Goal: Task Accomplishment & Management: Manage account settings

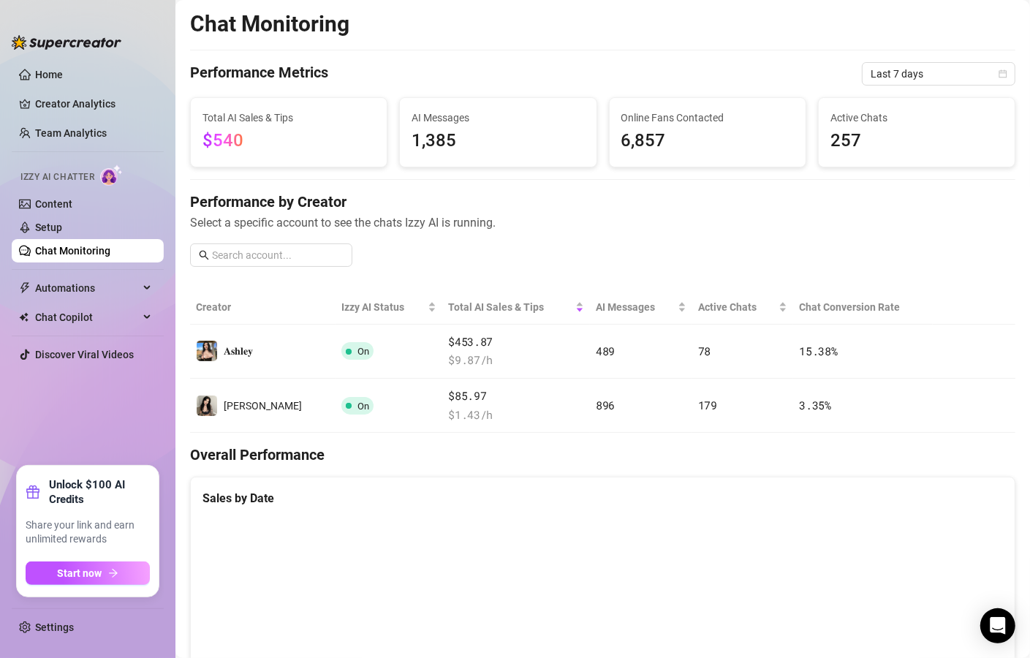
scroll to position [176, 0]
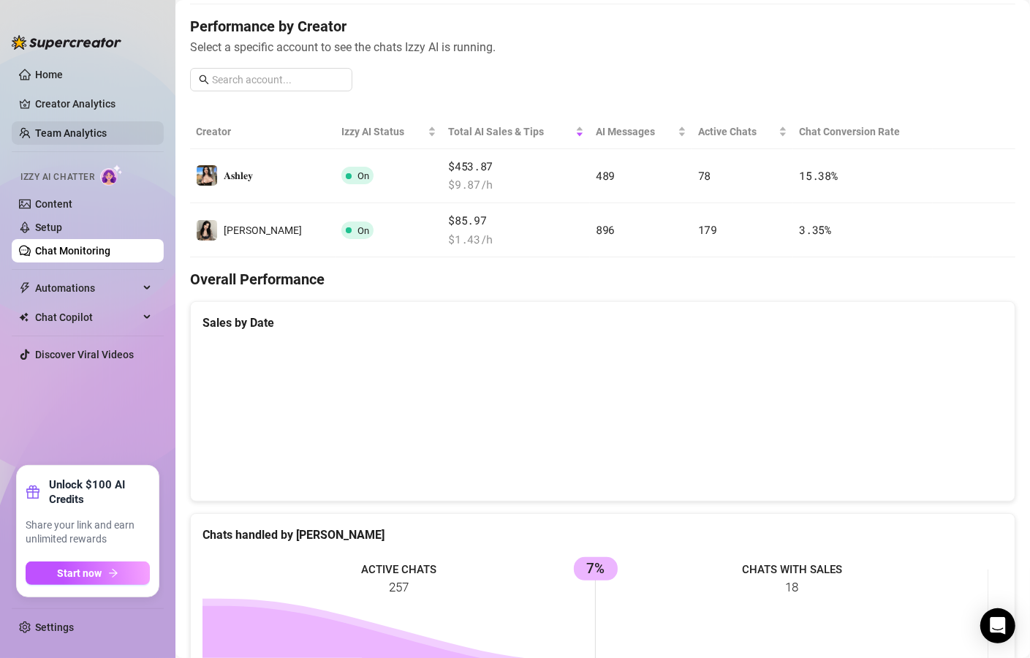
click at [105, 129] on link "Team Analytics" at bounding box center [71, 133] width 72 height 12
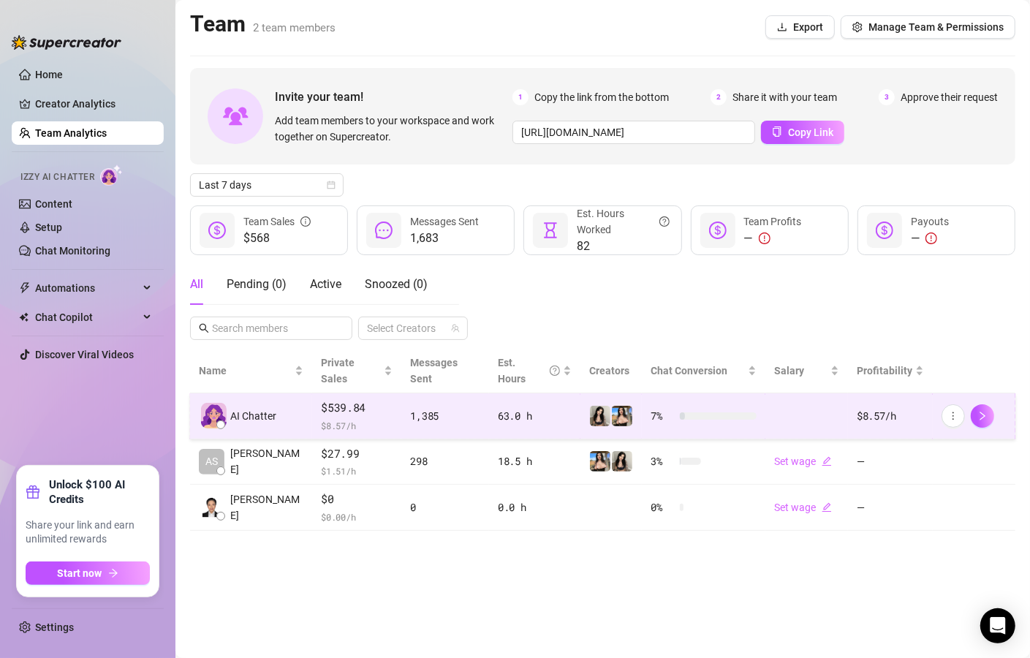
click at [463, 408] on div "1,385" at bounding box center [445, 416] width 70 height 16
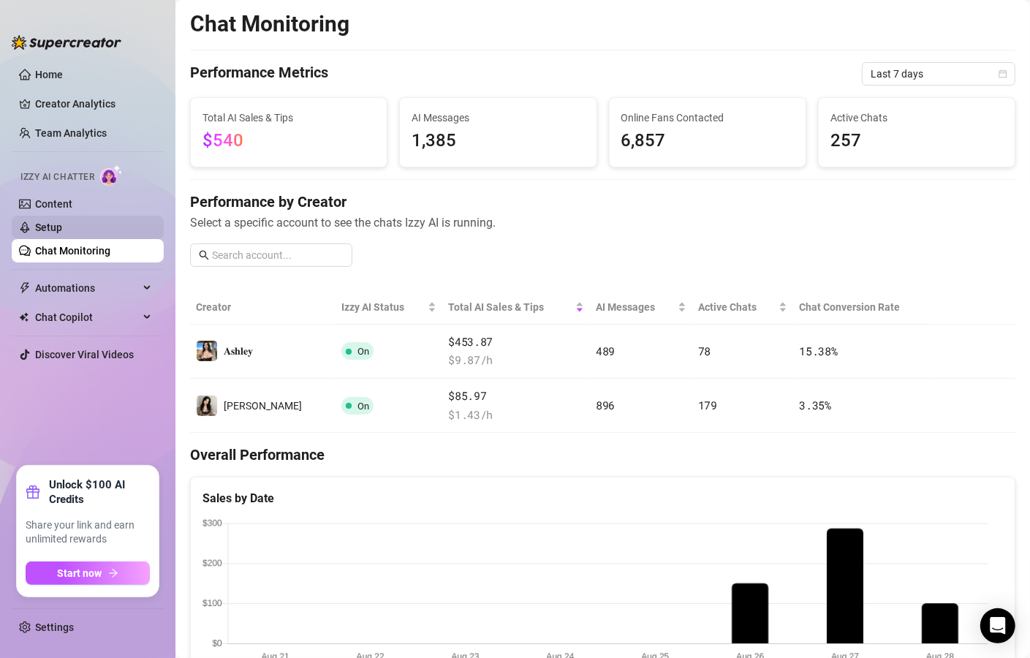
click at [62, 222] on link "Setup" at bounding box center [48, 228] width 27 height 12
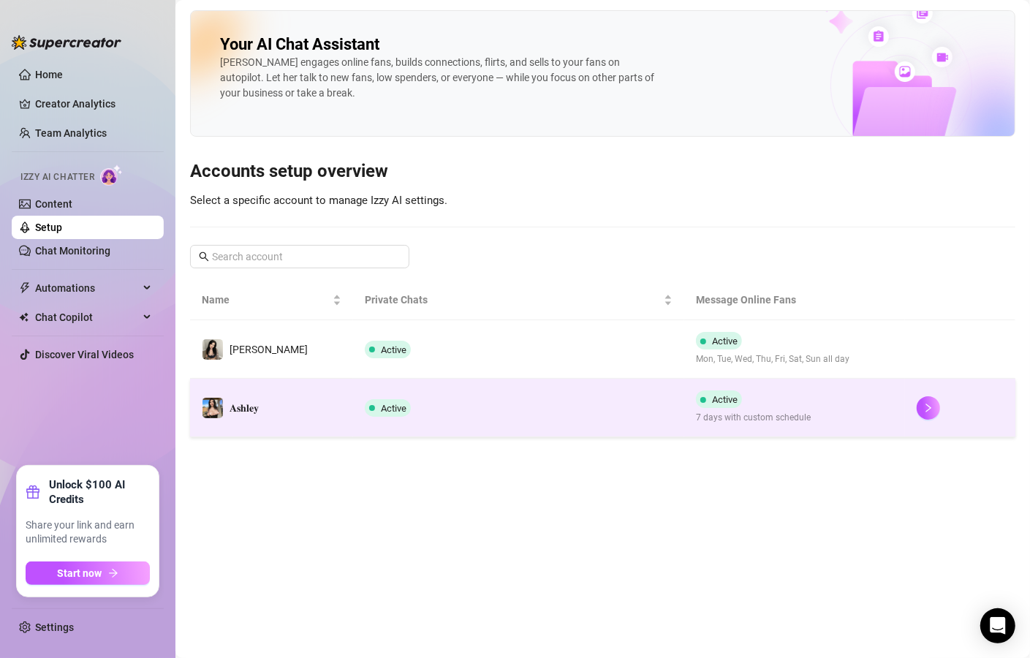
click at [322, 405] on td "𝐀𝐬𝐡𝐥𝐞𝐲" at bounding box center [271, 408] width 163 height 59
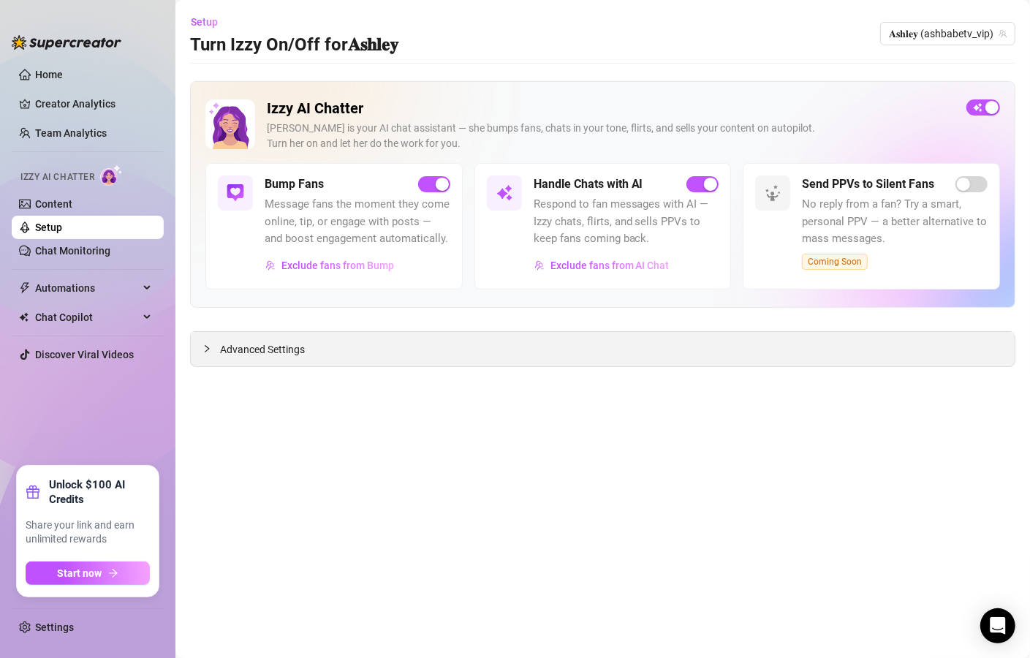
click at [294, 351] on span "Advanced Settings" at bounding box center [262, 350] width 85 height 16
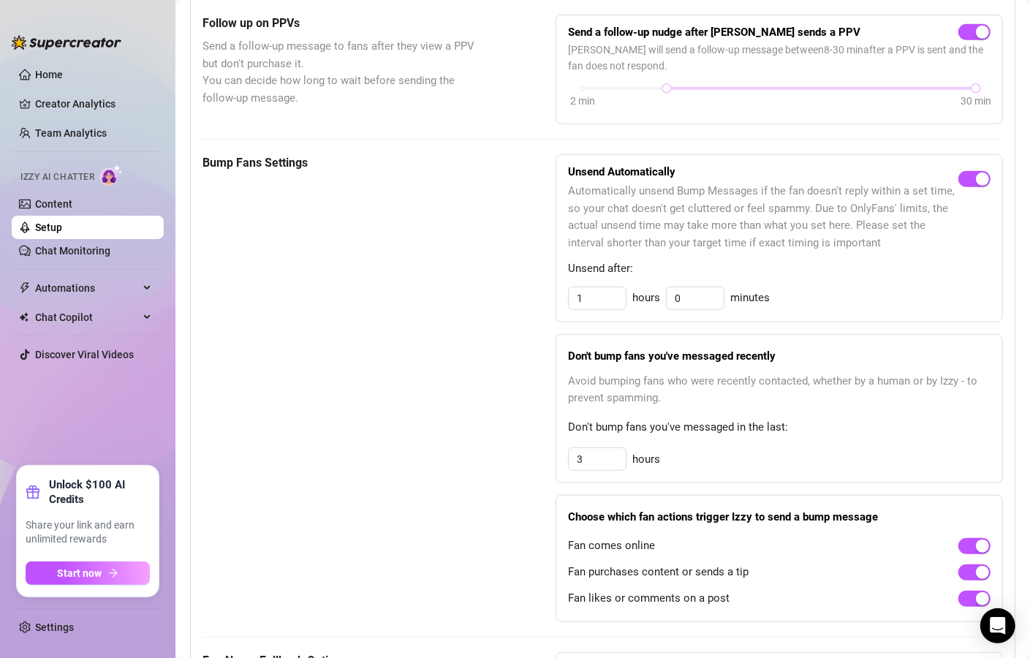
scroll to position [614, 0]
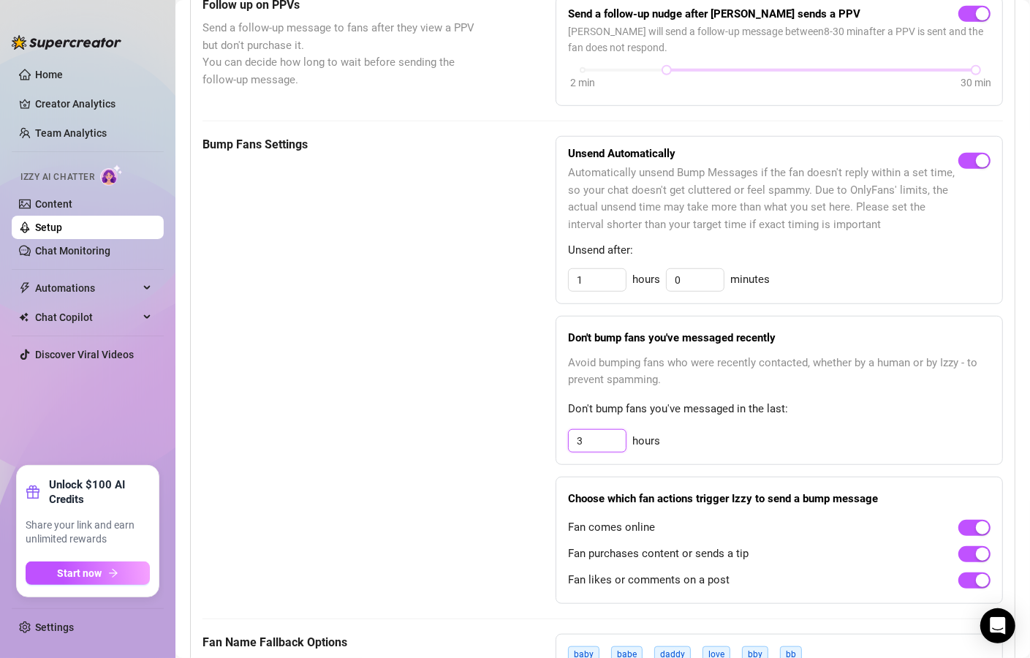
click at [581, 452] on input "3" at bounding box center [597, 441] width 57 height 22
type input "3"
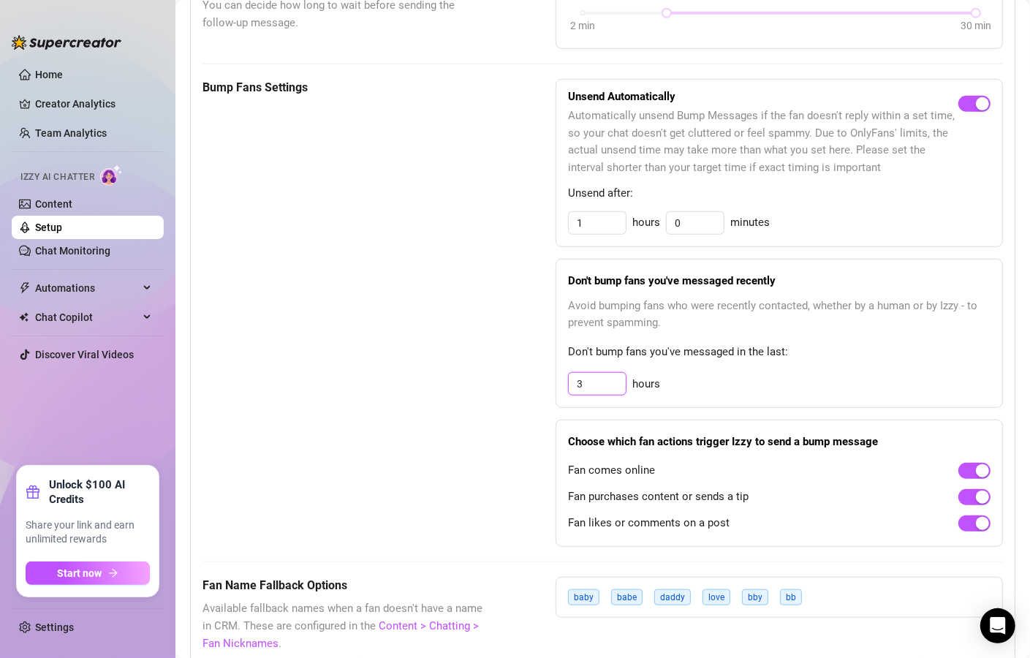
scroll to position [702, 0]
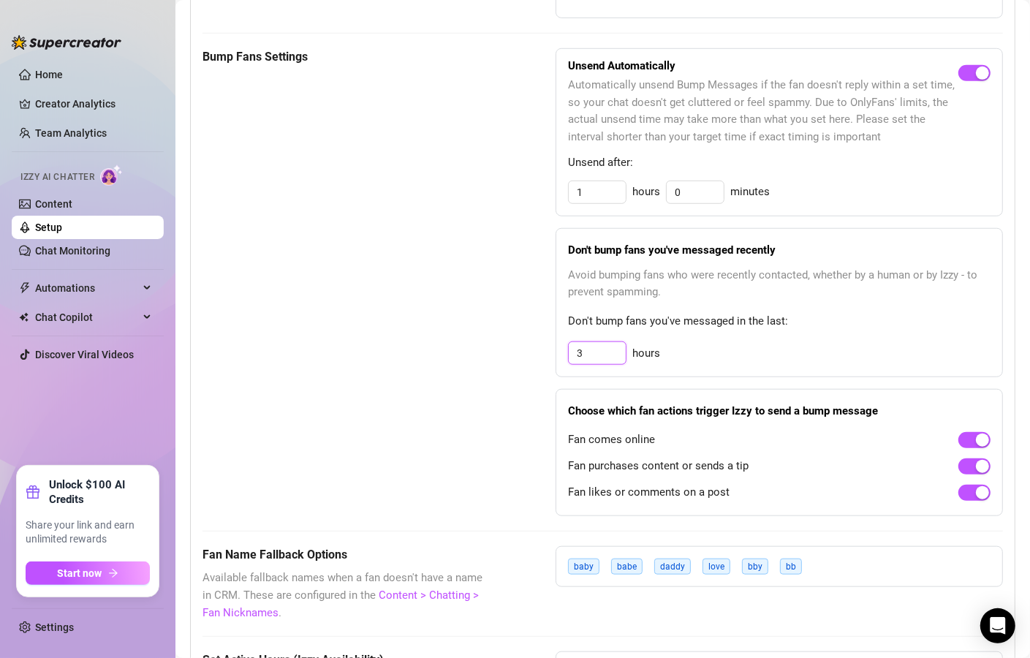
click at [610, 364] on input "3" at bounding box center [597, 353] width 57 height 22
click at [698, 351] on div "Don't bump fans you've messaged recently Avoid bumping fans who were recently c…" at bounding box center [780, 303] width 448 height 150
click at [608, 364] on input "3" at bounding box center [597, 353] width 57 height 22
click at [609, 364] on input "3" at bounding box center [597, 353] width 57 height 22
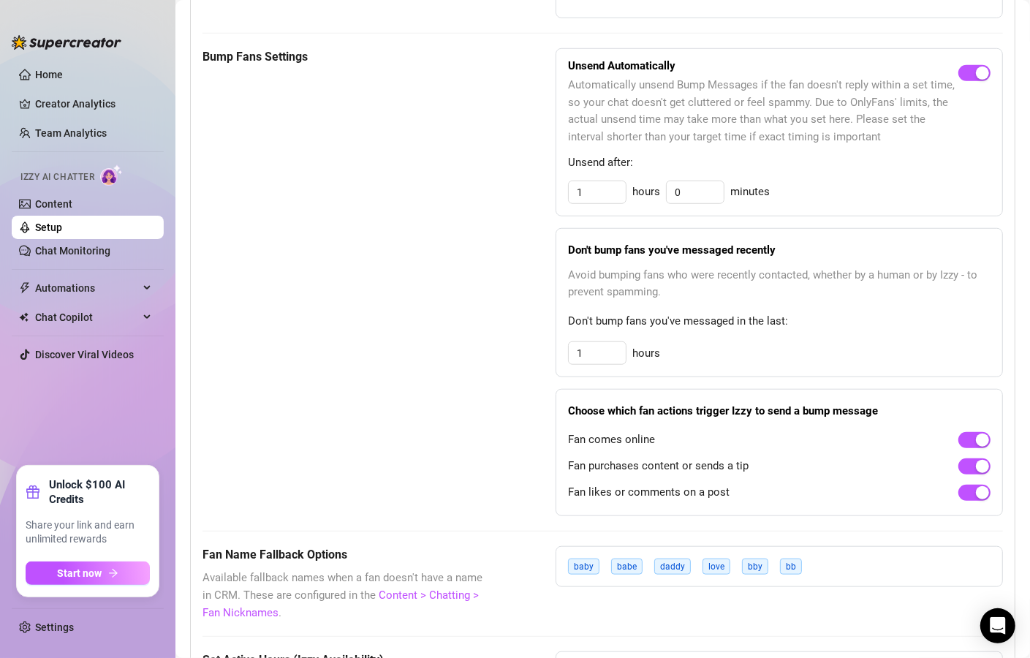
type input "3"
click at [698, 365] on div "3 hours" at bounding box center [779, 353] width 423 height 23
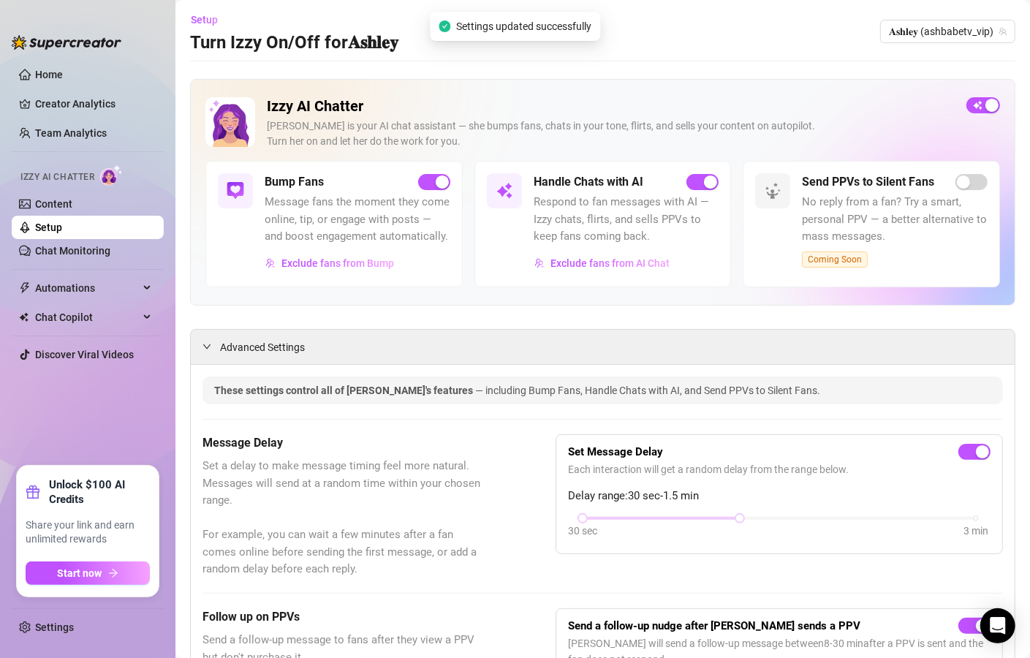
scroll to position [0, 0]
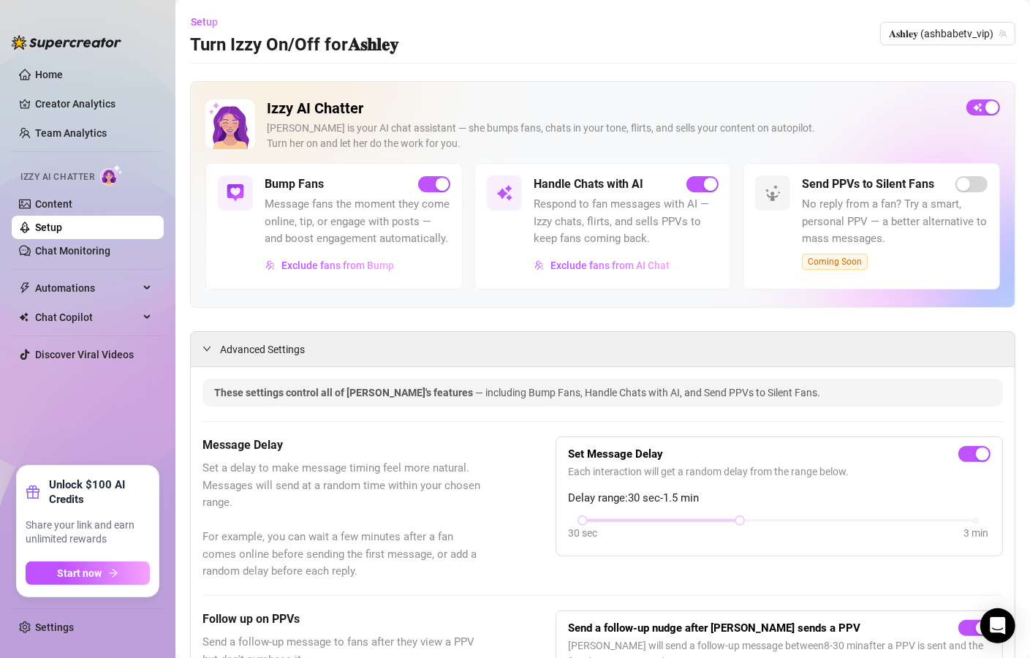
click at [385, 248] on span "Message fans the moment they come online, tip, or engage with posts — and boost…" at bounding box center [358, 222] width 186 height 52
click at [372, 271] on span "Exclude fans from Bump" at bounding box center [338, 266] width 113 height 12
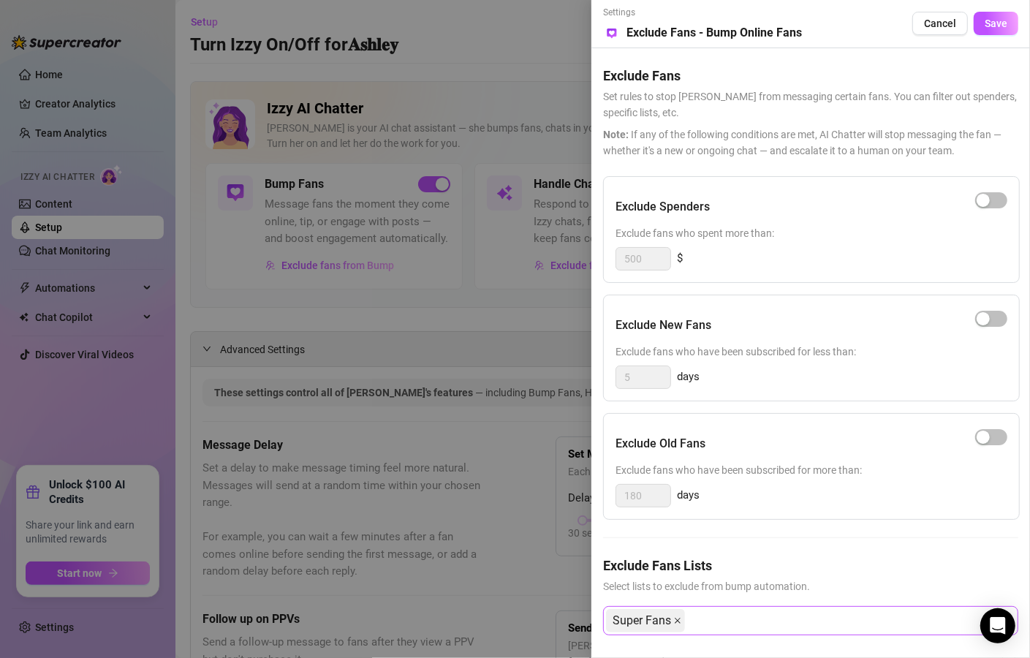
click at [677, 621] on icon "close" at bounding box center [677, 620] width 7 height 7
click at [1001, 21] on span "Save" at bounding box center [996, 24] width 23 height 12
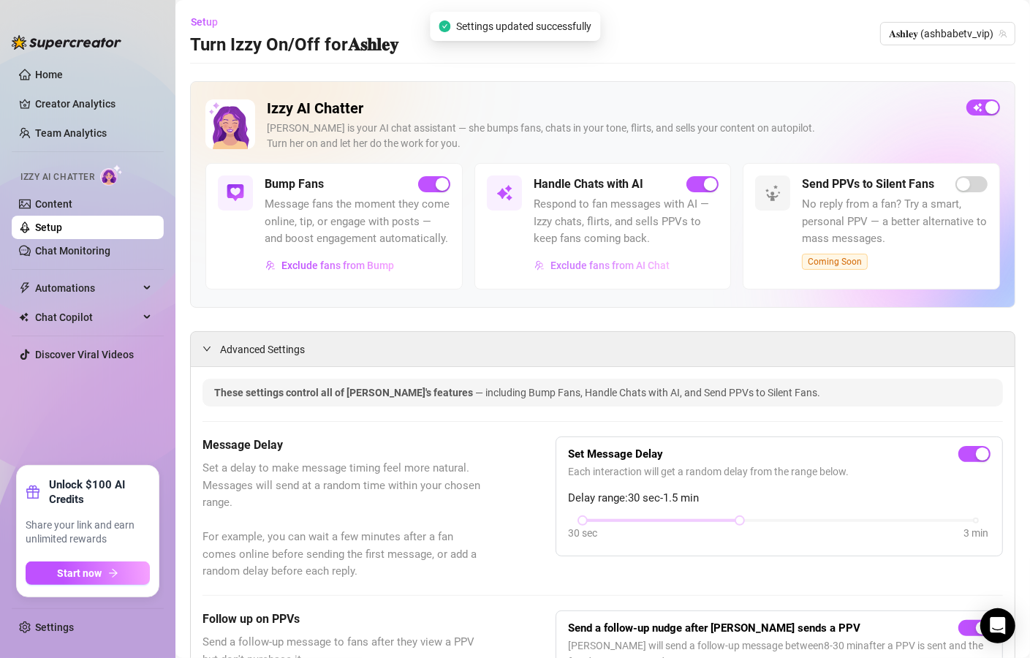
click at [576, 271] on span "Exclude fans from AI Chat" at bounding box center [610, 266] width 119 height 12
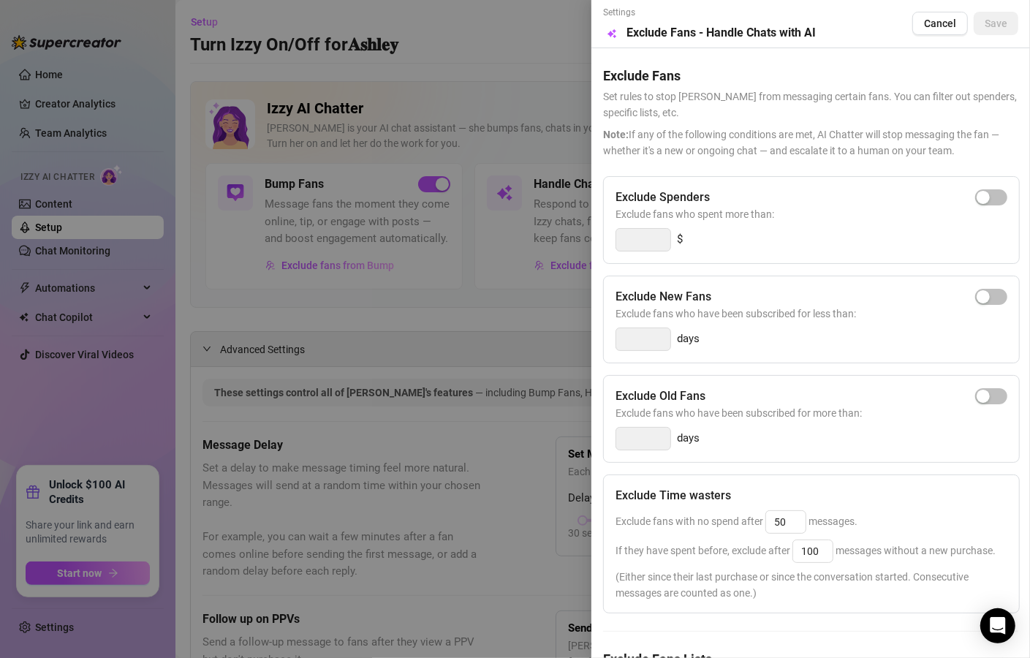
click at [549, 313] on div at bounding box center [515, 329] width 1030 height 658
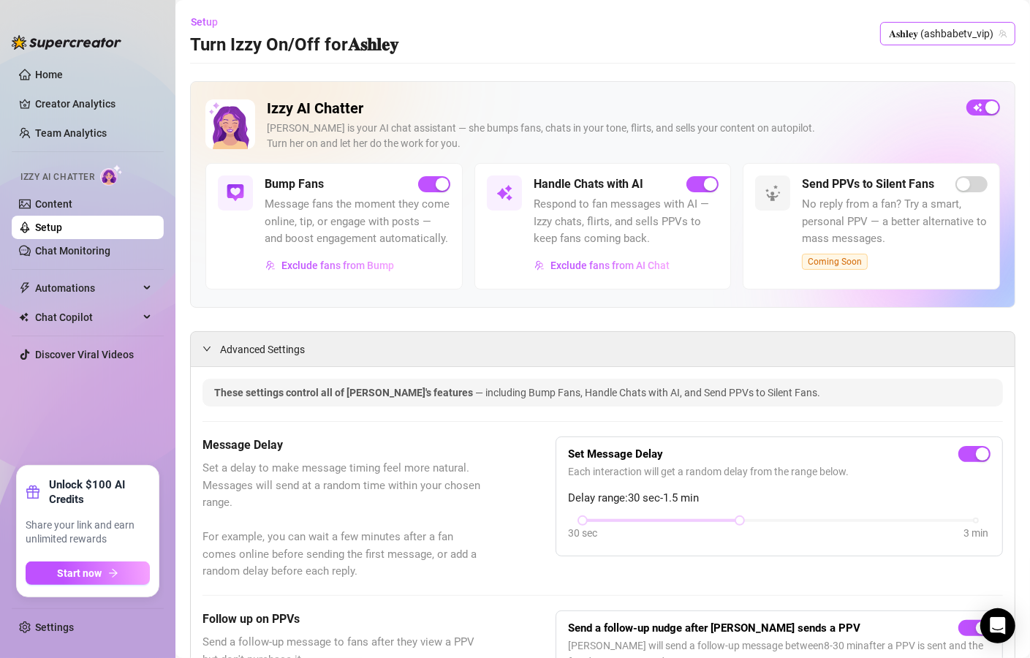
click at [963, 29] on span "𝐀𝐬𝐡𝐥𝐞𝐲 (ashbabetv_vip)" at bounding box center [948, 34] width 118 height 22
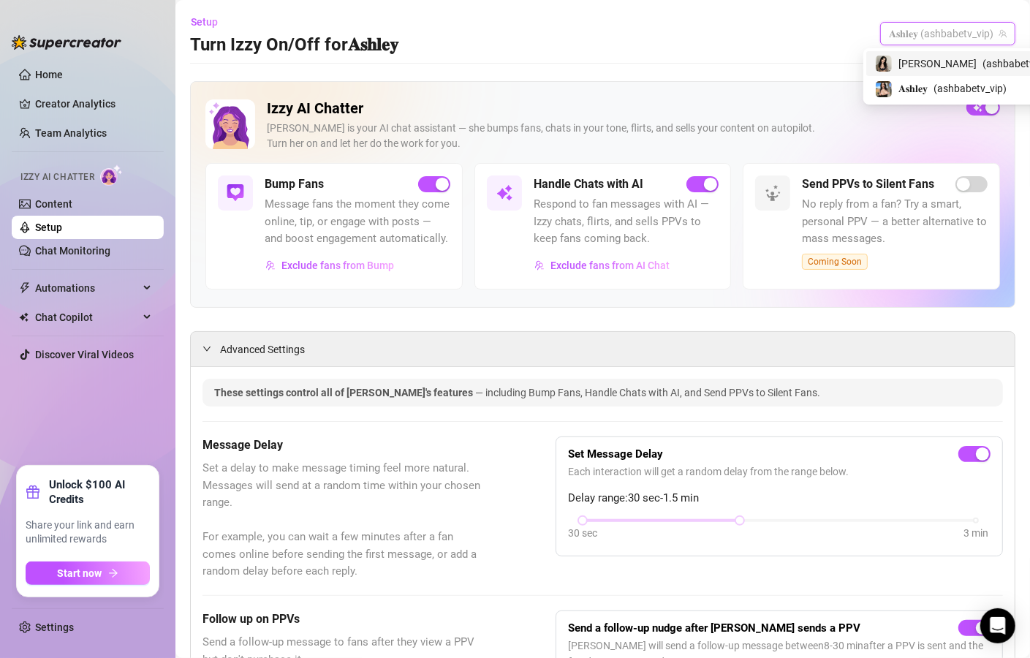
click at [983, 61] on span "( ashbabetv )" at bounding box center [1011, 64] width 56 height 16
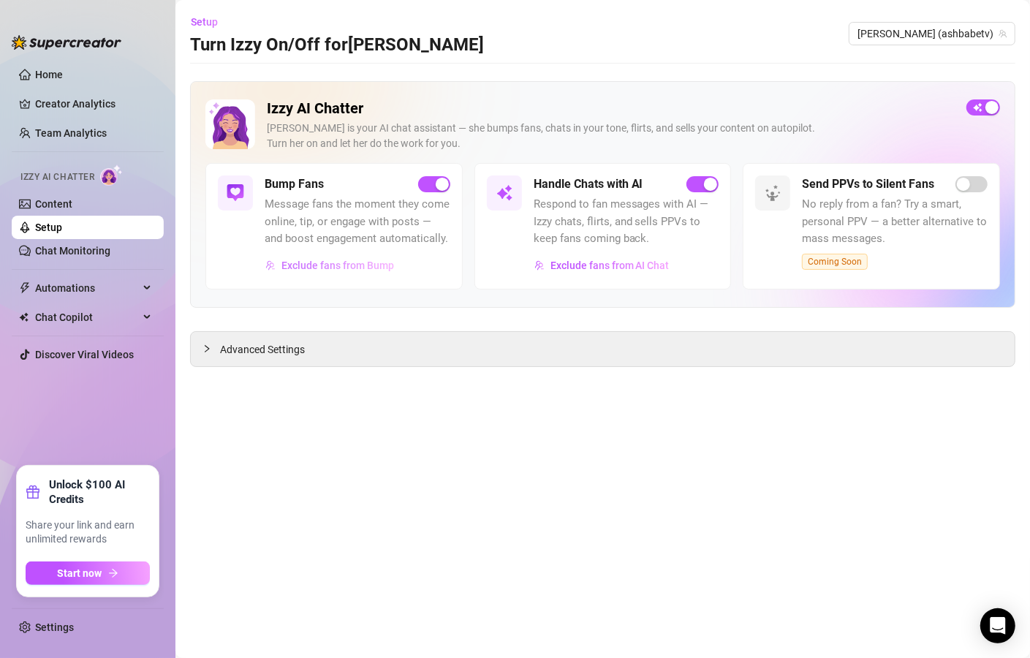
click at [375, 260] on span "Exclude fans from Bump" at bounding box center [338, 266] width 113 height 12
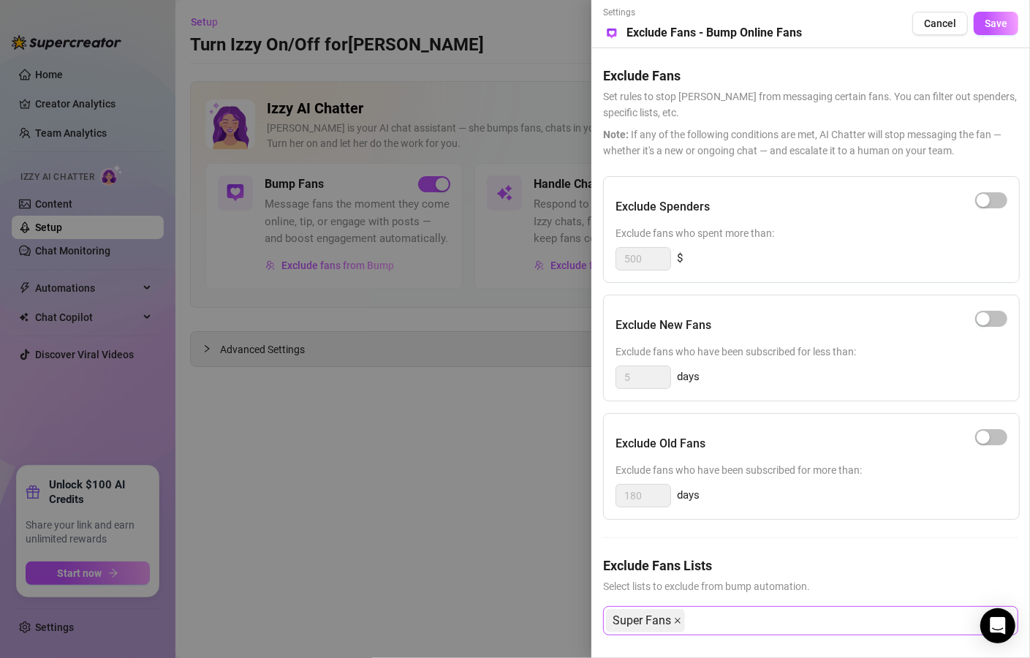
click at [677, 617] on icon "close" at bounding box center [677, 620] width 7 height 7
click at [979, 20] on button "Save" at bounding box center [996, 23] width 45 height 23
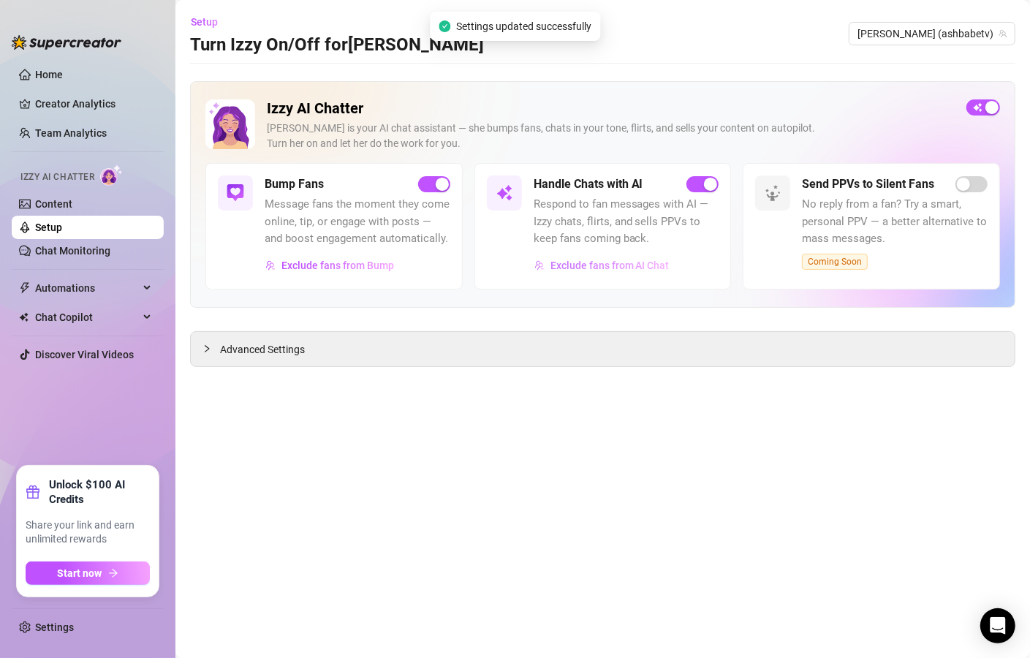
click at [608, 265] on span "Exclude fans from AI Chat" at bounding box center [610, 266] width 119 height 12
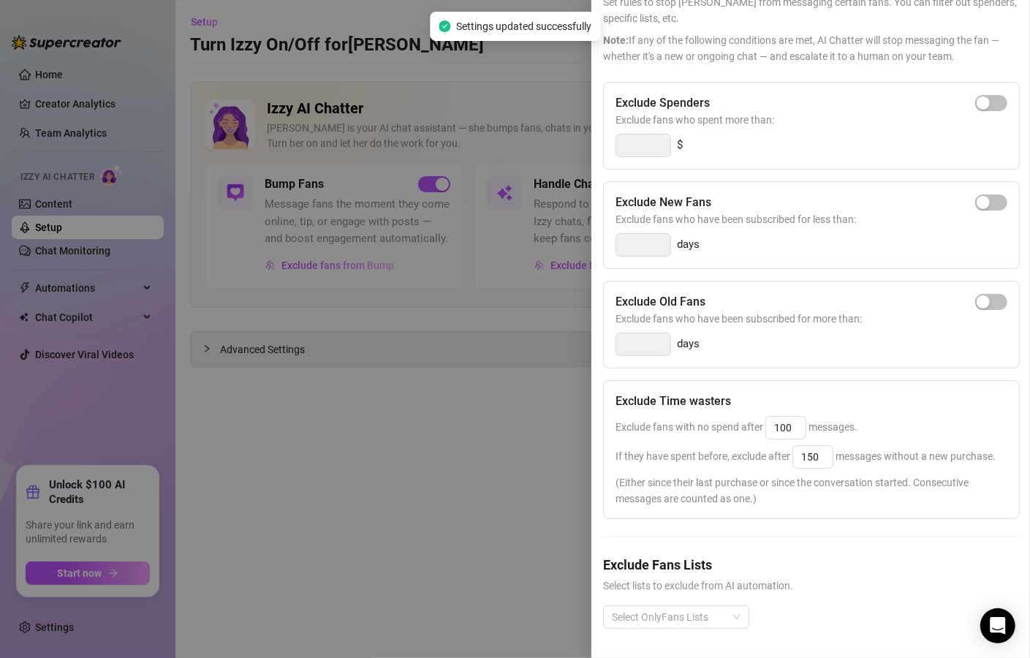
scroll to position [124, 0]
click at [467, 489] on div at bounding box center [515, 329] width 1030 height 658
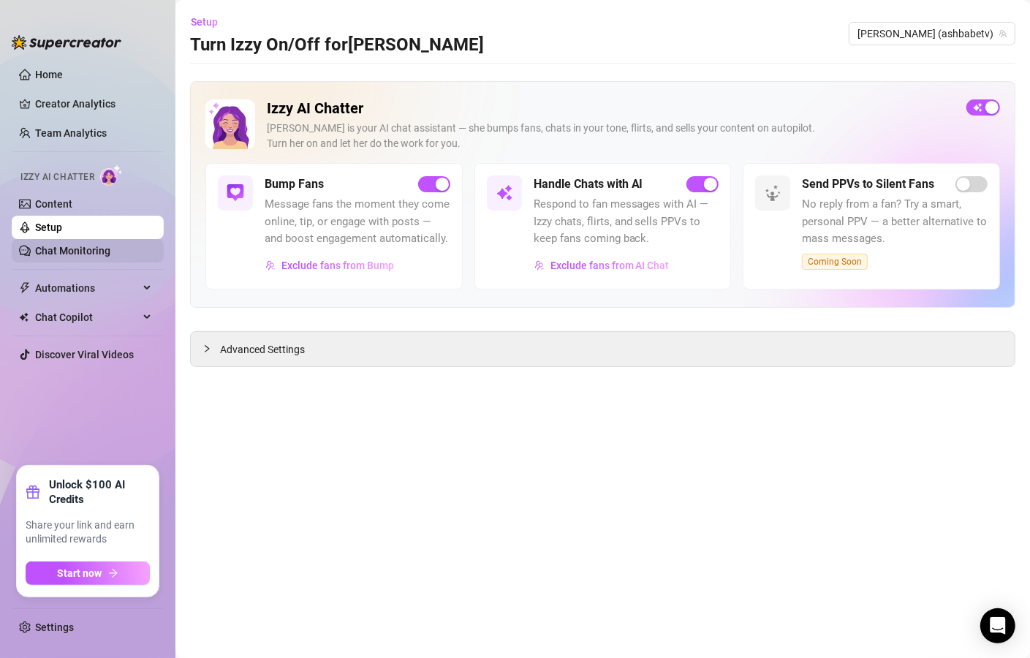
click at [102, 253] on link "Chat Monitoring" at bounding box center [72, 251] width 75 height 12
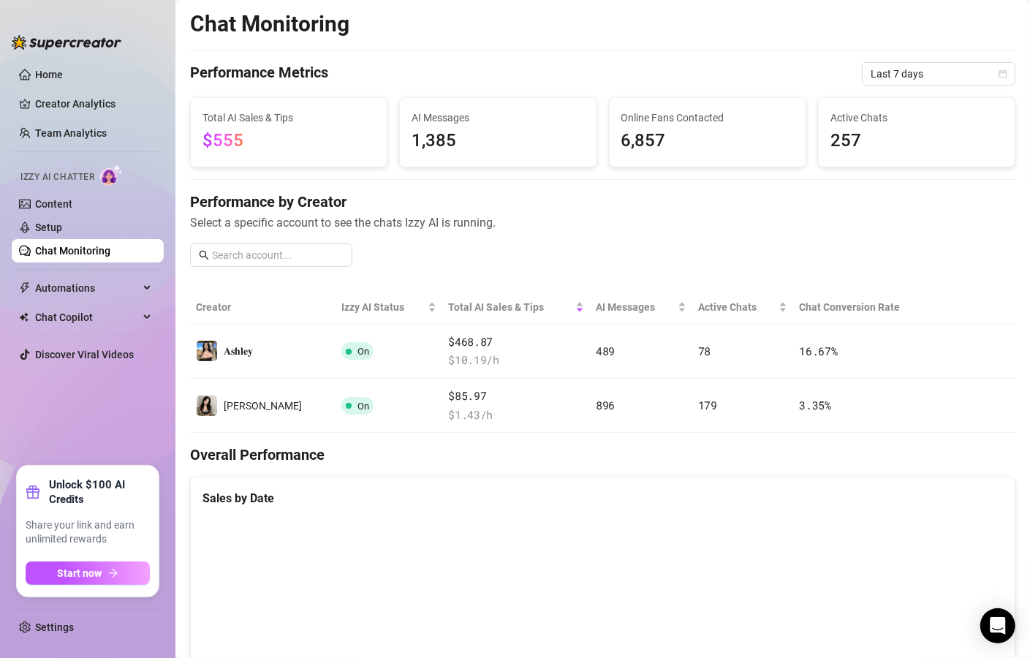
click at [831, 135] on span "257" at bounding box center [917, 141] width 173 height 28
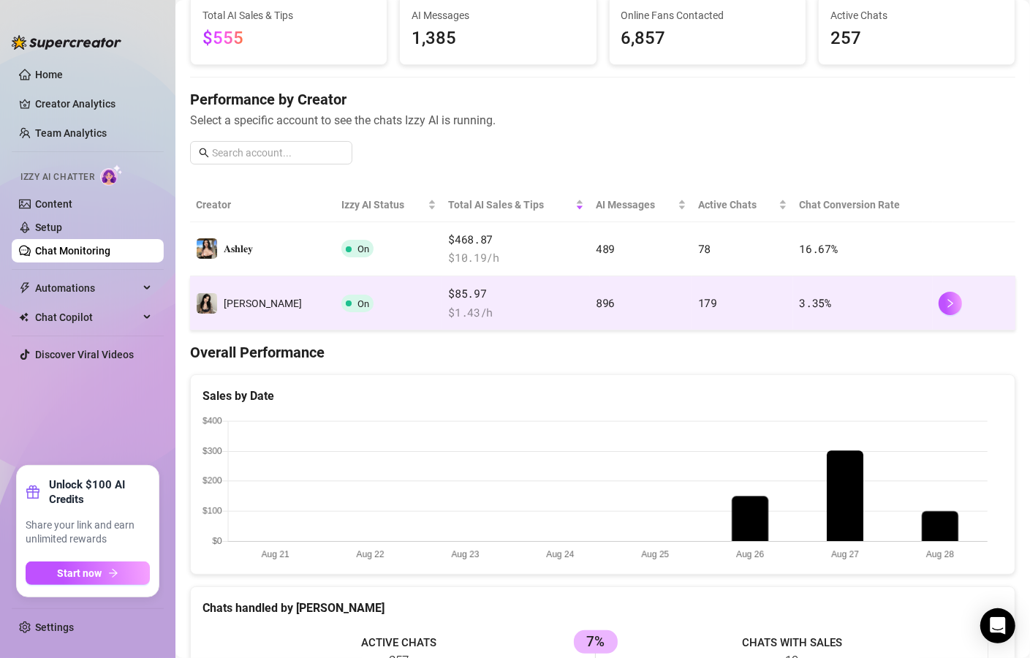
scroll to position [34, 0]
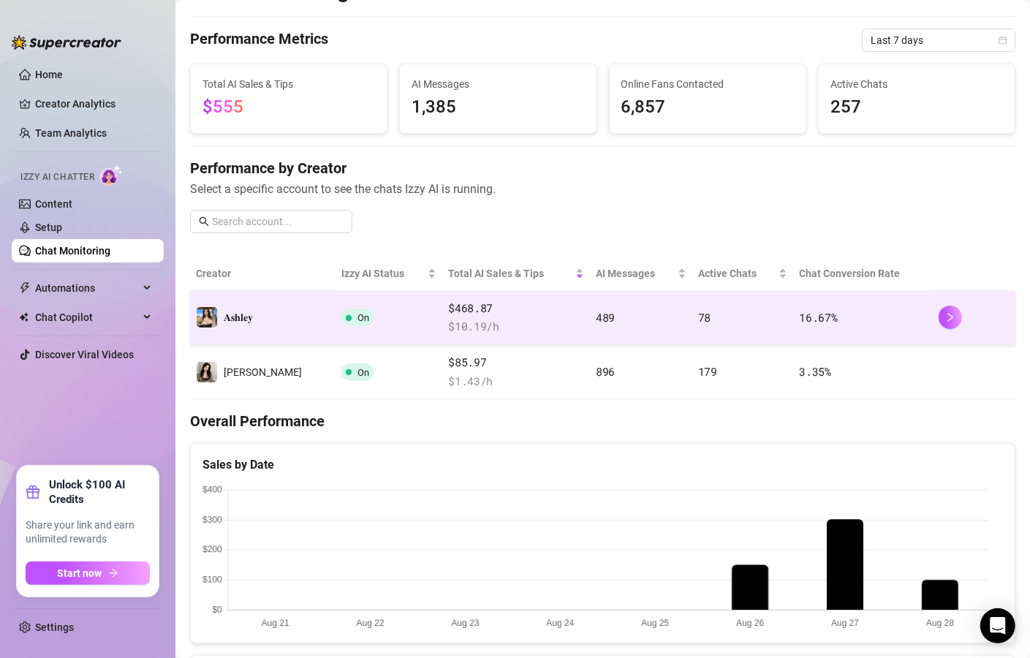
click at [513, 326] on span "$ 10.19 /h" at bounding box center [516, 327] width 136 height 18
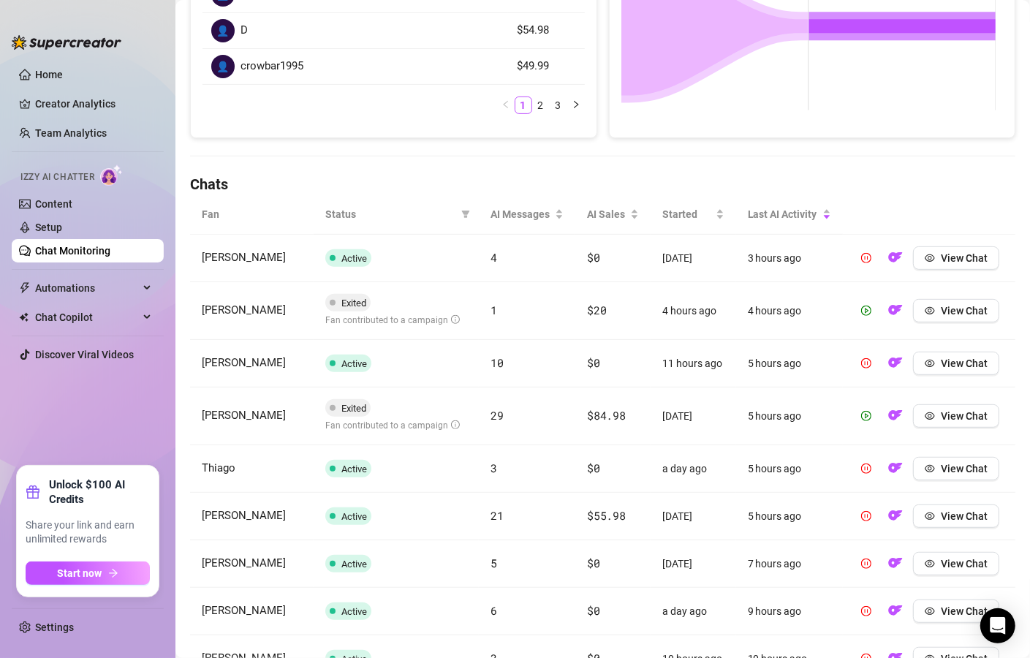
scroll to position [351, 0]
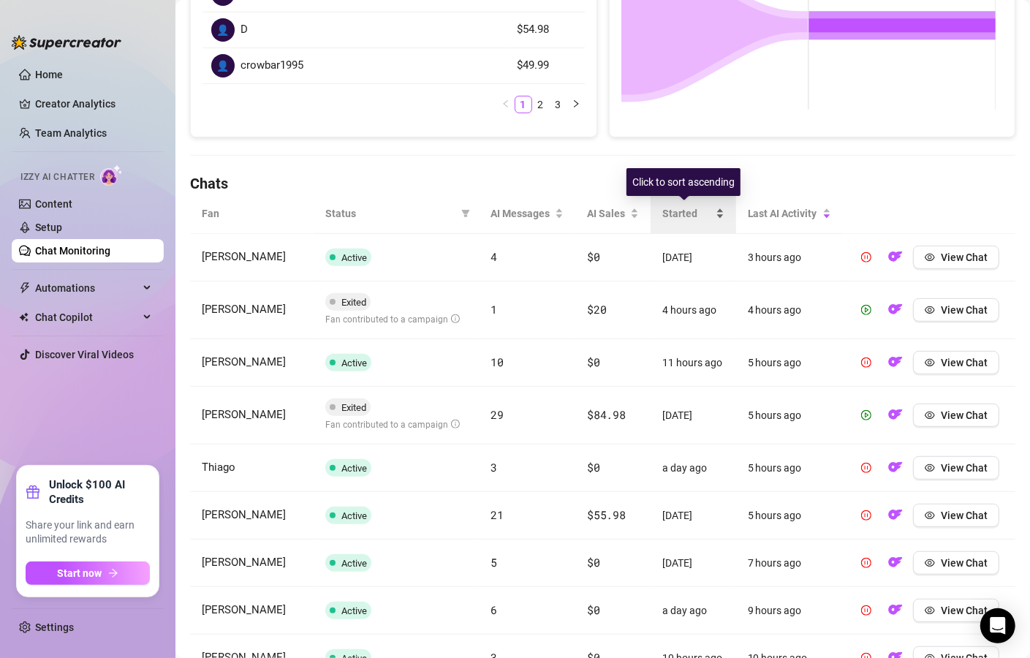
click at [697, 211] on span "Started" at bounding box center [688, 214] width 50 height 16
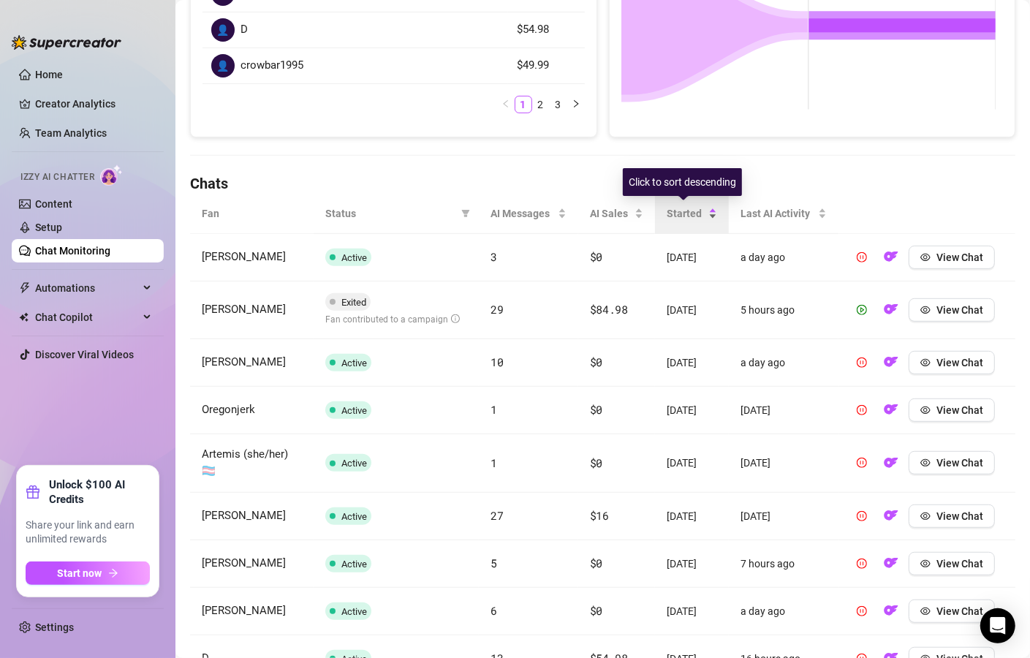
click at [698, 206] on span "Started" at bounding box center [686, 214] width 39 height 16
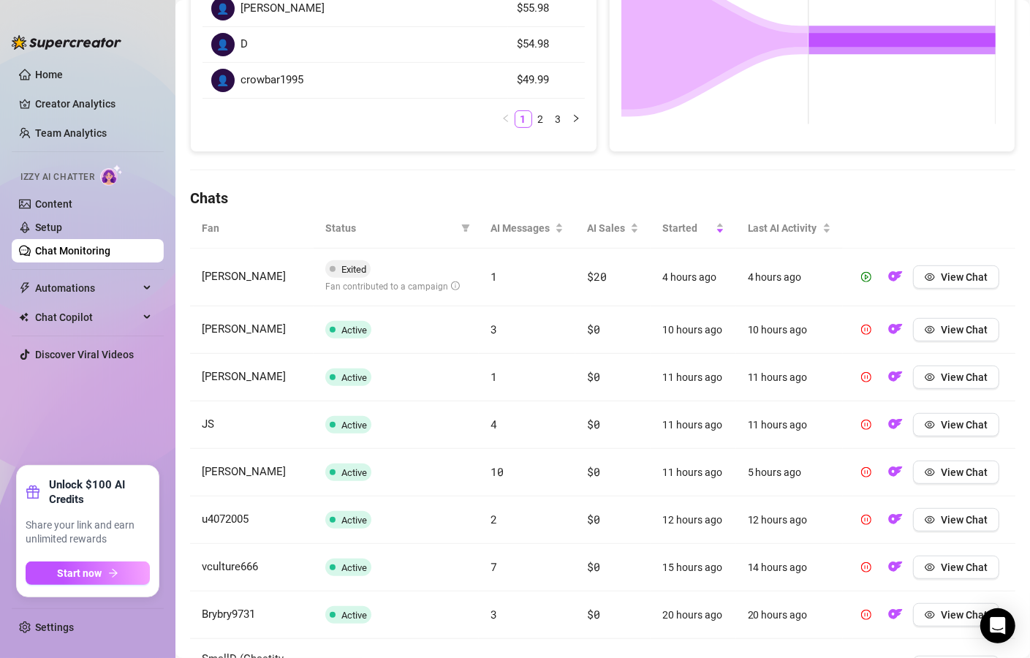
scroll to position [0, 0]
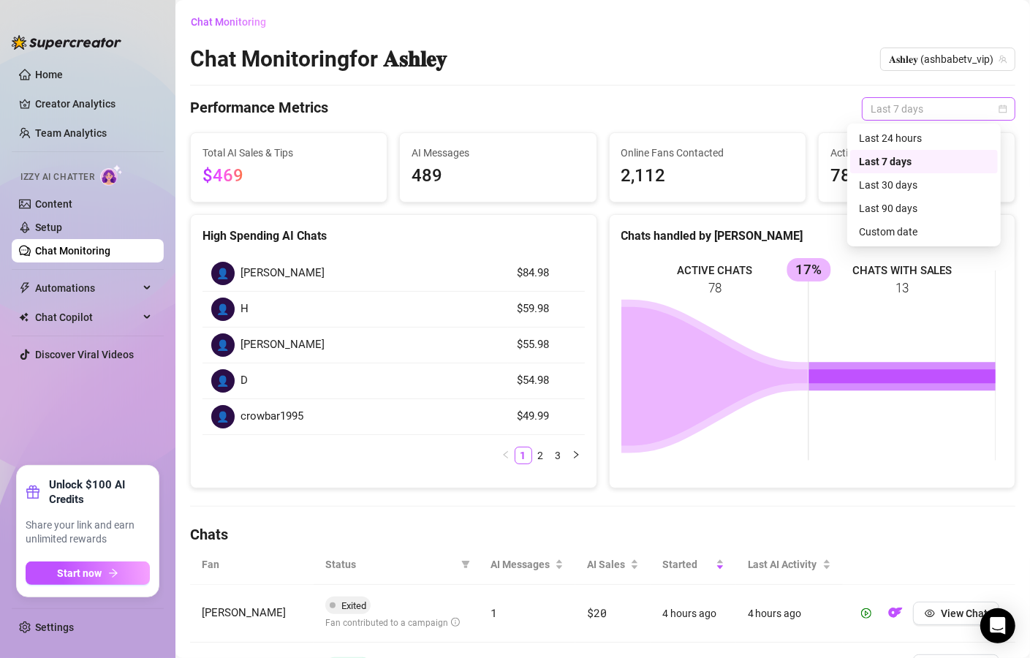
click at [872, 102] on span "Last 7 days" at bounding box center [939, 109] width 136 height 22
click at [882, 124] on div "Last 24 hours Last 7 days Last 30 days Last 24 hours Last 7 days Last 30 days L…" at bounding box center [925, 185] width 154 height 123
click at [882, 131] on div "Last 24 hours" at bounding box center [924, 138] width 130 height 16
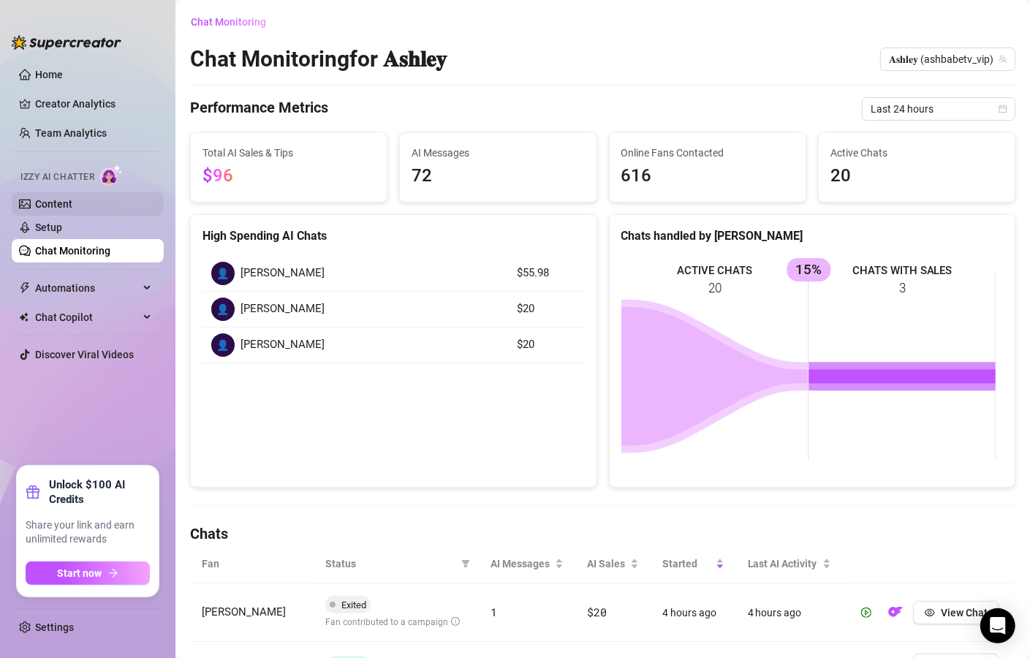
click at [69, 198] on link "Content" at bounding box center [53, 204] width 37 height 12
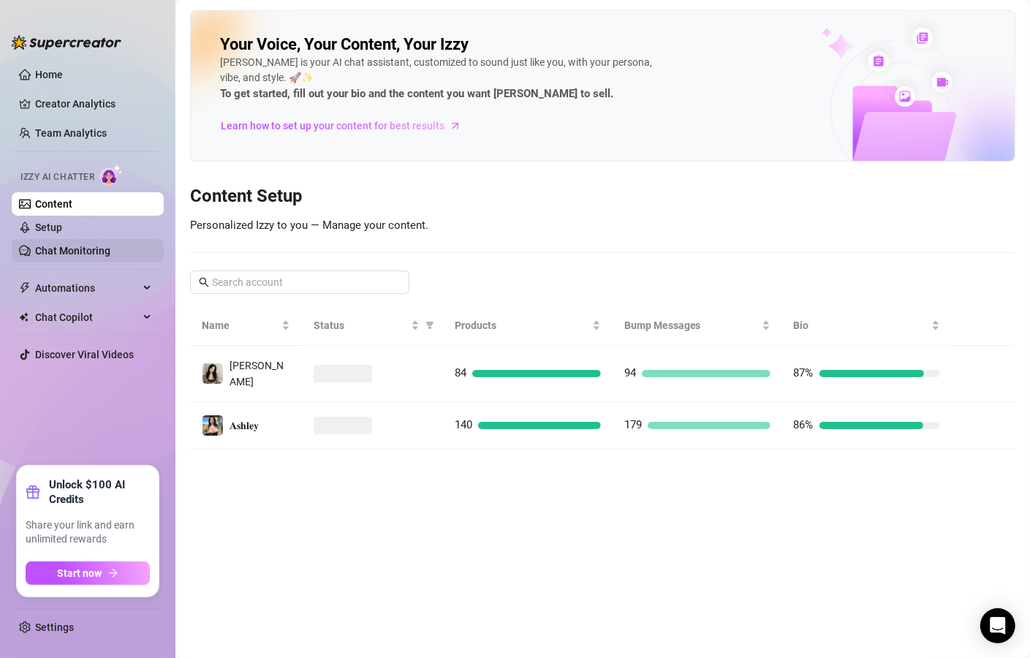
click at [71, 256] on link "Chat Monitoring" at bounding box center [72, 251] width 75 height 12
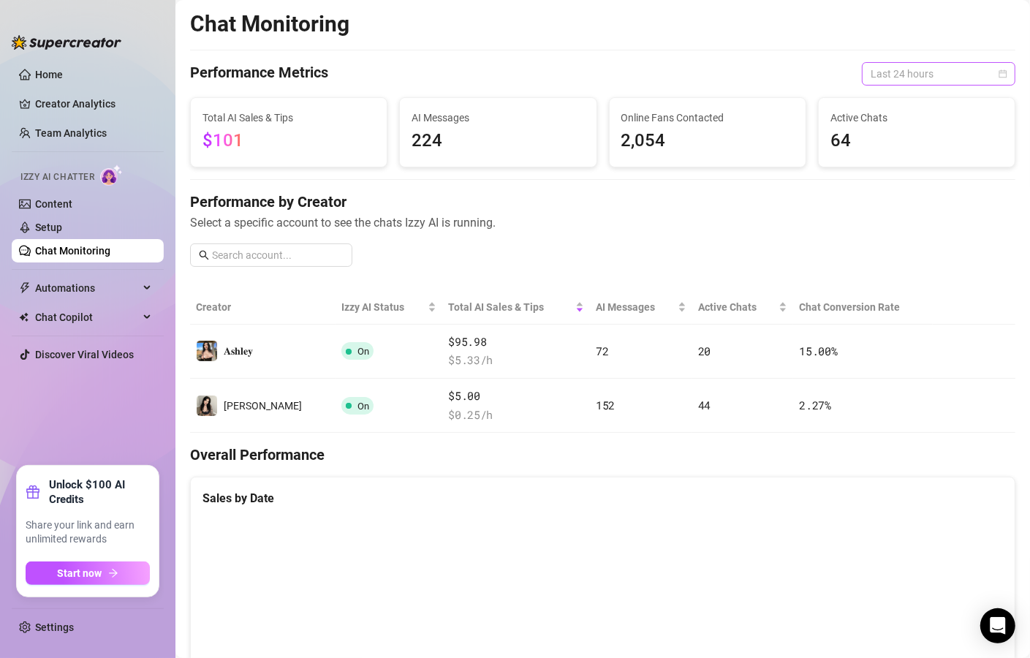
click at [927, 67] on span "Last 24 hours" at bounding box center [939, 74] width 136 height 22
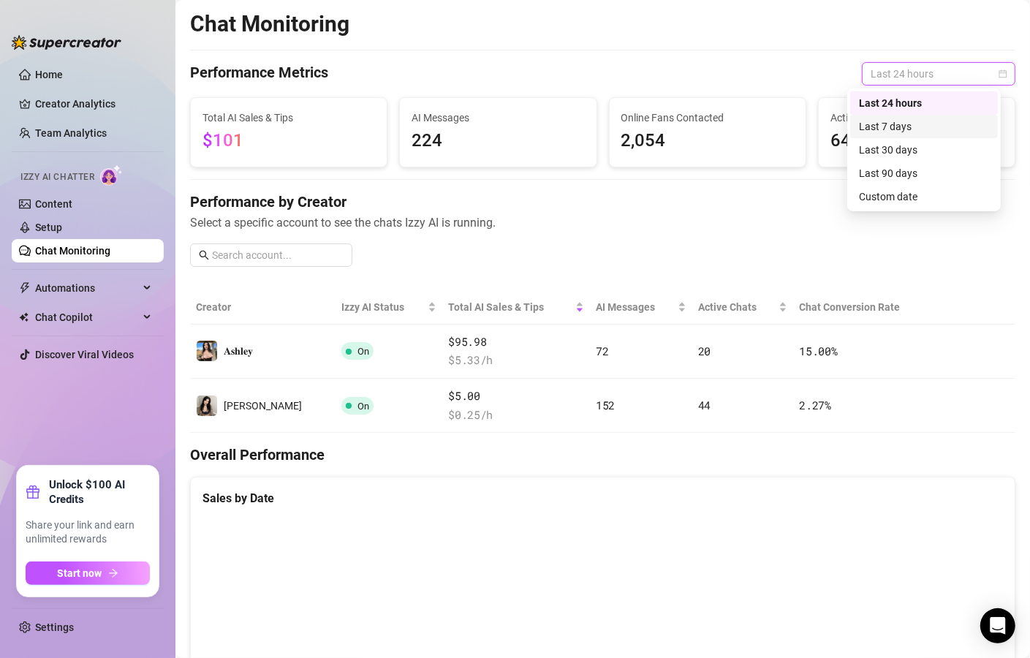
click at [918, 130] on div "Last 7 days" at bounding box center [924, 126] width 130 height 16
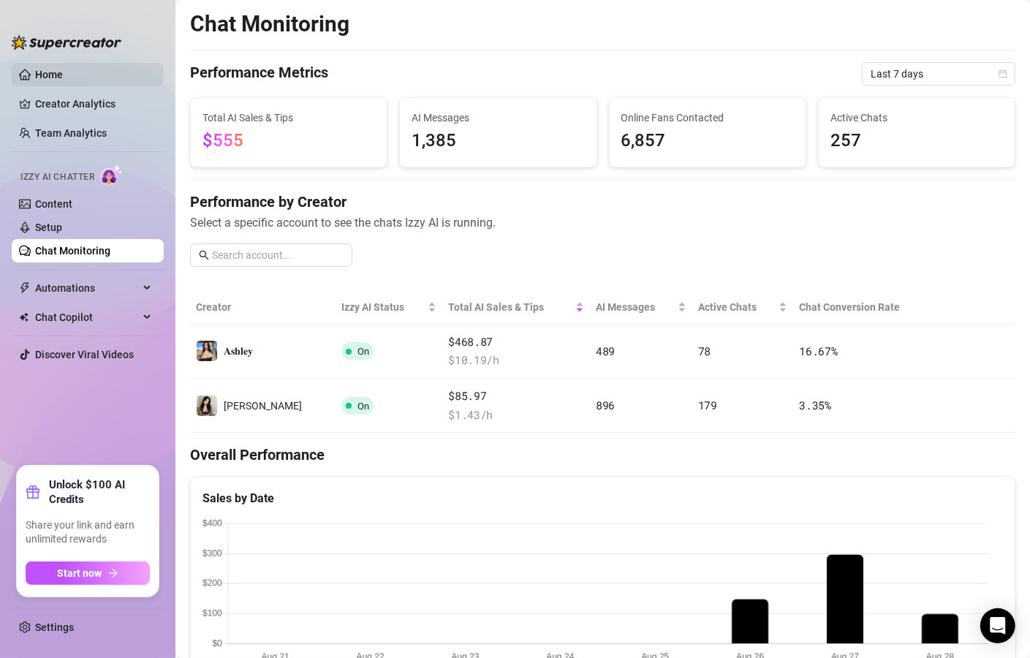
click at [62, 80] on link "Home" at bounding box center [49, 75] width 28 height 12
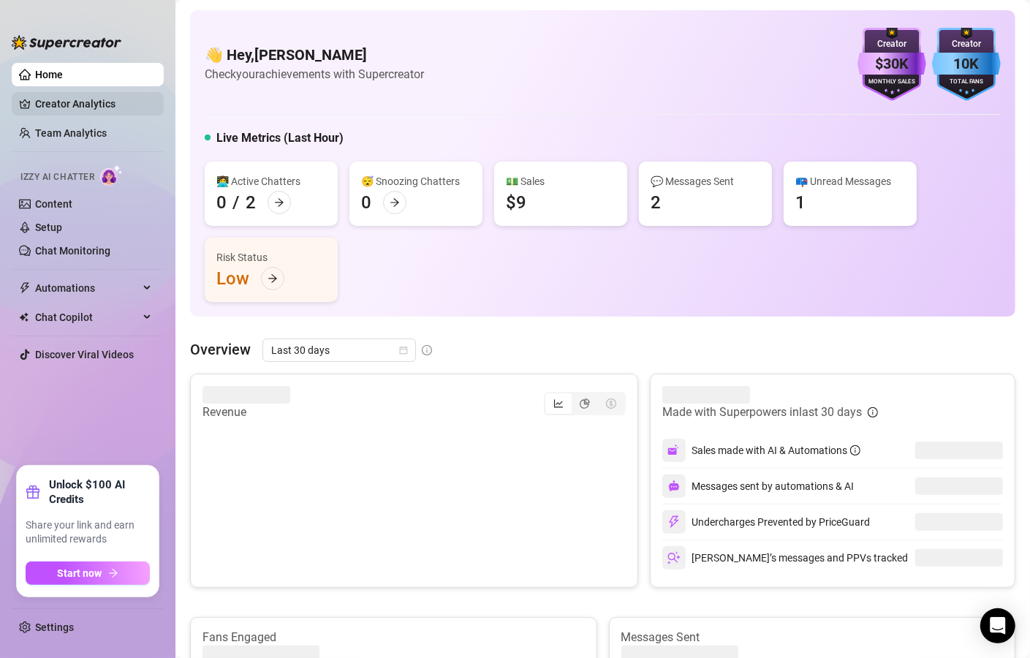
click at [64, 99] on link "Creator Analytics" at bounding box center [93, 103] width 117 height 23
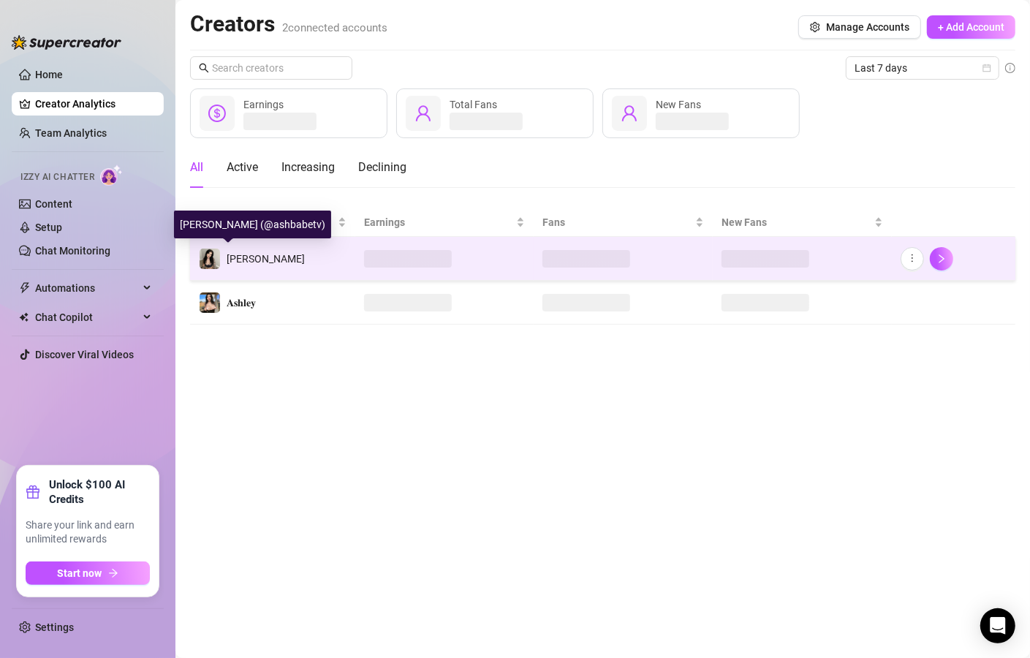
click at [213, 258] on img at bounding box center [210, 259] width 20 height 20
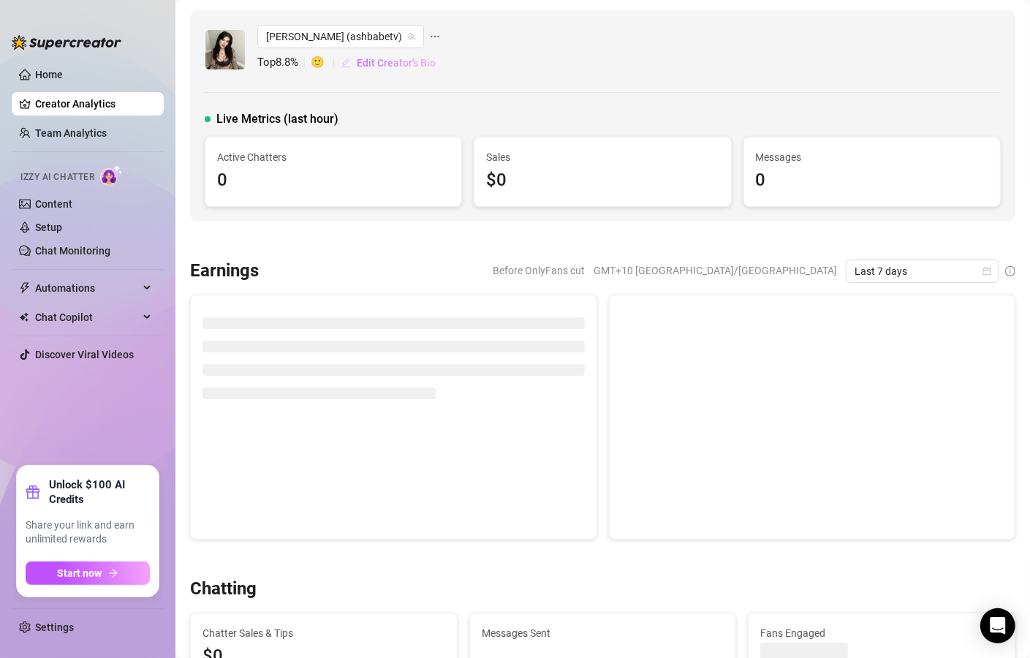
click at [417, 69] on span "Edit Creator's Bio" at bounding box center [396, 63] width 79 height 12
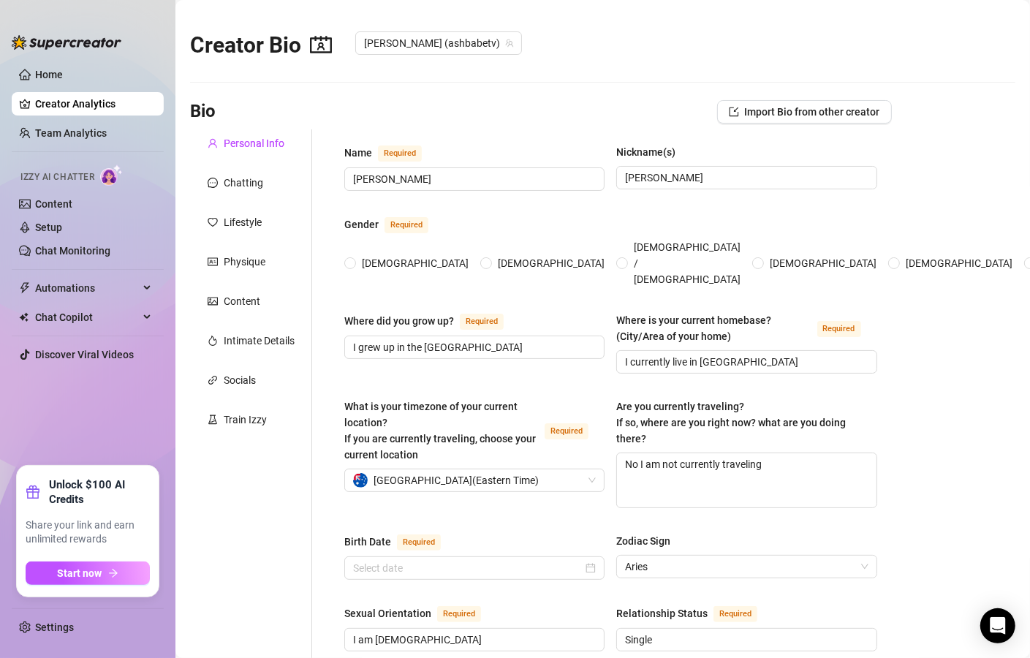
radio input "true"
type input "April 8th, 1997"
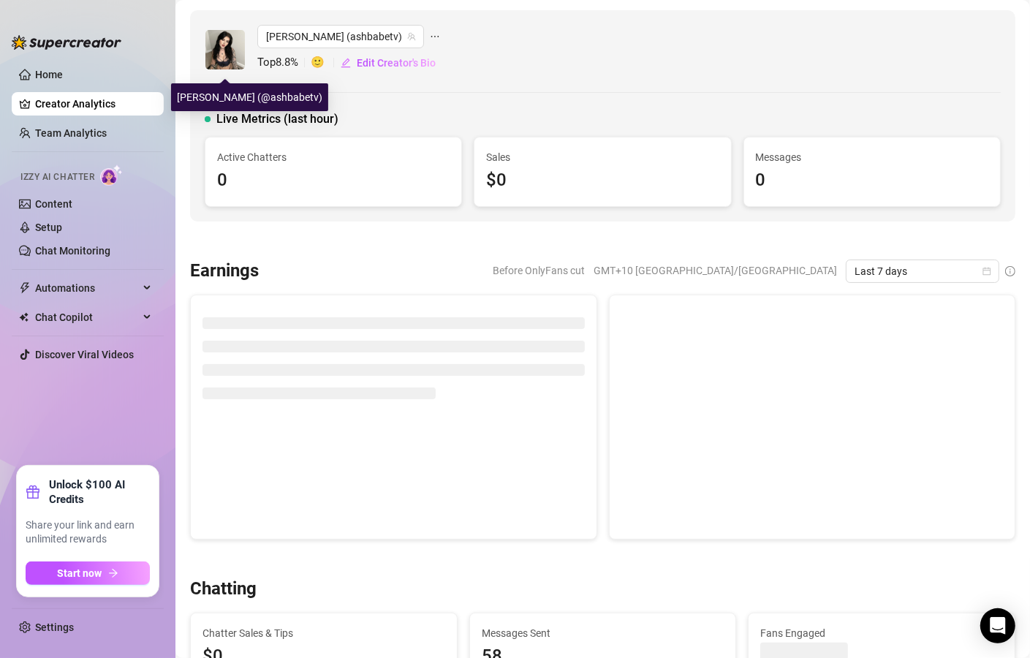
click at [233, 41] on img at bounding box center [225, 49] width 39 height 39
click at [431, 36] on icon "ellipsis" at bounding box center [435, 36] width 8 height 1
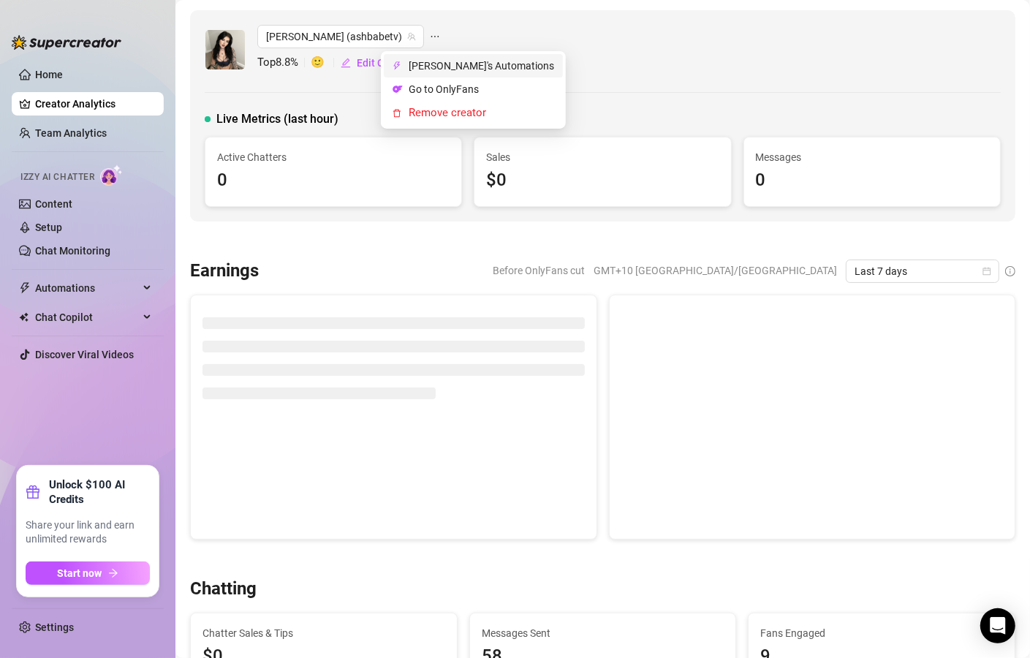
click at [431, 60] on span "Ashley's Automations" at bounding box center [482, 66] width 146 height 16
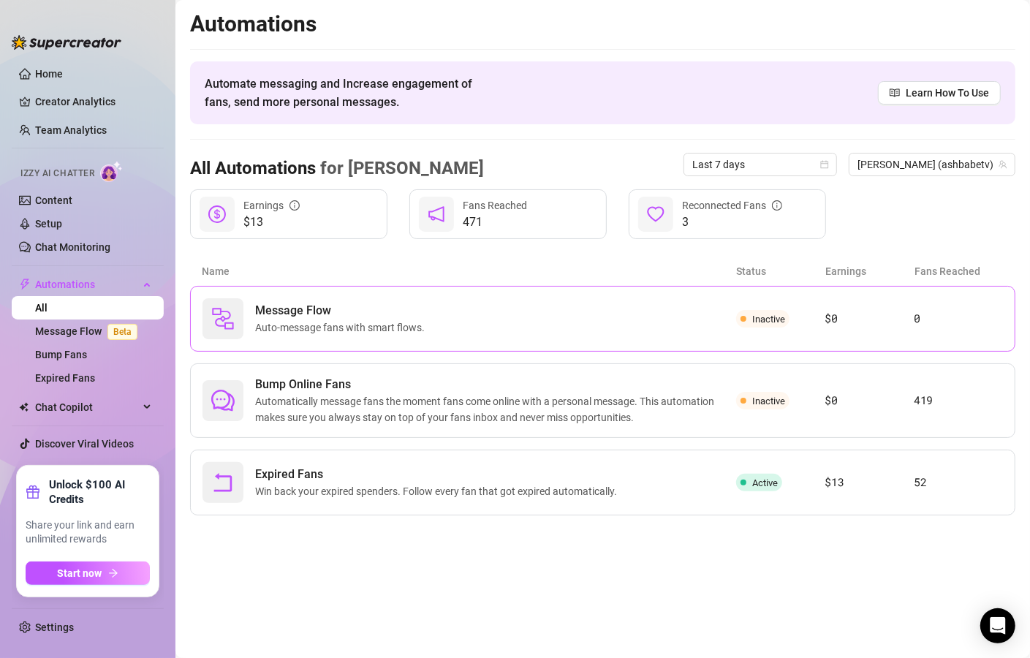
click at [747, 316] on span "Inactive" at bounding box center [762, 319] width 53 height 18
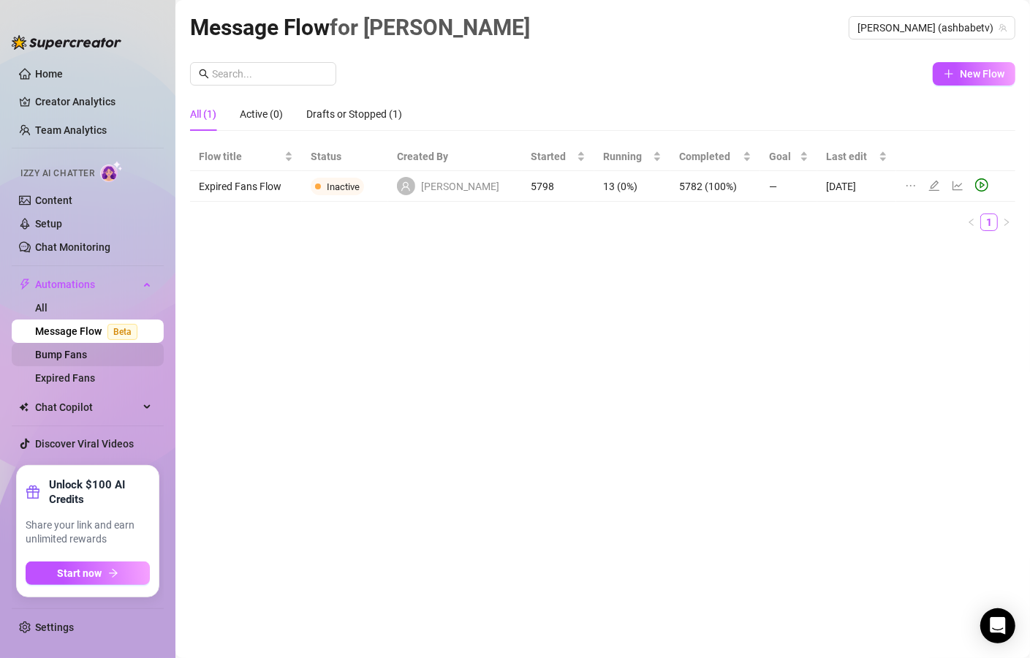
click at [87, 358] on link "Bump Fans" at bounding box center [61, 355] width 52 height 12
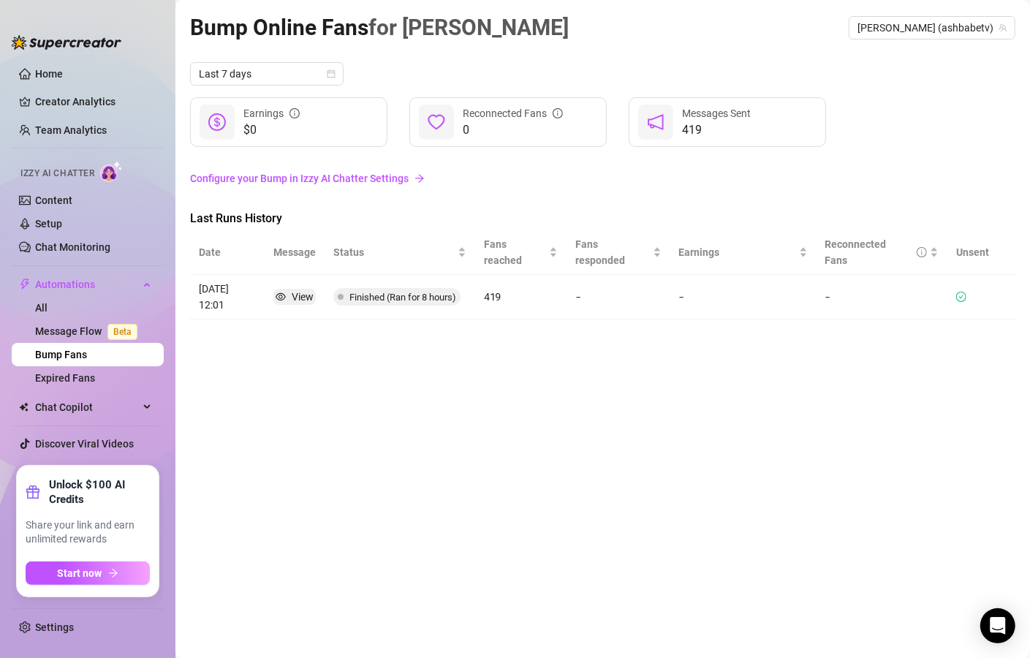
click at [512, 289] on article "419" at bounding box center [521, 297] width 74 height 16
click at [48, 314] on link "All" at bounding box center [41, 308] width 12 height 12
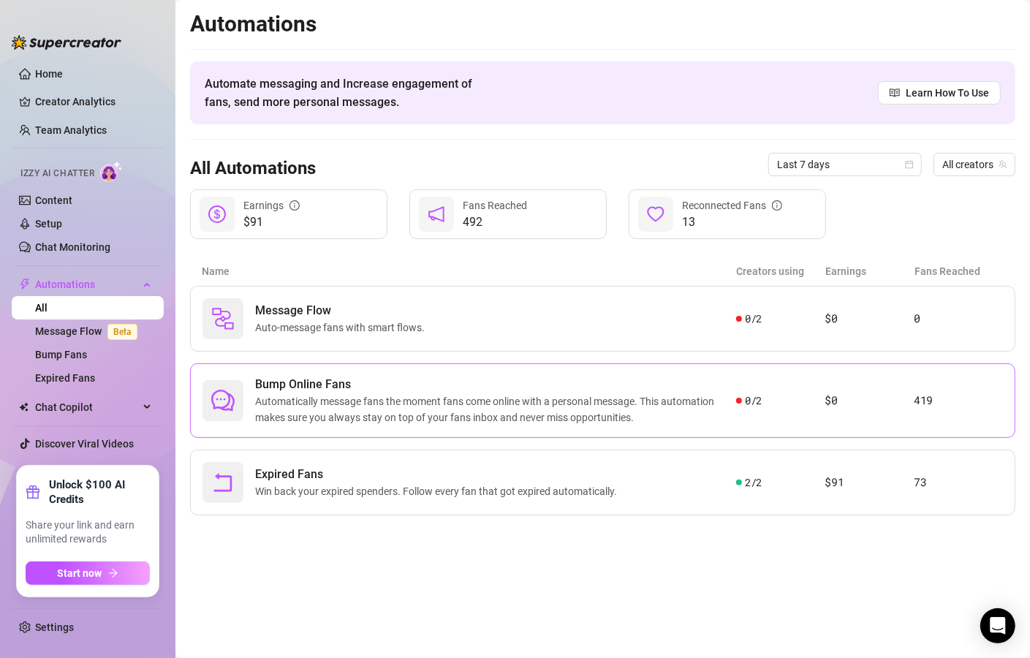
click at [700, 393] on span "Automatically message fans the moment fans come online with a personal message.…" at bounding box center [495, 409] width 481 height 32
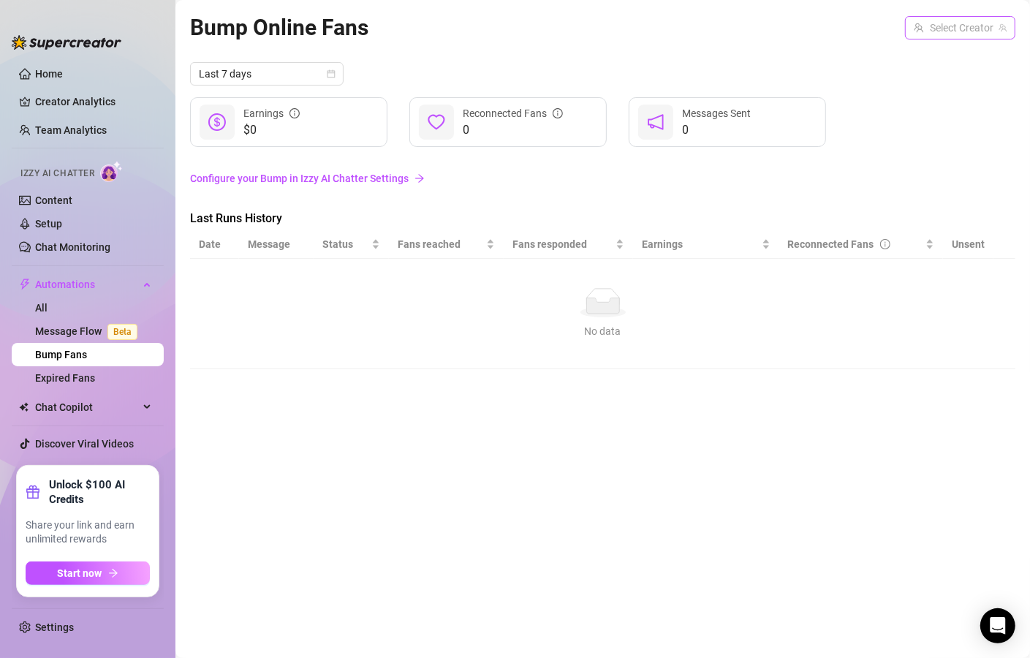
click at [975, 37] on input "search" at bounding box center [954, 28] width 80 height 22
click at [965, 61] on span "( ashbabetv )" at bounding box center [977, 58] width 56 height 16
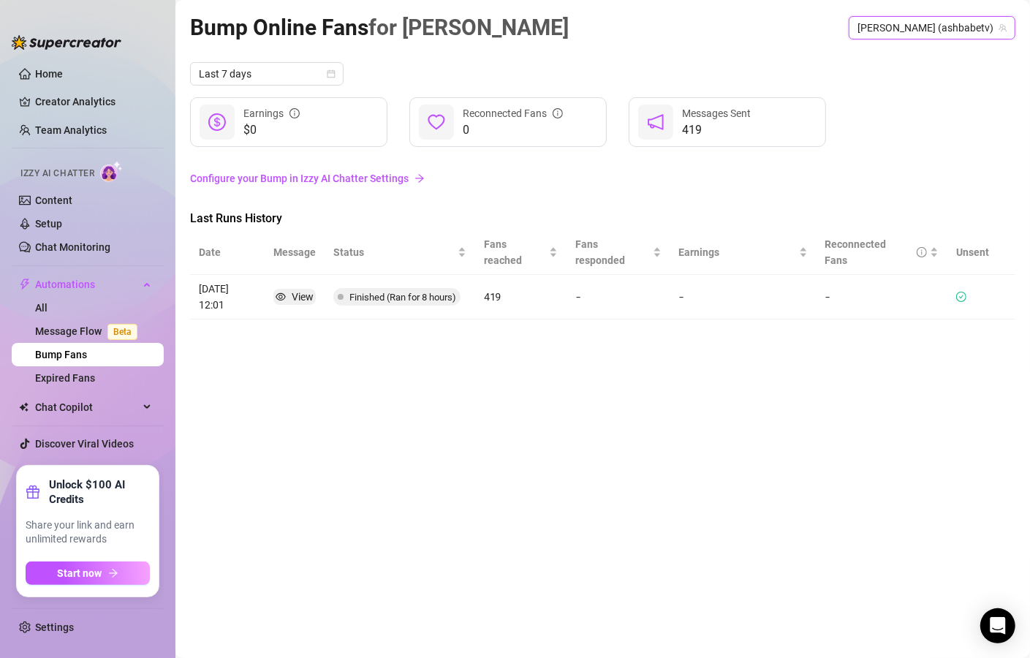
click at [591, 282] on td "-" at bounding box center [618, 297] width 103 height 45
click at [492, 289] on article "419" at bounding box center [521, 297] width 74 height 16
click at [435, 292] on span "Finished (Ran for 8 hours)" at bounding box center [403, 297] width 107 height 11
click at [373, 177] on link "Configure your Bump in Izzy AI Chatter Settings" at bounding box center [603, 178] width 826 height 16
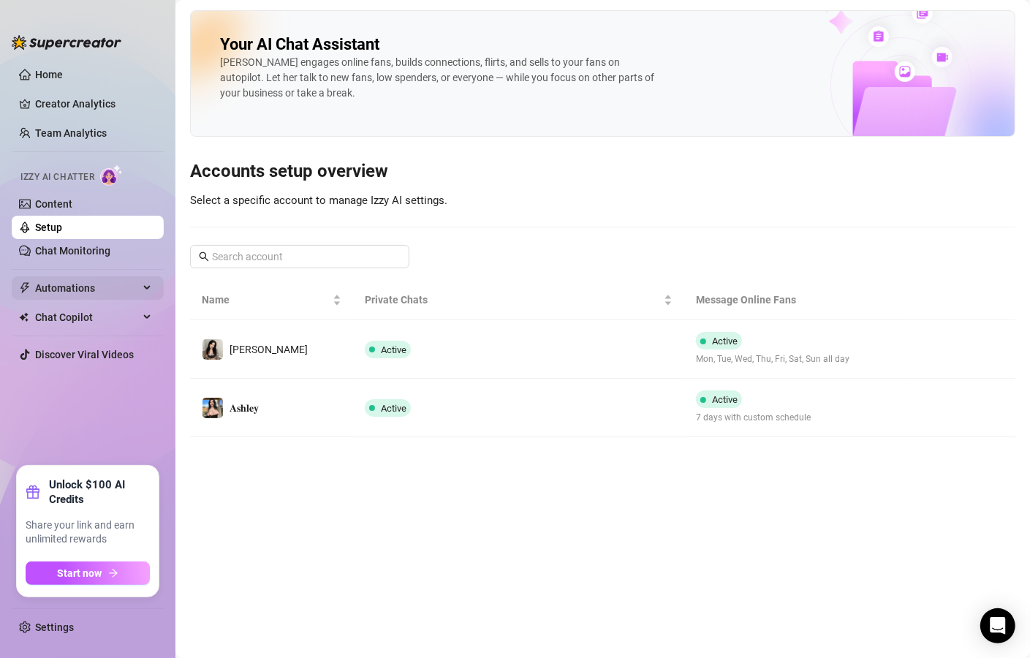
click at [133, 291] on span "Automations" at bounding box center [87, 287] width 104 height 23
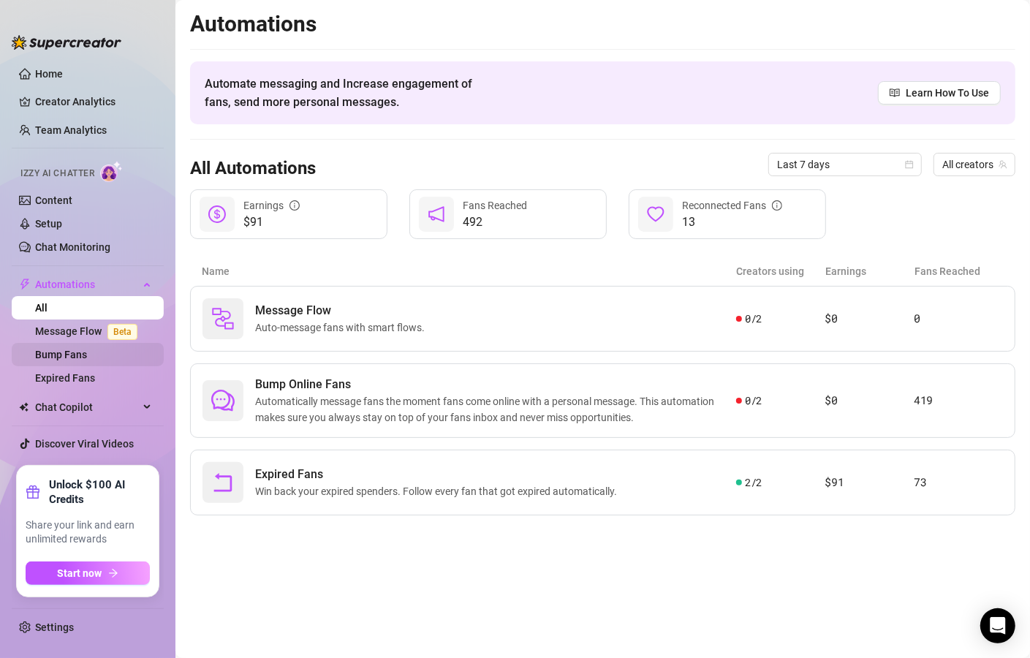
click at [87, 361] on link "Bump Fans" at bounding box center [61, 355] width 52 height 12
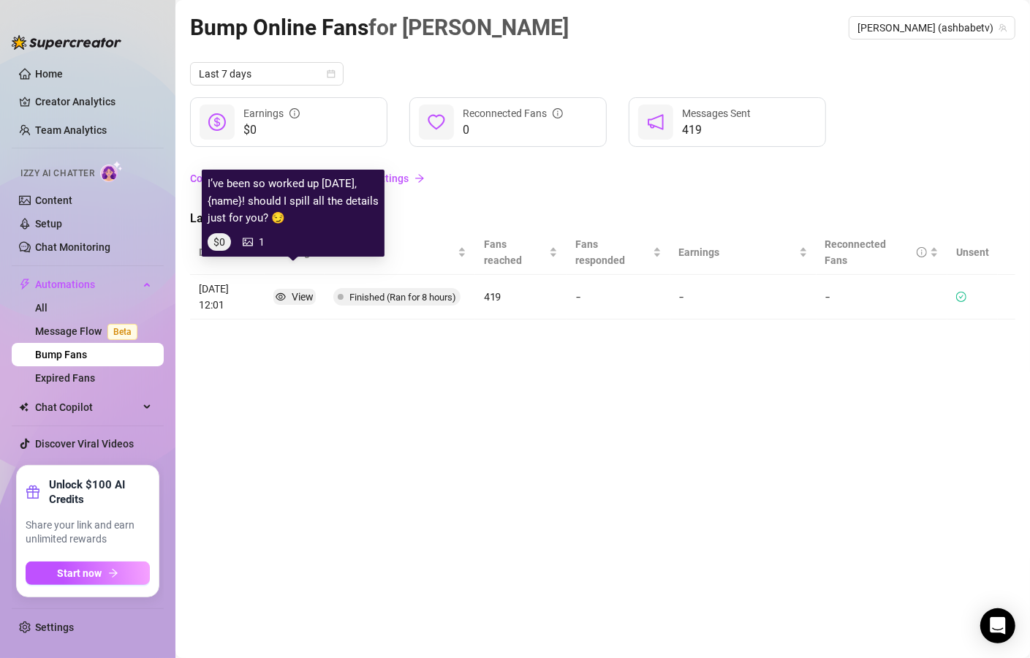
click at [248, 242] on icon "picture" at bounding box center [248, 242] width 10 height 8
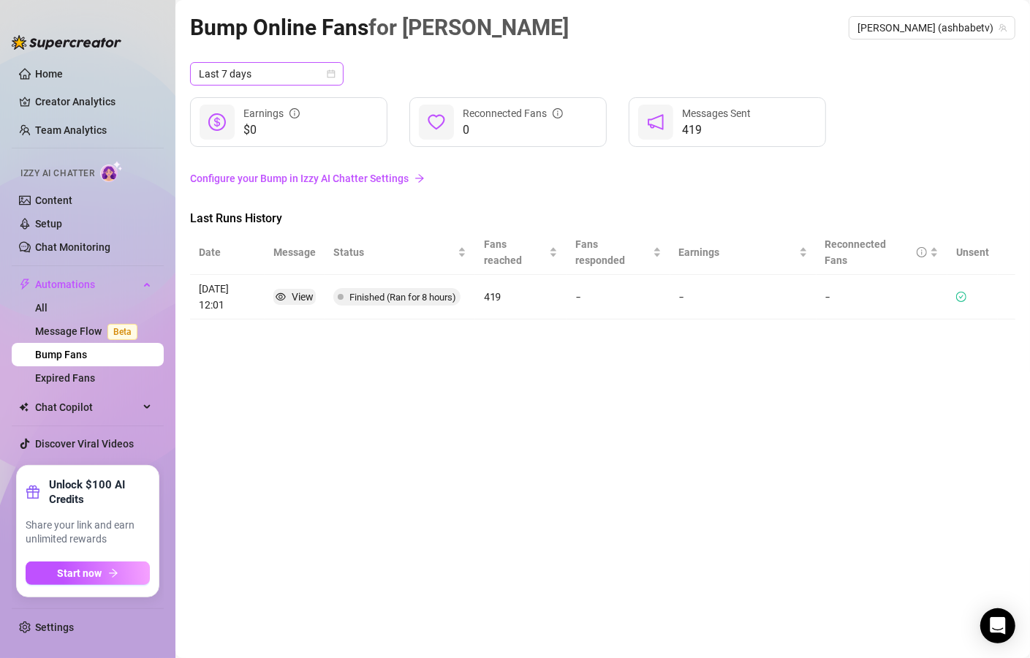
click at [307, 80] on span "Last 7 days" at bounding box center [267, 74] width 136 height 22
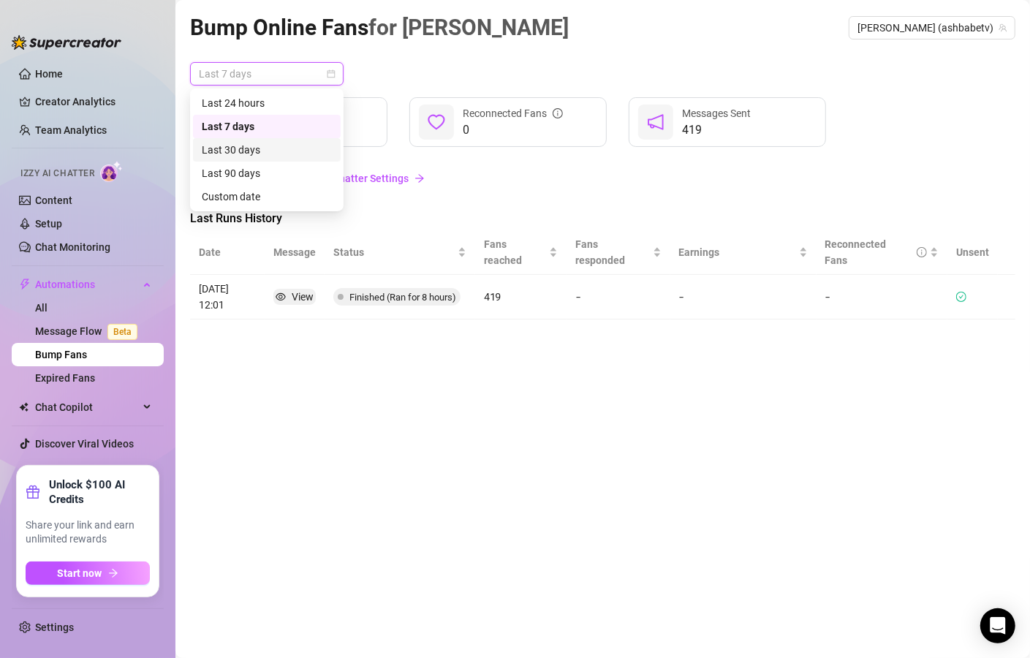
click at [296, 146] on div "Last 30 days" at bounding box center [267, 150] width 130 height 16
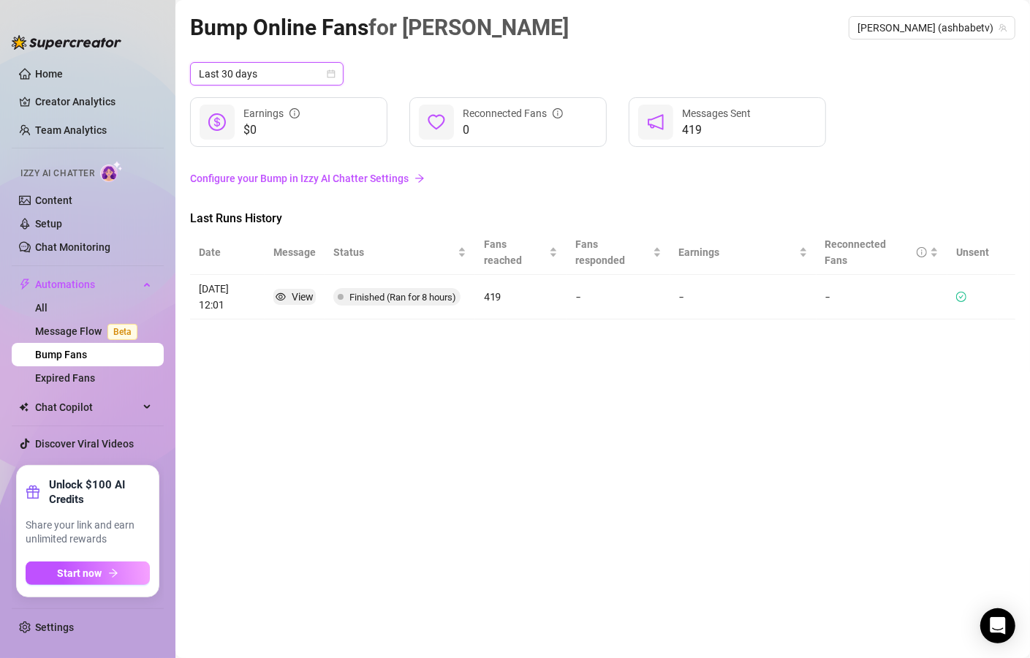
click at [281, 70] on span "Last 30 days" at bounding box center [267, 74] width 136 height 22
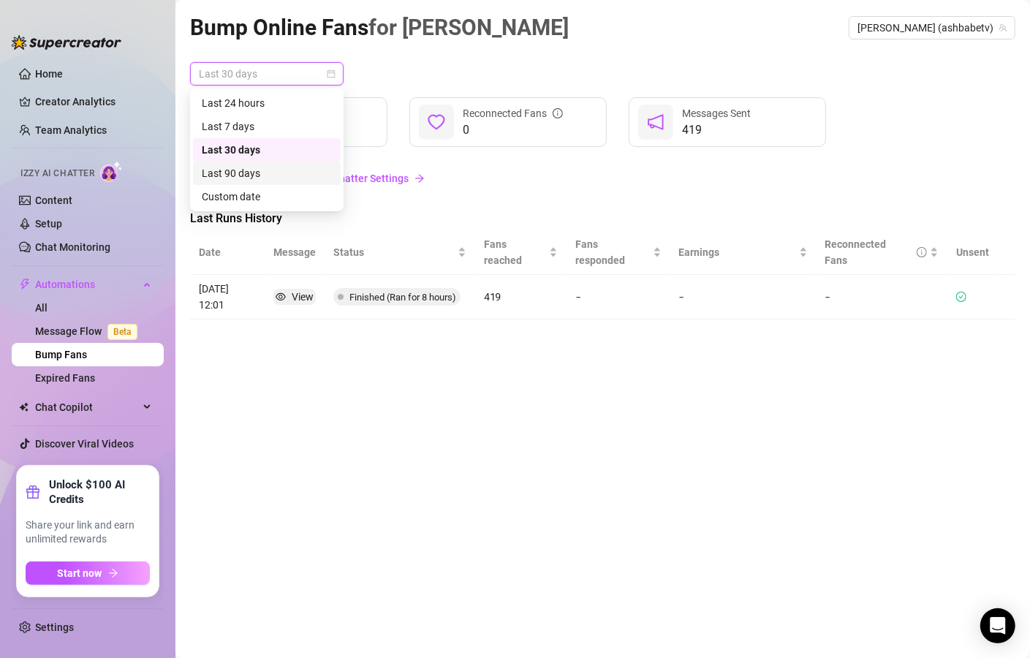
click at [277, 165] on div "Last 90 days" at bounding box center [267, 173] width 130 height 16
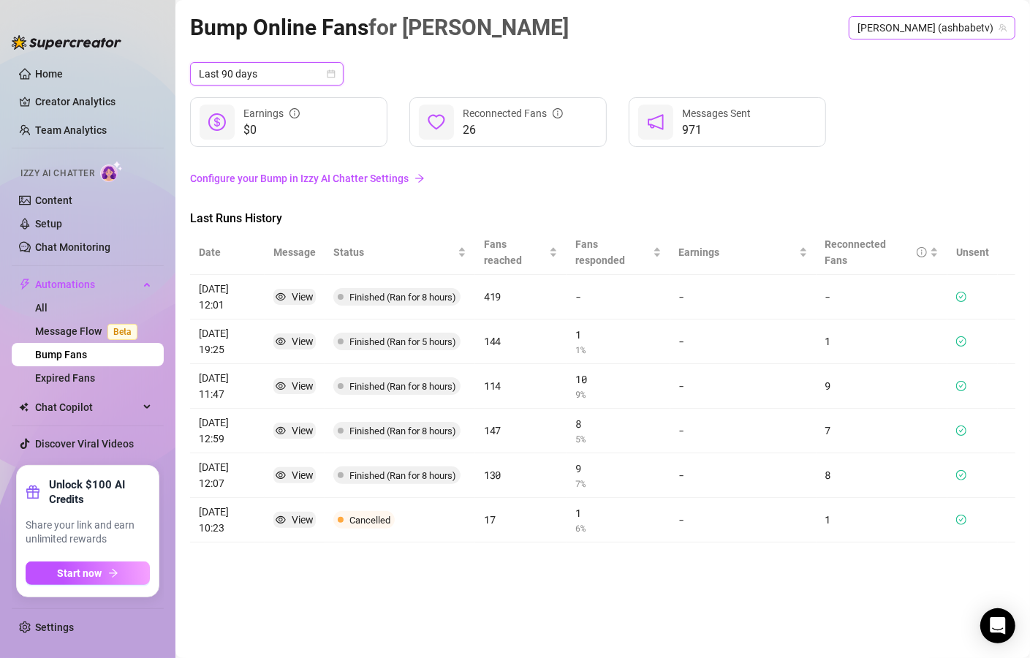
click at [994, 34] on span "[PERSON_NAME] (ashbabetv)" at bounding box center [932, 28] width 149 height 22
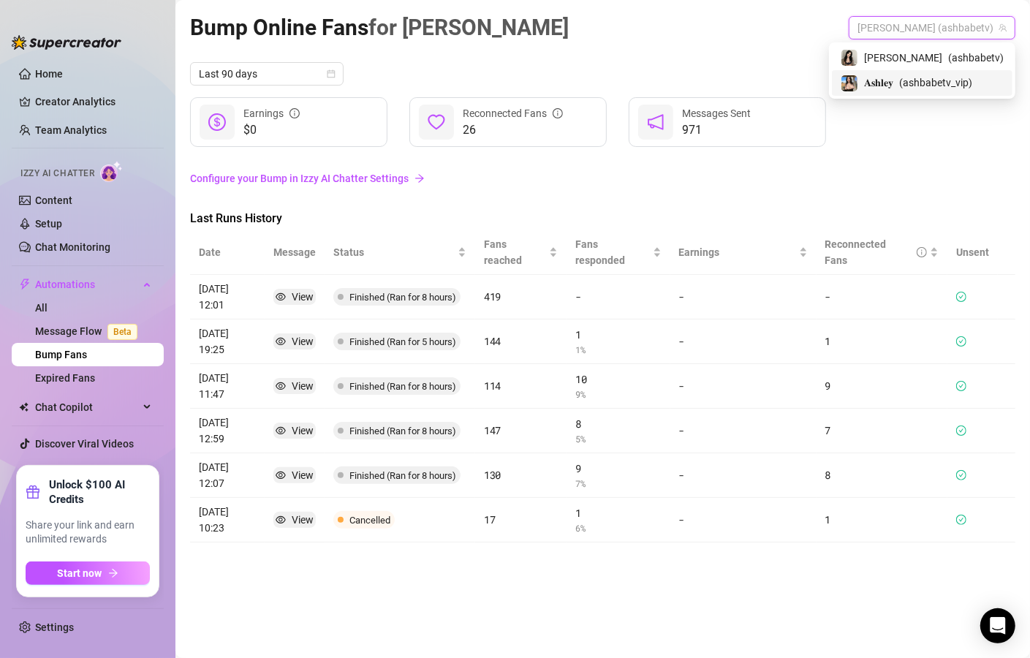
click at [973, 89] on span "( ashbabetv_vip )" at bounding box center [936, 83] width 73 height 16
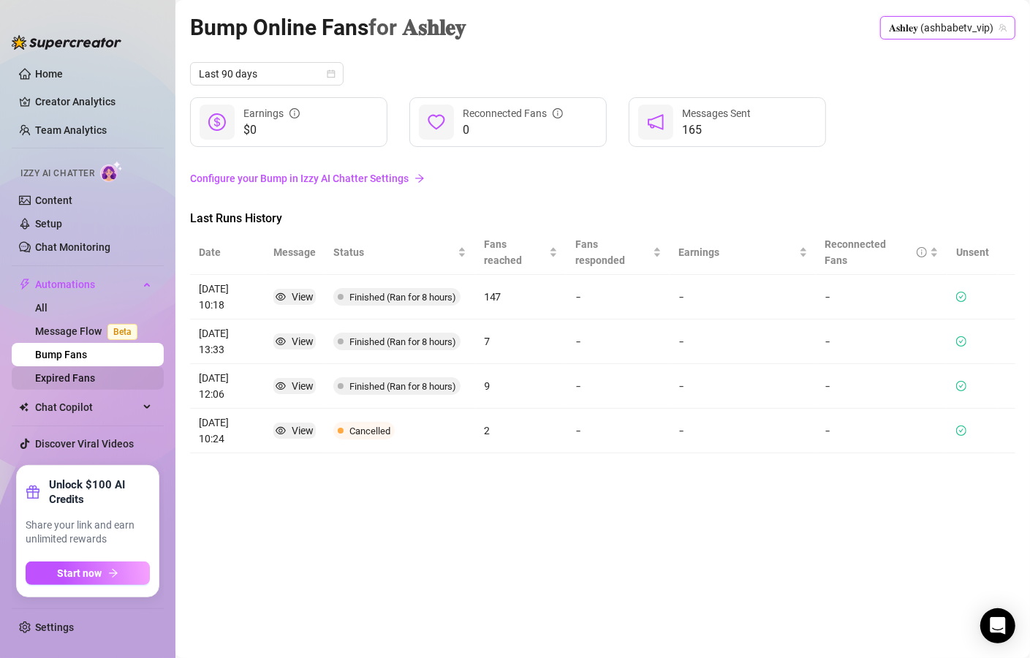
click at [94, 377] on link "Expired Fans" at bounding box center [65, 378] width 60 height 12
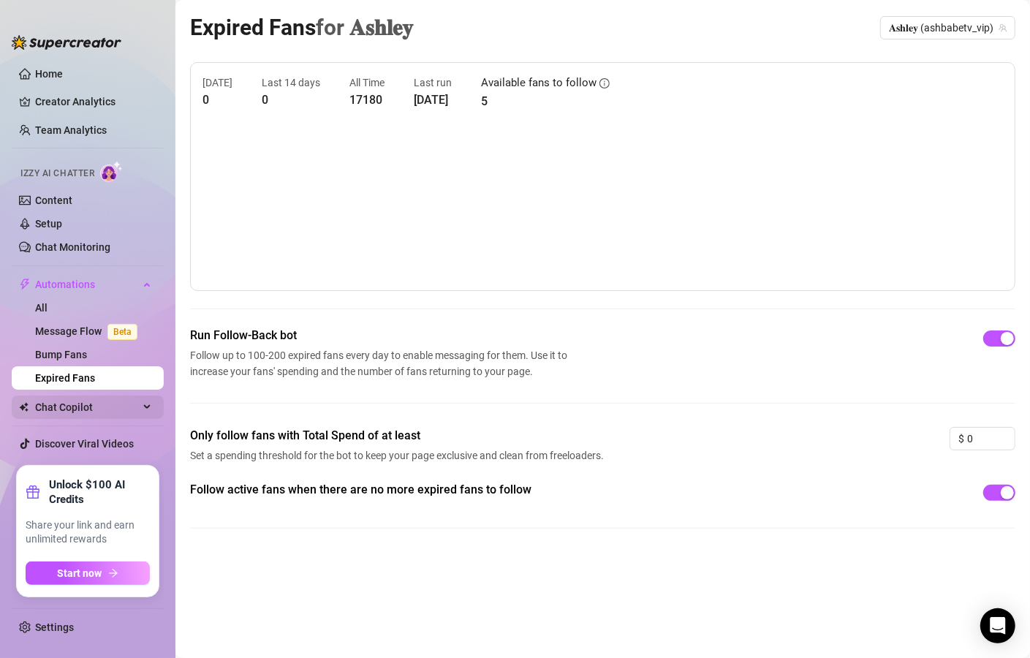
drag, startPoint x: 99, startPoint y: 400, endPoint x: 85, endPoint y: 408, distance: 16.7
click at [99, 400] on span "Chat Copilot" at bounding box center [87, 407] width 104 height 23
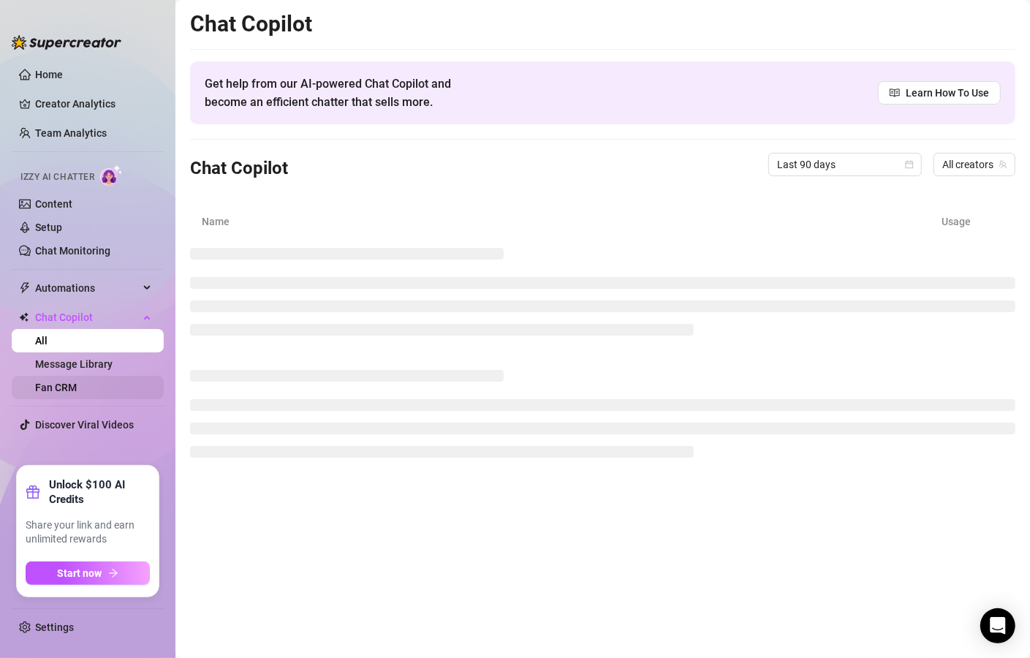
click at [77, 387] on link "Fan CRM" at bounding box center [56, 388] width 42 height 12
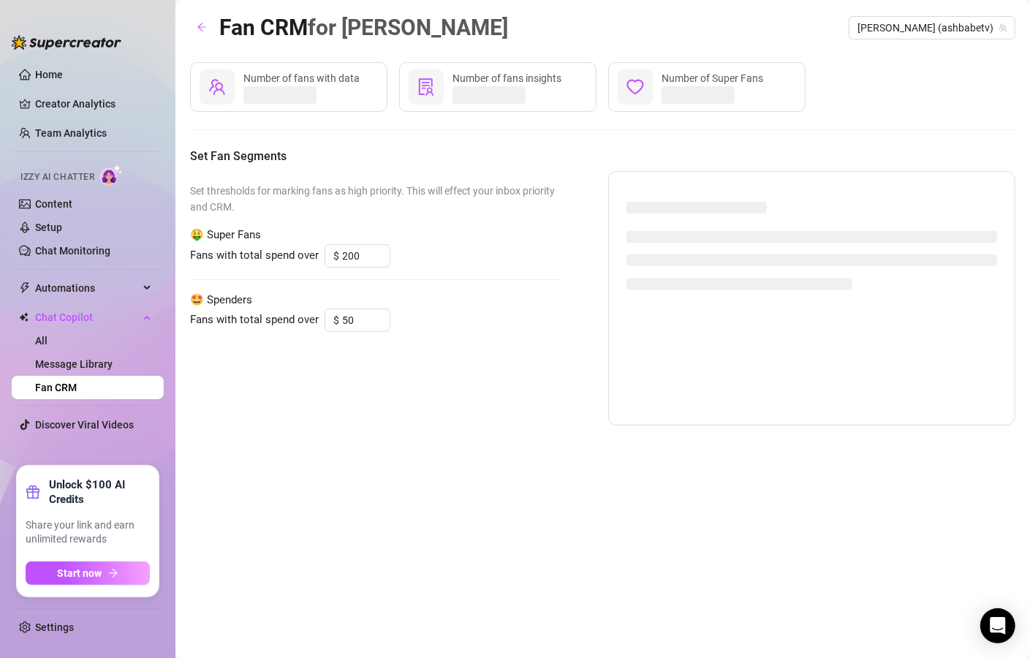
click at [82, 300] on ul "Home Creator Analytics Team Analytics Izzy AI Chatter Content Setup Chat Monito…" at bounding box center [88, 258] width 152 height 403
click at [83, 292] on span "Automations" at bounding box center [87, 287] width 104 height 23
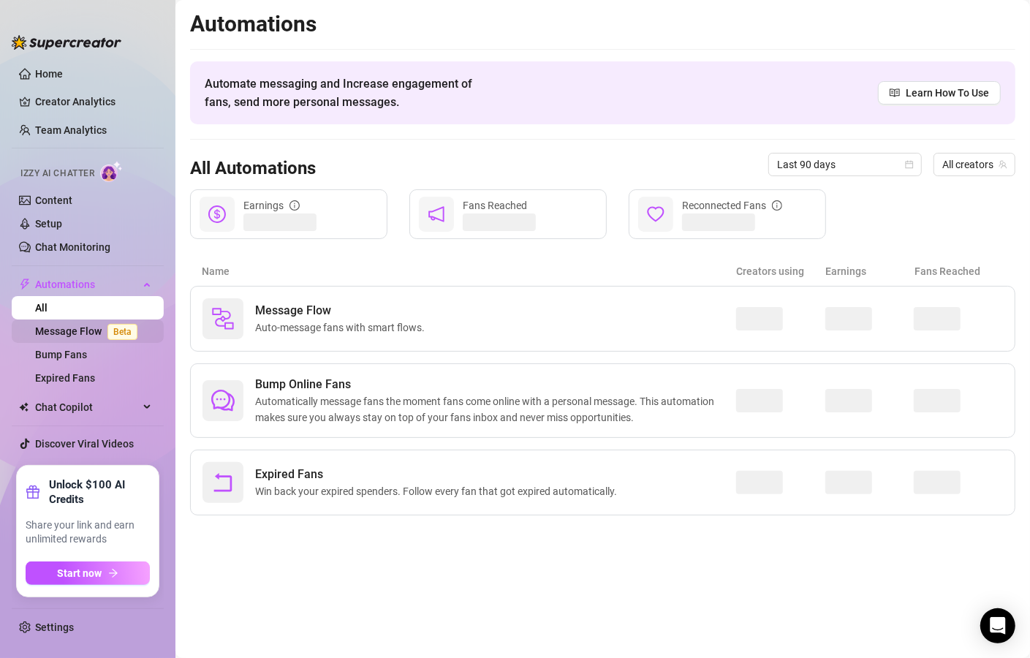
click at [83, 329] on link "Message Flow Beta" at bounding box center [89, 331] width 108 height 12
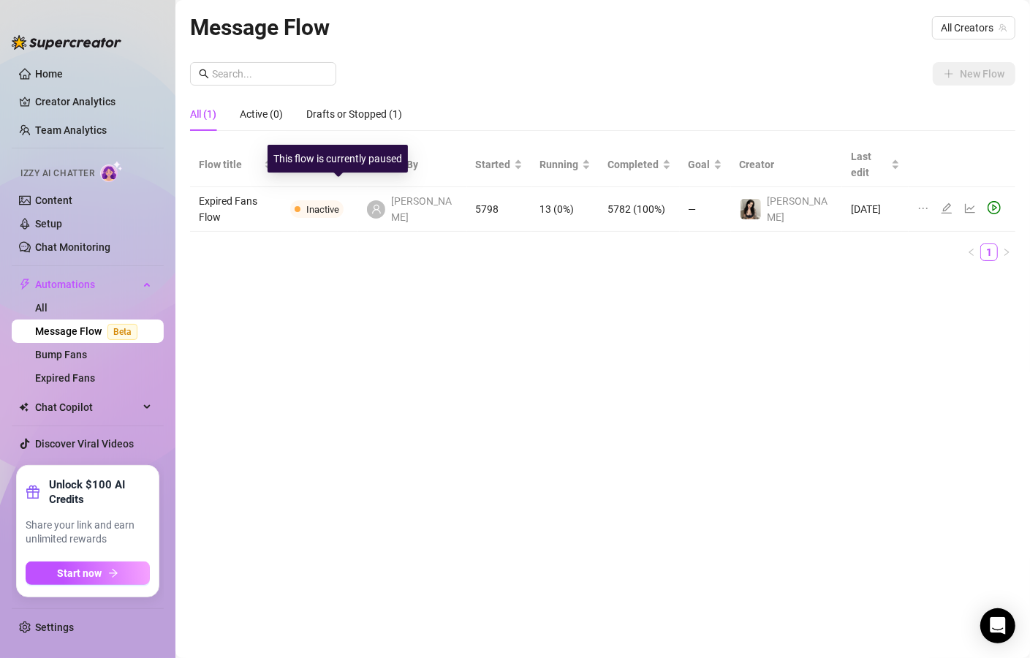
click at [328, 200] on span "Inactive" at bounding box center [316, 209] width 53 height 18
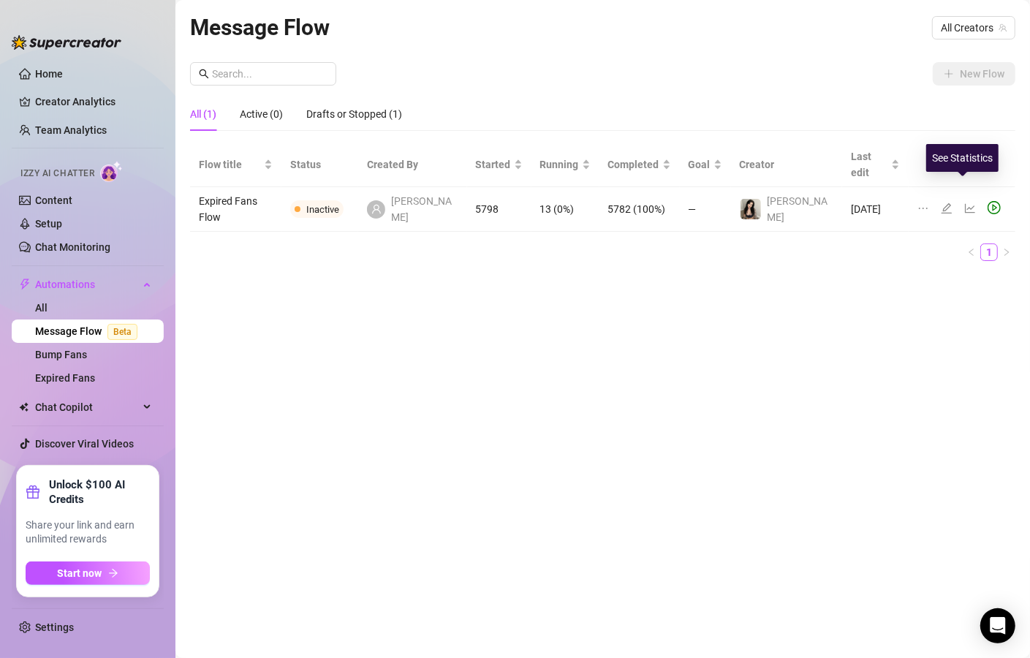
click at [965, 203] on icon "line-chart" at bounding box center [971, 209] width 12 height 12
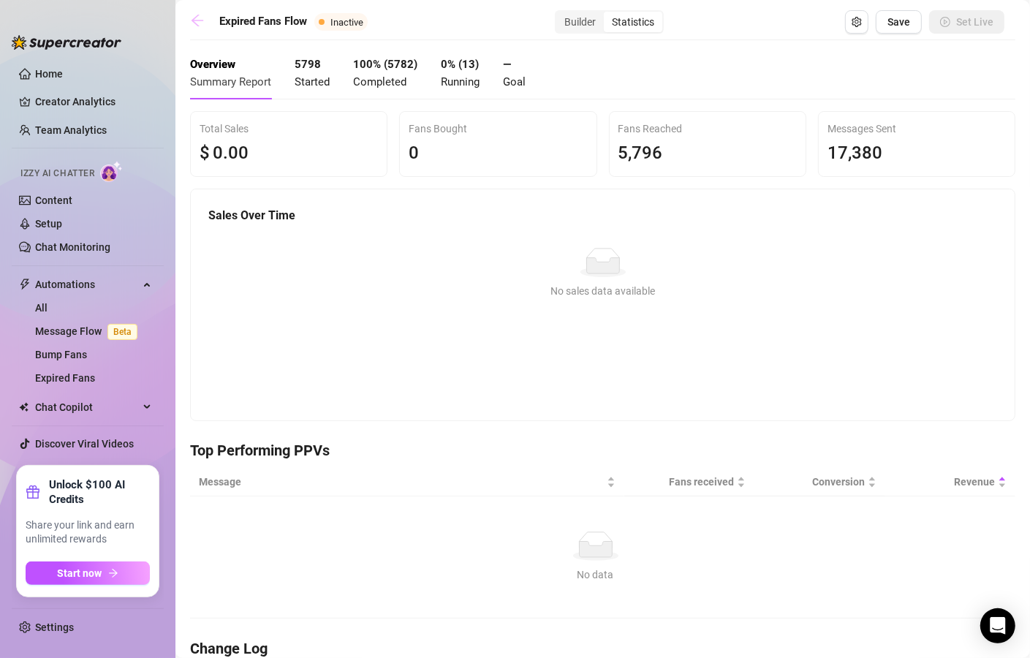
click at [203, 19] on icon "arrow-left" at bounding box center [197, 20] width 15 height 15
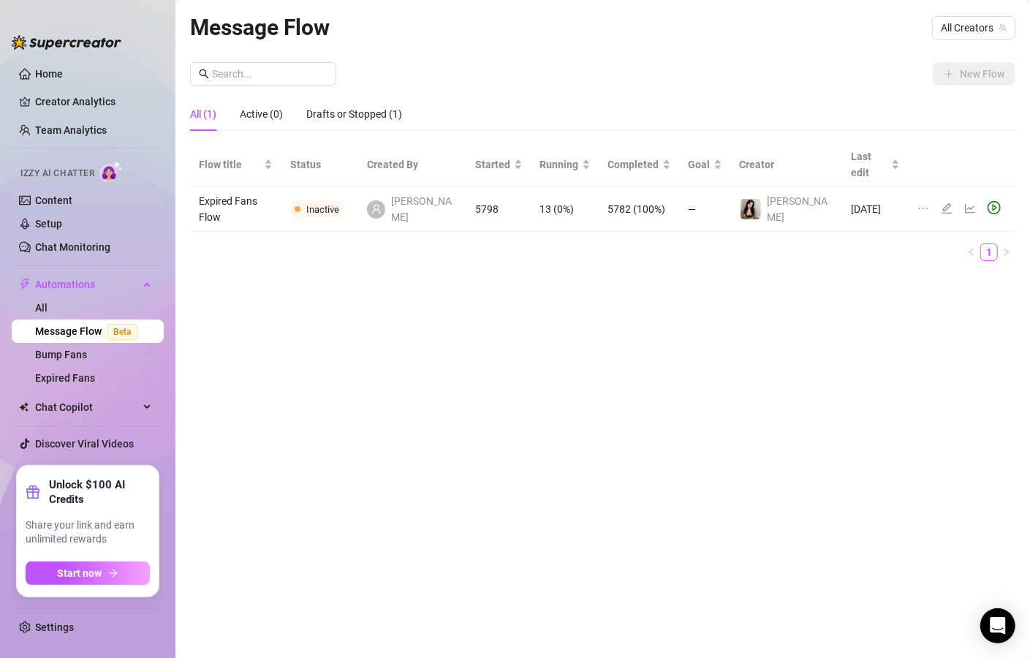
click at [941, 203] on icon "edit" at bounding box center [947, 209] width 12 height 12
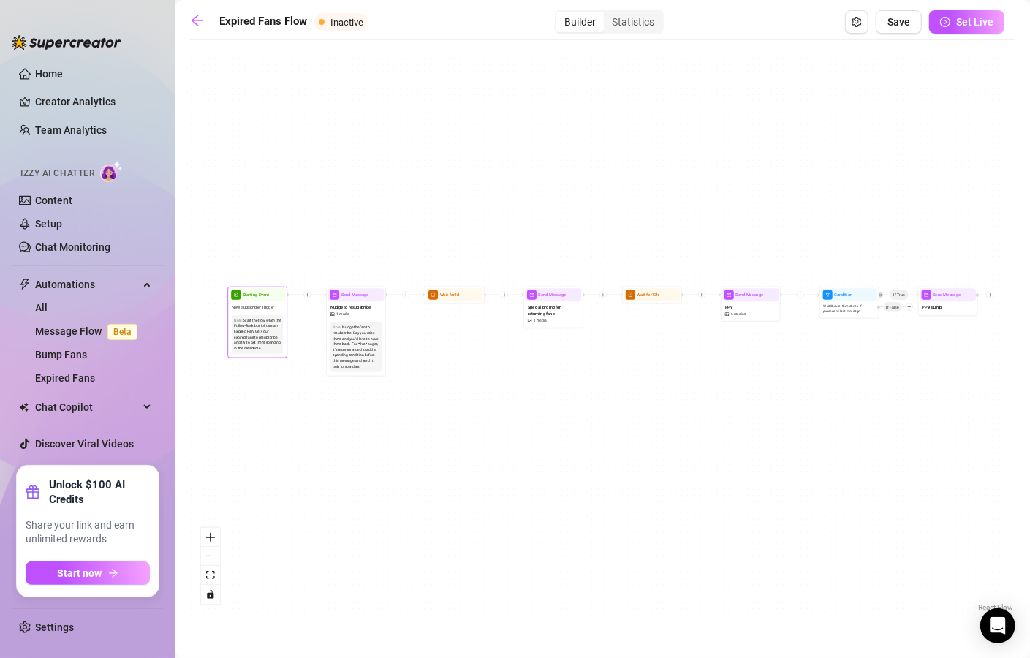
click at [254, 333] on div "Start the flow when the Follow-Back bot follows an Expired Fan. Get your expire…" at bounding box center [257, 334] width 47 height 34
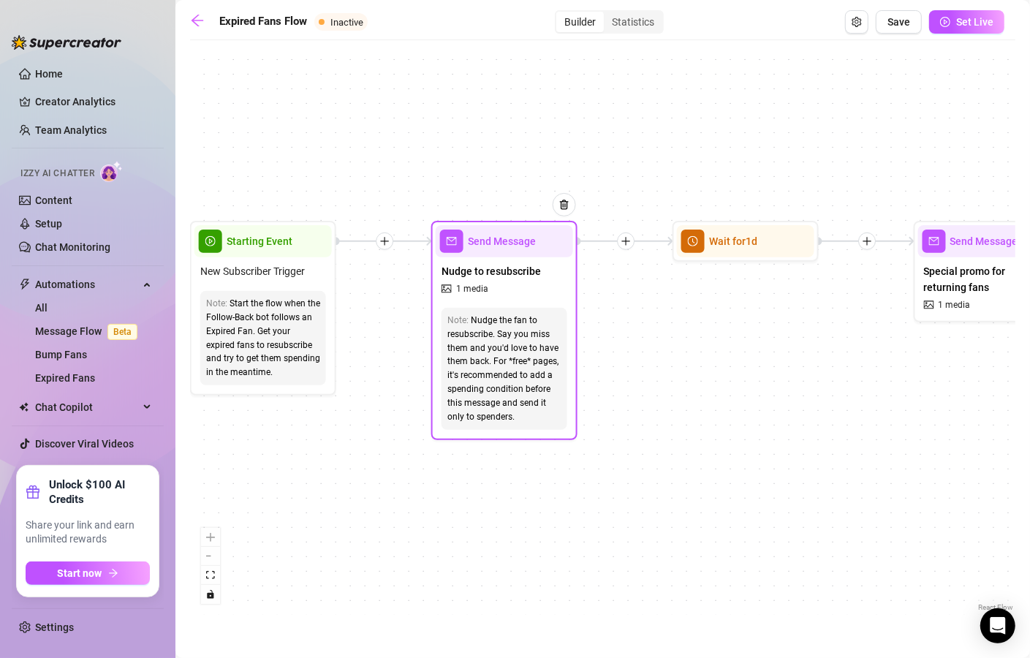
click at [450, 292] on icon "picture" at bounding box center [447, 289] width 10 height 10
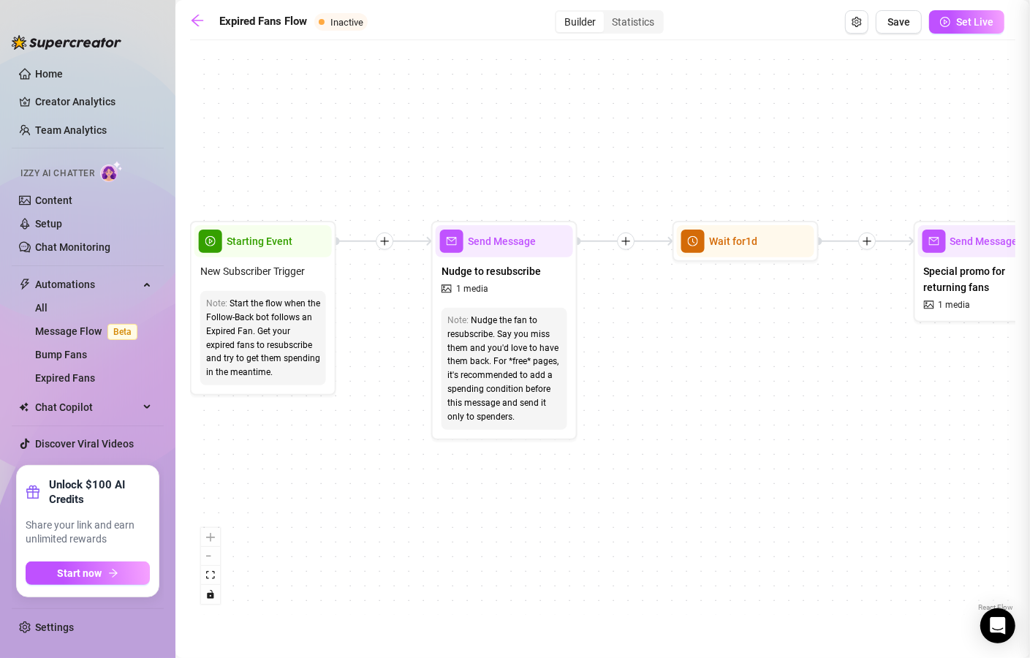
type textarea "Hi daddy, I just wanted to let you know you're missing out on SO much new dirty…"
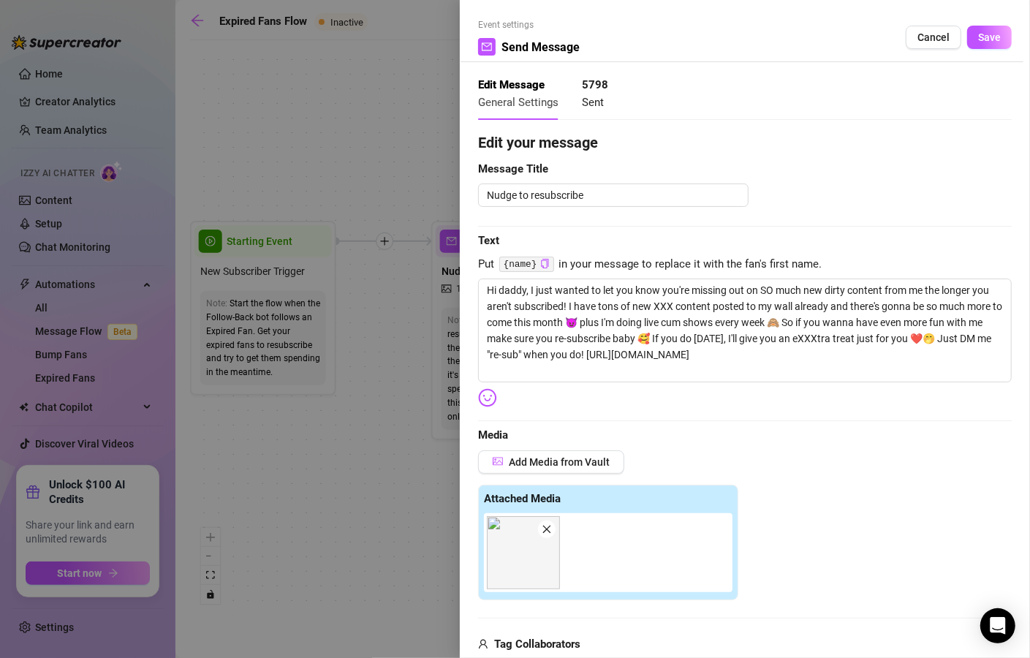
click at [418, 457] on div at bounding box center [515, 329] width 1030 height 658
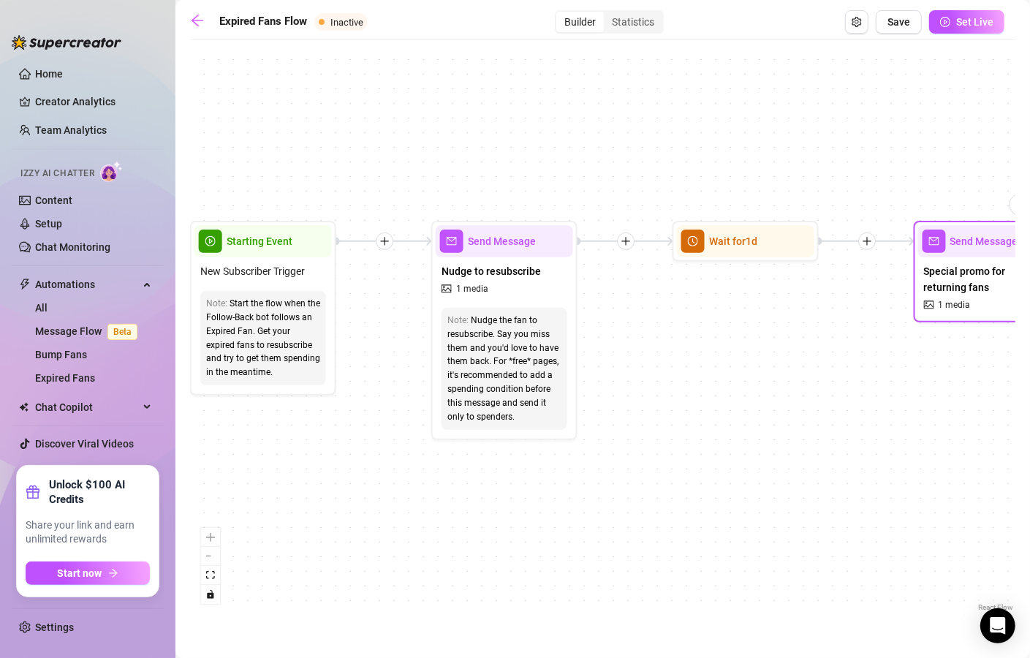
click at [951, 296] on div "Special promo for returning fans 1 media" at bounding box center [987, 287] width 137 height 61
type textarea "Fuck it... I miss you baby and I want you to see all the naughty content I've b…"
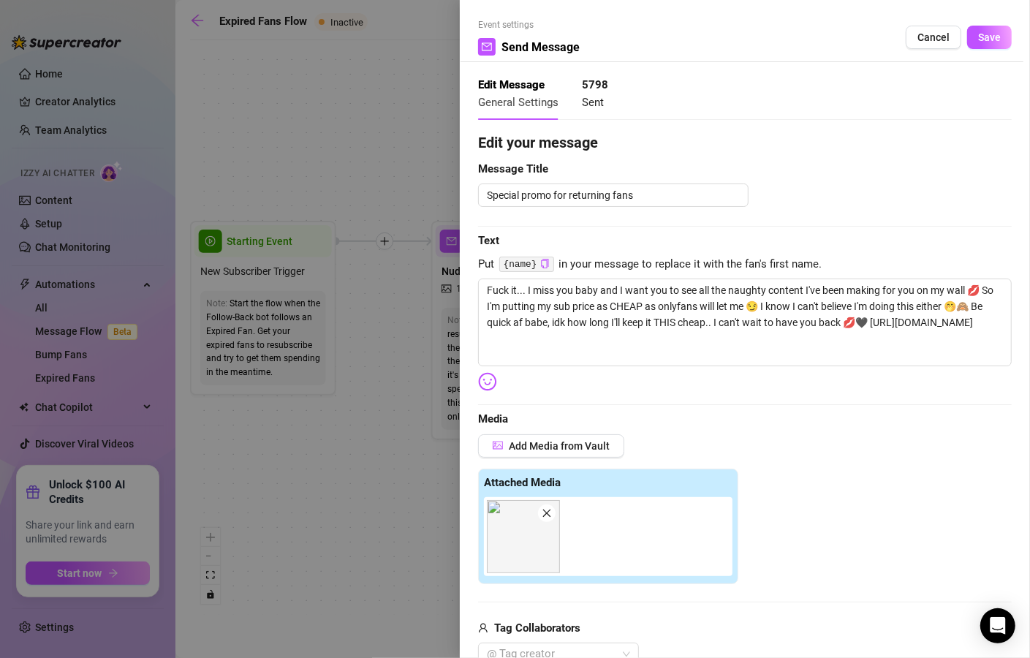
click at [377, 519] on div at bounding box center [515, 329] width 1030 height 658
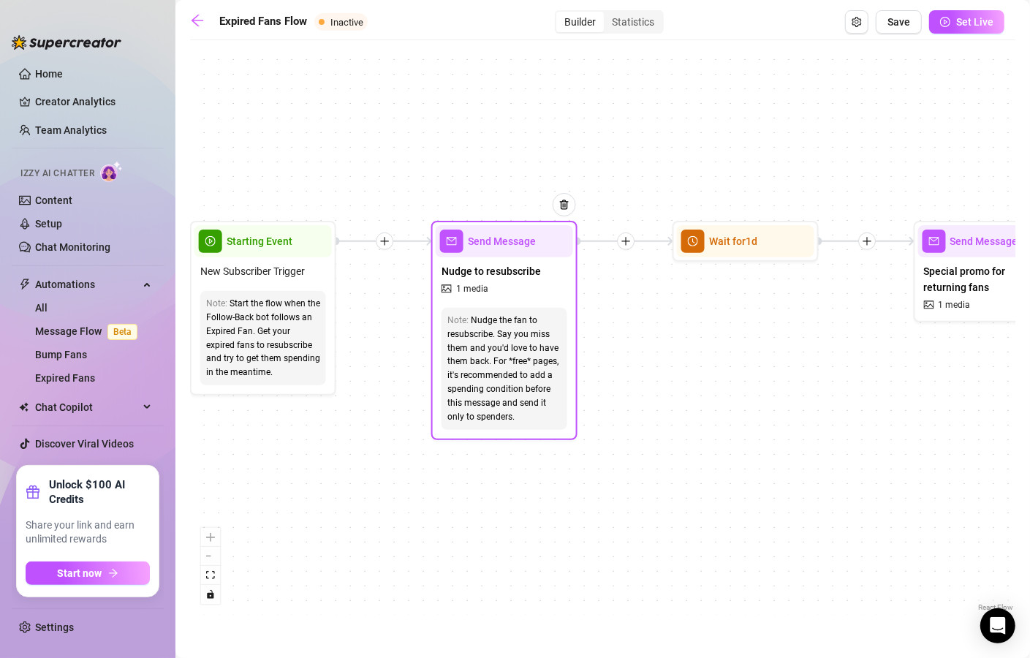
click at [484, 378] on div "Nudge the fan to resubscribe. Say you miss them and you'd love to have them bac…" at bounding box center [505, 369] width 114 height 110
click at [500, 284] on div "Nudge to resubscribe 1 media" at bounding box center [504, 279] width 137 height 45
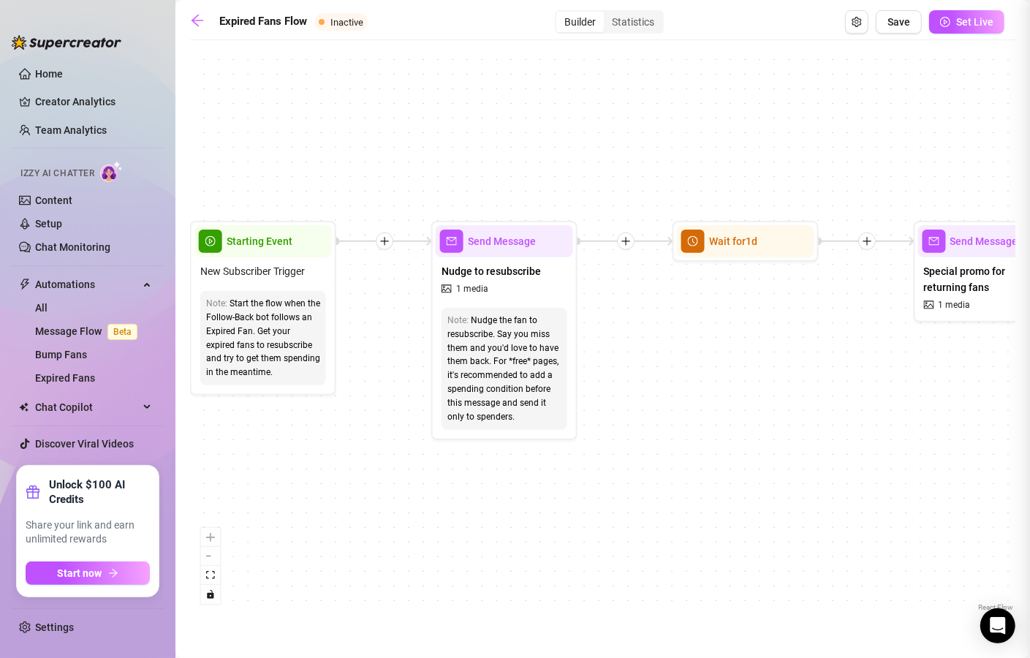
type textarea "Hi daddy, I just wanted to let you know you're missing out on SO much new dirty…"
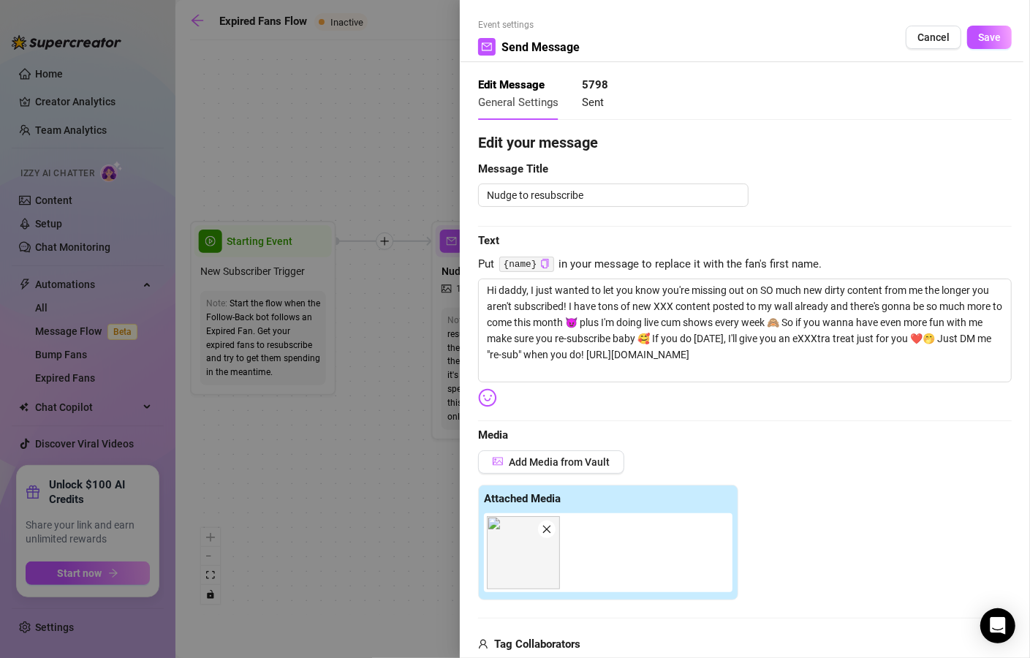
click at [402, 486] on div at bounding box center [515, 329] width 1030 height 658
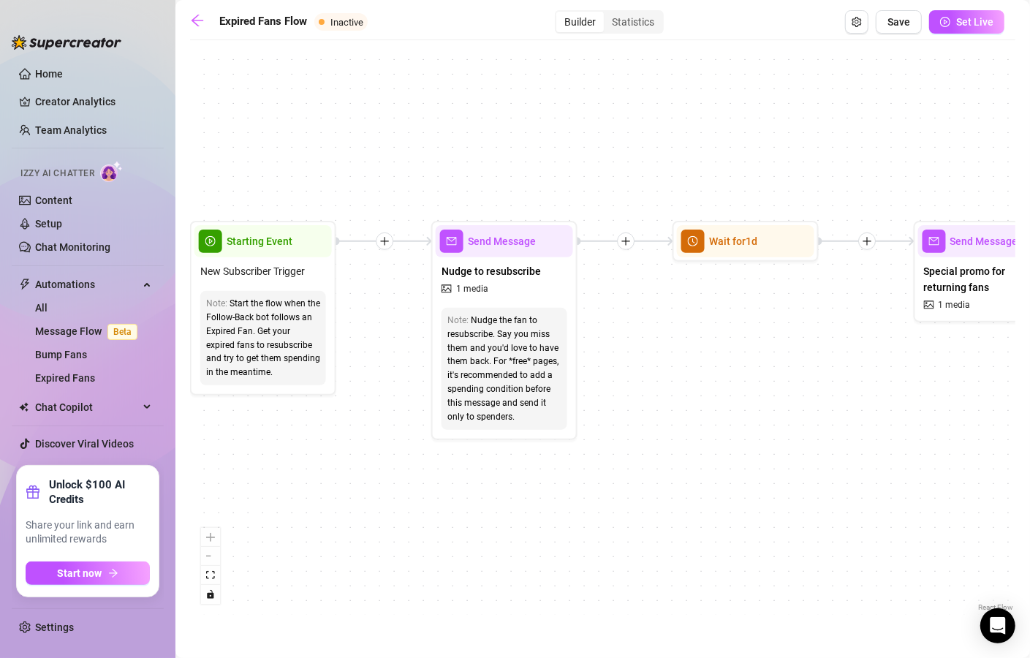
drag, startPoint x: 830, startPoint y: 403, endPoint x: 609, endPoint y: 391, distance: 221.2
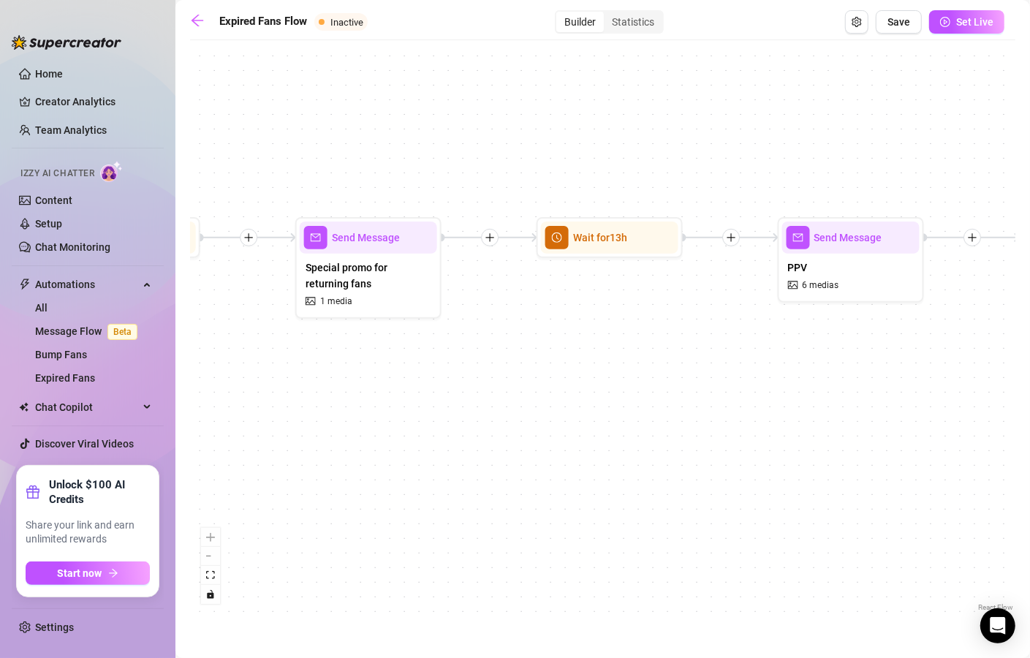
drag, startPoint x: 921, startPoint y: 420, endPoint x: 254, endPoint y: 427, distance: 667.8
click at [254, 428] on div "If True Send Message PPV Bump Condition Wait 8 hours, then check if purchased l…" at bounding box center [603, 332] width 826 height 568
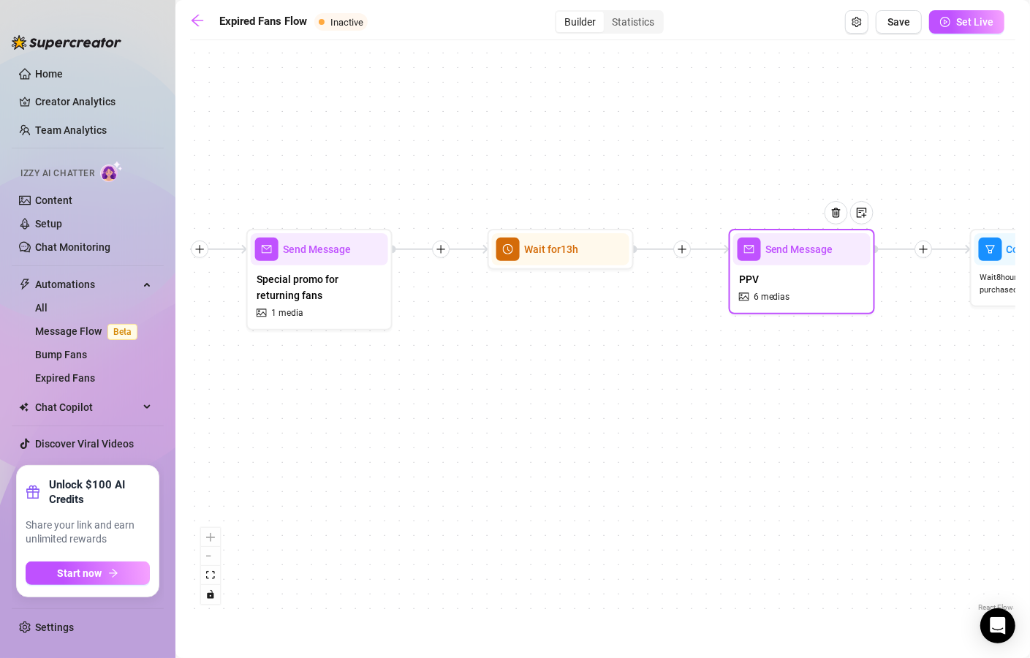
click at [760, 296] on span "6 medias" at bounding box center [772, 297] width 37 height 14
type textarea "😘 I wanted to spoil you today with this personal gift baby 😘🥺 There is $200 of …"
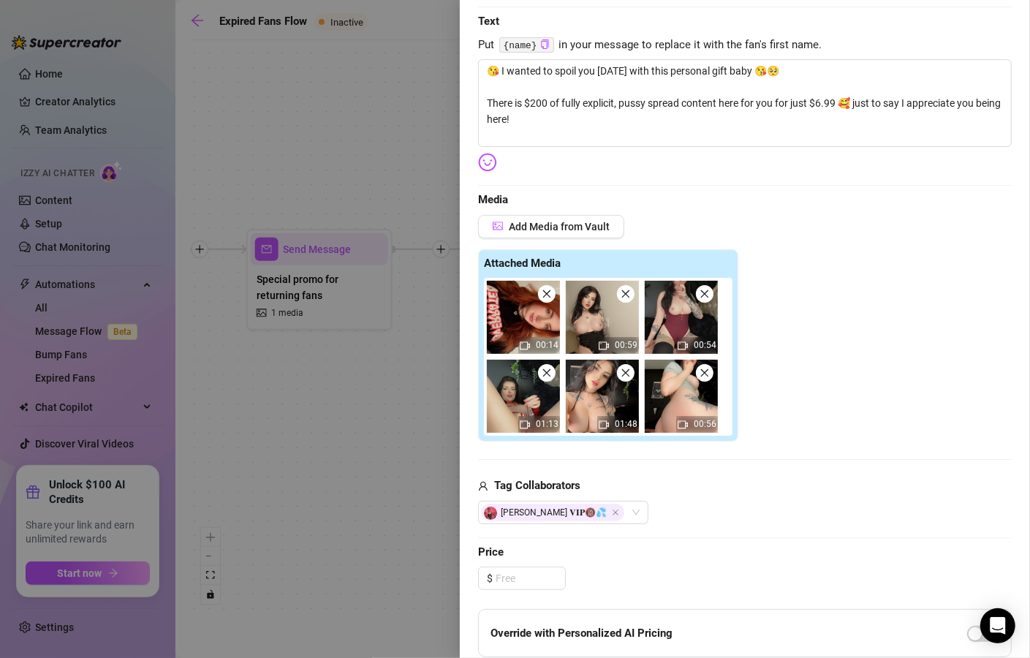
scroll to position [263, 0]
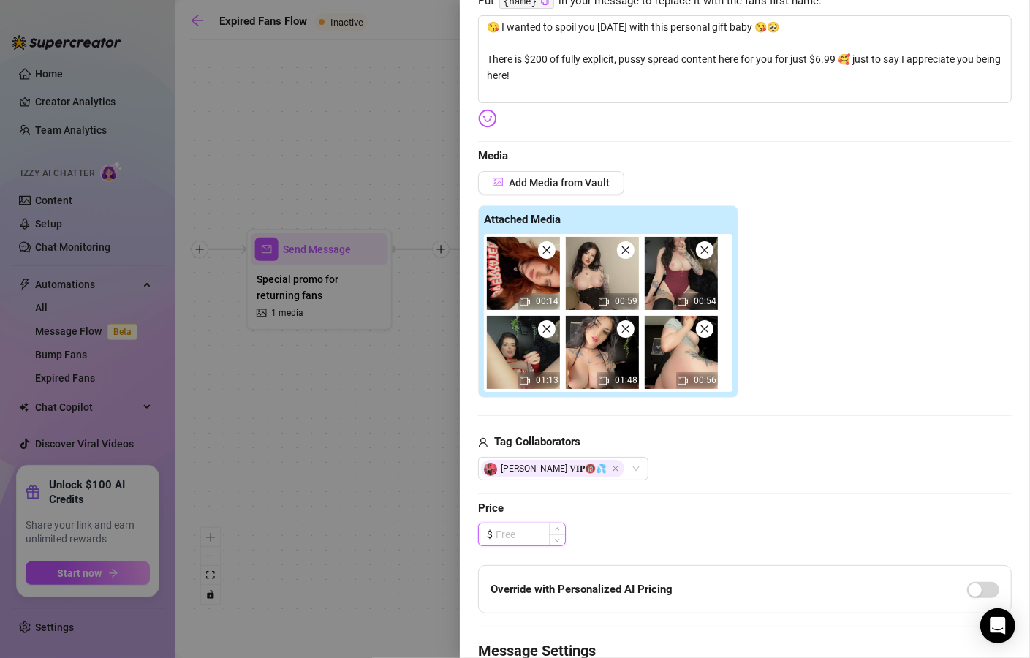
click at [535, 538] on input at bounding box center [530, 535] width 69 height 22
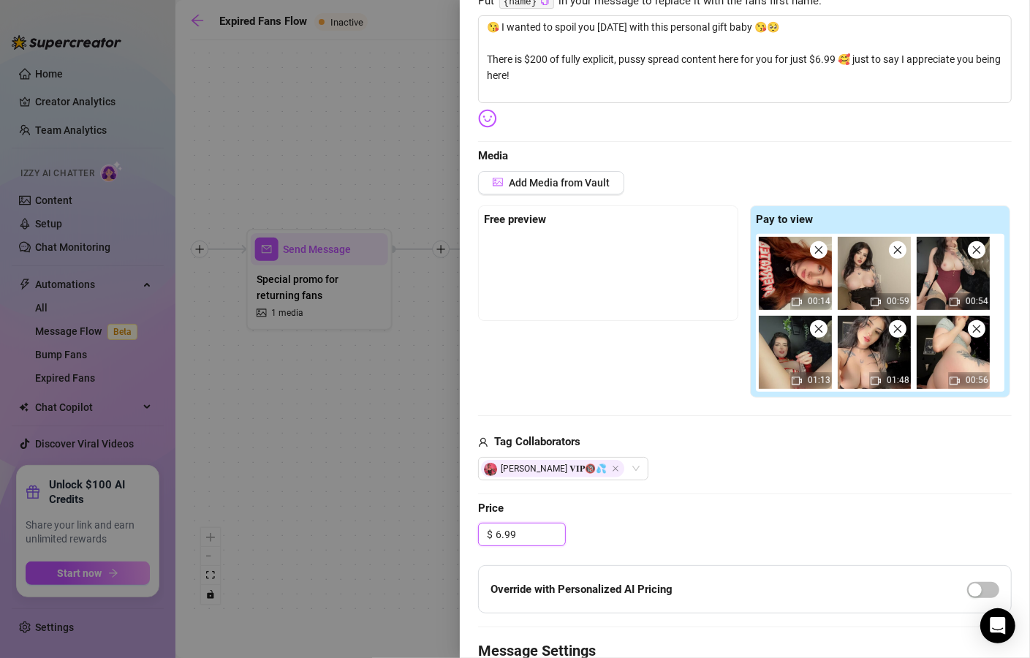
type input "6.99"
click at [669, 518] on div "Edit your message Message Title PPV Text Put {name} in your message to replace …" at bounding box center [745, 349] width 534 height 962
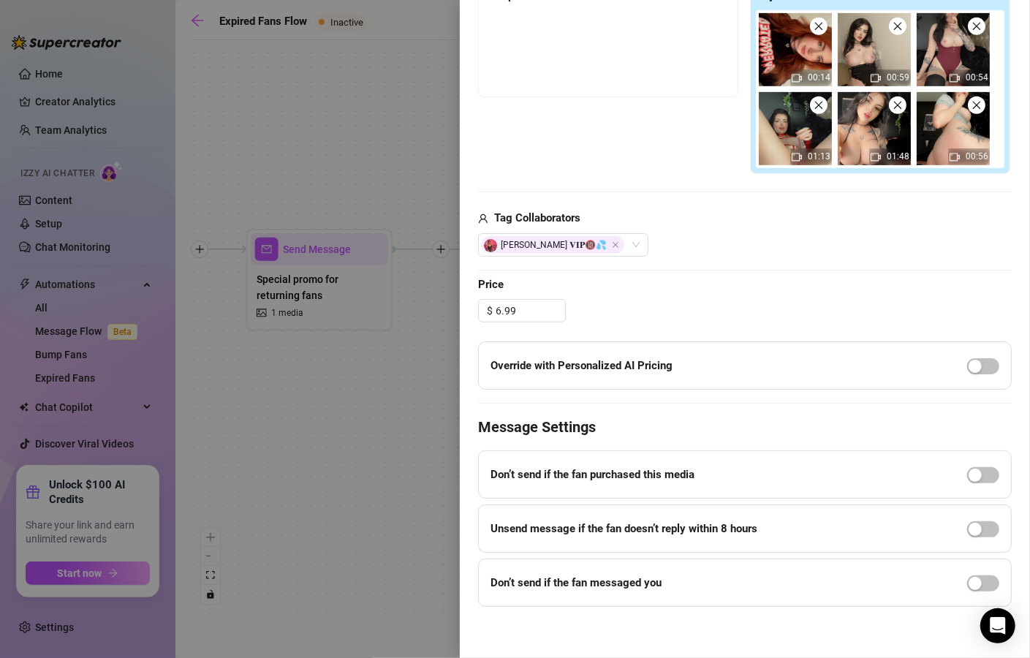
scroll to position [490, 0]
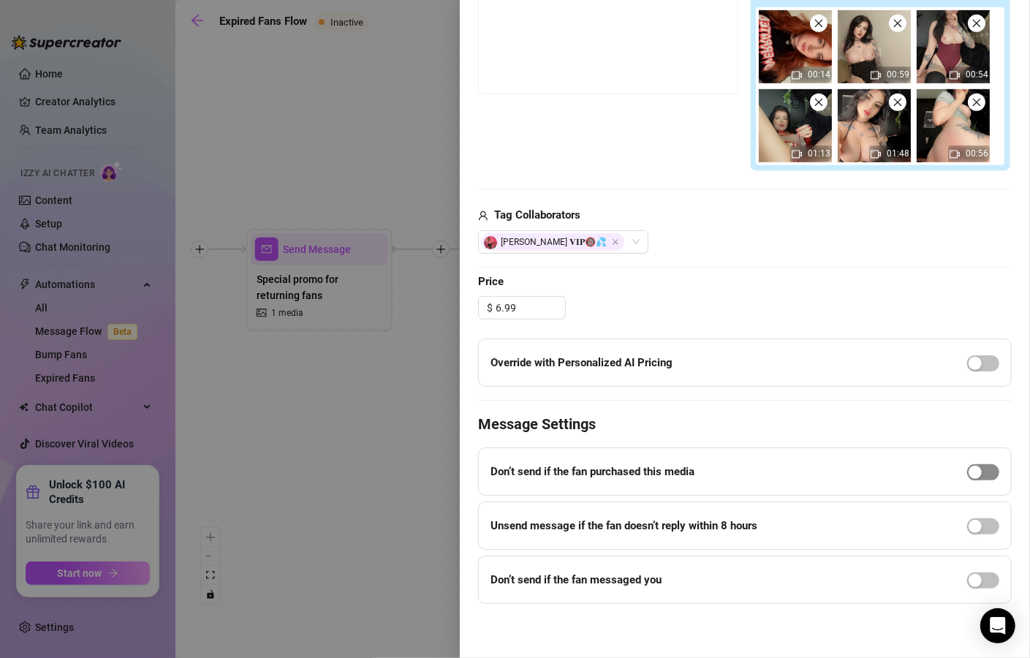
click at [974, 471] on span "button" at bounding box center [984, 472] width 32 height 16
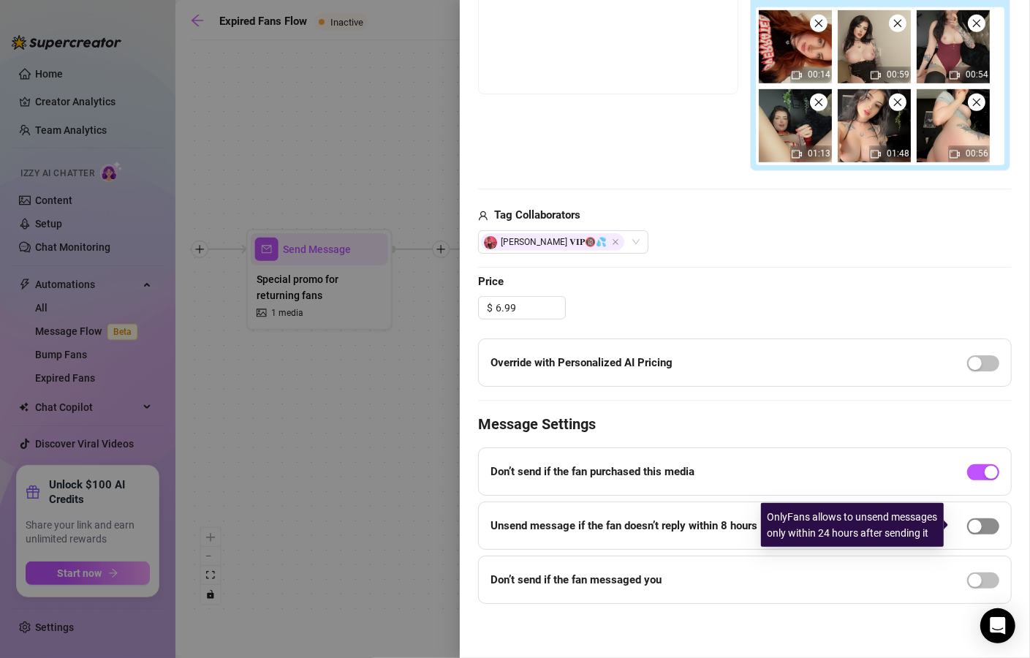
click at [968, 527] on button "button" at bounding box center [984, 527] width 32 height 16
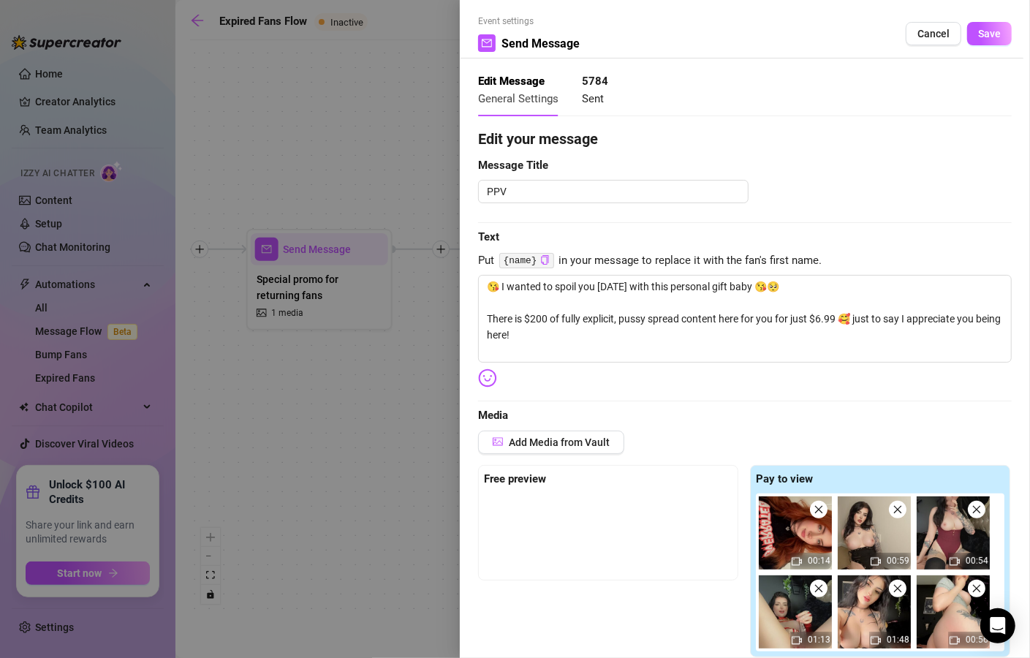
scroll to position [0, 0]
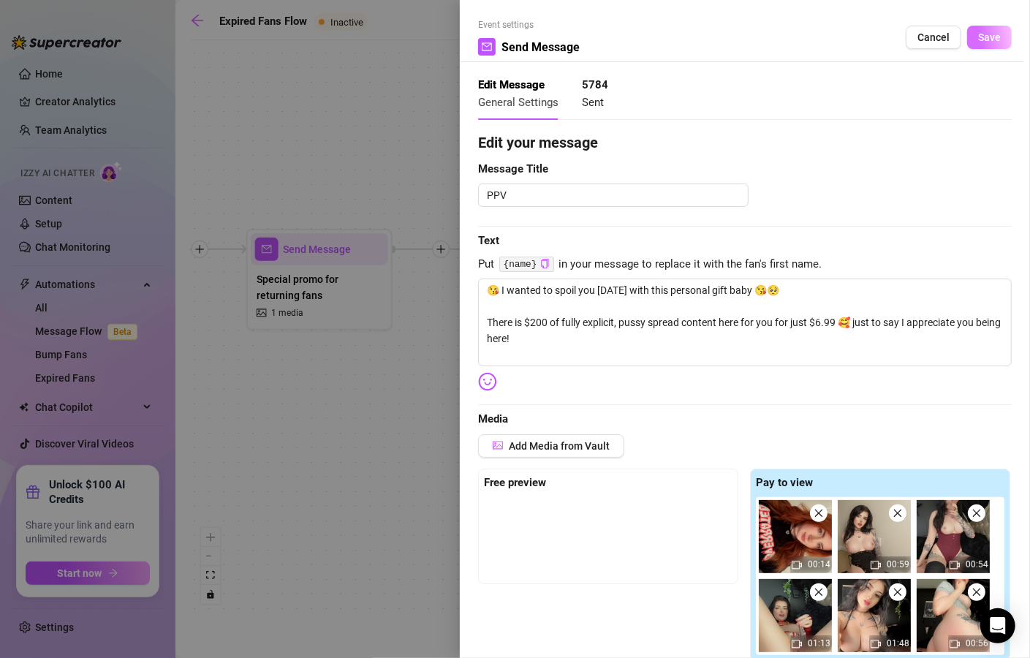
click at [979, 39] on span "Save" at bounding box center [990, 37] width 23 height 12
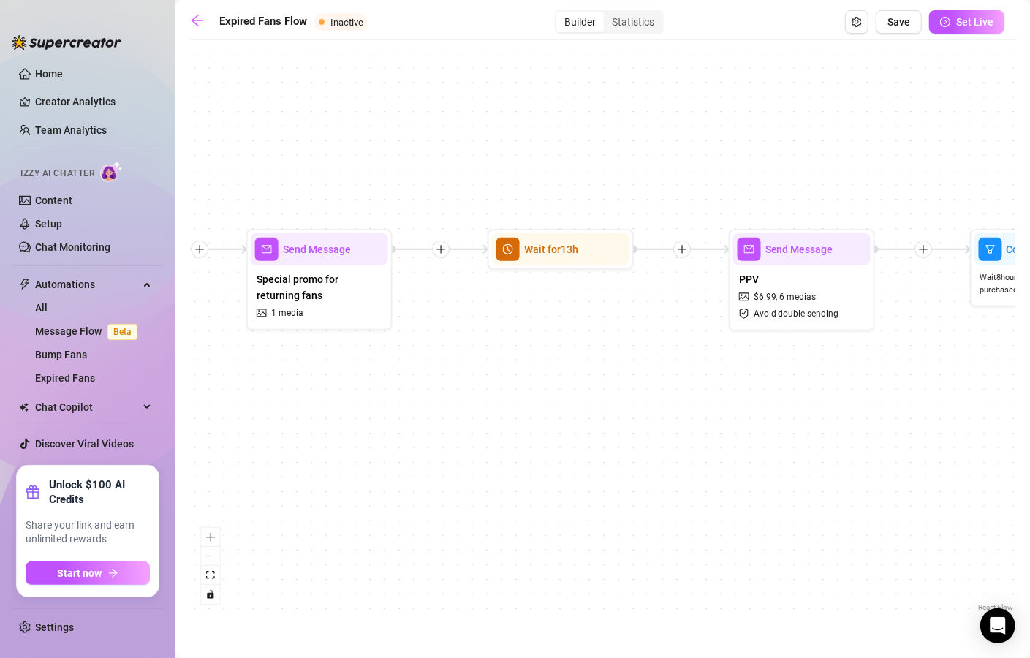
drag, startPoint x: 880, startPoint y: 438, endPoint x: 737, endPoint y: 429, distance: 142.9
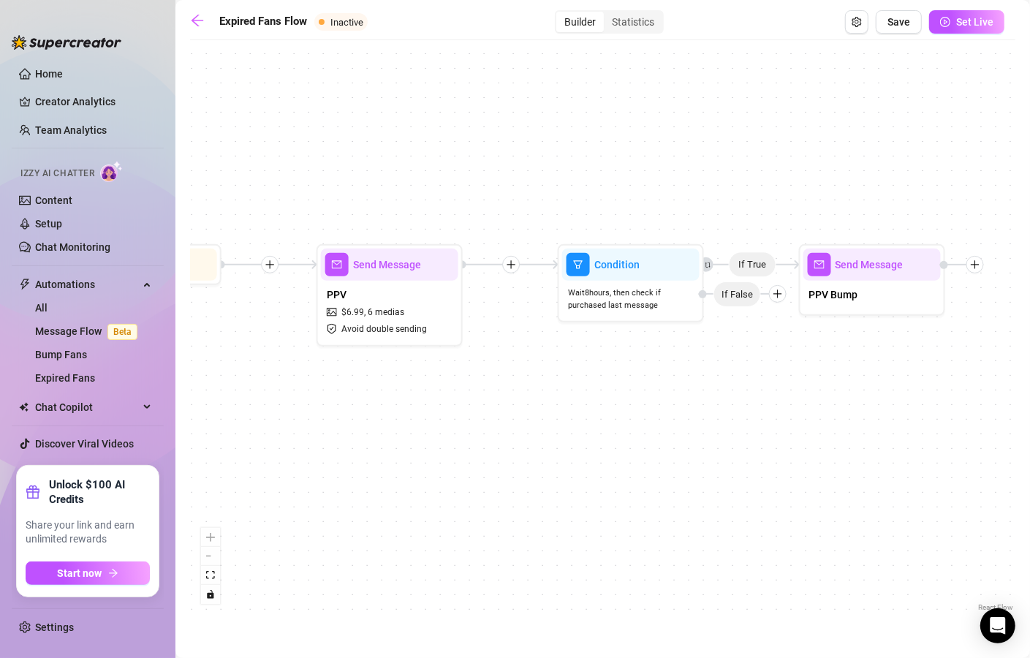
drag, startPoint x: 896, startPoint y: 423, endPoint x: 423, endPoint y: 456, distance: 473.5
click at [423, 456] on div "If True Send Message PPV Bump Condition Wait 8 hours, then check if purchased l…" at bounding box center [603, 332] width 826 height 568
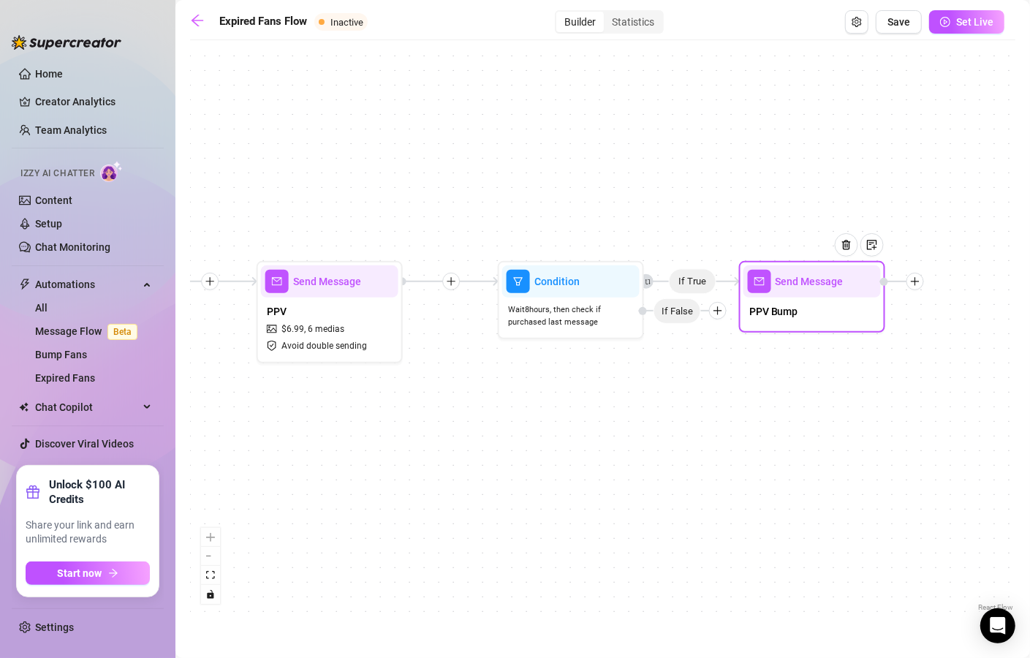
click at [804, 325] on div "PPV Bump" at bounding box center [812, 313] width 137 height 31
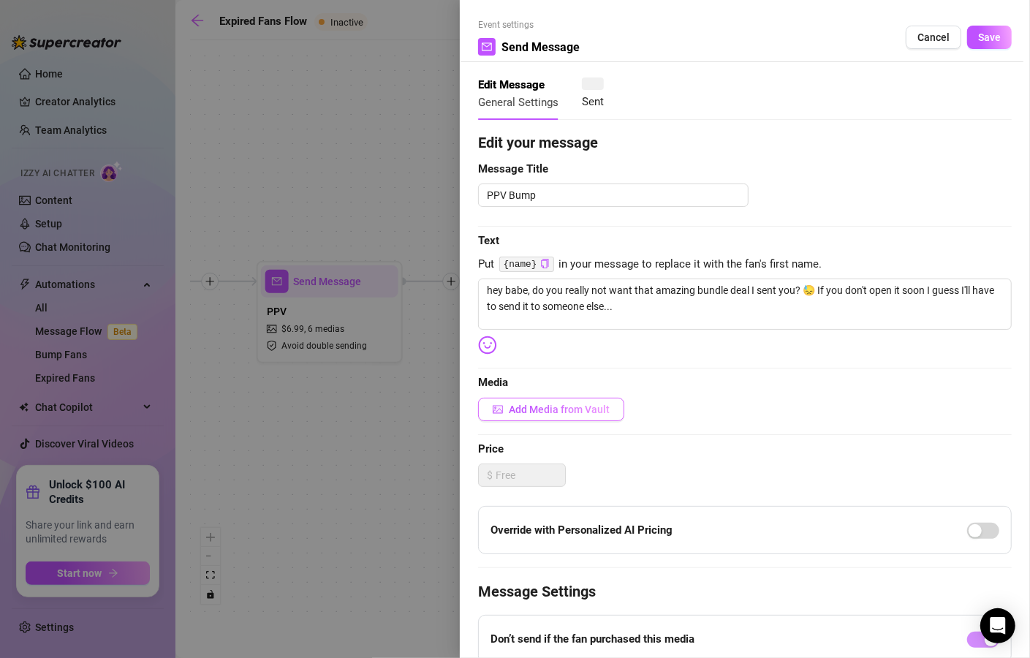
type textarea "hey babe, do you really not want that amazing bundle deal I sent you? 😓 If you …"
click at [410, 516] on div at bounding box center [515, 329] width 1030 height 658
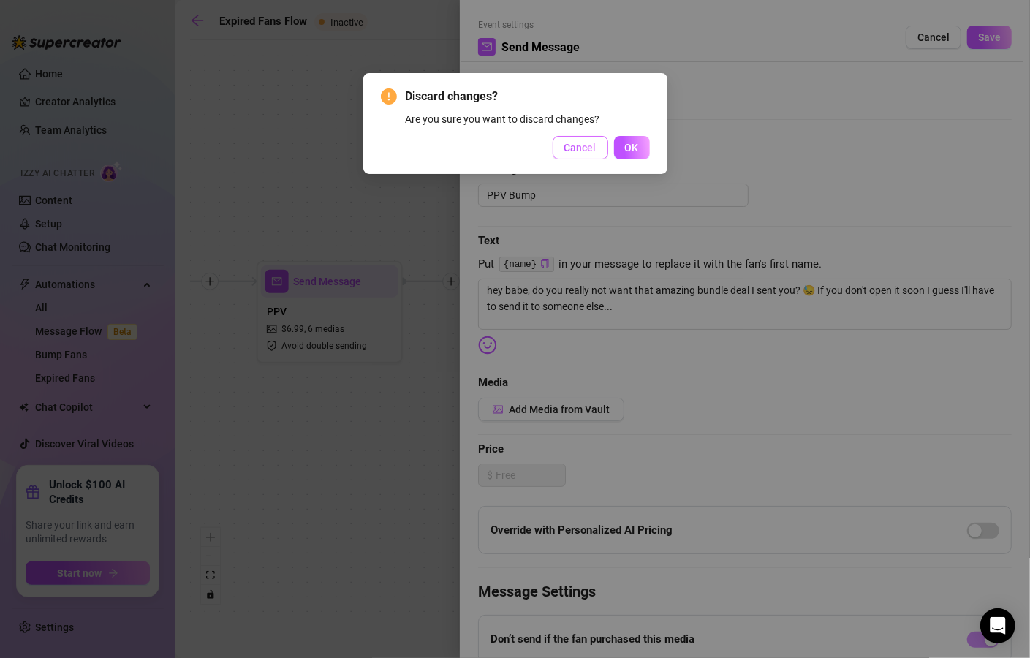
click at [586, 156] on button "Cancel" at bounding box center [581, 147] width 56 height 23
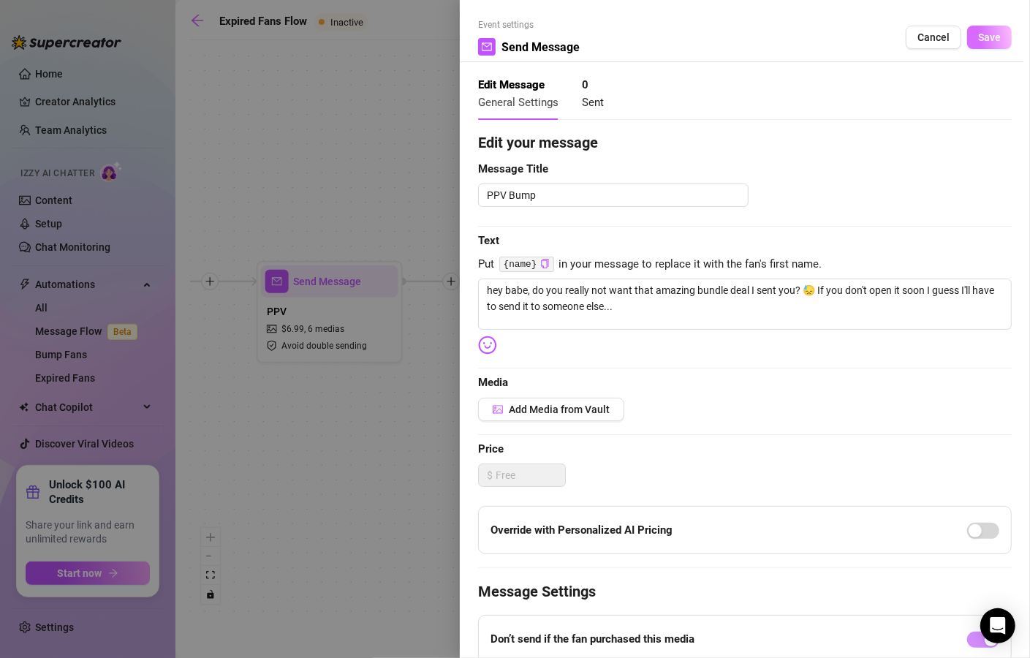
click at [983, 40] on span "Save" at bounding box center [990, 37] width 23 height 12
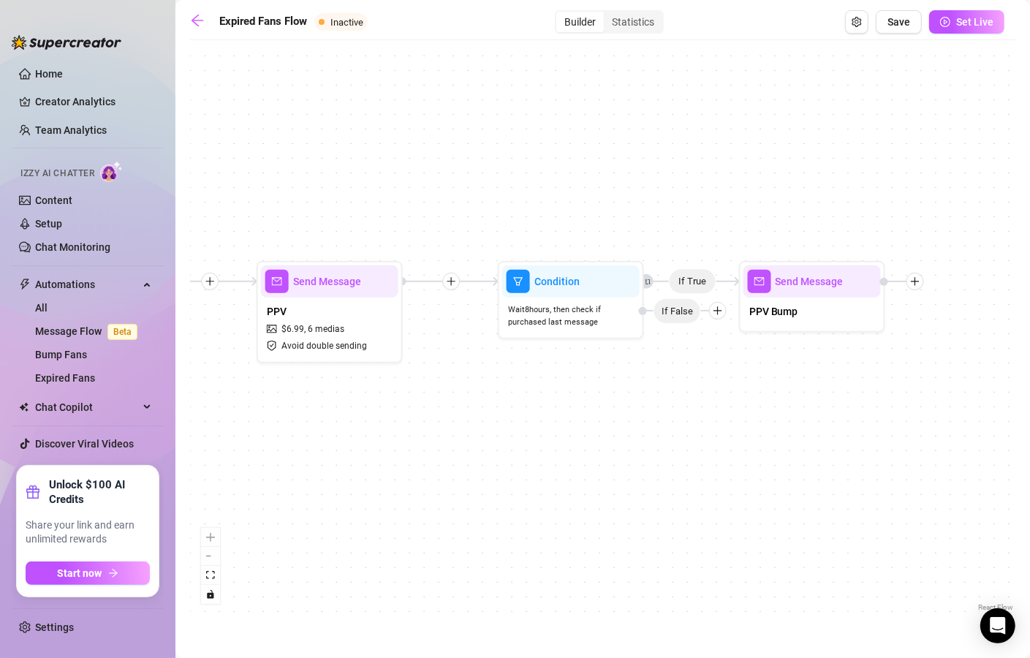
drag, startPoint x: 521, startPoint y: 440, endPoint x: 824, endPoint y: 476, distance: 304.9
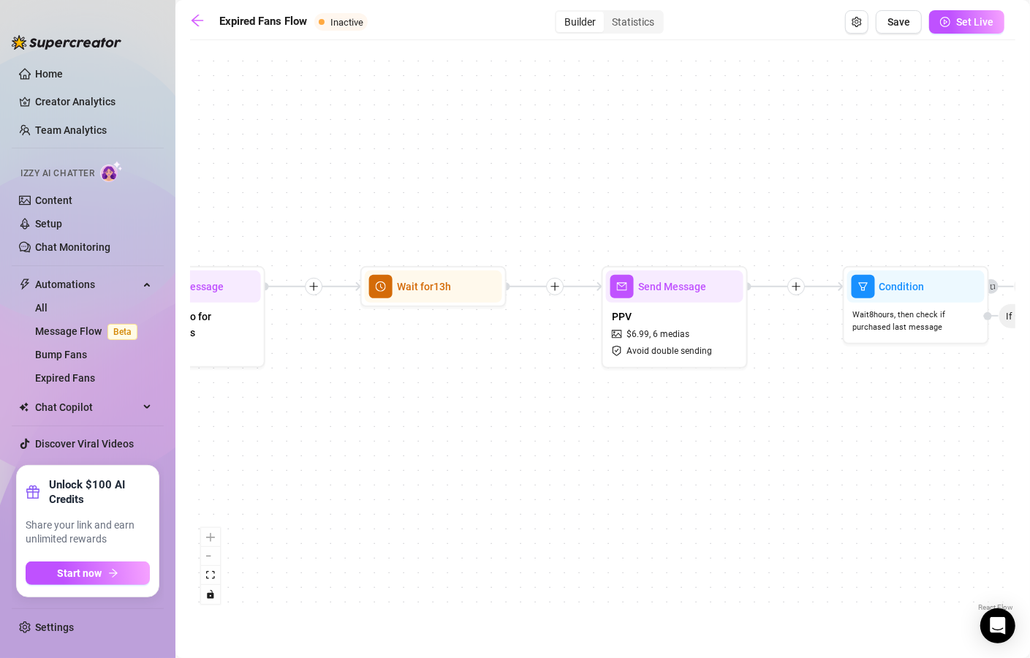
drag, startPoint x: 475, startPoint y: 476, endPoint x: 821, endPoint y: 481, distance: 345.2
click at [821, 481] on div "If True Send Message PPV Bump Condition Wait 8 hours, then check if purchased l…" at bounding box center [603, 332] width 826 height 568
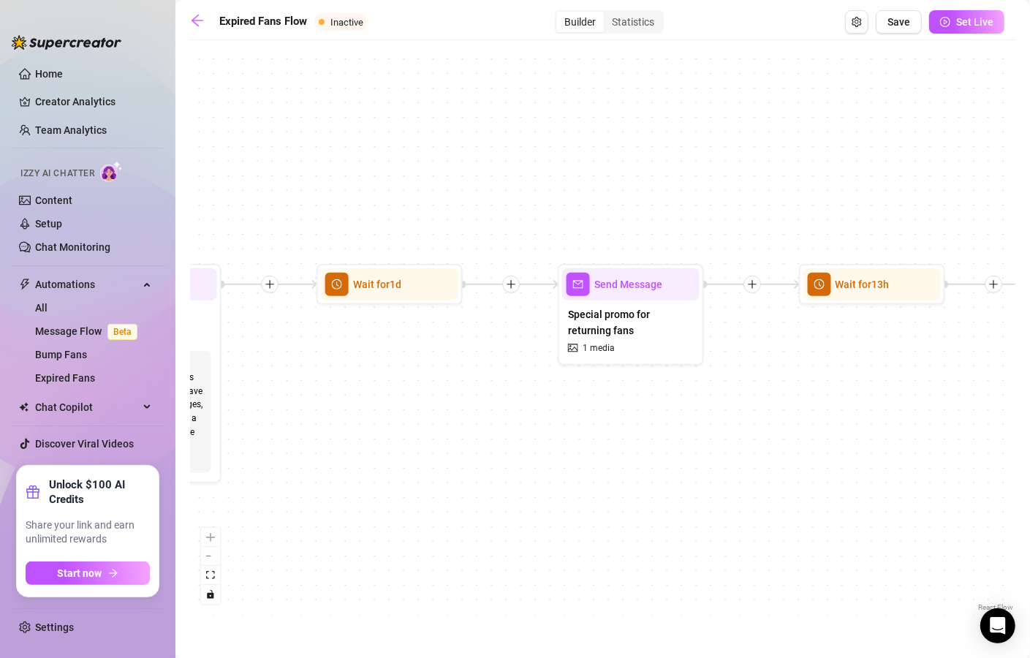
drag, startPoint x: 455, startPoint y: 463, endPoint x: 894, endPoint y: 461, distance: 438.8
click at [894, 461] on div "If True Send Message PPV Bump Condition Wait 8 hours, then check if purchased l…" at bounding box center [603, 332] width 826 height 568
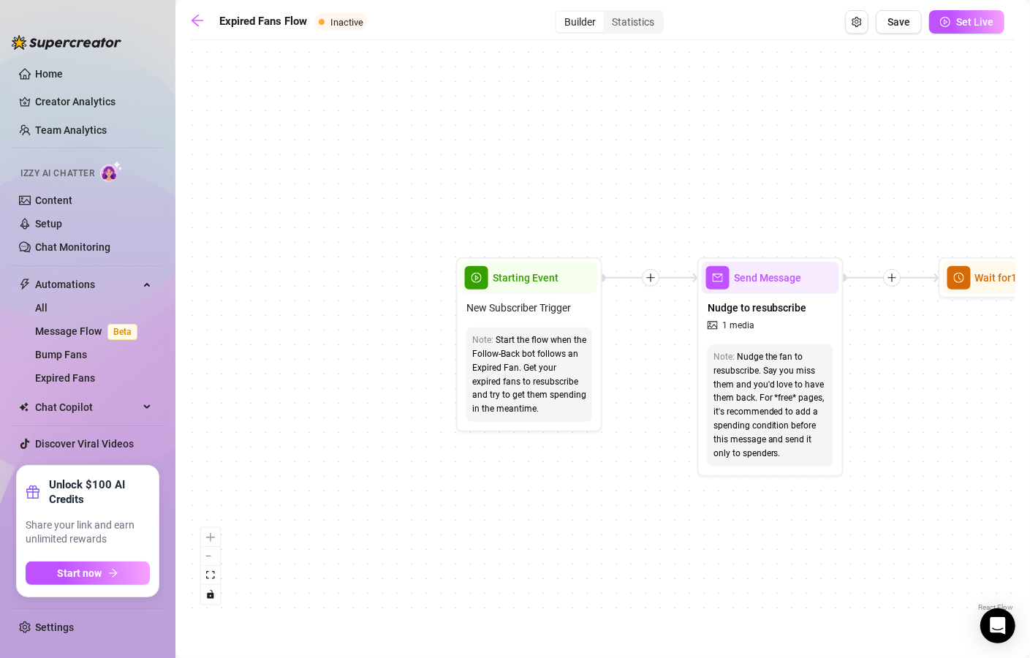
drag, startPoint x: 678, startPoint y: 464, endPoint x: 1047, endPoint y: 438, distance: 370.2
click at [1030, 438] on html "Home Creator Analytics Team Analytics Izzy AI Chatter Content Setup Chat Monito…" at bounding box center [515, 329] width 1030 height 658
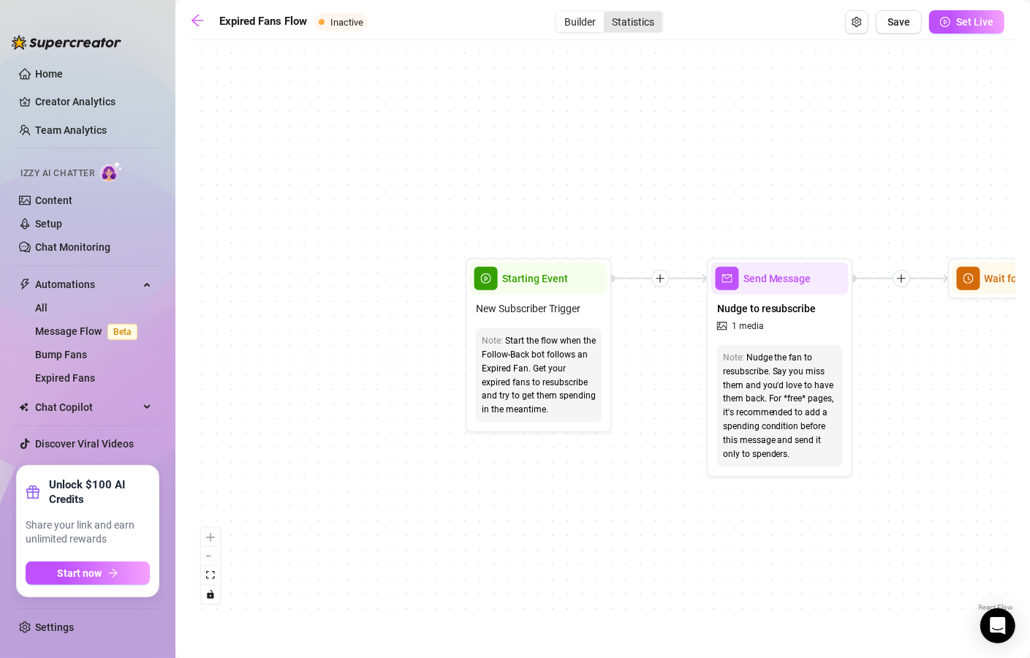
click at [622, 26] on div "Statistics" at bounding box center [633, 22] width 59 height 20
click at [608, 14] on input "Statistics" at bounding box center [608, 14] width 0 height 0
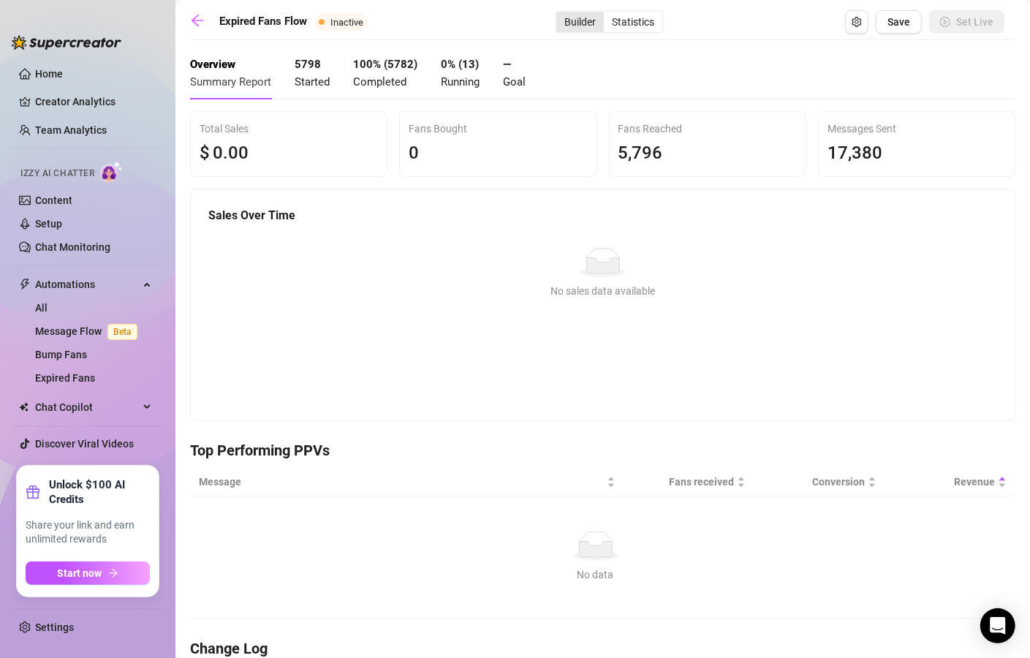
click at [576, 28] on div "Builder" at bounding box center [581, 22] width 48 height 20
click at [560, 14] on input "Builder" at bounding box center [560, 14] width 0 height 0
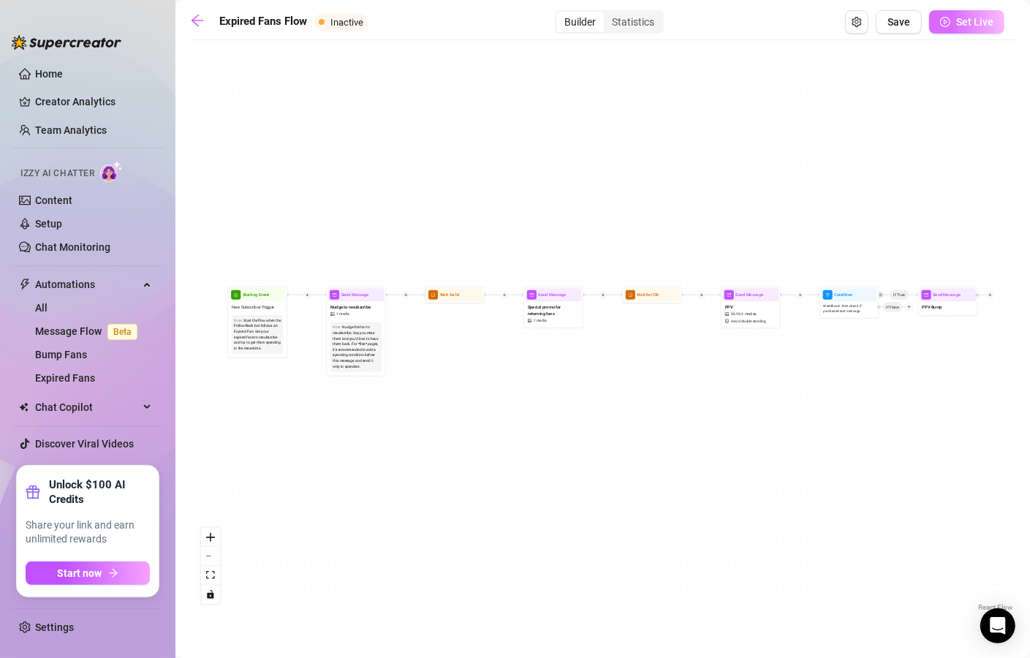
click at [971, 28] on span "Set Live" at bounding box center [975, 22] width 37 height 12
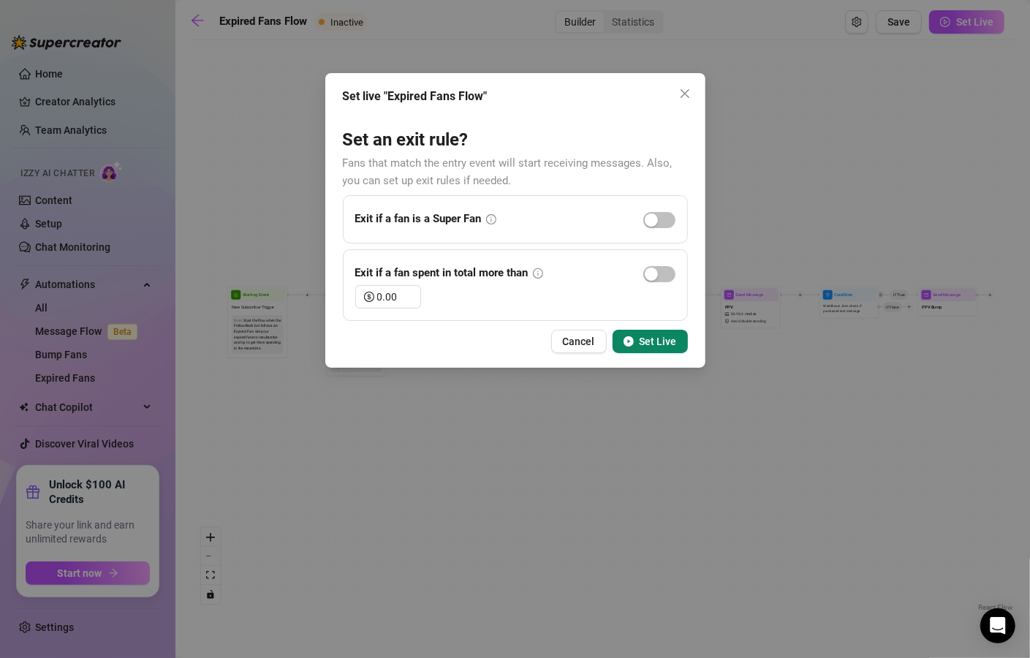
click at [626, 341] on icon "play-circle" at bounding box center [629, 341] width 10 height 10
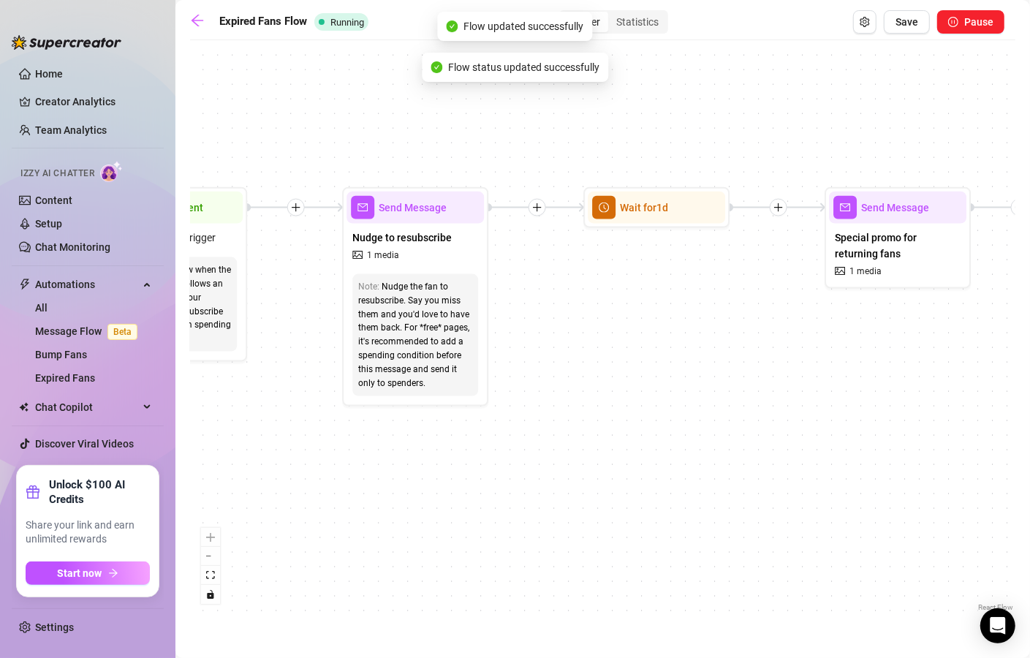
drag, startPoint x: 308, startPoint y: 396, endPoint x: 543, endPoint y: 421, distance: 236.9
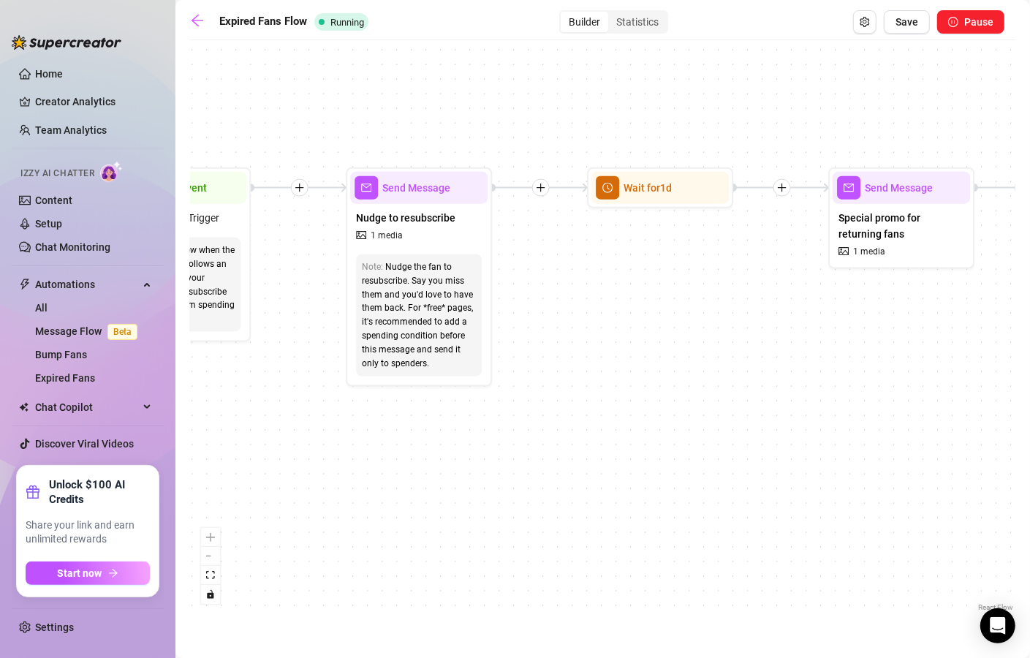
drag, startPoint x: 529, startPoint y: 492, endPoint x: 339, endPoint y: 479, distance: 190.6
click at [339, 479] on div "If True Send Message PPV Bump Condition Wait 8 hours, then check if purchased l…" at bounding box center [603, 332] width 826 height 568
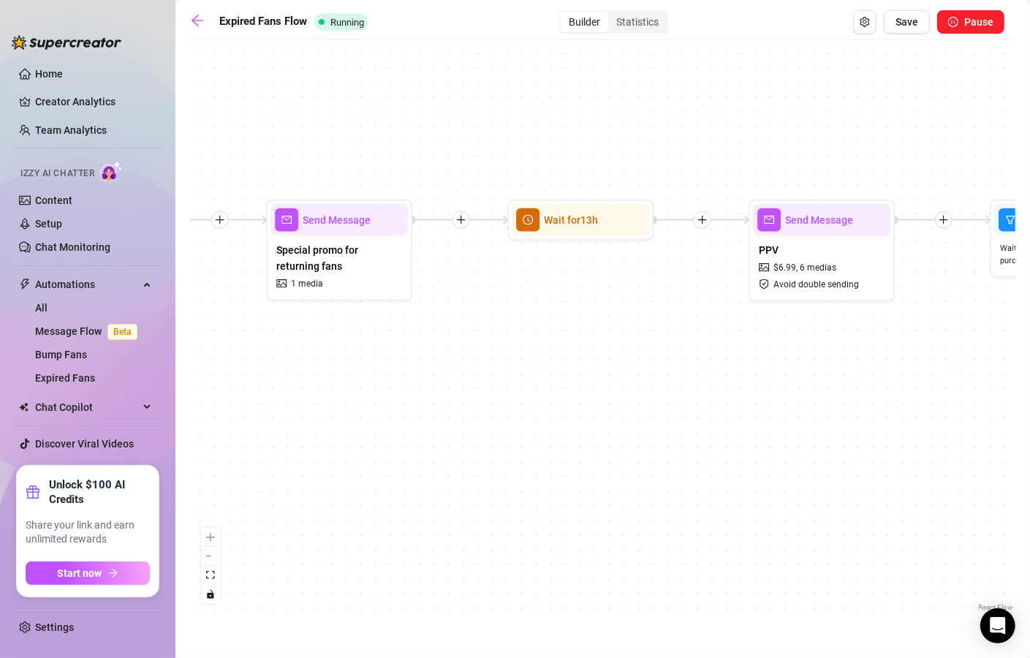
drag, startPoint x: 768, startPoint y: 449, endPoint x: 410, endPoint y: 436, distance: 358.6
click at [339, 457] on div "If True Send Message PPV Bump Condition Wait 8 hours, then check if purchased l…" at bounding box center [603, 332] width 826 height 568
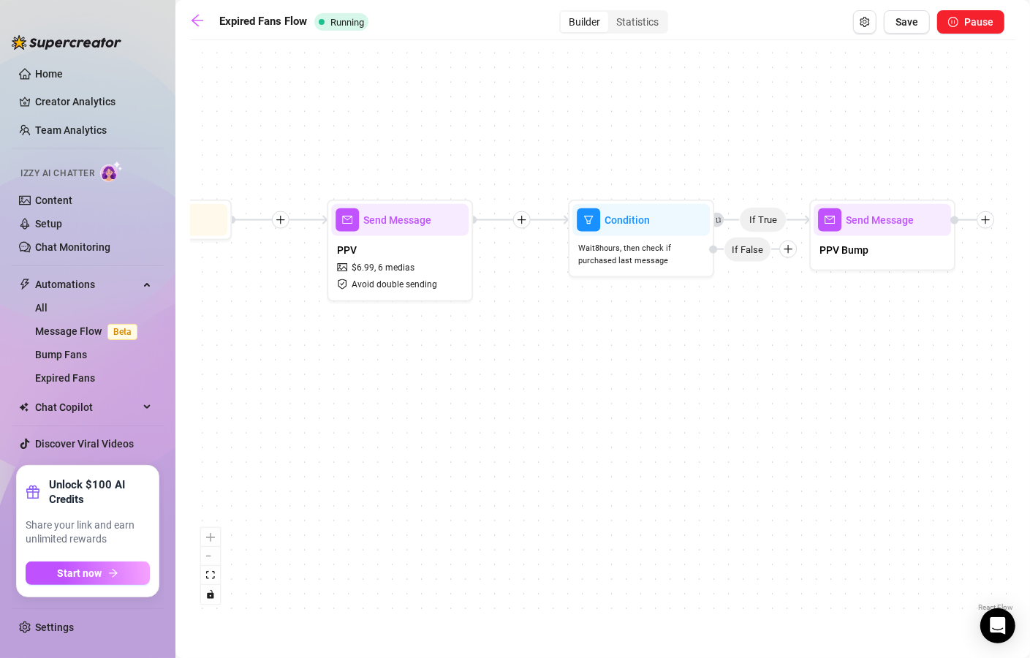
drag, startPoint x: 803, startPoint y: 482, endPoint x: 373, endPoint y: 482, distance: 430.0
click at [379, 485] on div "If True Send Message PPV Bump Condition Wait 8 hours, then check if purchased l…" at bounding box center [603, 332] width 826 height 568
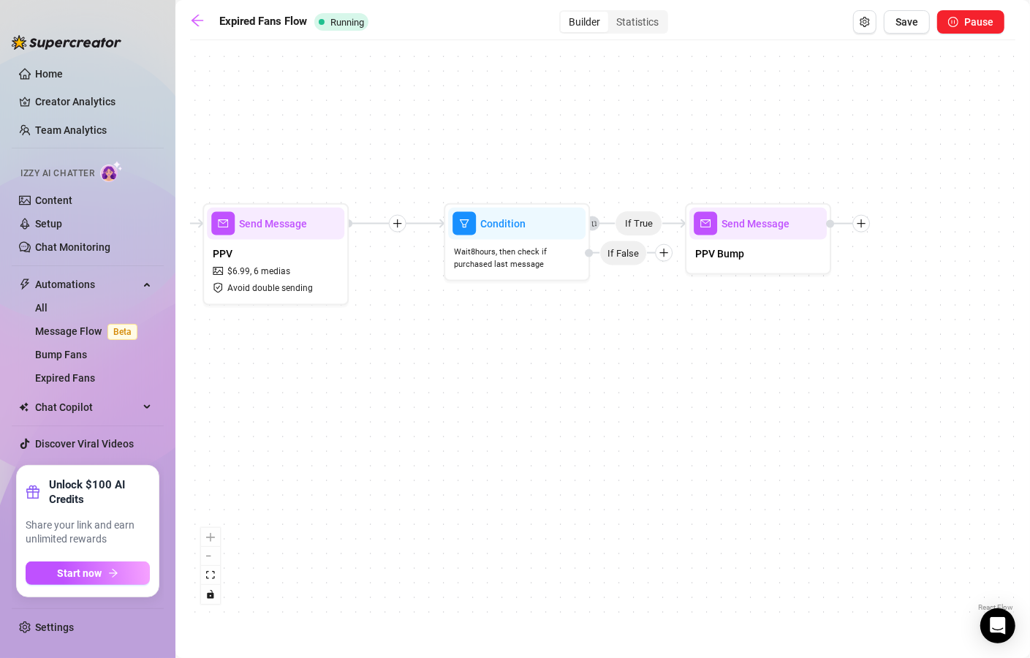
drag, startPoint x: 832, startPoint y: 410, endPoint x: 716, endPoint y: 410, distance: 116.3
click at [716, 410] on div "If True Send Message PPV Bump Condition Wait 8 hours, then check if purchased l…" at bounding box center [603, 332] width 826 height 568
click at [864, 20] on icon "setting" at bounding box center [865, 22] width 10 height 10
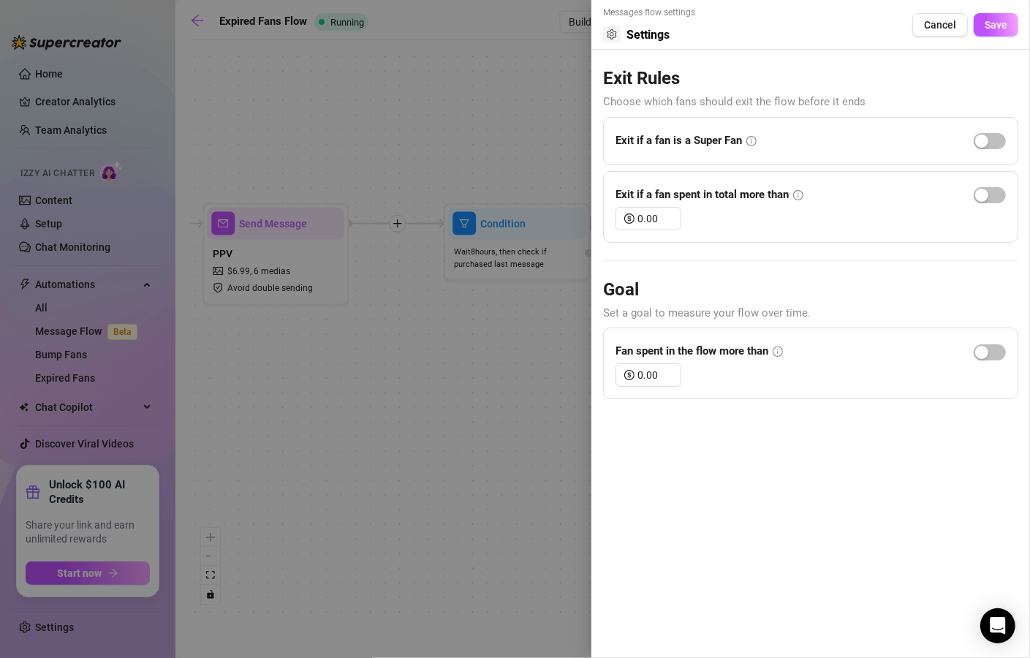
click at [930, 10] on div "Messages flow settings Settings Cancel Save" at bounding box center [810, 28] width 415 height 44
click at [930, 15] on button "Cancel" at bounding box center [941, 24] width 56 height 23
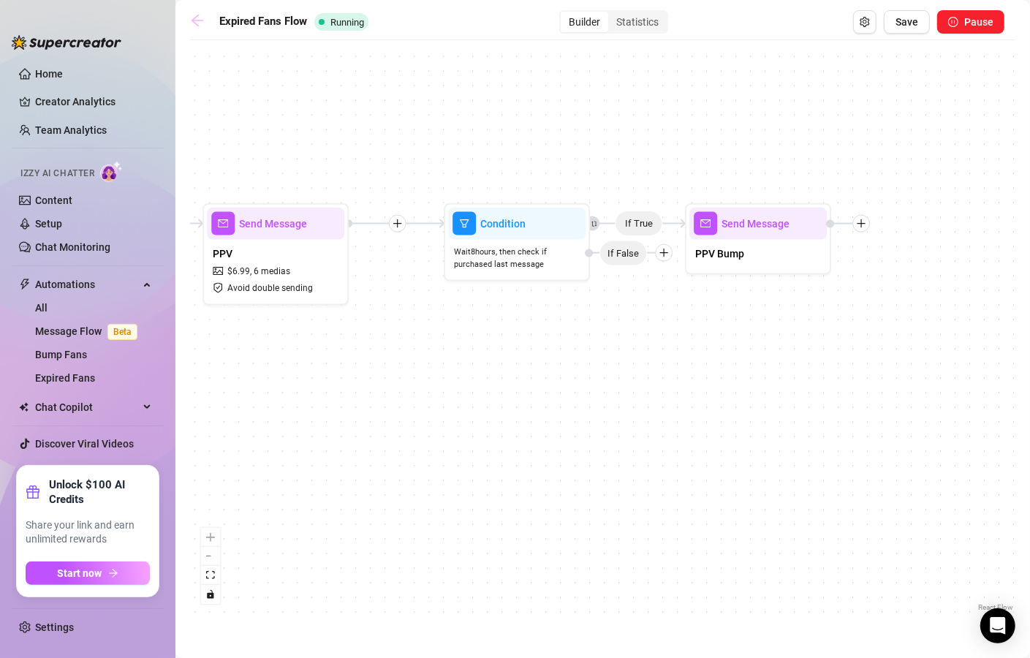
click at [206, 20] on link at bounding box center [201, 22] width 22 height 18
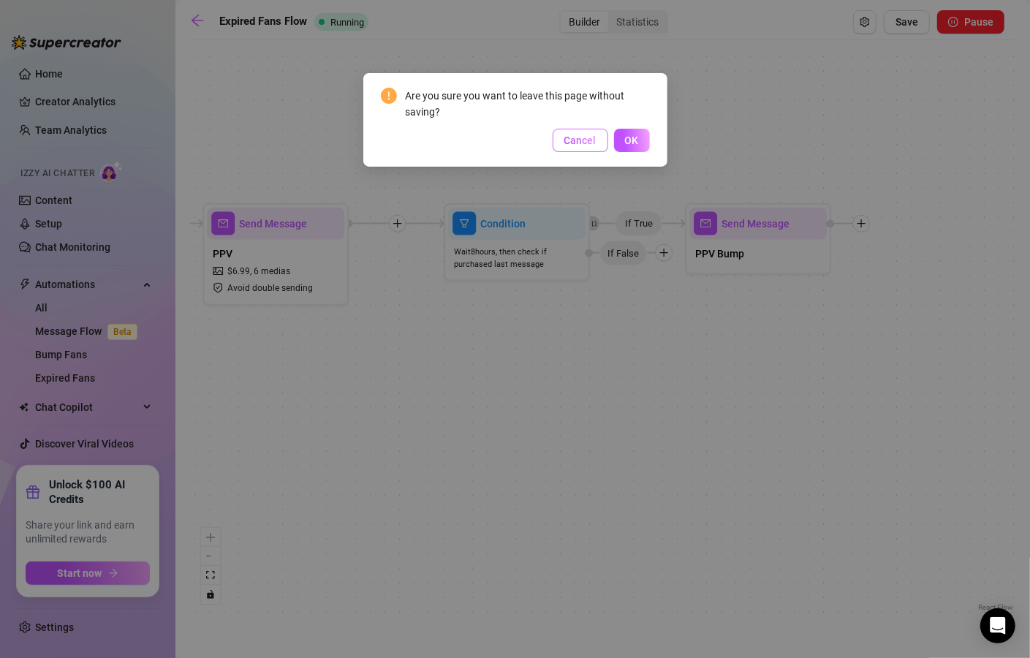
click at [592, 145] on span "Cancel" at bounding box center [581, 141] width 32 height 12
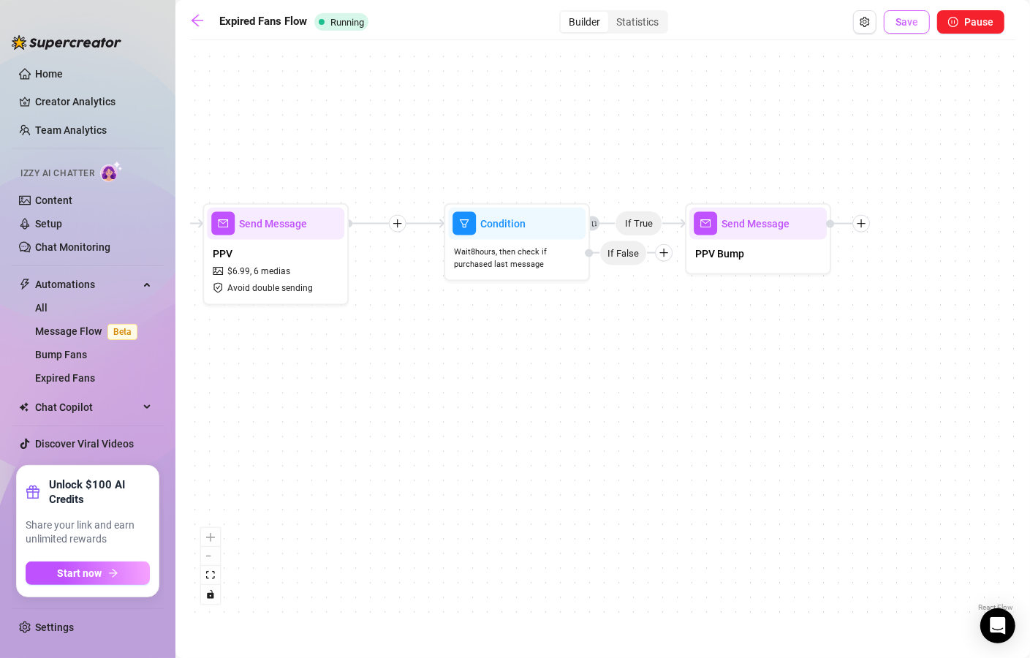
click at [896, 25] on button "Save" at bounding box center [907, 21] width 46 height 23
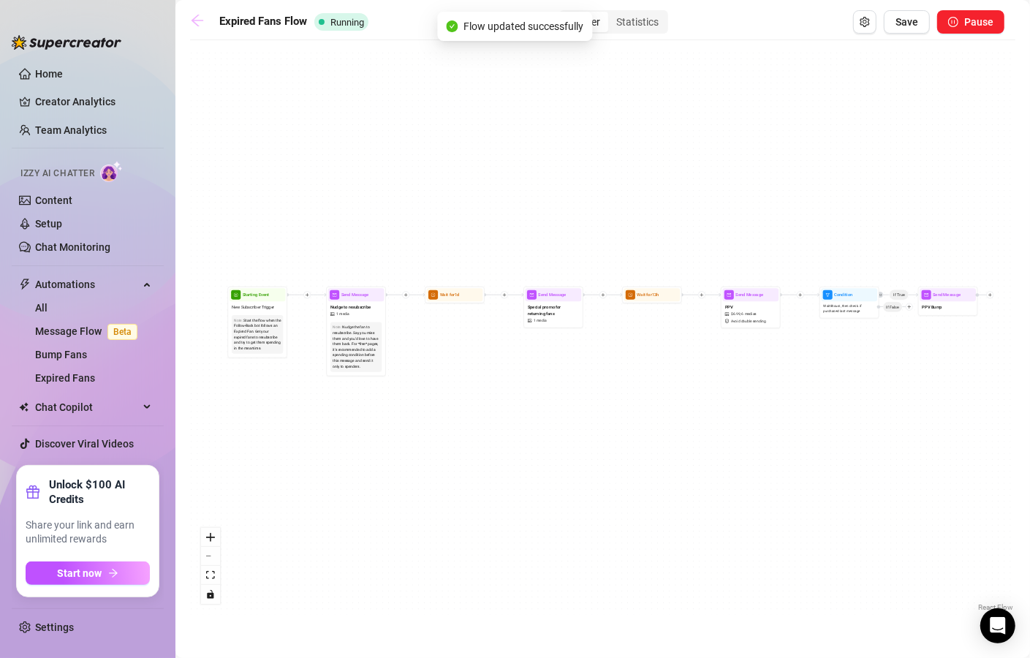
click at [198, 20] on icon "arrow-left" at bounding box center [198, 21] width 12 height 12
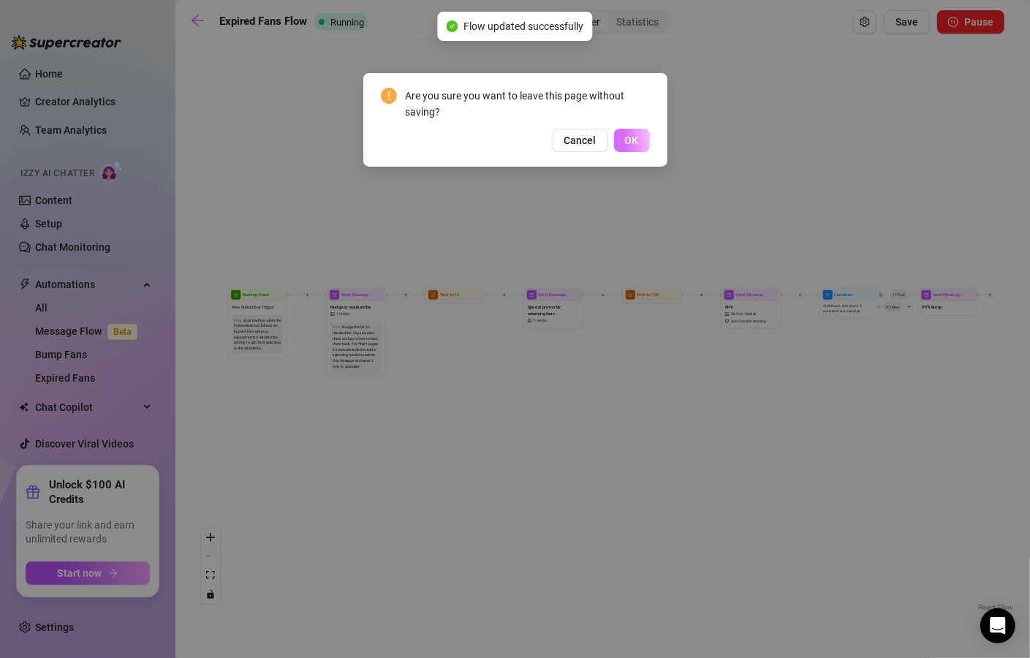
click at [638, 145] on span "OK" at bounding box center [632, 141] width 14 height 12
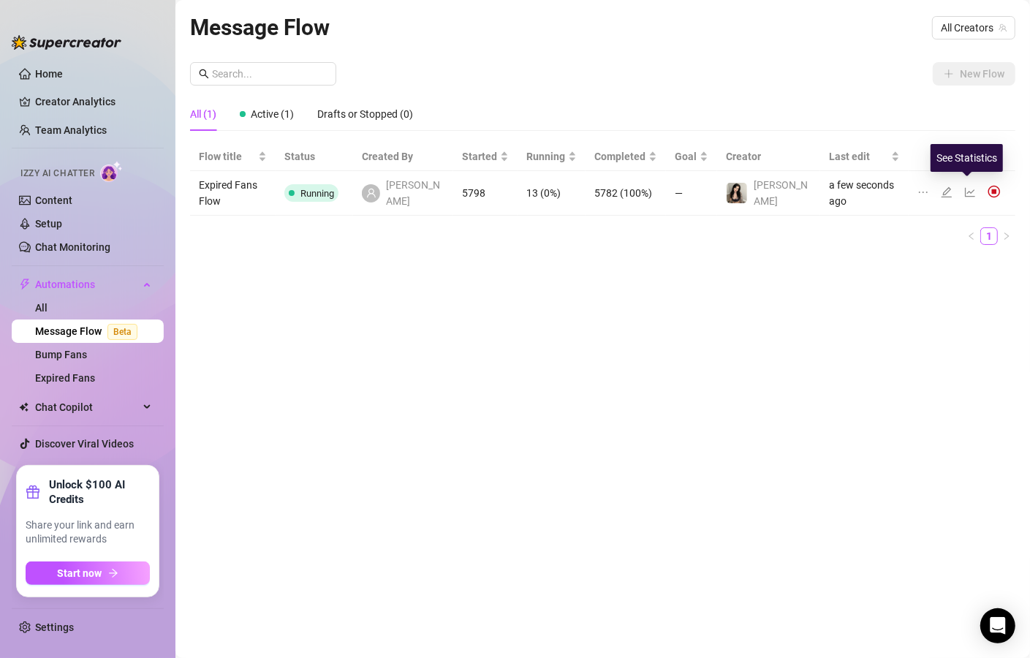
click at [948, 189] on icon "edit" at bounding box center [947, 192] width 12 height 12
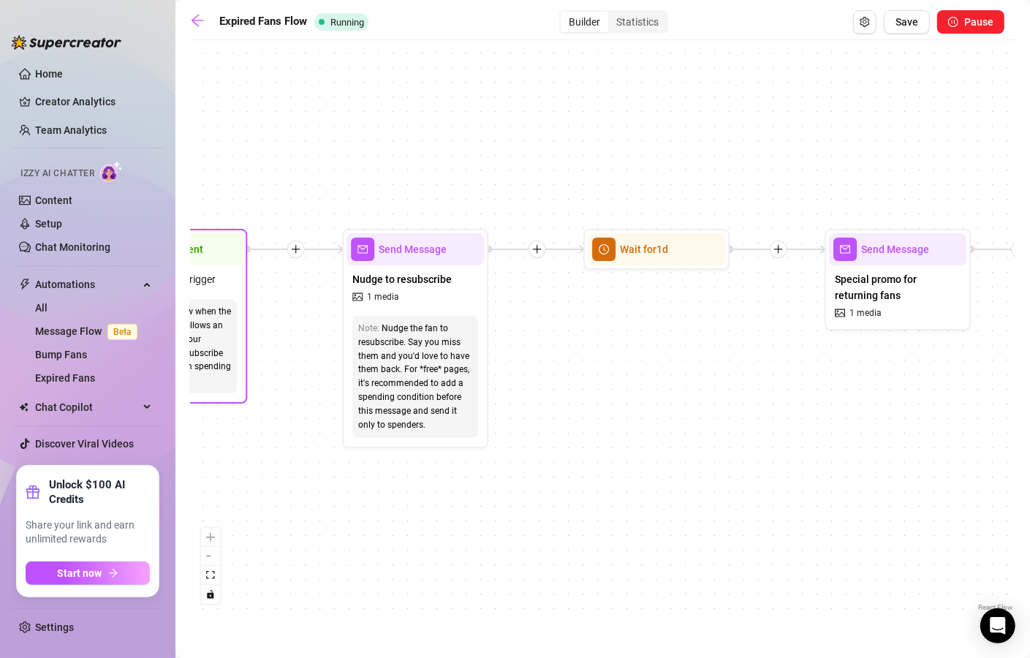
click at [211, 320] on div "Start the flow when the Follow-Back bot follows an Expired Fan. Get your expire…" at bounding box center [174, 346] width 114 height 83
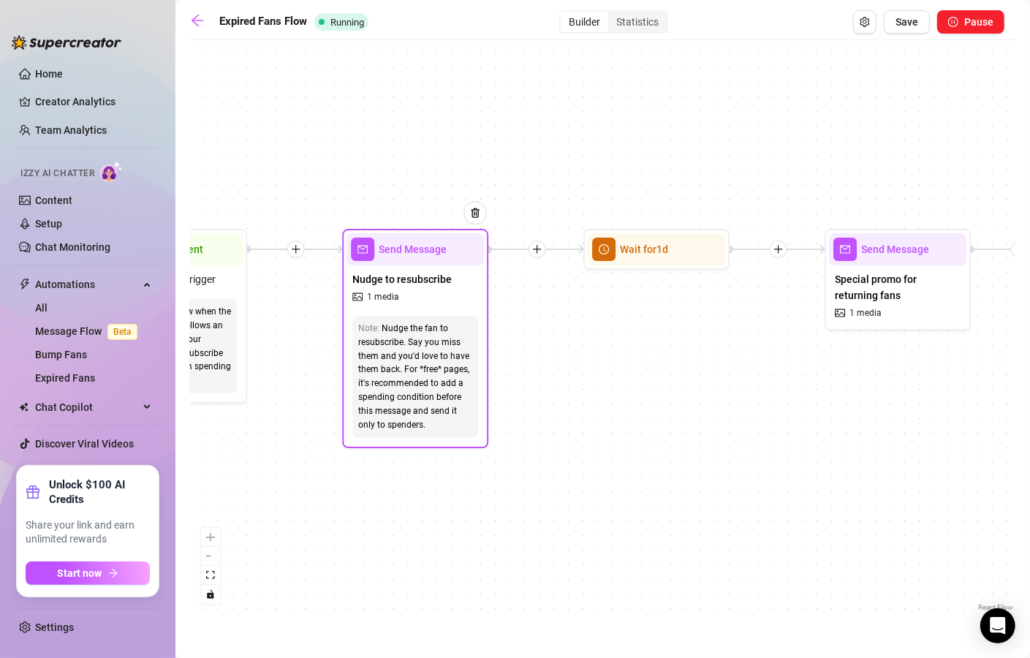
drag, startPoint x: 275, startPoint y: 341, endPoint x: 443, endPoint y: 354, distance: 168.7
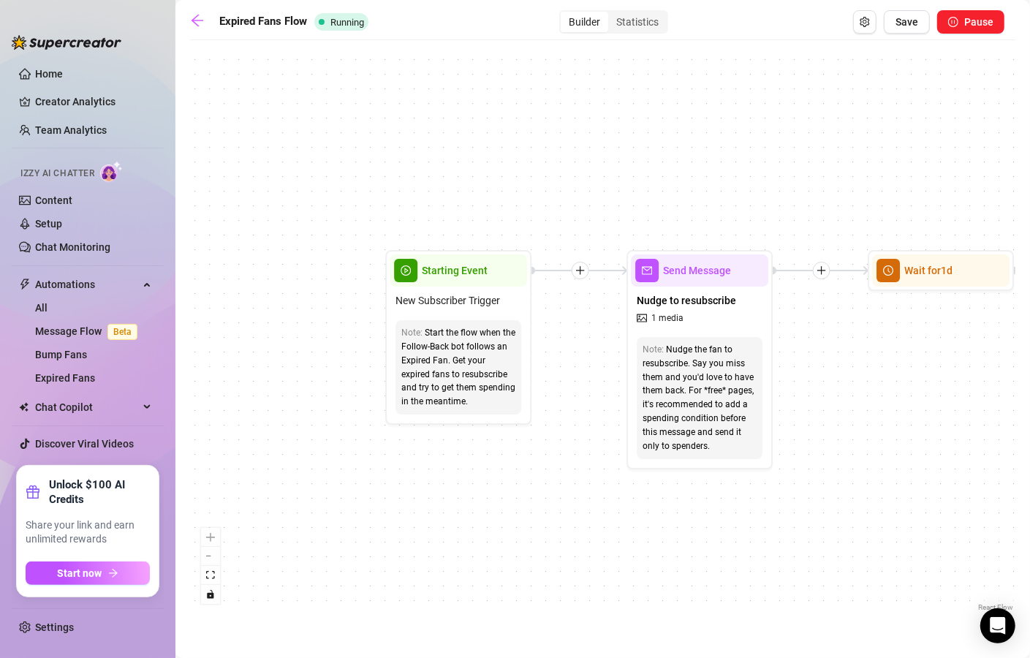
drag, startPoint x: 312, startPoint y: 448, endPoint x: 578, endPoint y: 464, distance: 266.0
click at [578, 464] on div "If True Send Message PPV Bump Condition Wait 8 hours, then check if purchased l…" at bounding box center [603, 332] width 826 height 568
drag, startPoint x: 554, startPoint y: 475, endPoint x: 464, endPoint y: 464, distance: 90.5
click at [480, 284] on div "Starting Event" at bounding box center [458, 271] width 137 height 32
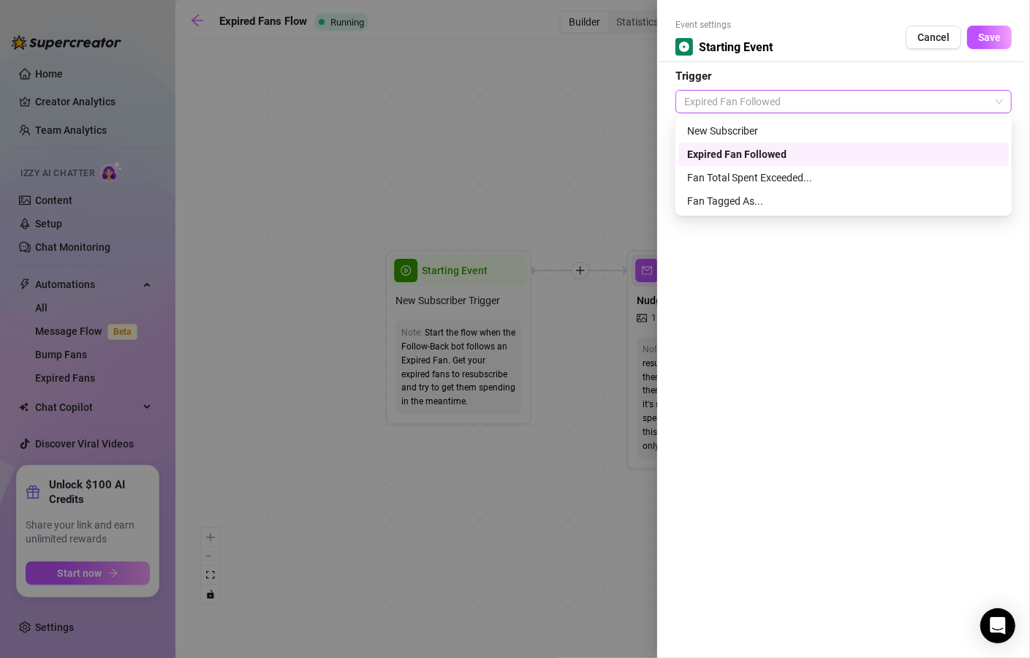
click at [707, 99] on span "Expired Fan Followed" at bounding box center [844, 102] width 319 height 22
click at [712, 123] on div "New Subscriber" at bounding box center [843, 131] width 313 height 16
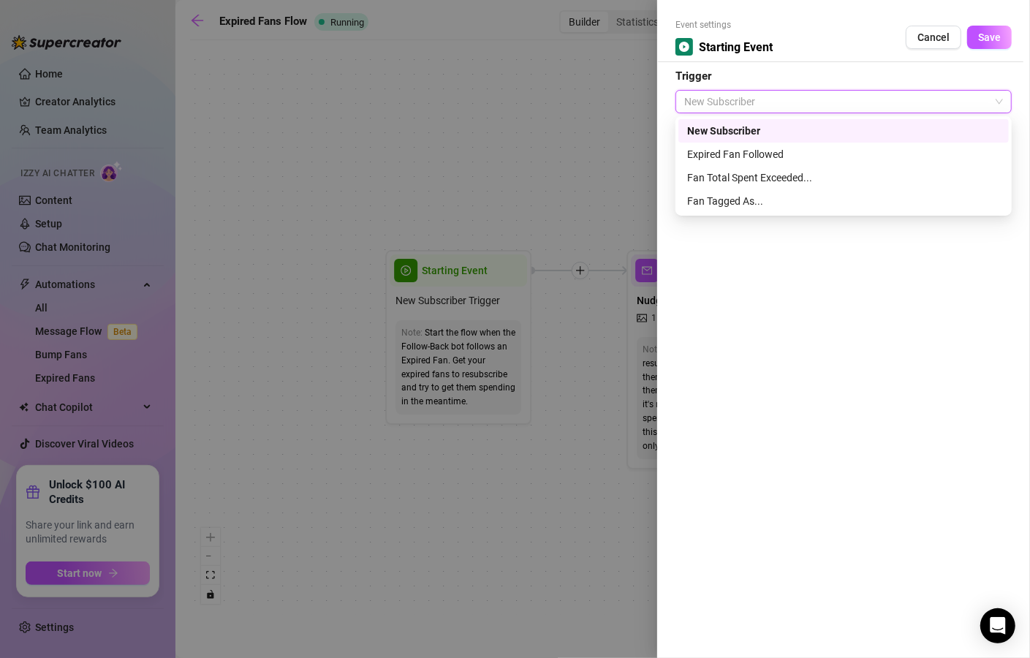
click at [762, 101] on span "New Subscriber" at bounding box center [844, 102] width 319 height 22
click at [753, 157] on div "Expired Fan Followed" at bounding box center [843, 154] width 313 height 16
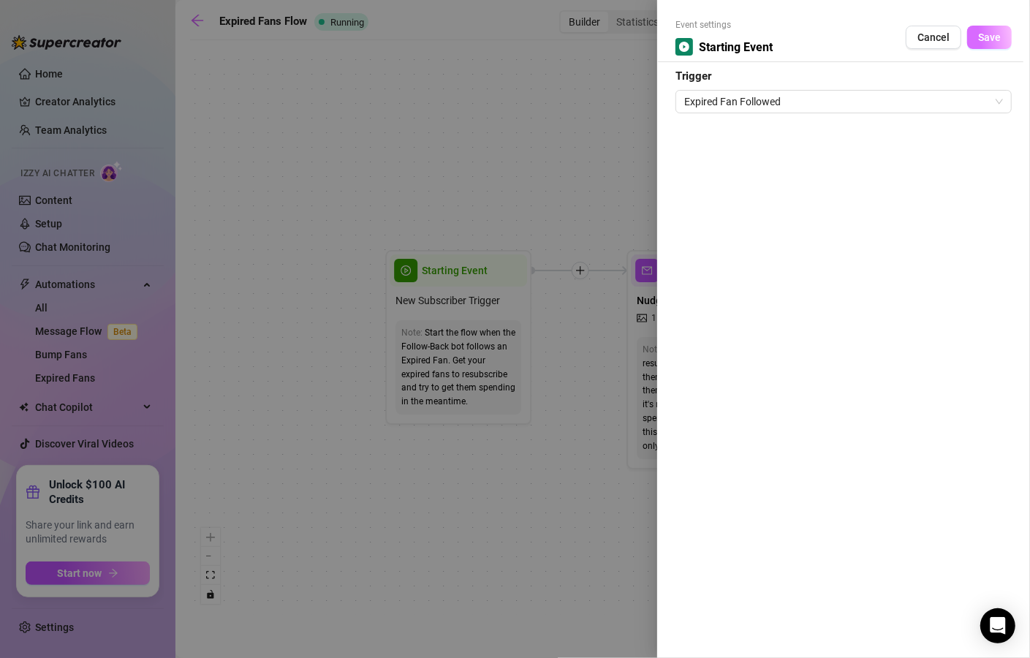
click at [992, 44] on button "Save" at bounding box center [990, 37] width 45 height 23
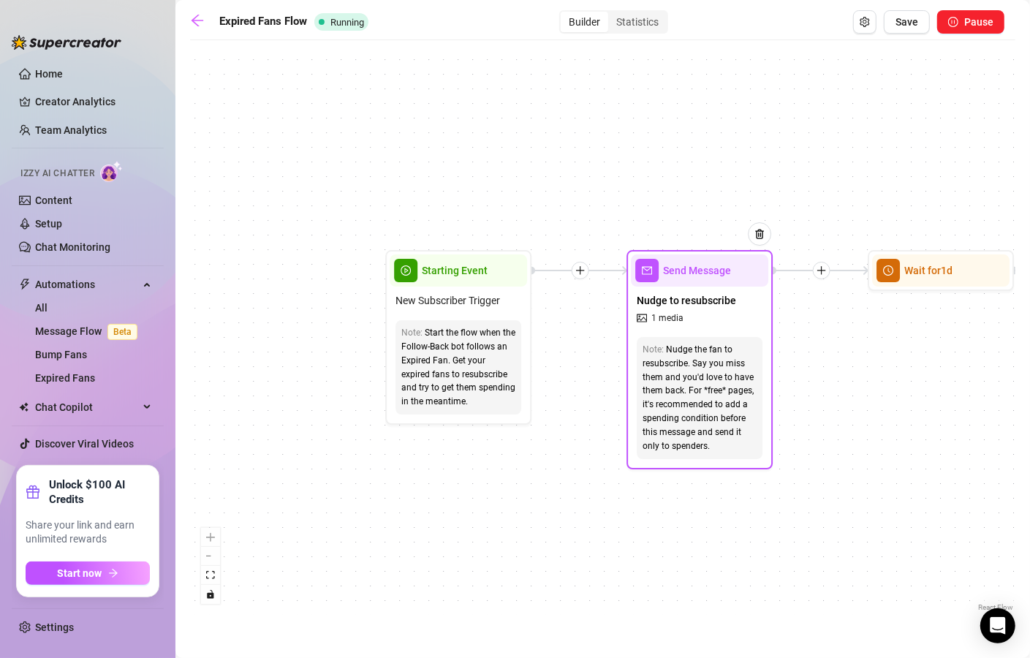
click at [704, 298] on span "Nudge to resubscribe" at bounding box center [686, 301] width 99 height 16
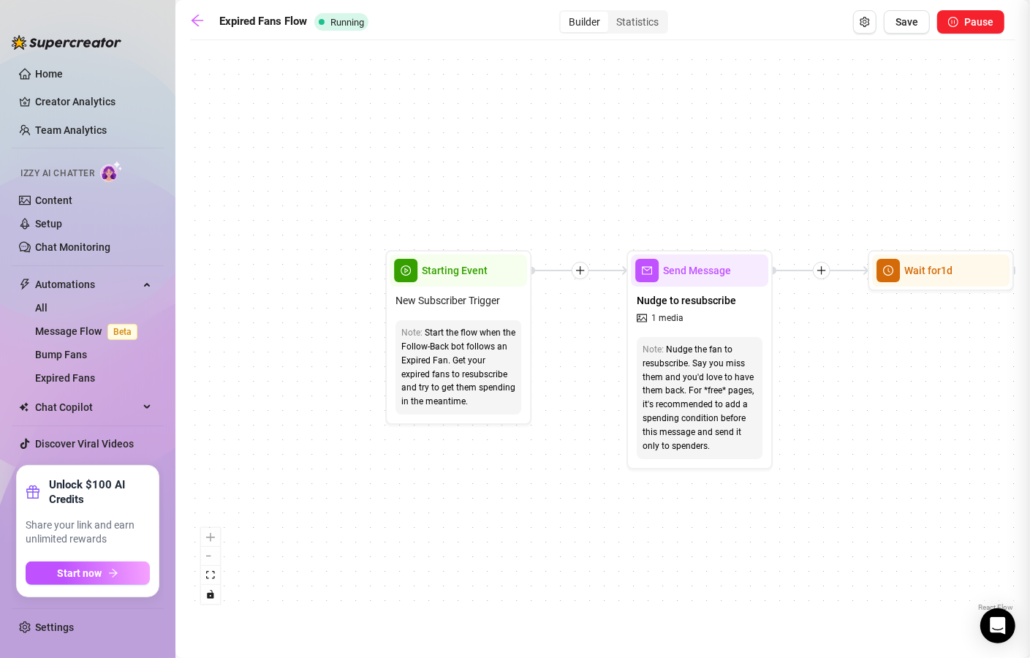
type textarea "Hi daddy, I just wanted to let you know you're missing out on SO much new dirty…"
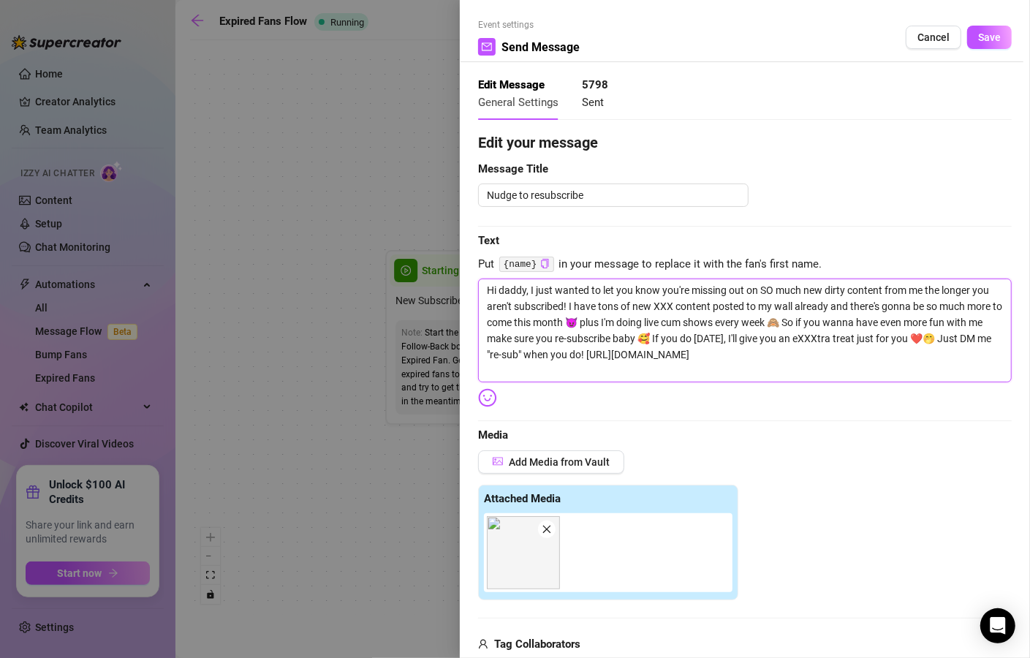
click at [584, 308] on textarea "Hi daddy, I just wanted to let you know you're missing out on SO much new dirty…" at bounding box center [745, 331] width 534 height 104
type textarea "Hi daddy, I just wanted to let you know you're missing out on SO much new dirty…"
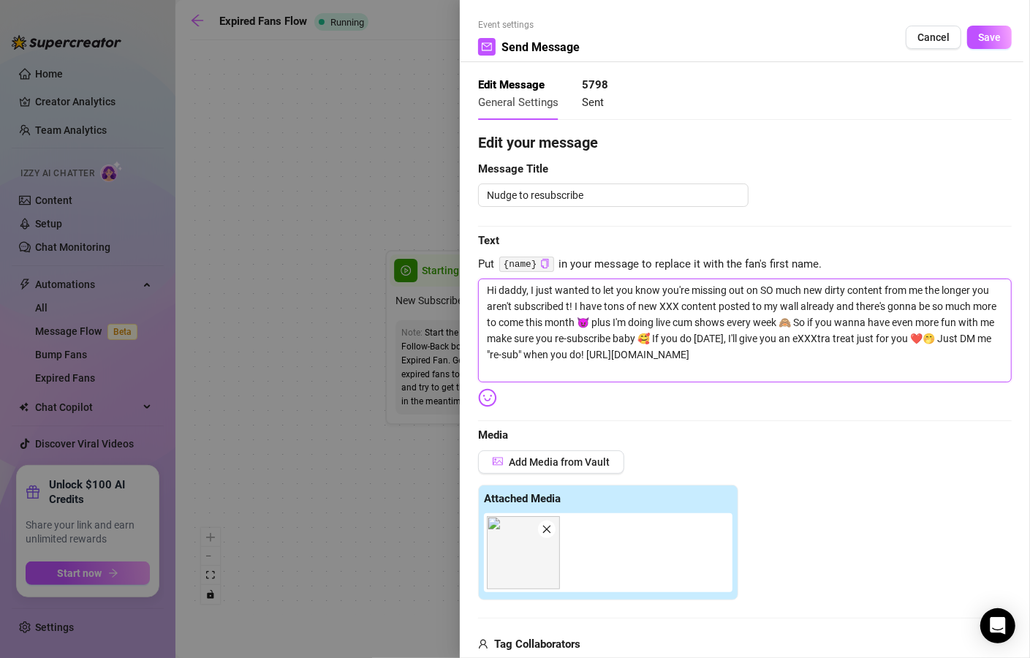
type textarea "Hi daddy, I just wanted to let you know you're missing out on SO much new dirty…"
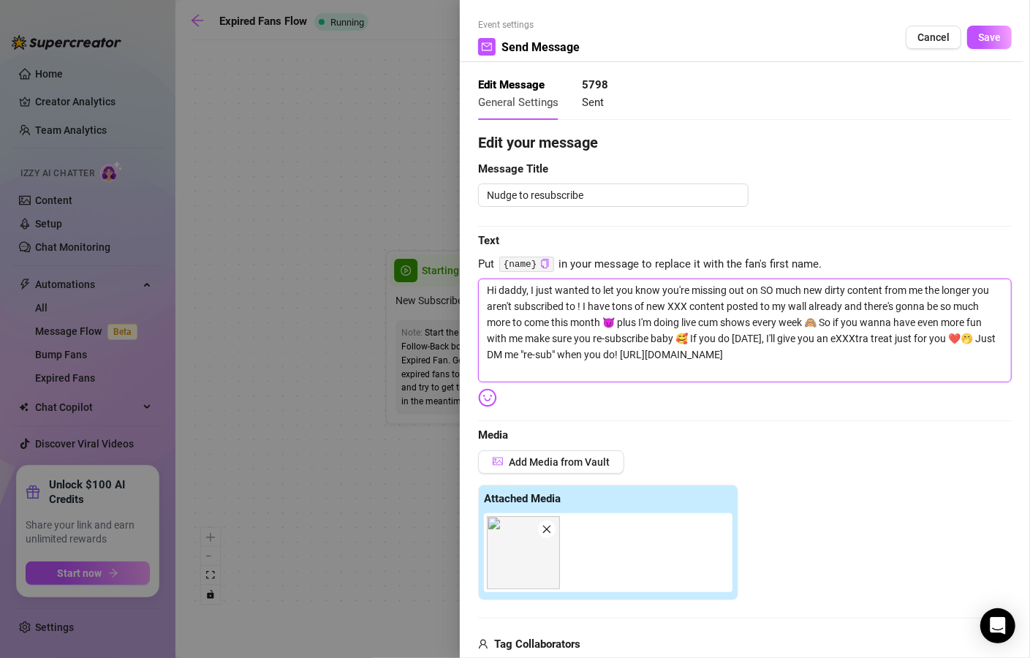
type textarea "Hi daddy, I just wanted to let you know you're missing out on SO much new dirty…"
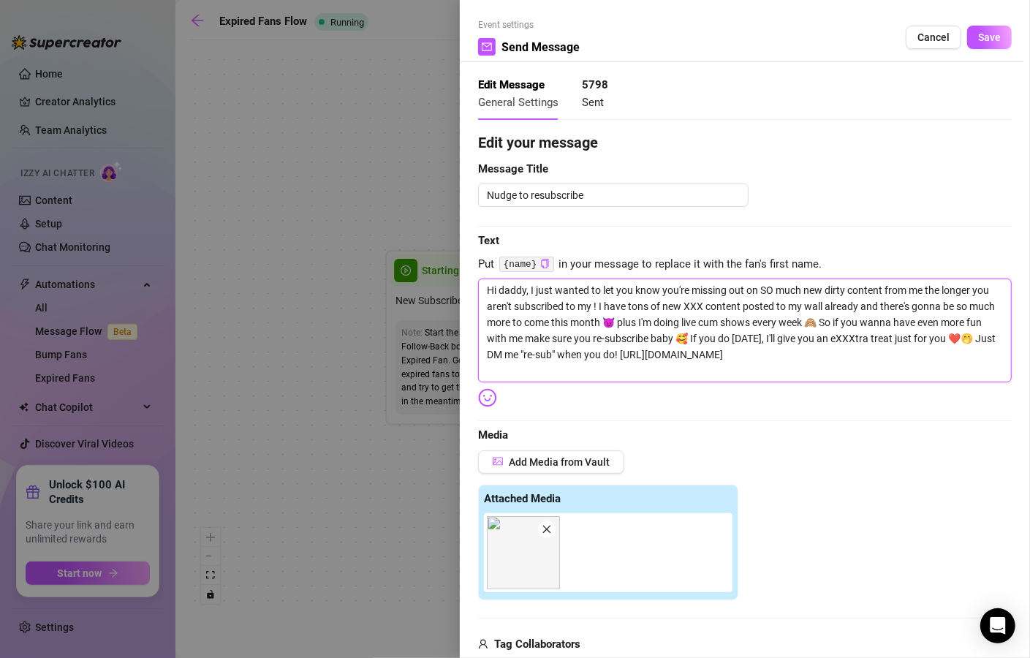
type textarea "Hi daddy, I just wanted to let you know you're missing out on SO much new dirty…"
click at [675, 338] on textarea "Hi daddy, I just wanted to let you know you're missing out on SO much new dirty…" at bounding box center [745, 331] width 534 height 104
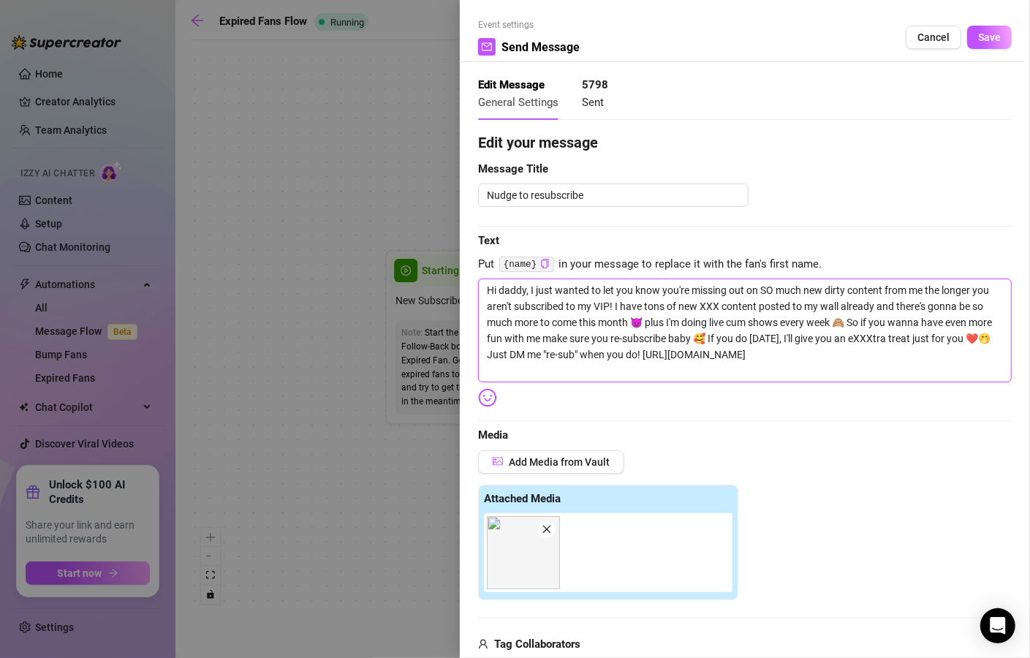
type textarea "Hi daddy, I just wanted to let you know you're missing out on SO much new dirty…"
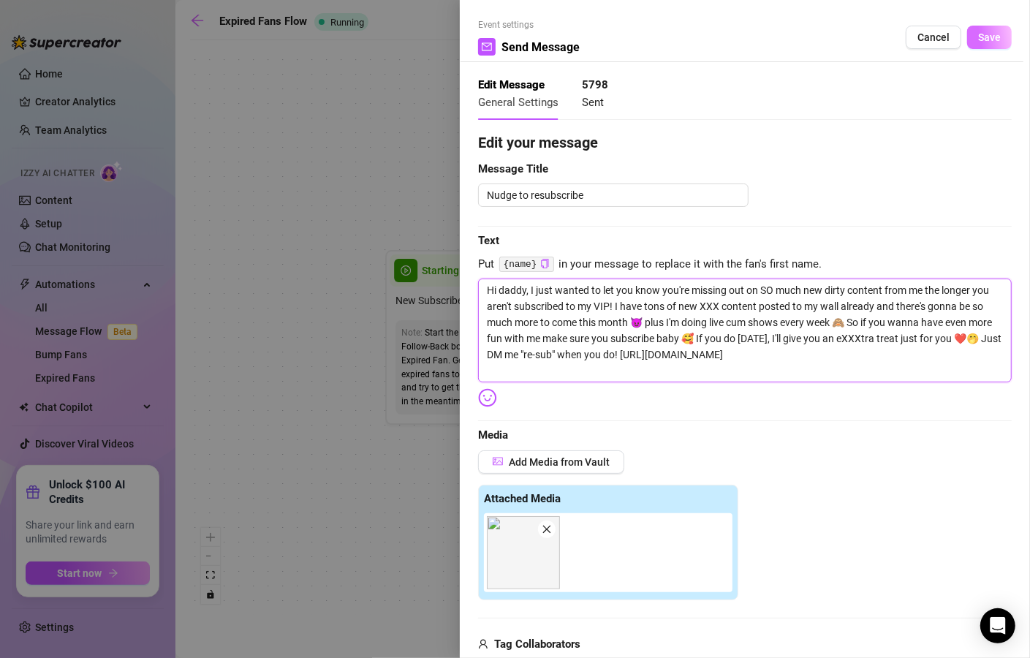
type textarea "Hi daddy, I just wanted to let you know you're missing out on SO much new dirty…"
click at [975, 44] on button "Save" at bounding box center [990, 37] width 45 height 23
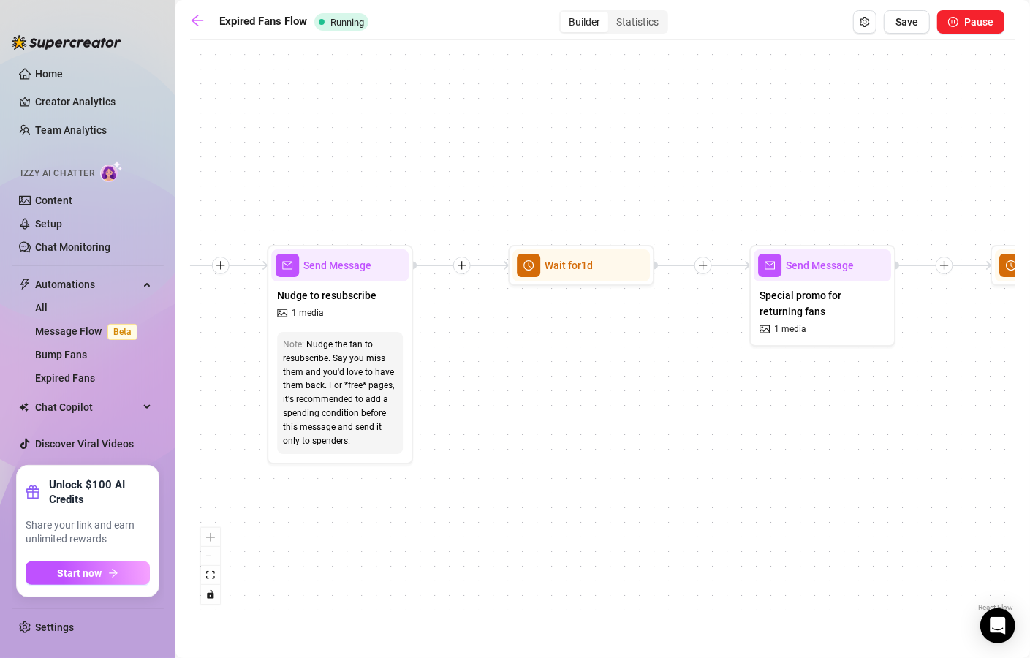
drag, startPoint x: 893, startPoint y: 374, endPoint x: 367, endPoint y: 361, distance: 526.0
click at [367, 361] on div "If True Send Message PPV Bump Condition Wait 8 hours, then check if purchased l…" at bounding box center [603, 332] width 826 height 568
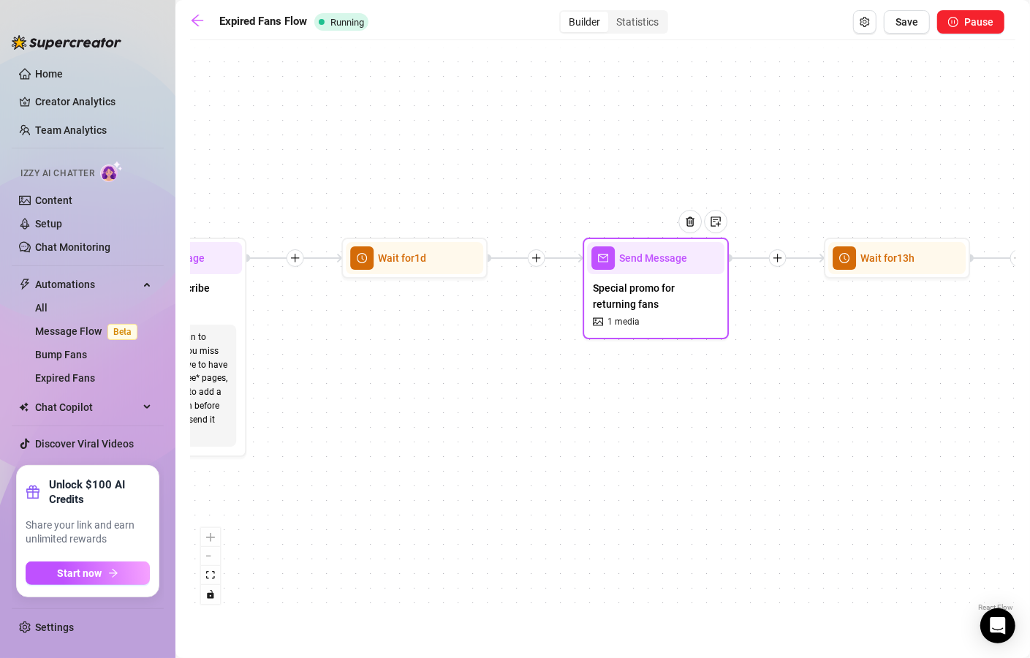
click at [622, 305] on span "Special promo for returning fans" at bounding box center [656, 296] width 126 height 32
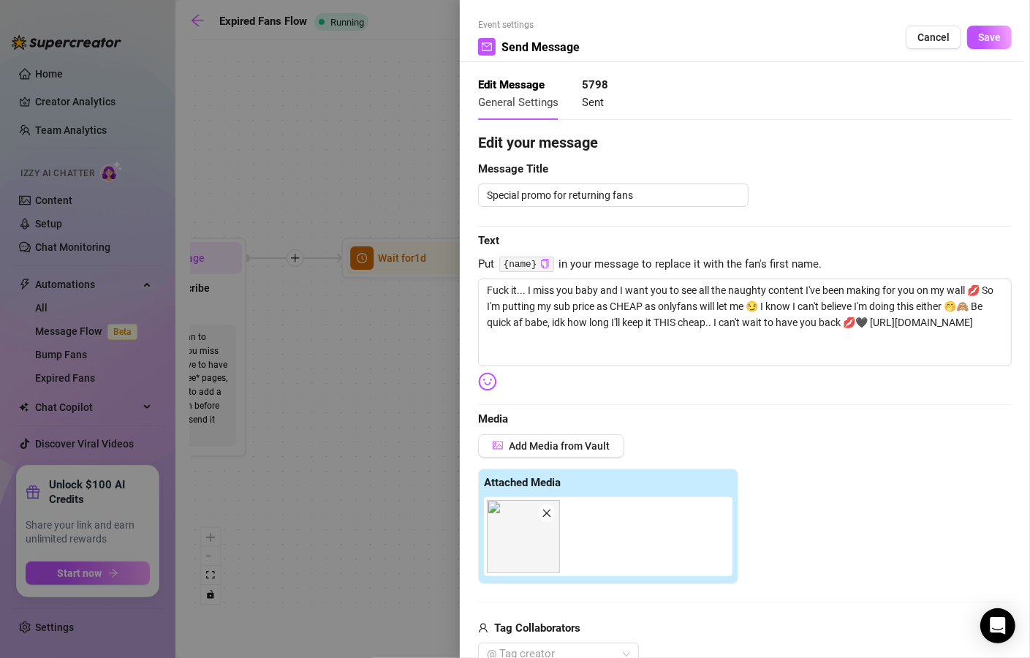
type textarea "Fuck it... I miss you baby and I want you to see all the naughty content I've b…"
drag, startPoint x: 619, startPoint y: 289, endPoint x: 527, endPoint y: 295, distance: 92.3
click at [527, 295] on textarea "Fuck it... I miss you baby and I want you to see all the naughty content I've b…" at bounding box center [745, 323] width 534 height 88
type textarea "Fuck it... I want you to see all the naughty content I've been making for you o…"
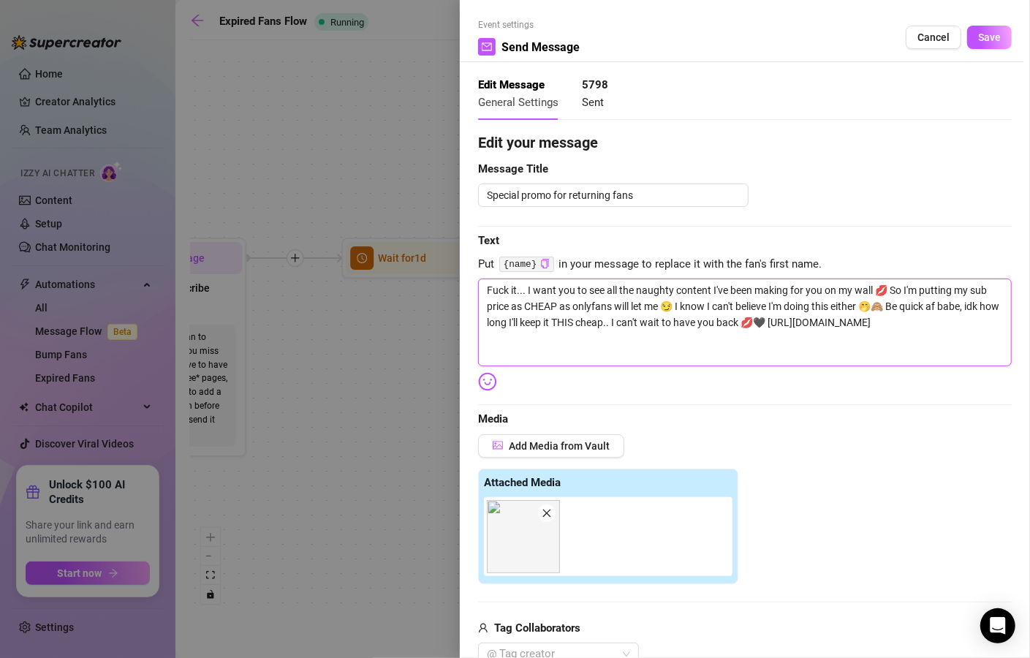
click at [852, 292] on textarea "Fuck it... I want you to see all the naughty content I've been making for you o…" at bounding box center [745, 323] width 534 height 88
type textarea "Fuck it... I want you to see all the naughty content I've been making for you o…"
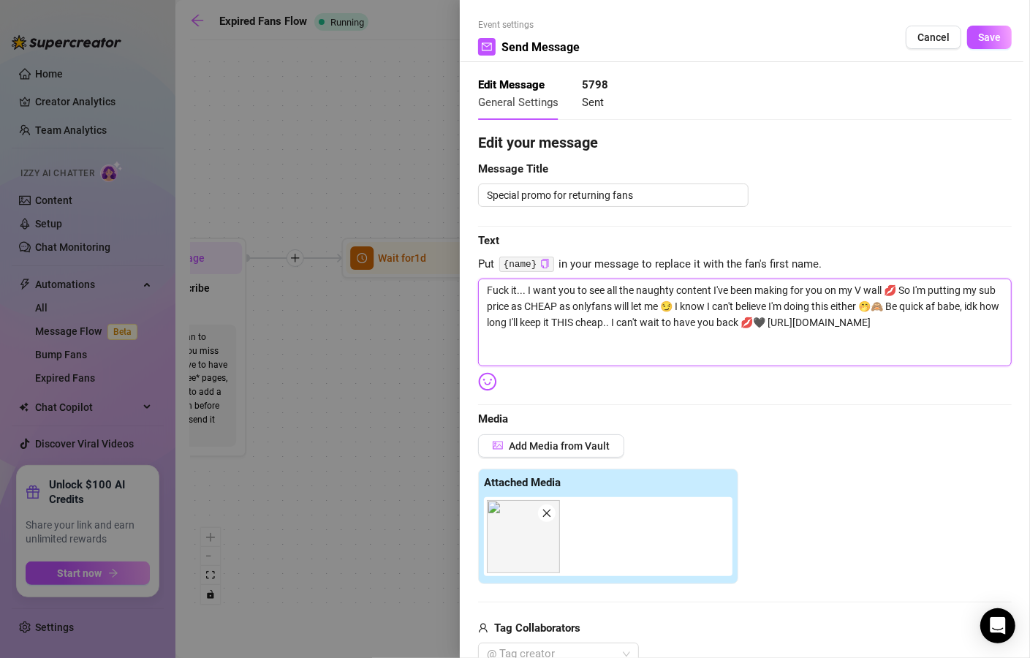
type textarea "Fuck it... I want you to see all the naughty content I've been making for you o…"
drag, startPoint x: 807, startPoint y: 325, endPoint x: 743, endPoint y: 319, distance: 64.6
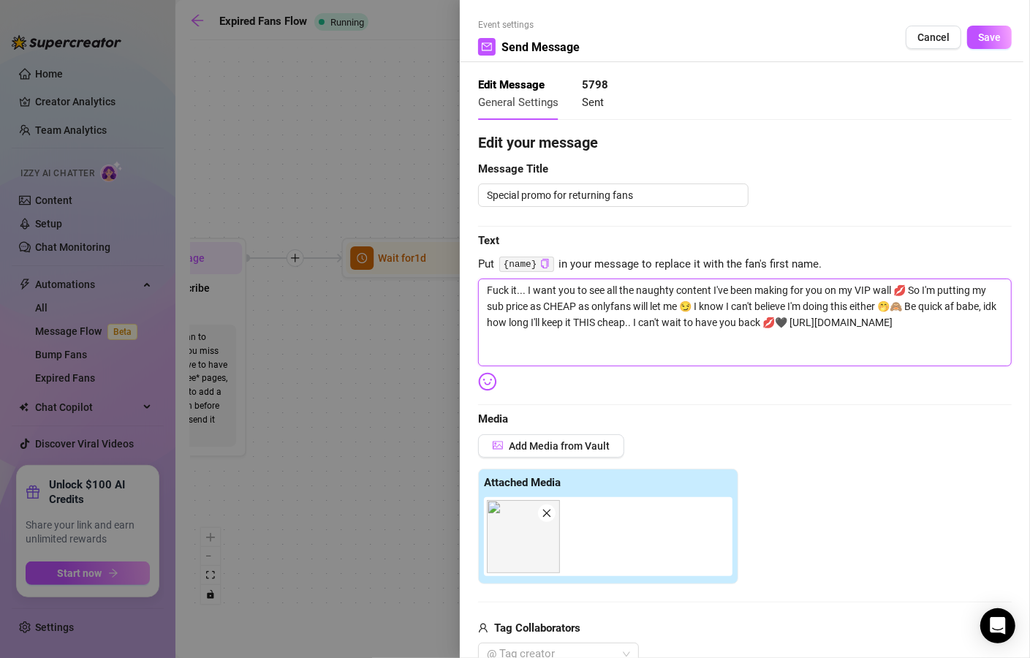
click at [743, 319] on textarea "Fuck it... I want you to see all the naughty content I've been making for you o…" at bounding box center [745, 323] width 534 height 88
type textarea "Fuck it... I want you to see all the naughty content I've been making for you o…"
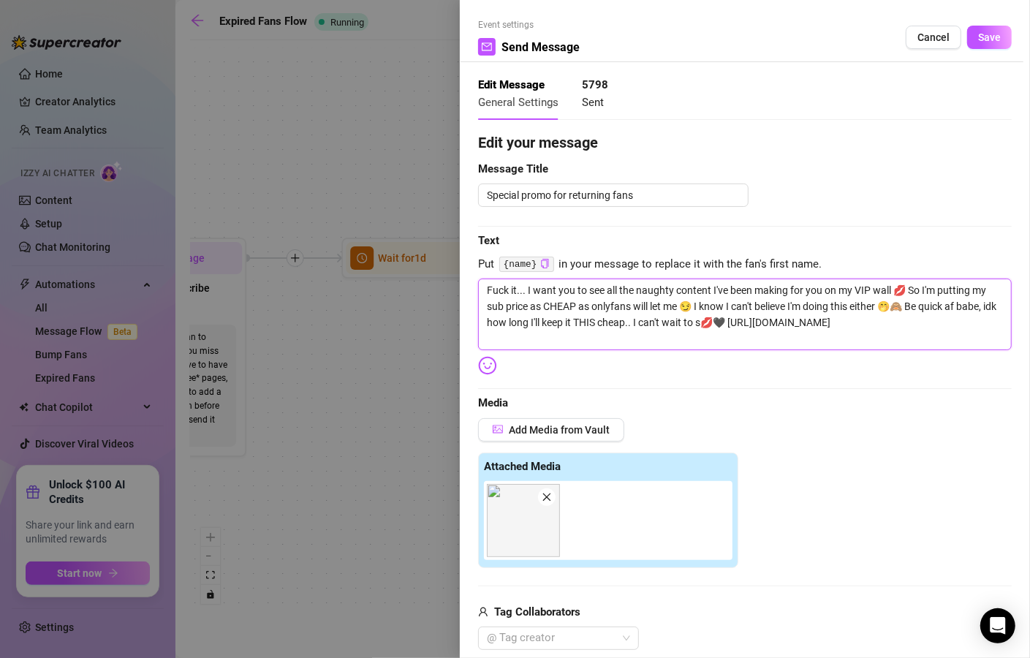
type textarea "Fuck it... I want you to see all the naughty content I've been making for you o…"
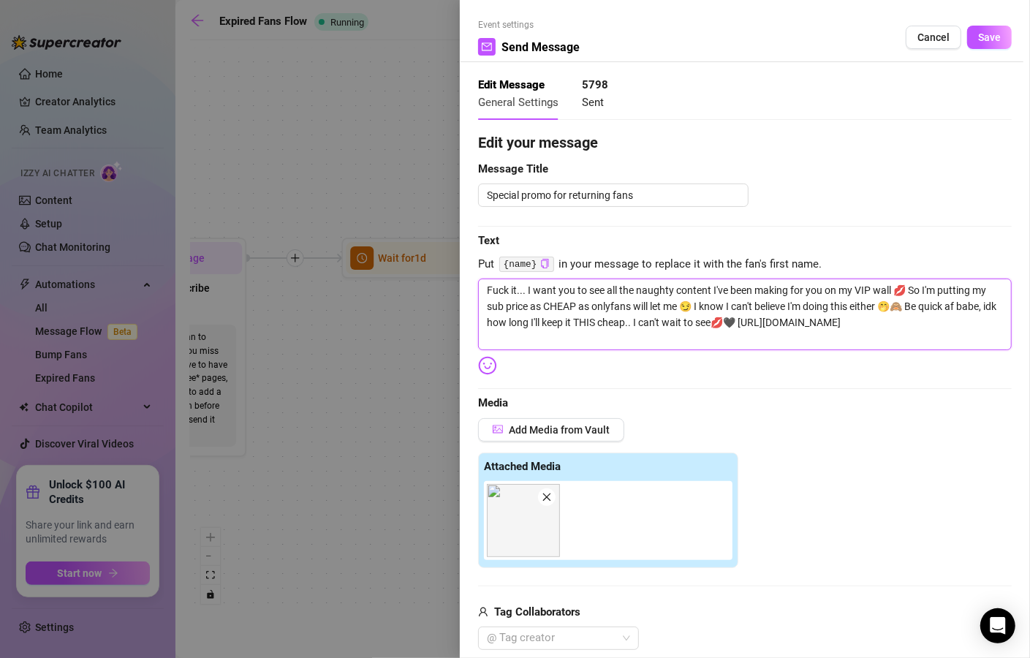
type textarea "Fuck it... I want you to see all the naughty content I've been making for you o…"
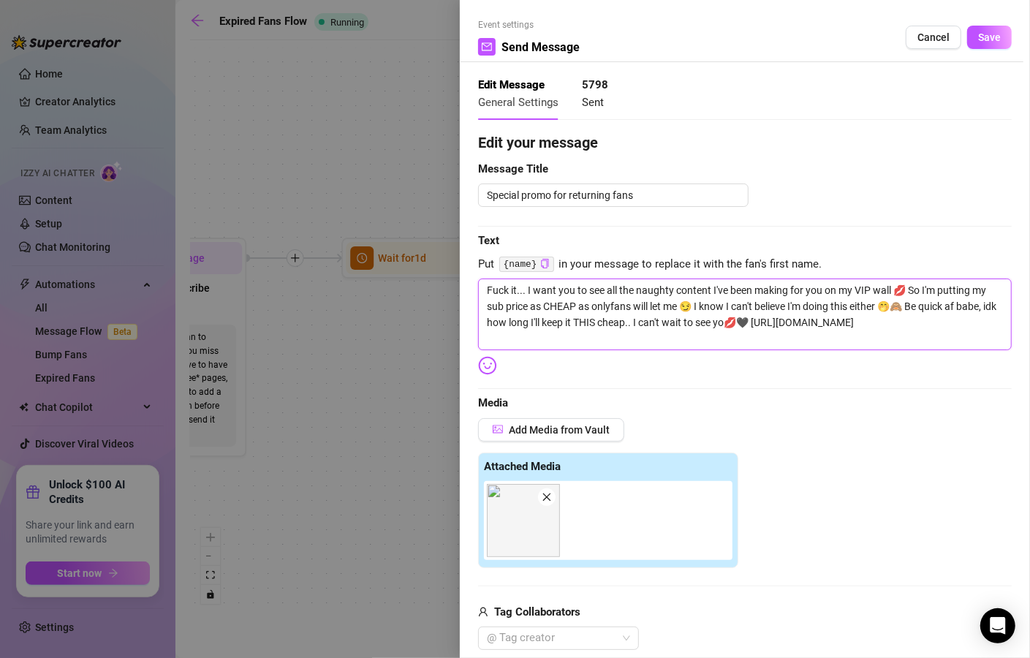
type textarea "Fuck it... I want you to see all the naughty content I've been making for you o…"
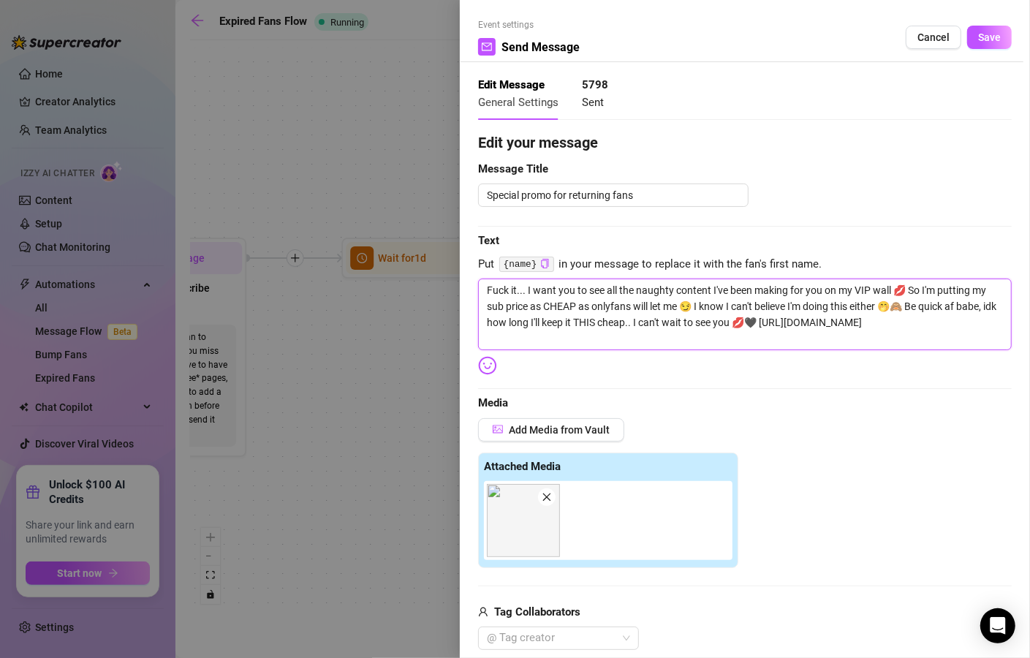
type textarea "Fuck it... I want you to see all the naughty content I've been making for you o…"
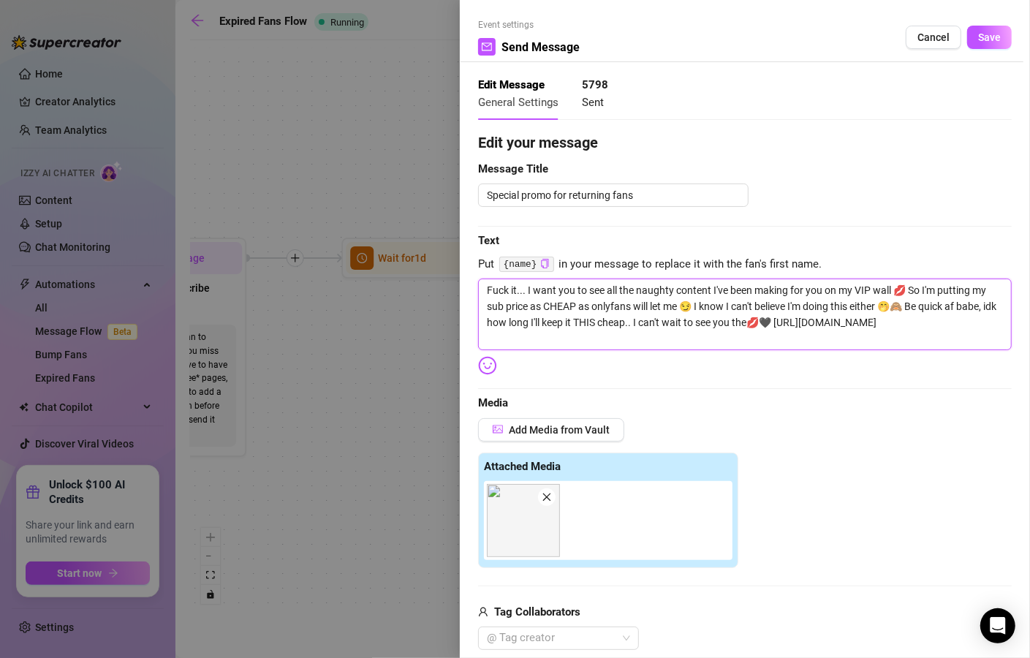
type textarea "Fuck it... I want you to see all the naughty content I've been making for you o…"
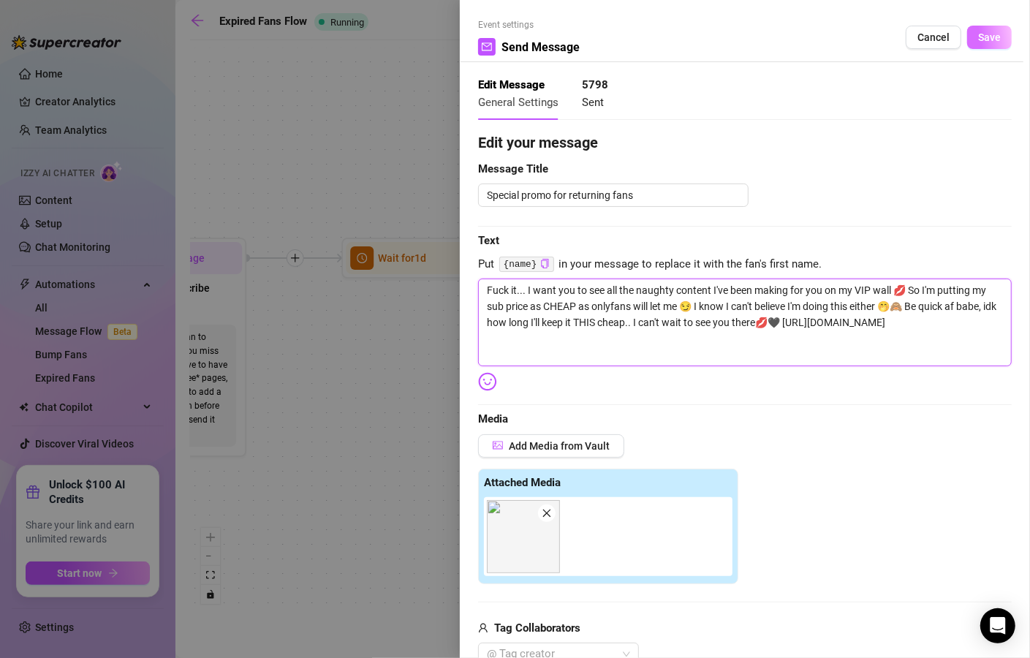
type textarea "Fuck it... I want you to see all the naughty content I've been making for you o…"
click at [968, 48] on button "Save" at bounding box center [990, 37] width 45 height 23
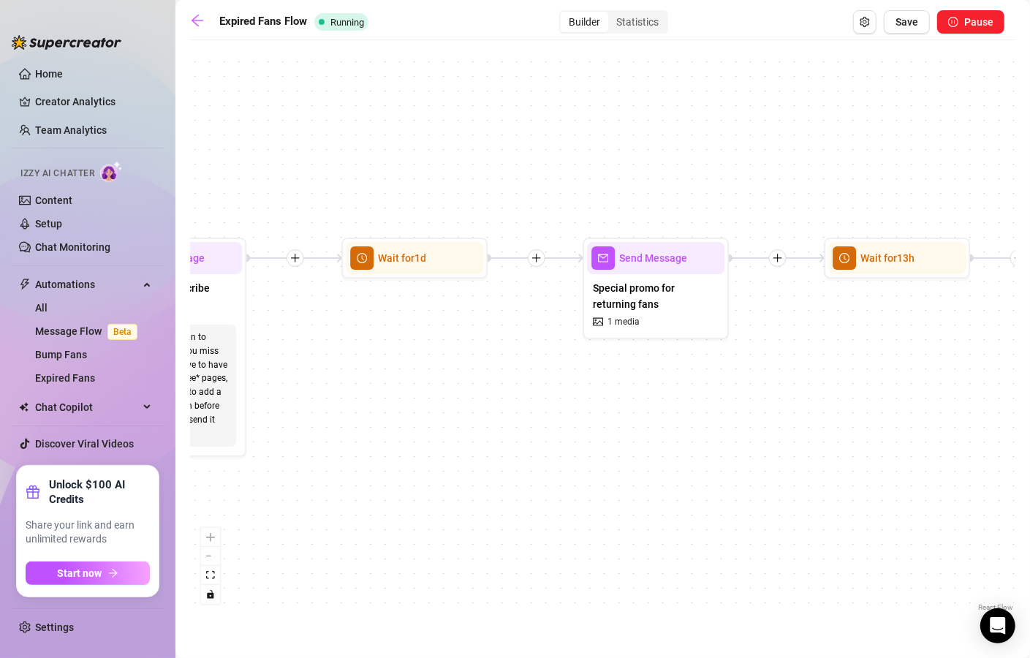
drag, startPoint x: 533, startPoint y: 353, endPoint x: 241, endPoint y: 344, distance: 291.9
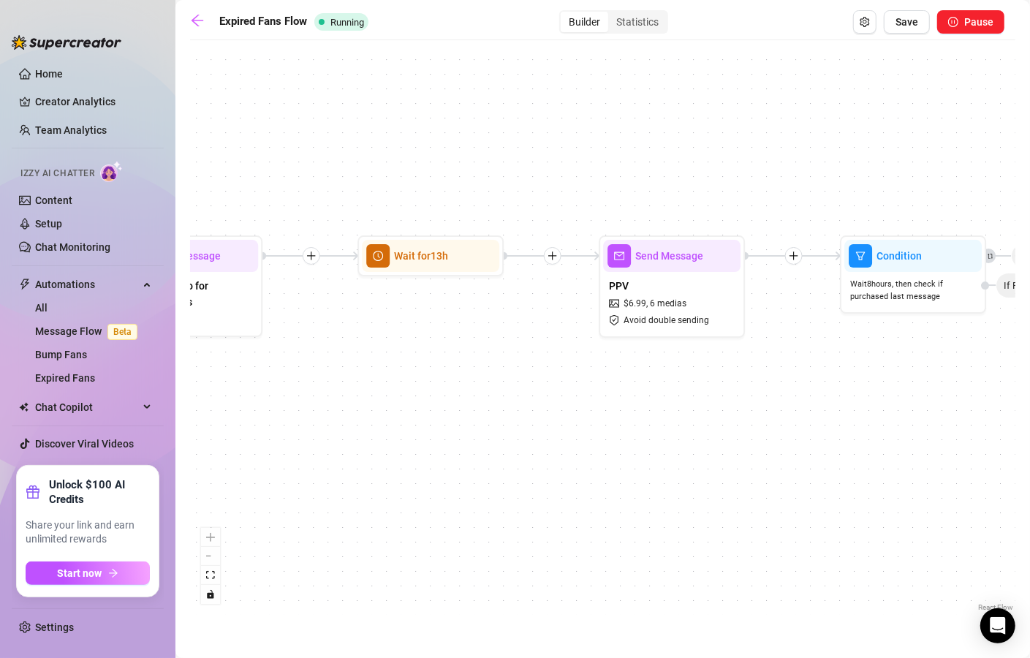
drag, startPoint x: 641, startPoint y: 402, endPoint x: 239, endPoint y: 400, distance: 402.2
click at [239, 400] on div "If True Send Message PPV Bump Condition Wait 8 hours, then check if purchased l…" at bounding box center [603, 332] width 826 height 568
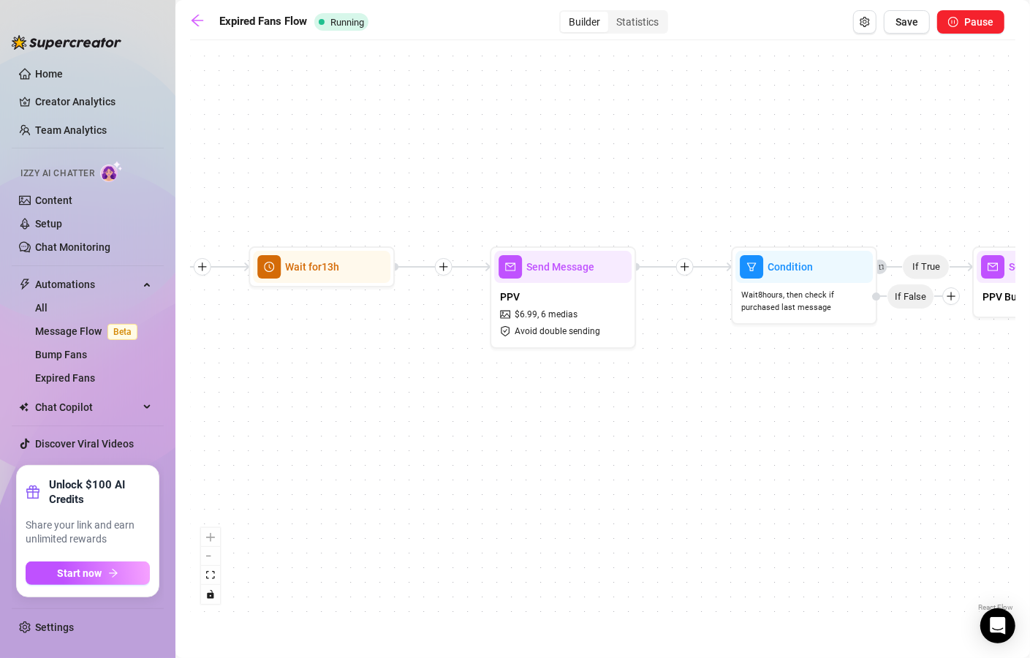
drag, startPoint x: 851, startPoint y: 410, endPoint x: 540, endPoint y: 423, distance: 311.8
click at [540, 423] on div "If True Send Message PPV Bump Condition Wait 8 hours, then check if purchased l…" at bounding box center [603, 332] width 826 height 568
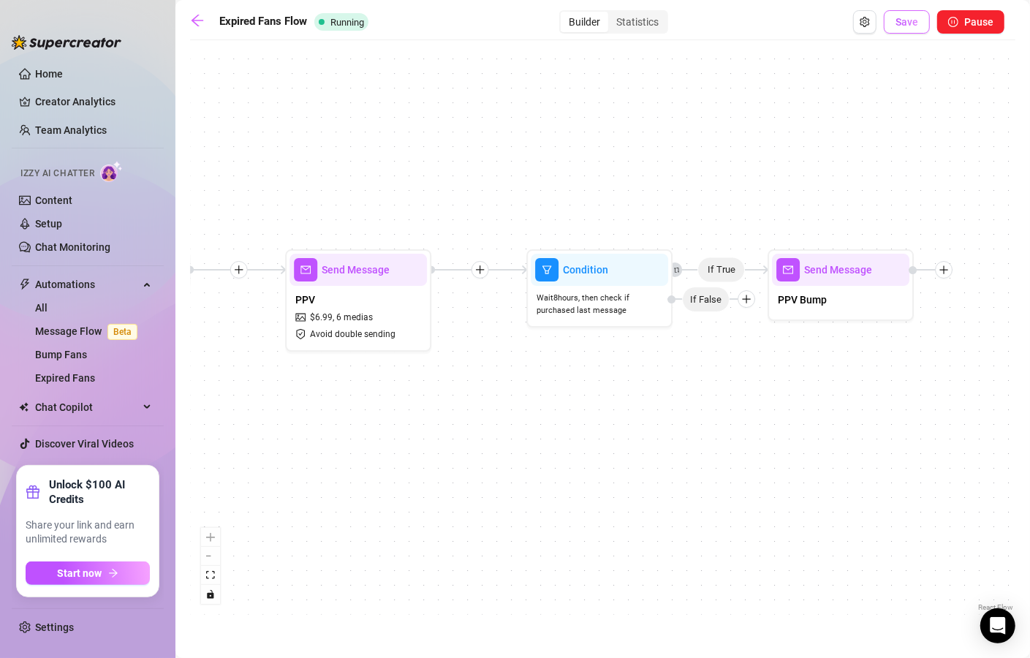
click at [892, 18] on button "Save" at bounding box center [907, 21] width 46 height 23
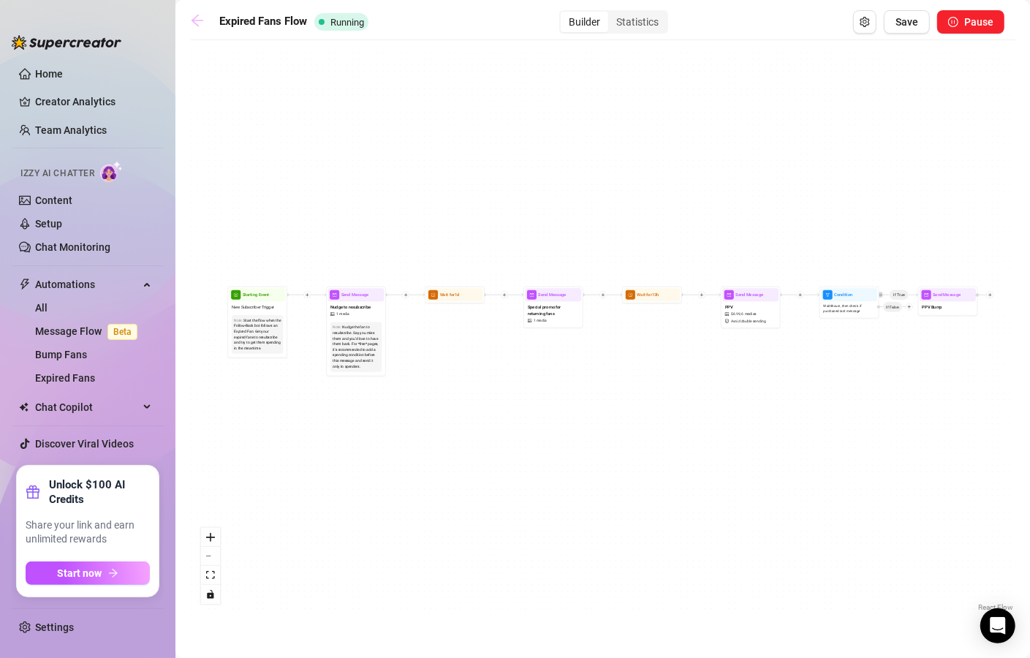
click at [195, 18] on icon "arrow-left" at bounding box center [198, 21] width 12 height 12
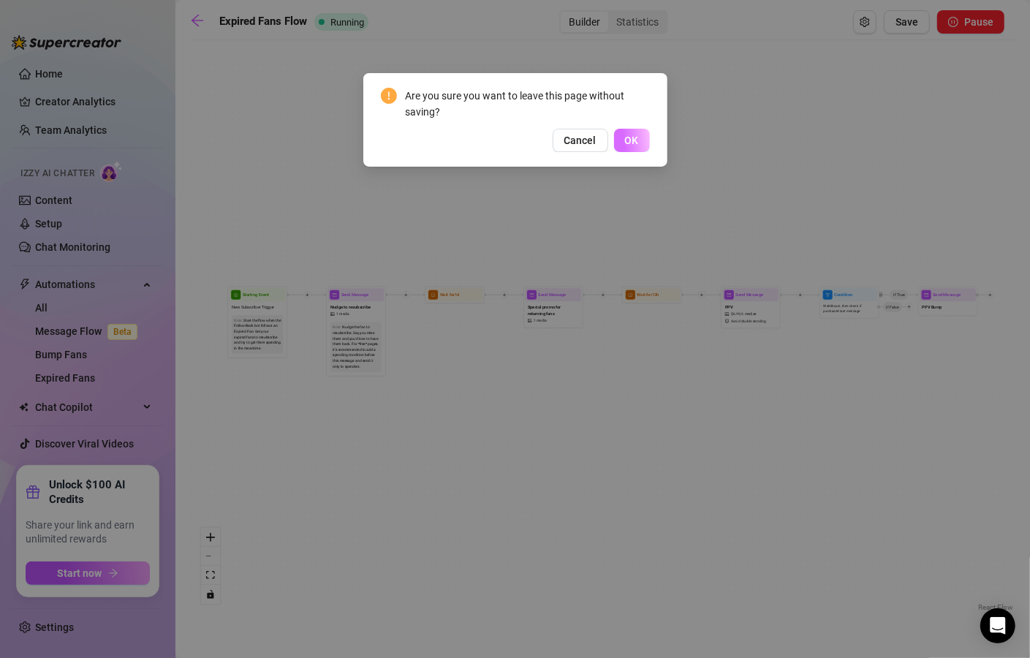
click at [642, 145] on button "OK" at bounding box center [632, 140] width 36 height 23
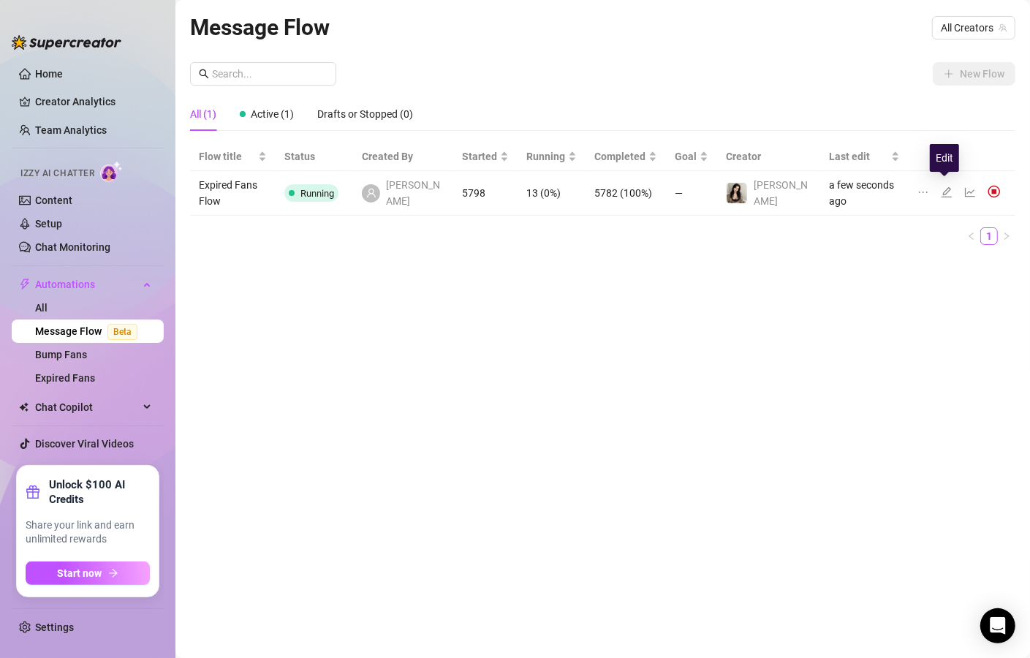
click at [942, 189] on icon "edit" at bounding box center [947, 192] width 10 height 10
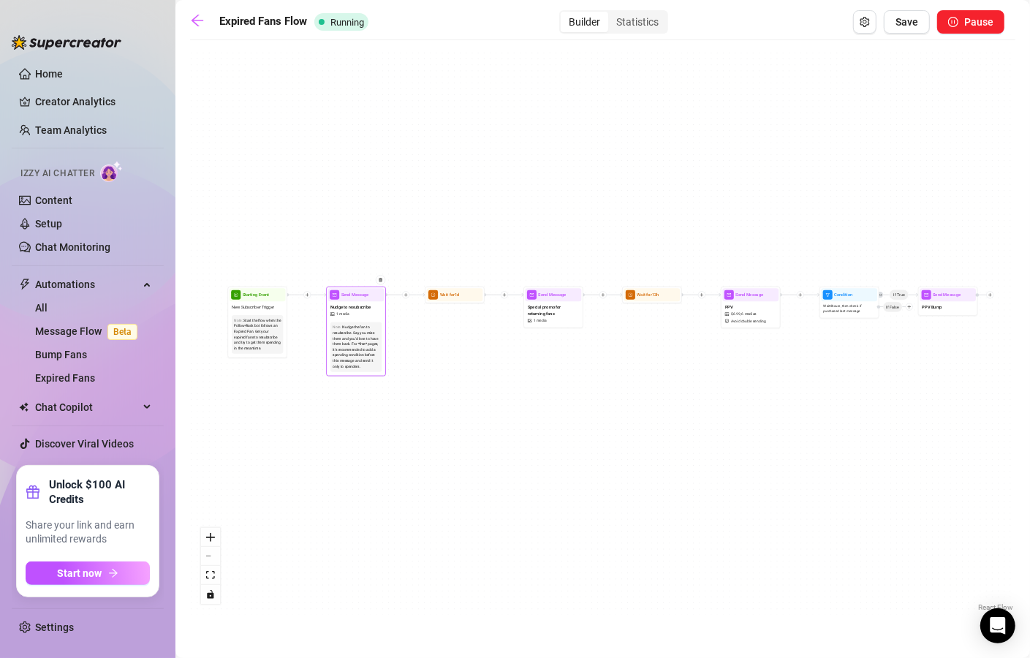
click at [360, 328] on div "Nudge the fan to resubscribe. Say you miss them and you'd love to have them bac…" at bounding box center [356, 347] width 47 height 45
click at [554, 300] on div "Send Message" at bounding box center [554, 294] width 56 height 13
type textarea "Fuck it... I want you to see all the naughty content I've been making for you o…"
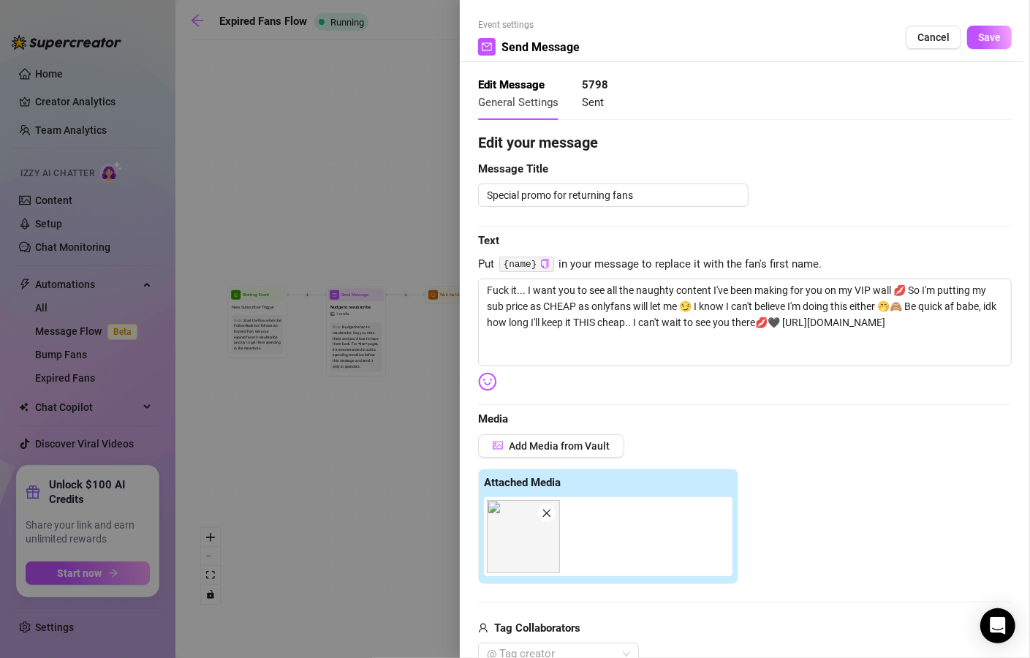
click at [410, 404] on div at bounding box center [515, 329] width 1030 height 658
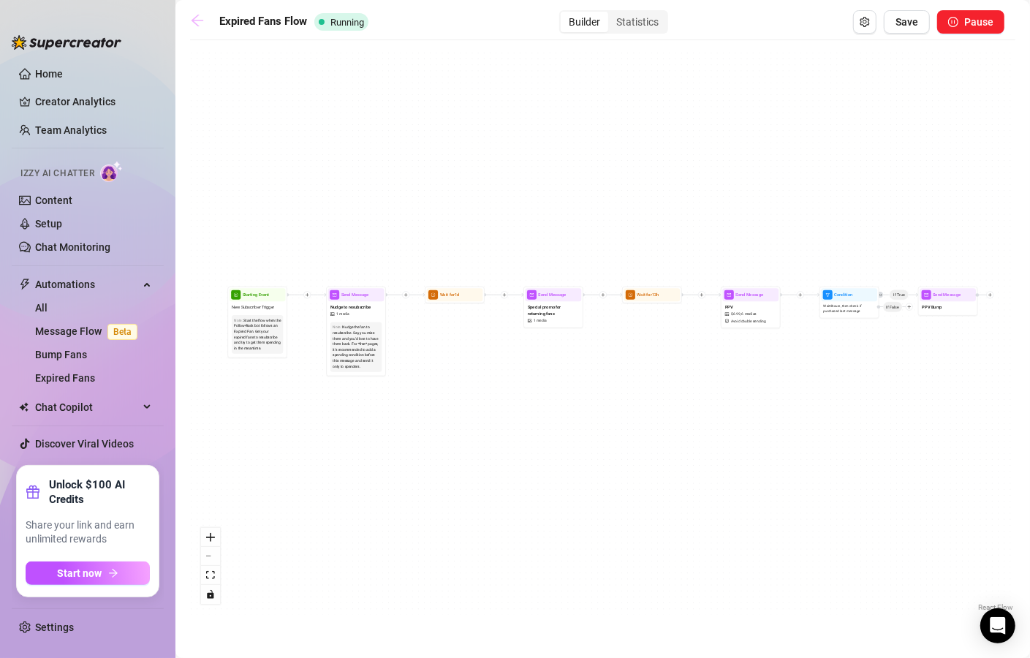
click at [197, 18] on icon "arrow-left" at bounding box center [197, 20] width 15 height 15
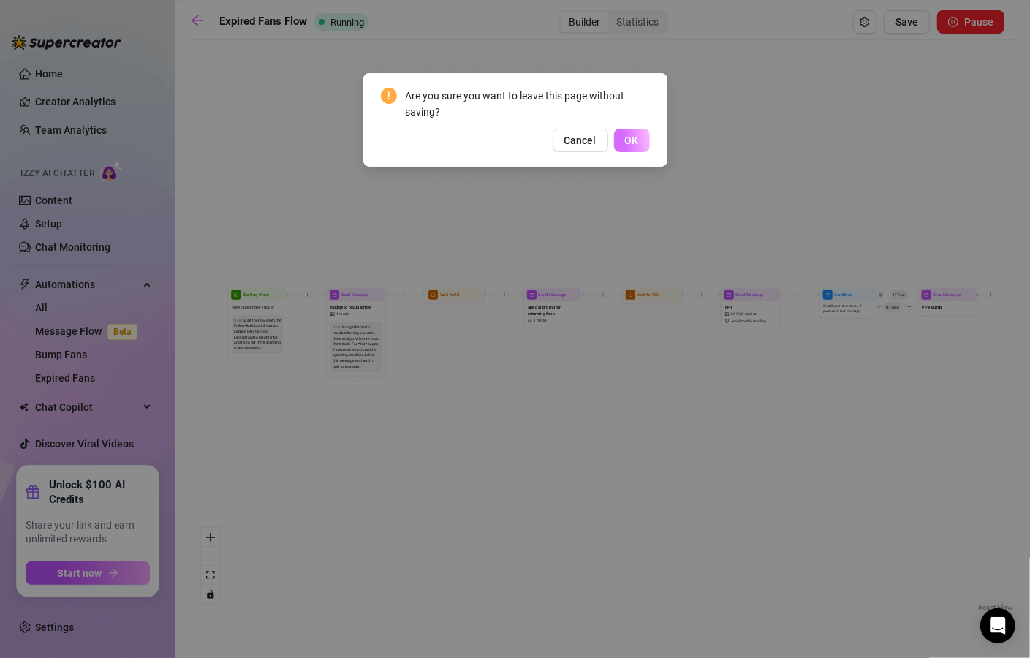
click at [623, 144] on button "OK" at bounding box center [632, 140] width 36 height 23
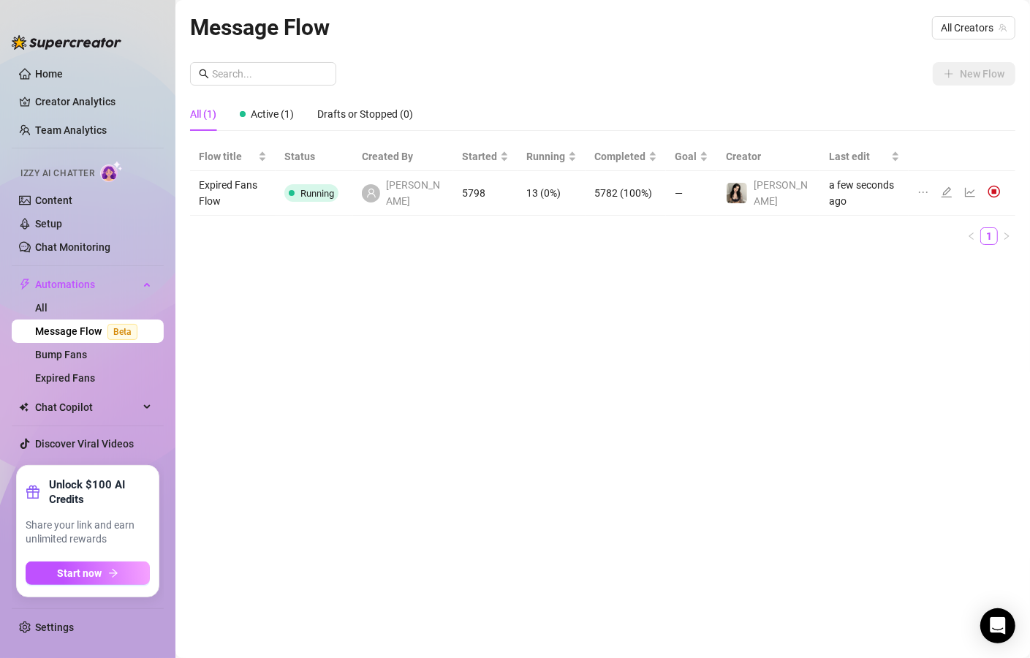
click at [868, 103] on div "All (1) Active (1) Drafts or Stopped (0)" at bounding box center [603, 114] width 826 height 34
click at [968, 33] on span "All Creators" at bounding box center [974, 28] width 66 height 22
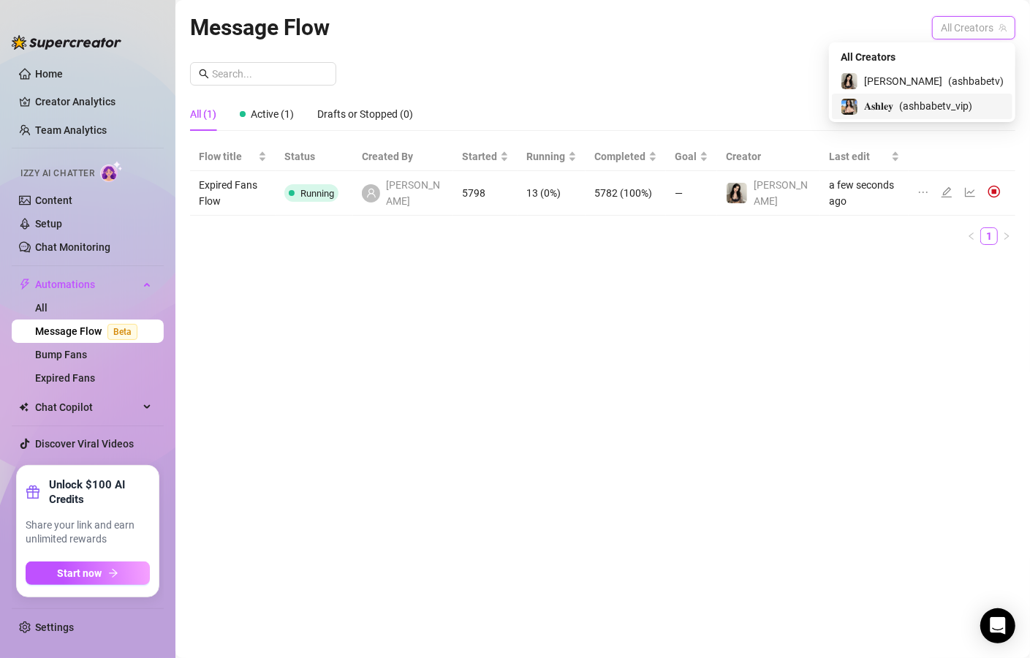
click at [946, 103] on span "( ashbabetv_vip )" at bounding box center [936, 106] width 73 height 16
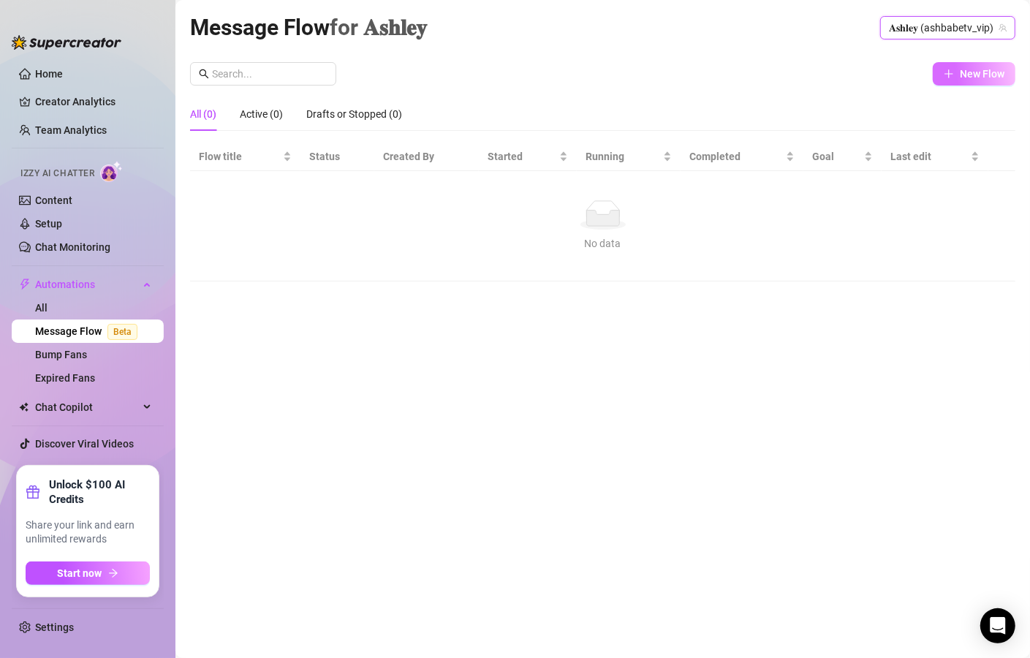
click at [955, 69] on button "New Flow" at bounding box center [974, 73] width 83 height 23
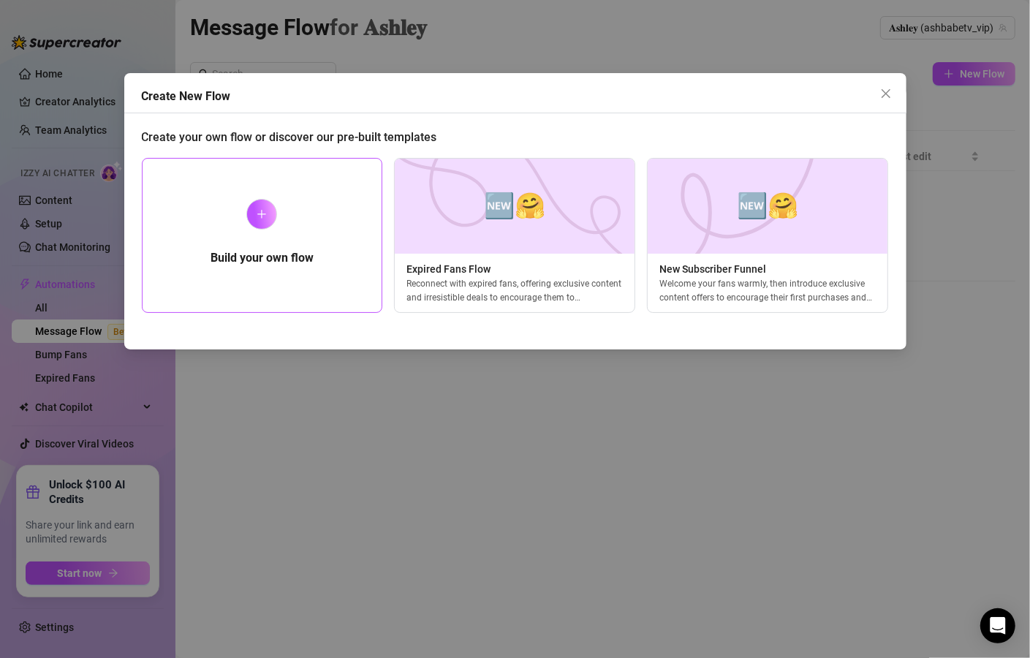
click at [271, 220] on div at bounding box center [261, 214] width 31 height 31
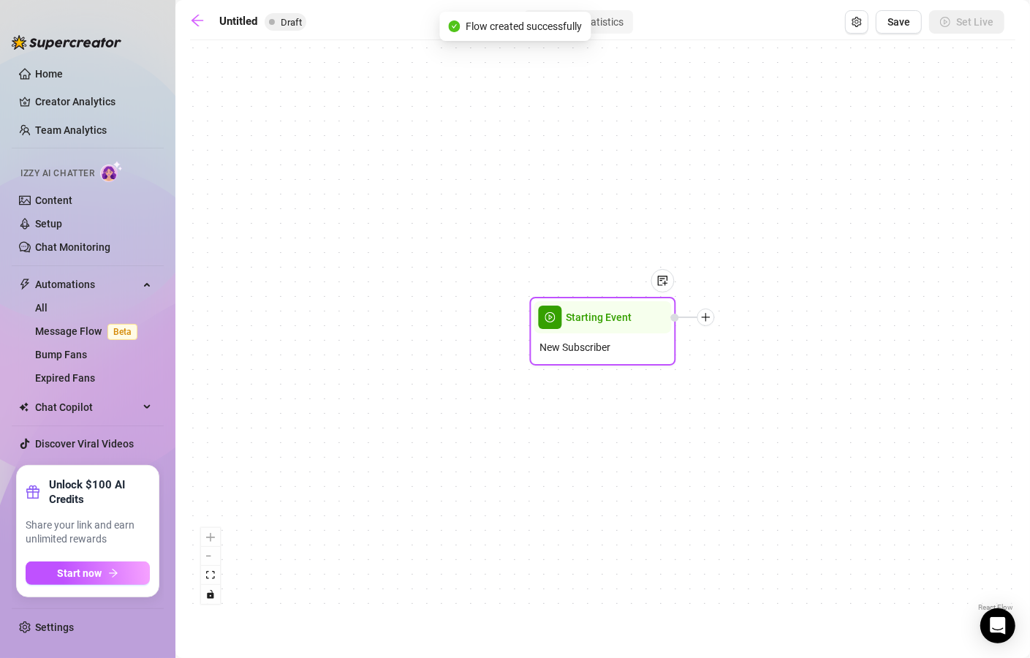
click at [585, 363] on div "Starting Event New Subscriber" at bounding box center [603, 331] width 146 height 69
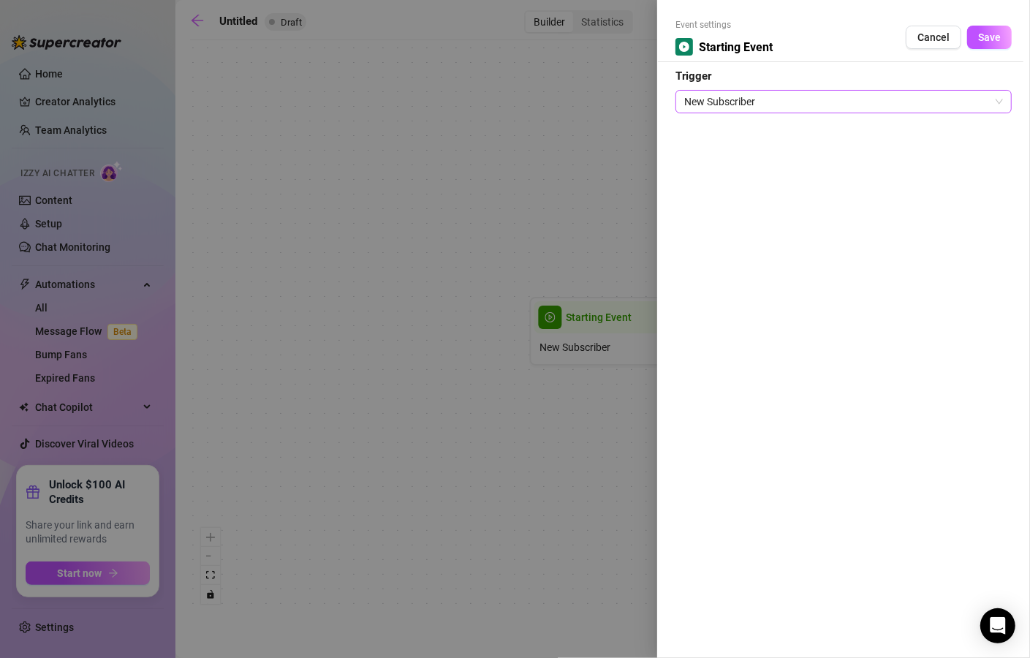
click at [799, 107] on span "New Subscriber" at bounding box center [844, 102] width 319 height 22
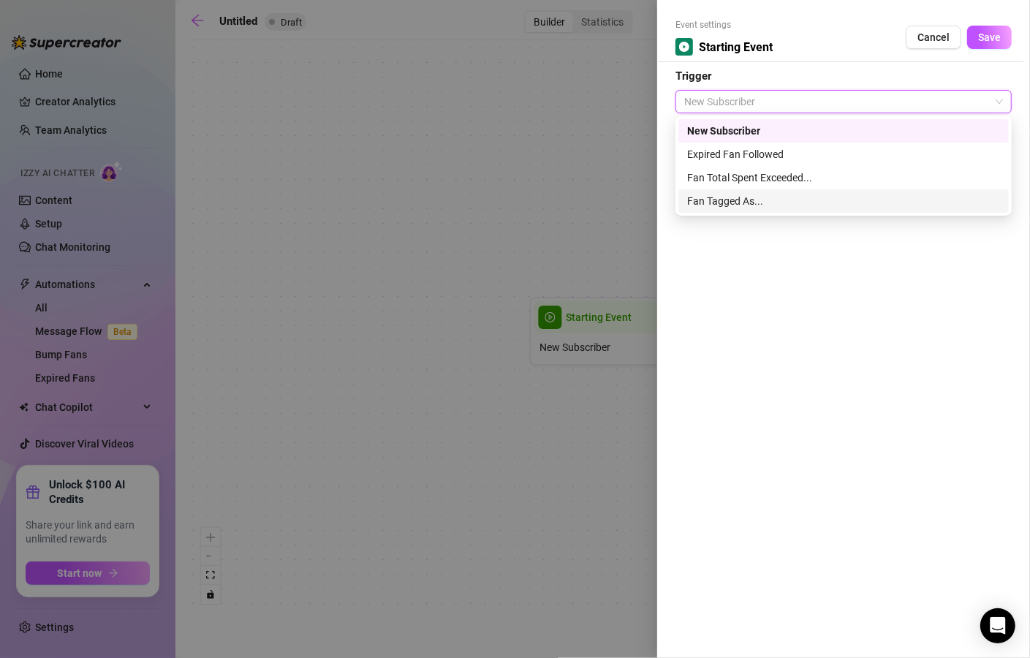
click at [554, 186] on div at bounding box center [515, 329] width 1030 height 658
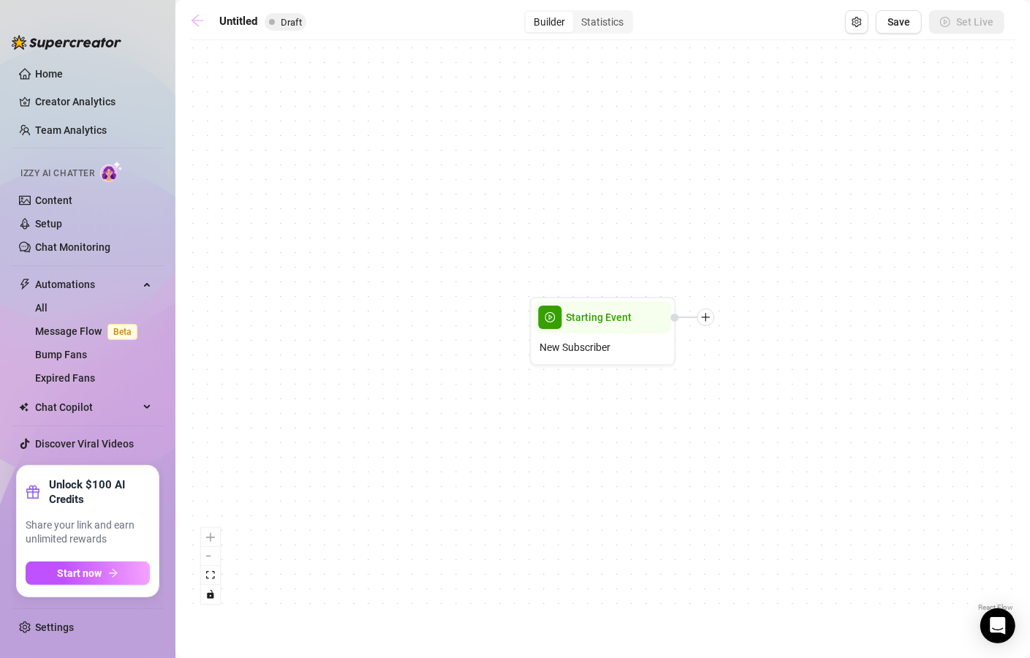
click at [205, 23] on link at bounding box center [201, 22] width 22 height 18
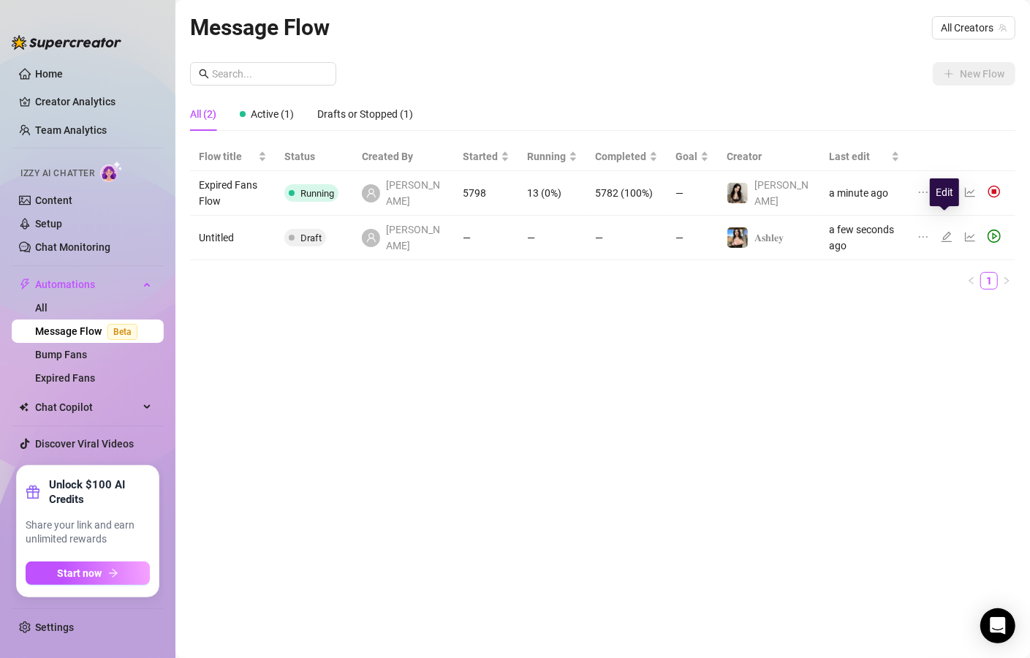
click at [943, 232] on icon "edit" at bounding box center [947, 237] width 10 height 10
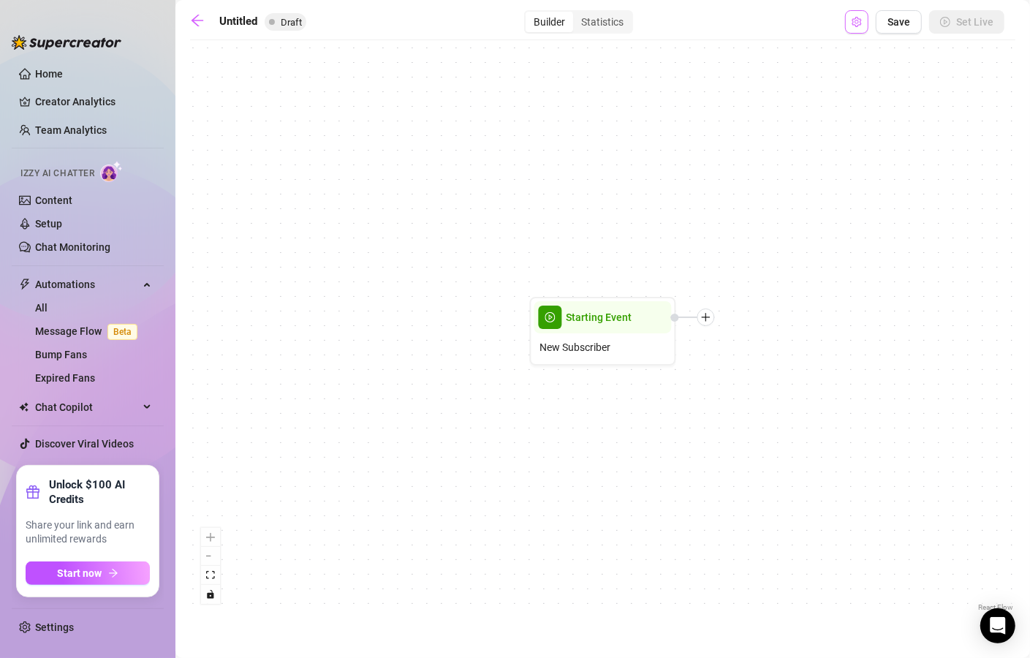
click at [866, 23] on button "Open Exit Rules" at bounding box center [856, 21] width 23 height 23
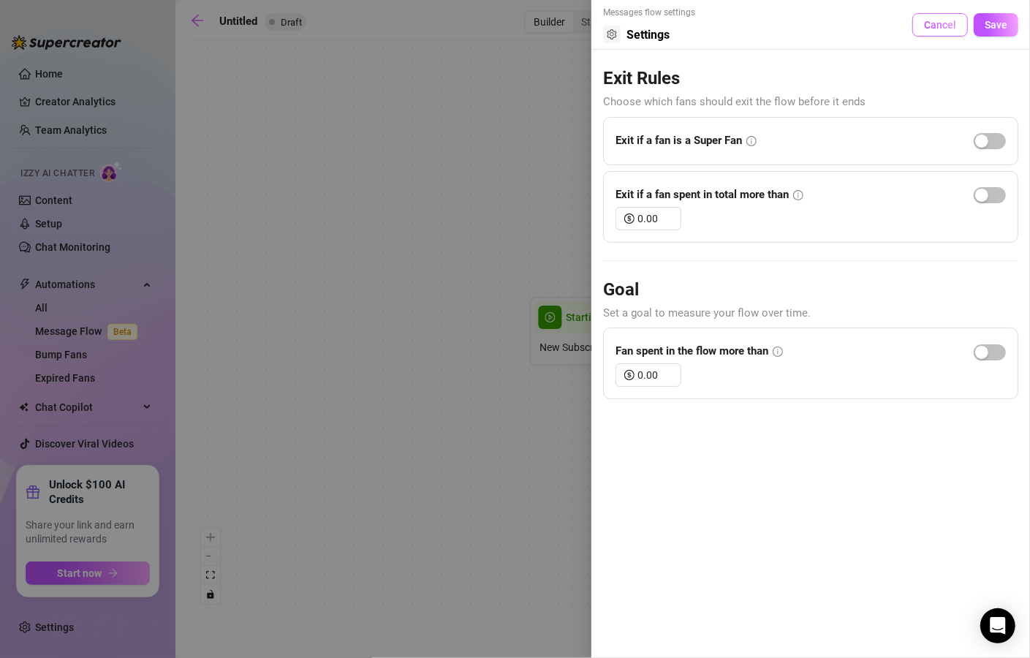
click at [946, 29] on span "Cancel" at bounding box center [940, 25] width 32 height 12
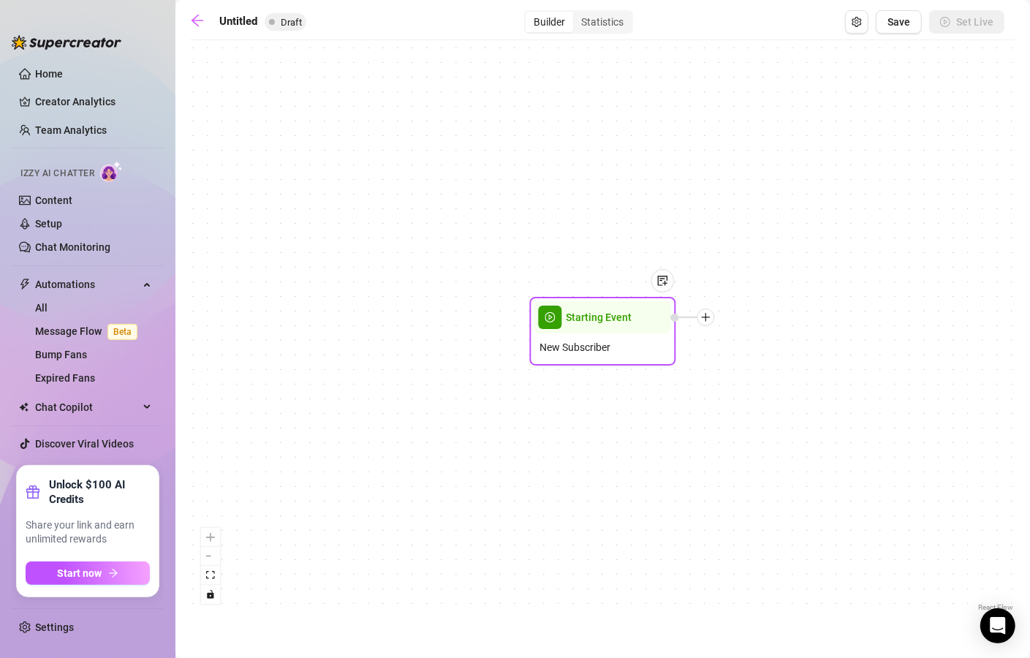
click at [627, 341] on div "New Subscriber" at bounding box center [603, 347] width 137 height 28
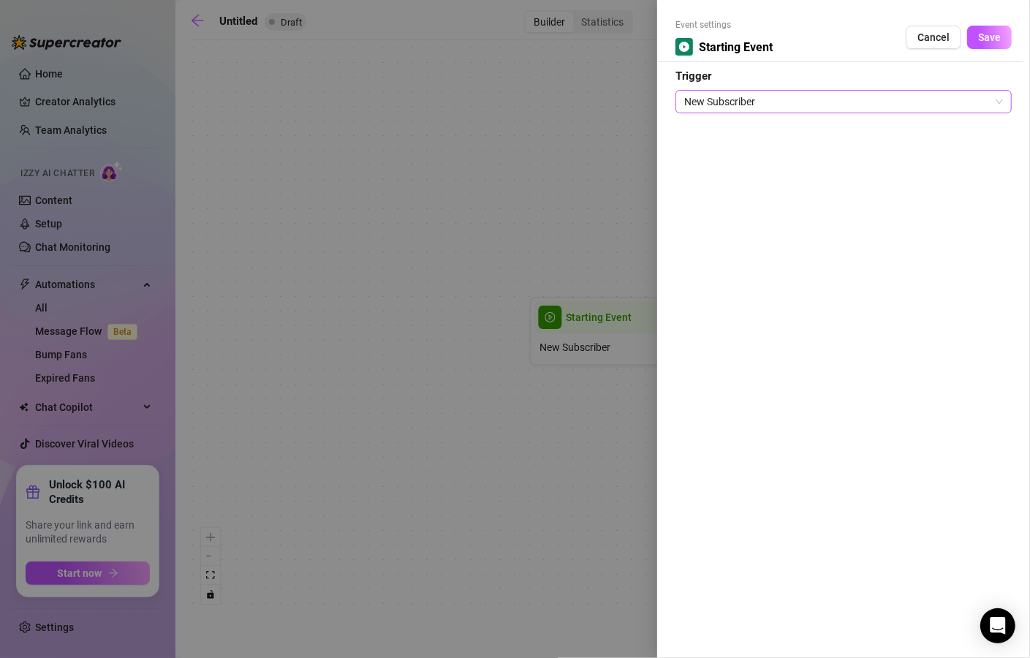
click at [792, 104] on span "New Subscriber" at bounding box center [844, 102] width 319 height 22
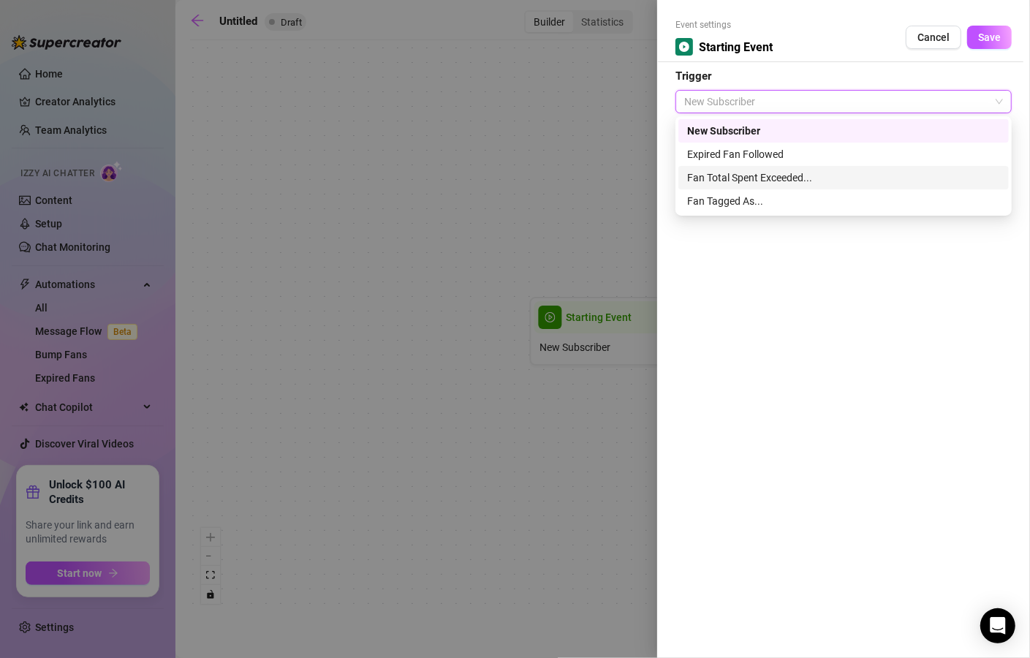
click at [791, 180] on div "Fan Total Spent Exceeded..." at bounding box center [843, 178] width 313 height 16
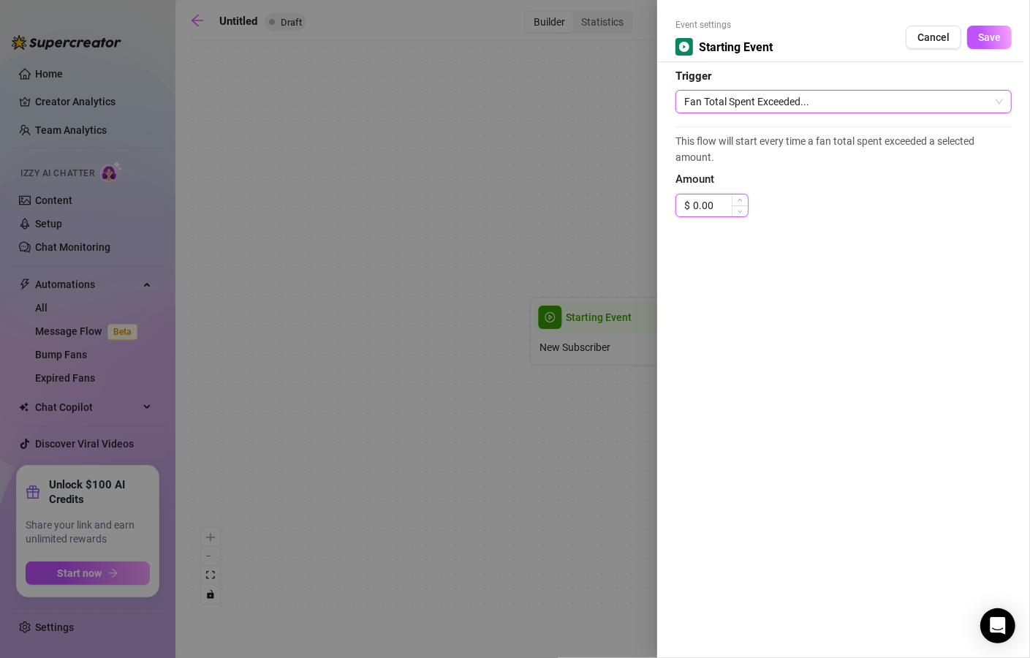
click at [701, 203] on input "0.00" at bounding box center [720, 206] width 55 height 22
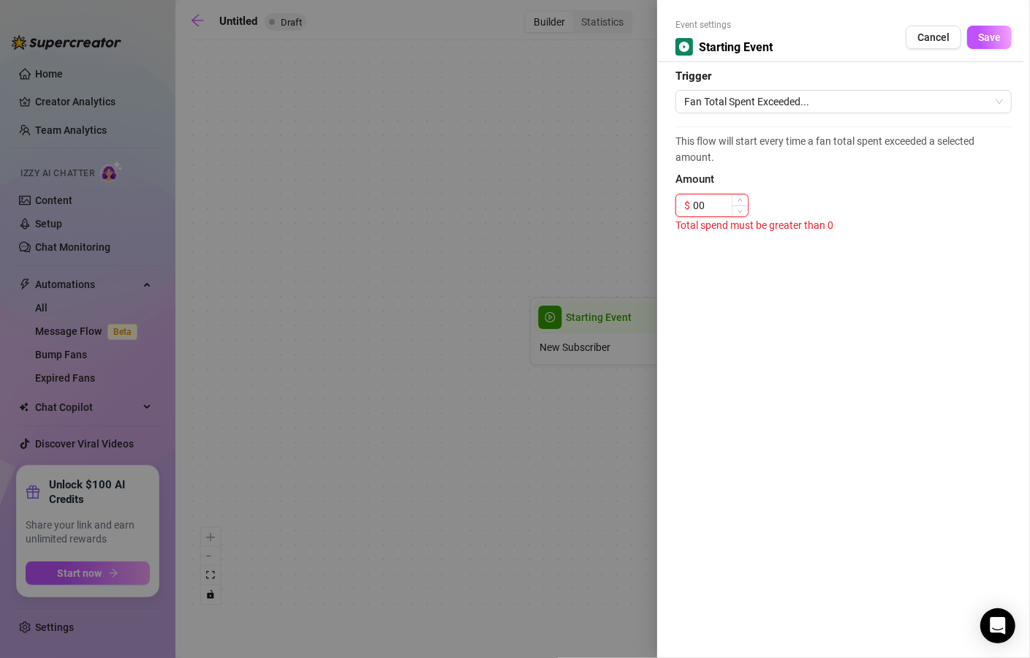
type input "0"
type input "5.00"
click at [979, 42] on span "Save" at bounding box center [990, 37] width 23 height 12
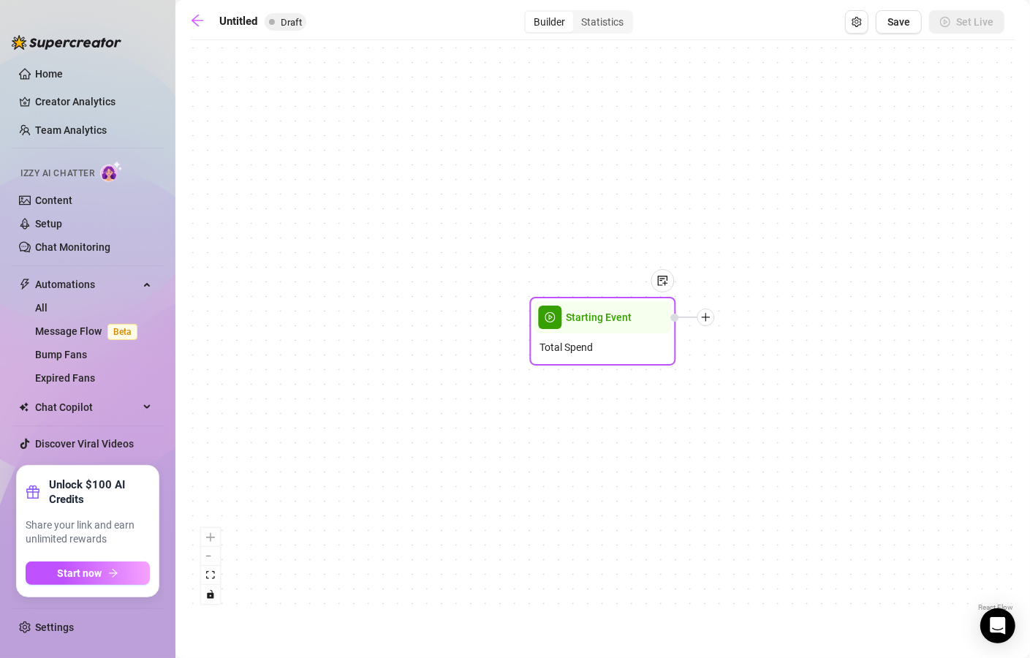
click at [712, 322] on div at bounding box center [707, 318] width 18 height 18
click at [786, 374] on div "Message" at bounding box center [778, 368] width 107 height 25
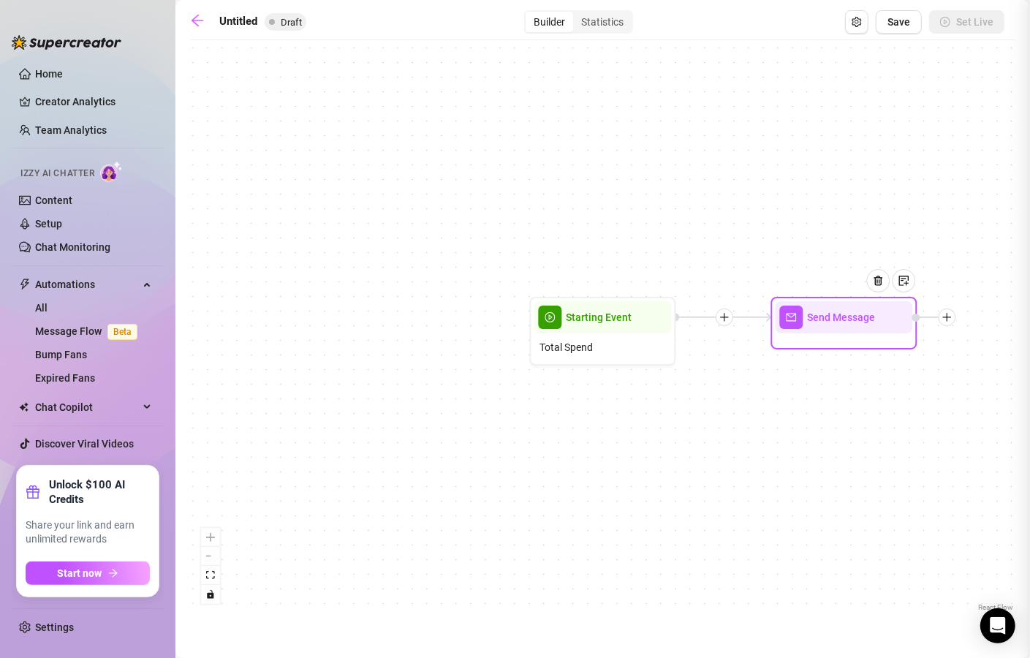
type textarea "Write your message here"
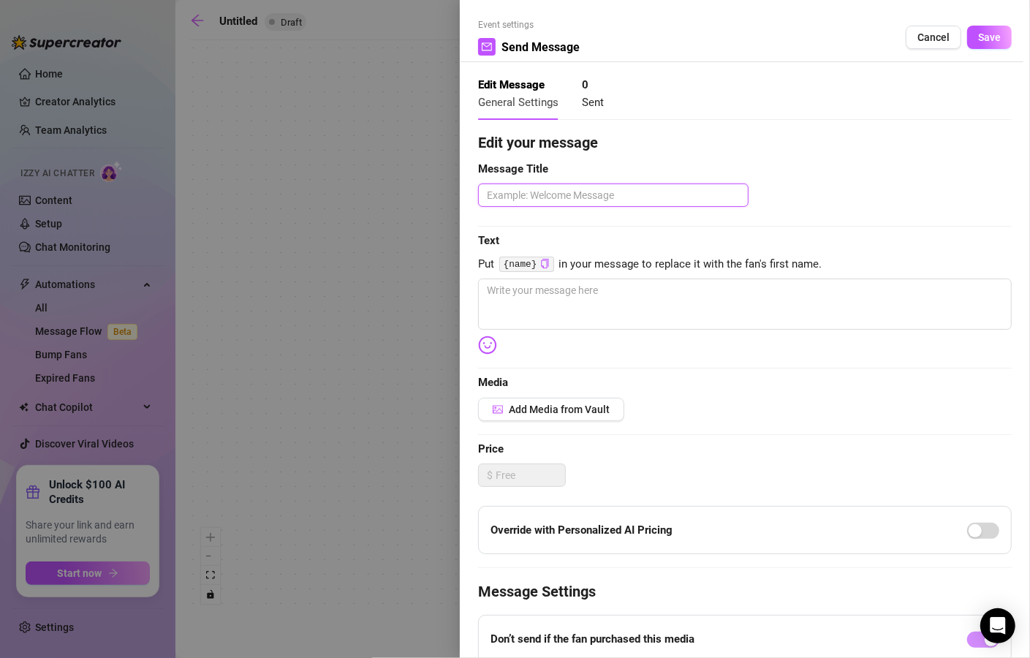
click at [601, 200] on textarea at bounding box center [613, 195] width 271 height 23
type textarea "S"
type textarea "Se"
type textarea "Sex"
type textarea "Sext"
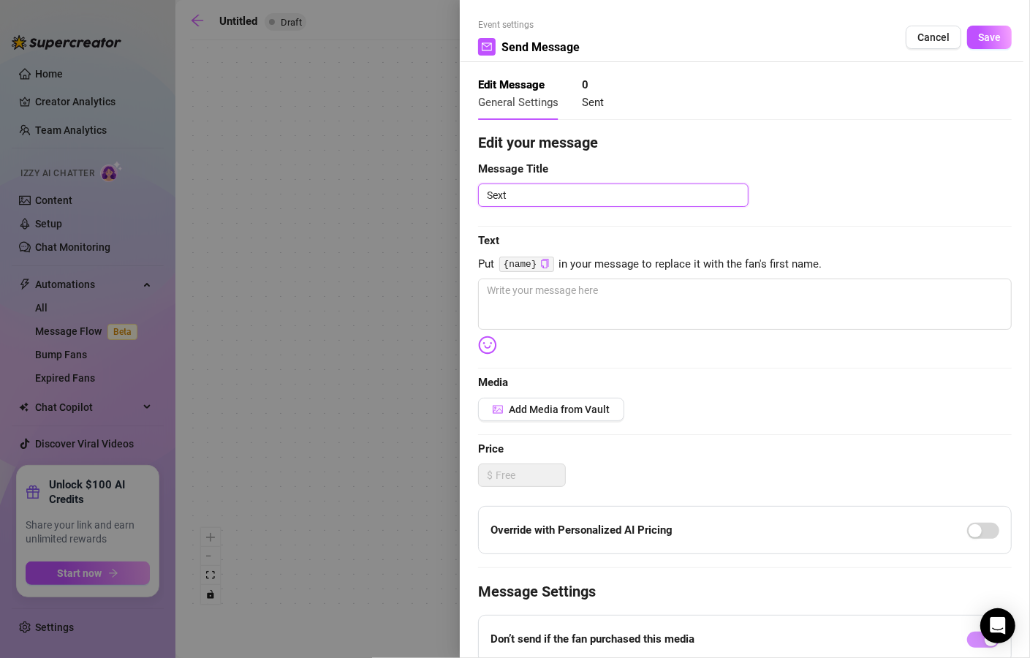
type textarea "Sexti"
type textarea "Sextin"
type textarea "Sexting"
type textarea "Sexting S"
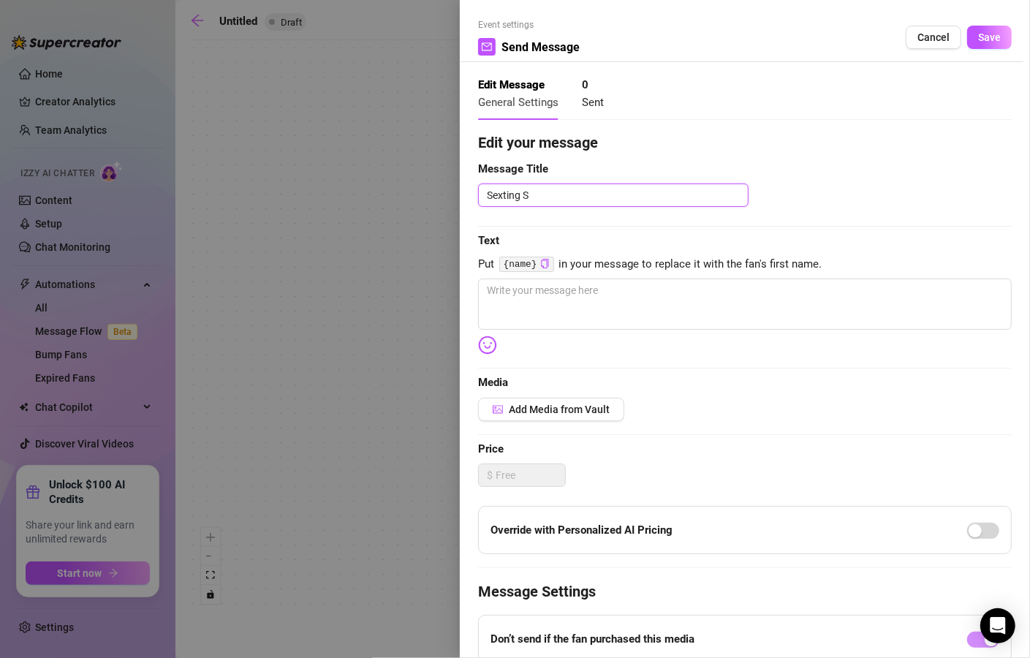
type textarea "Sexting St"
type textarea "Sexting Sta"
type textarea "Sexting Star"
type textarea "Sexting Start"
type textarea "Sexting Starte"
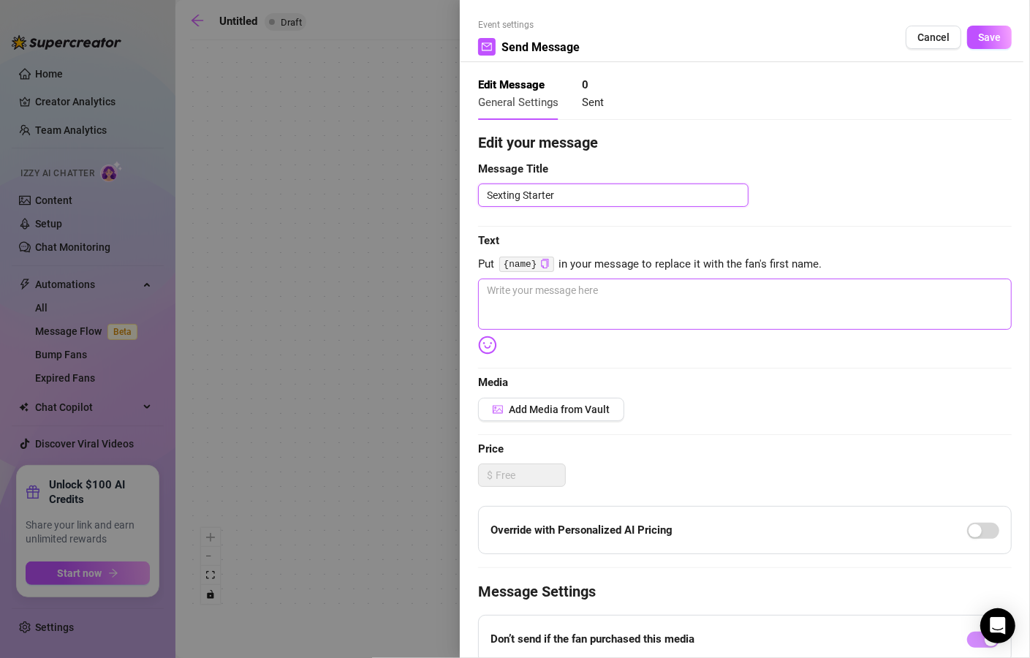
type textarea "Sexting Starter"
click at [604, 306] on textarea at bounding box center [745, 304] width 534 height 51
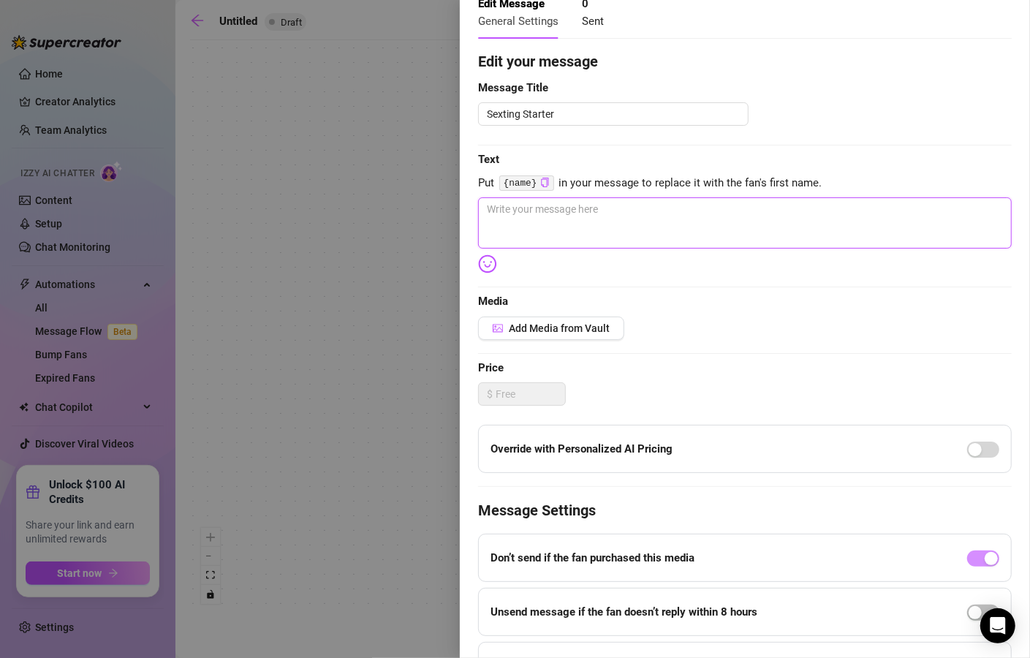
scroll to position [88, 0]
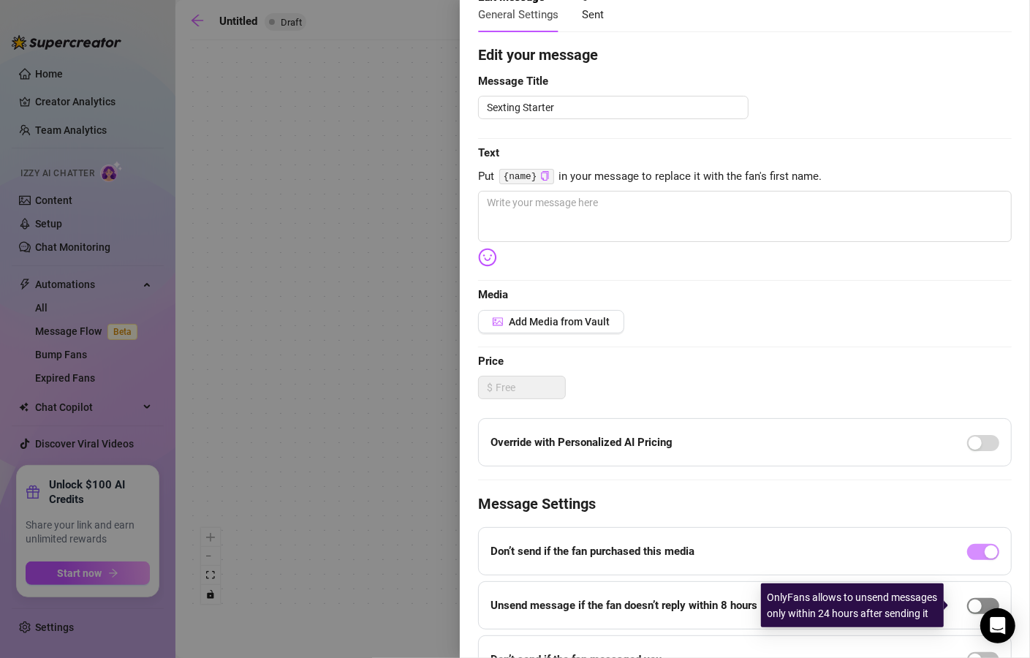
click at [978, 601] on span "button" at bounding box center [984, 606] width 32 height 16
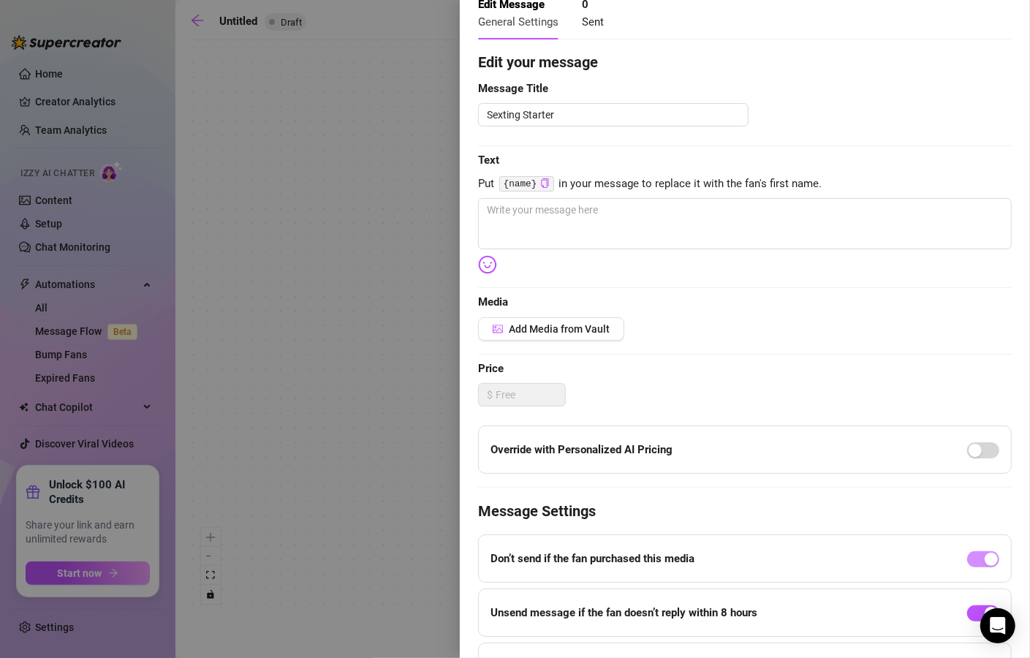
scroll to position [80, 0]
click at [671, 228] on textarea at bounding box center [745, 224] width 534 height 51
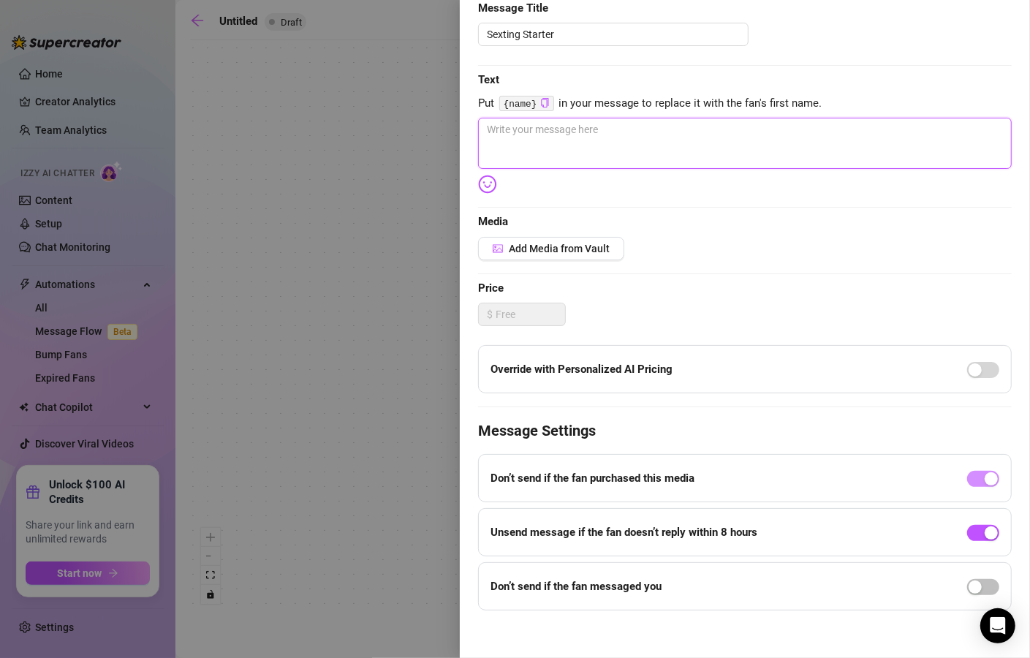
scroll to position [167, 0]
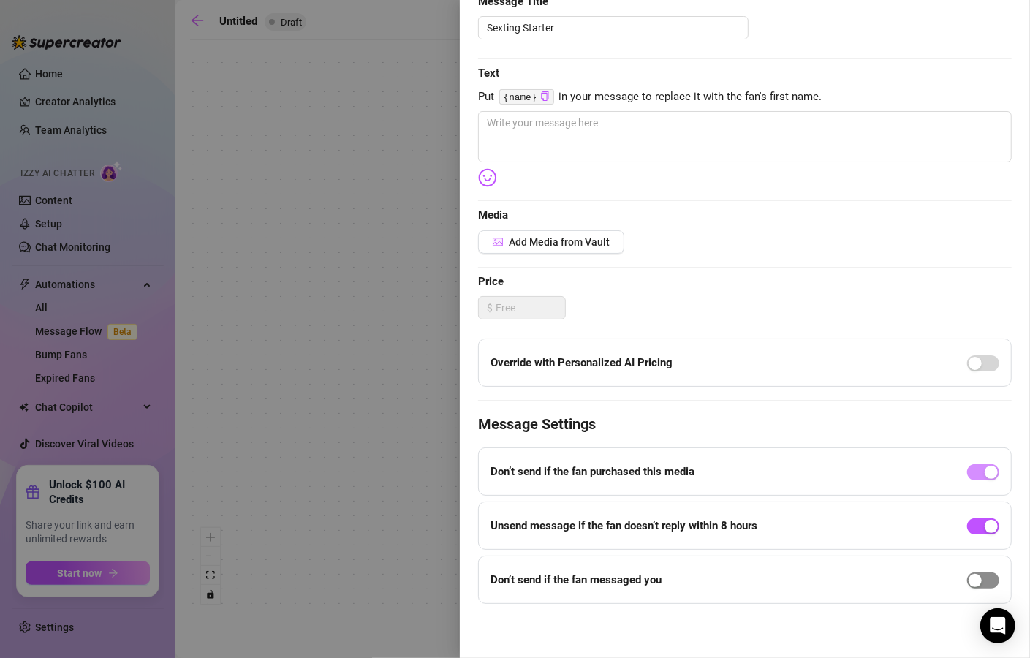
click at [969, 581] on div "button" at bounding box center [975, 580] width 13 height 13
click at [580, 608] on icon "down" at bounding box center [580, 606] width 5 height 5
click at [580, 608] on span "Decrease Value" at bounding box center [580, 606] width 16 height 13
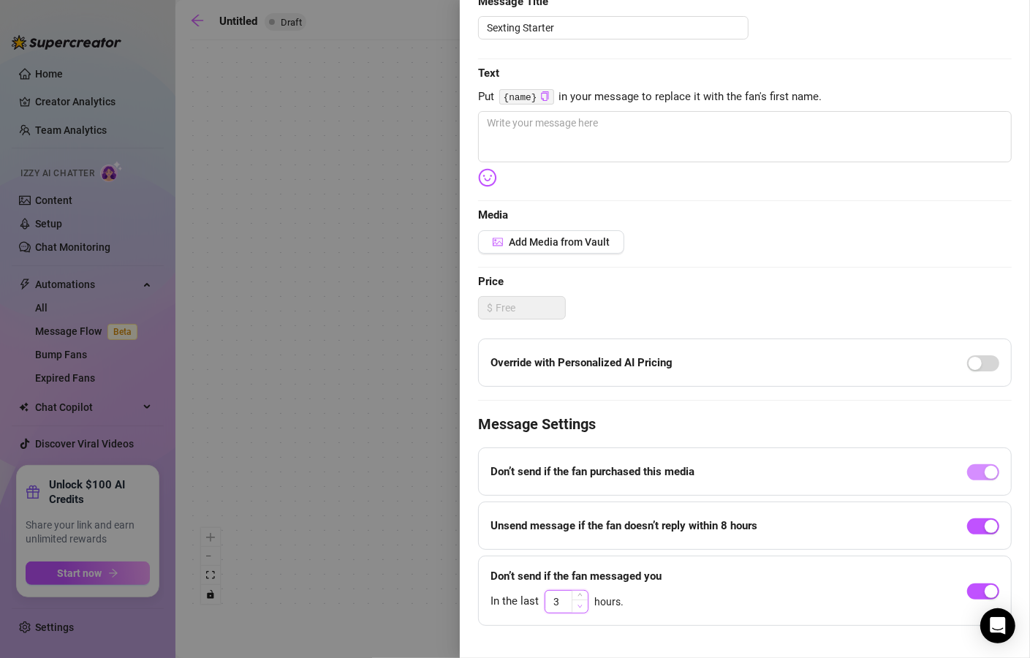
click at [581, 609] on span "Decrease Value" at bounding box center [580, 606] width 16 height 13
click at [581, 610] on span "Decrease Value" at bounding box center [580, 606] width 16 height 13
click at [580, 598] on icon "up" at bounding box center [580, 597] width 5 height 5
click at [580, 610] on span "Decrease Value" at bounding box center [580, 606] width 16 height 13
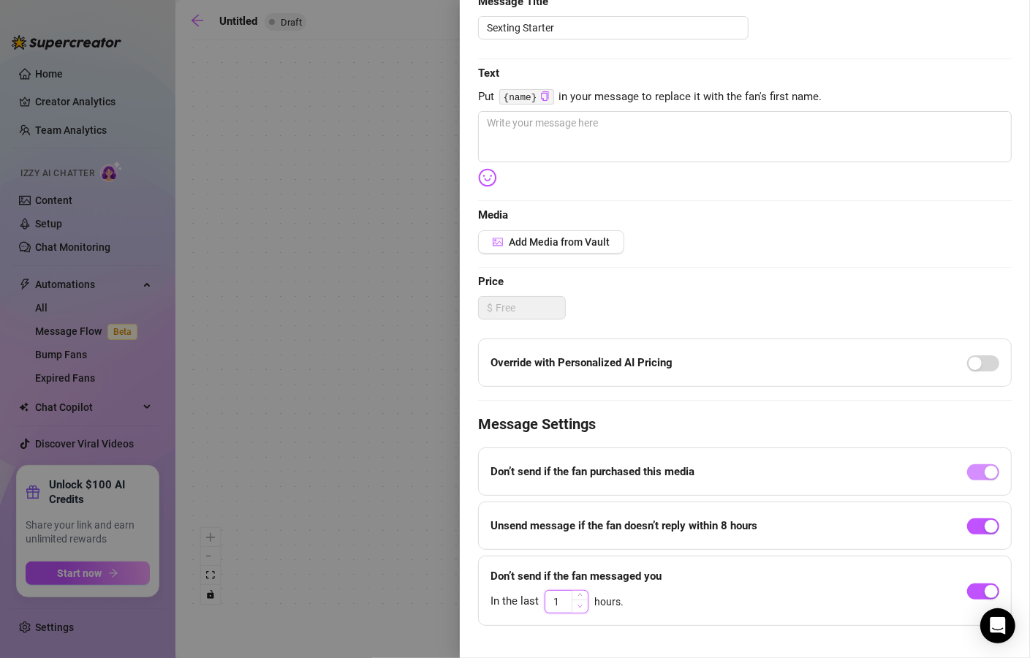
type input "0.1"
click at [580, 610] on span "Decrease Value" at bounding box center [580, 606] width 16 height 13
click at [699, 629] on div "Event settings Send Message Cancel Save Edit Message General Settings 0 Sent Ed…" at bounding box center [745, 329] width 570 height 658
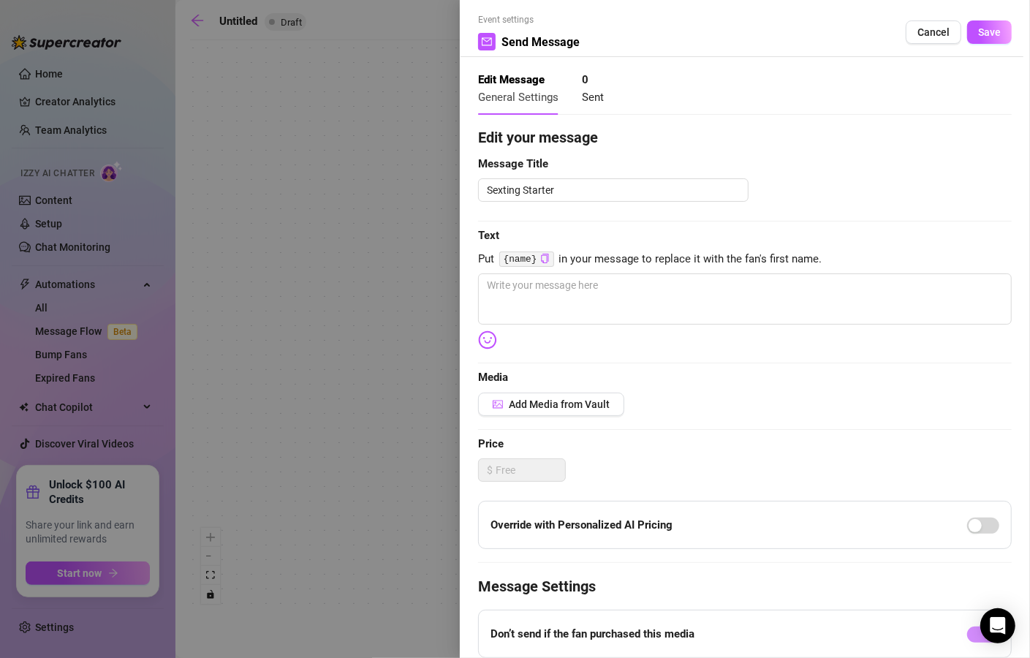
scroll to position [0, 0]
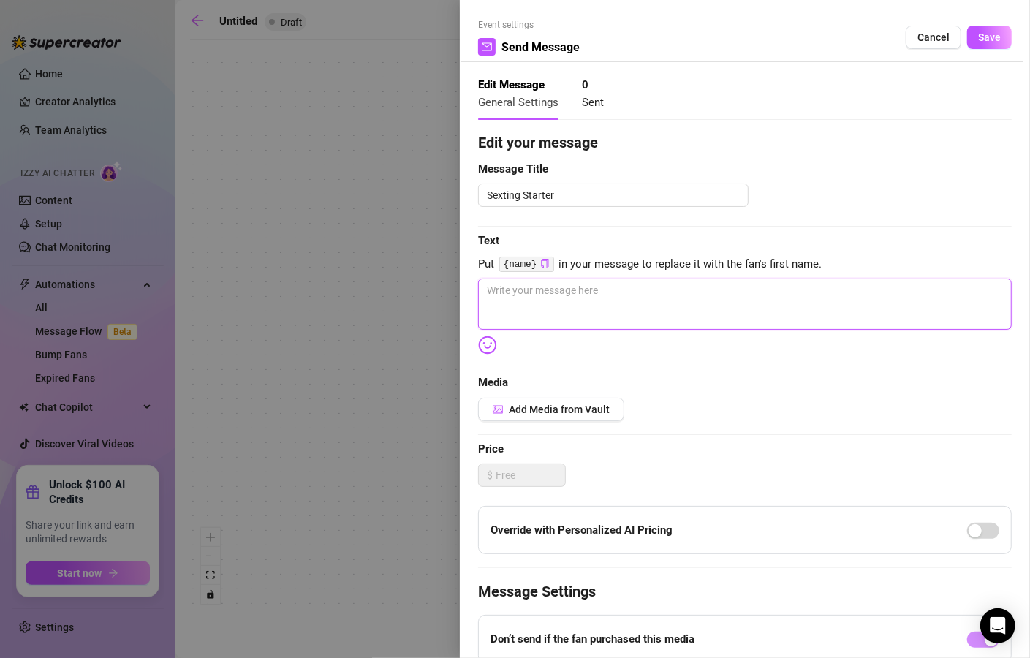
click at [581, 303] on textarea at bounding box center [745, 304] width 534 height 51
click at [585, 295] on textarea at bounding box center [745, 304] width 534 height 51
type textarea "H"
type textarea "He"
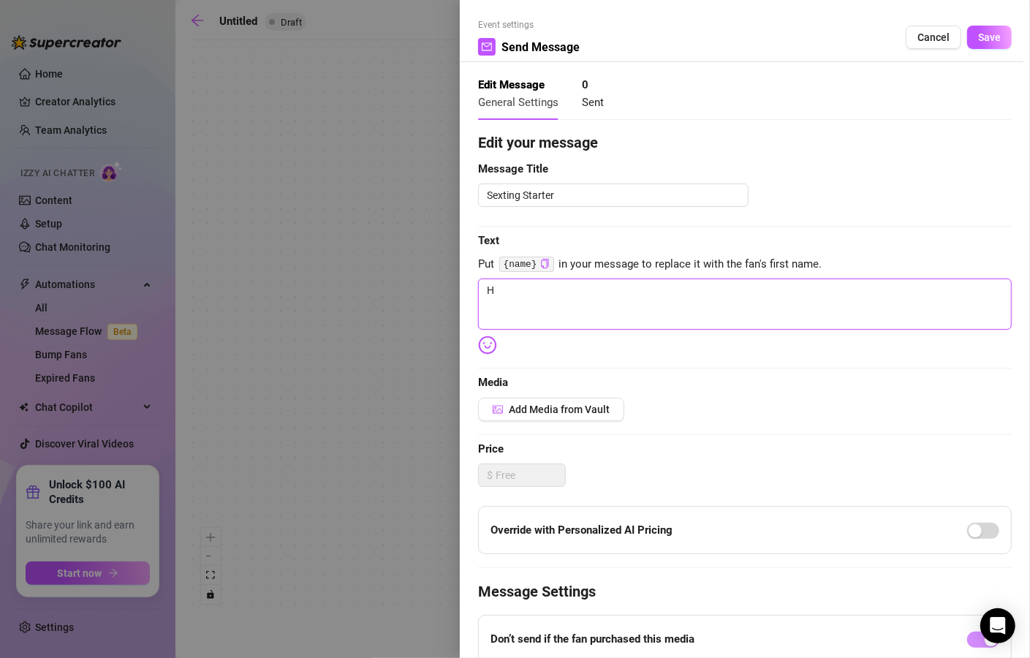
type textarea "He"
type textarea "Hey"
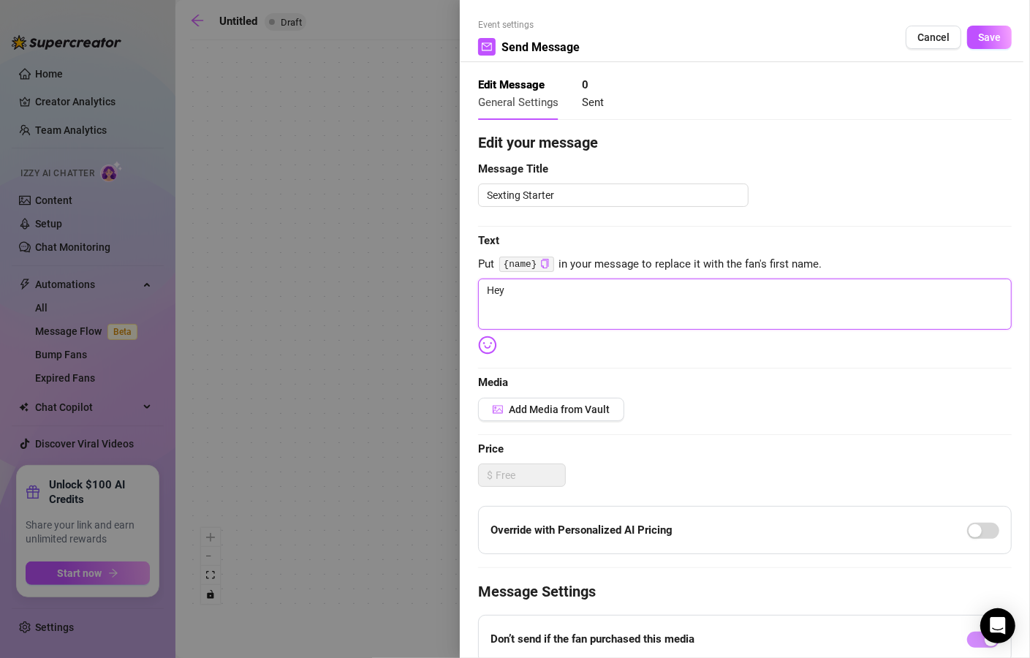
type textarea "Hey b"
type textarea "Hey ba"
type textarea "Hey bab"
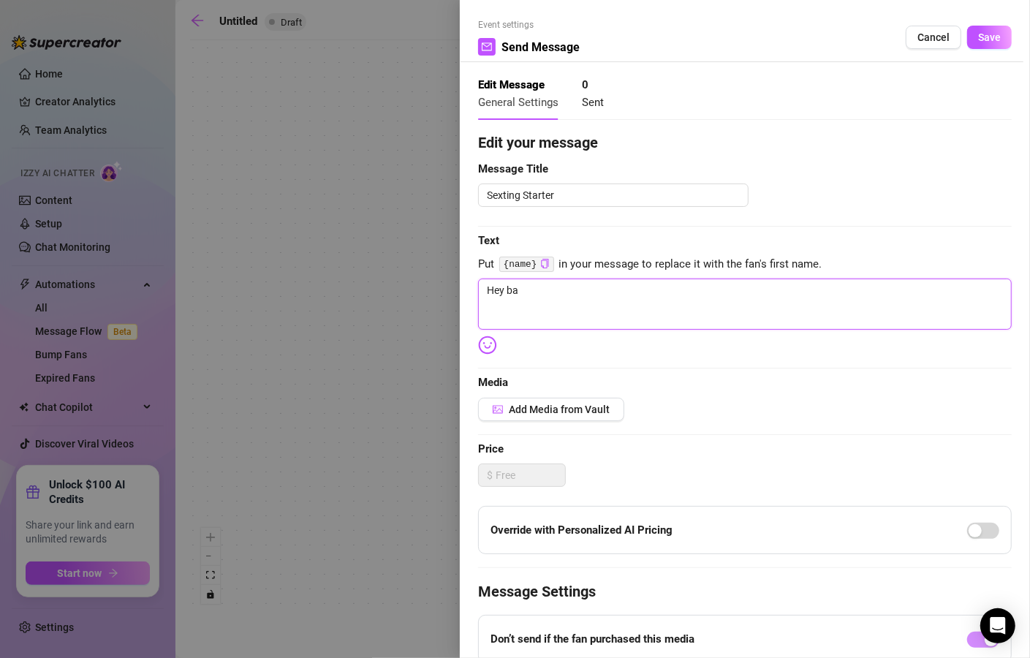
type textarea "Hey bab"
type textarea "Hey baby"
type textarea "Hey bab"
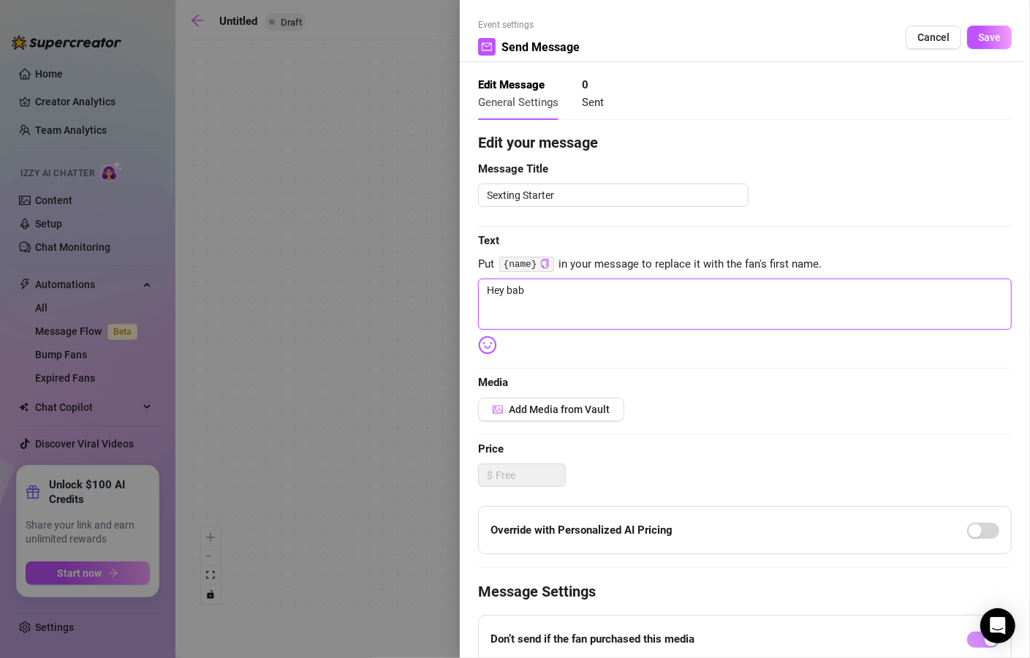
type textarea "Hey ba"
type textarea "Hey b"
type textarea "Hey"
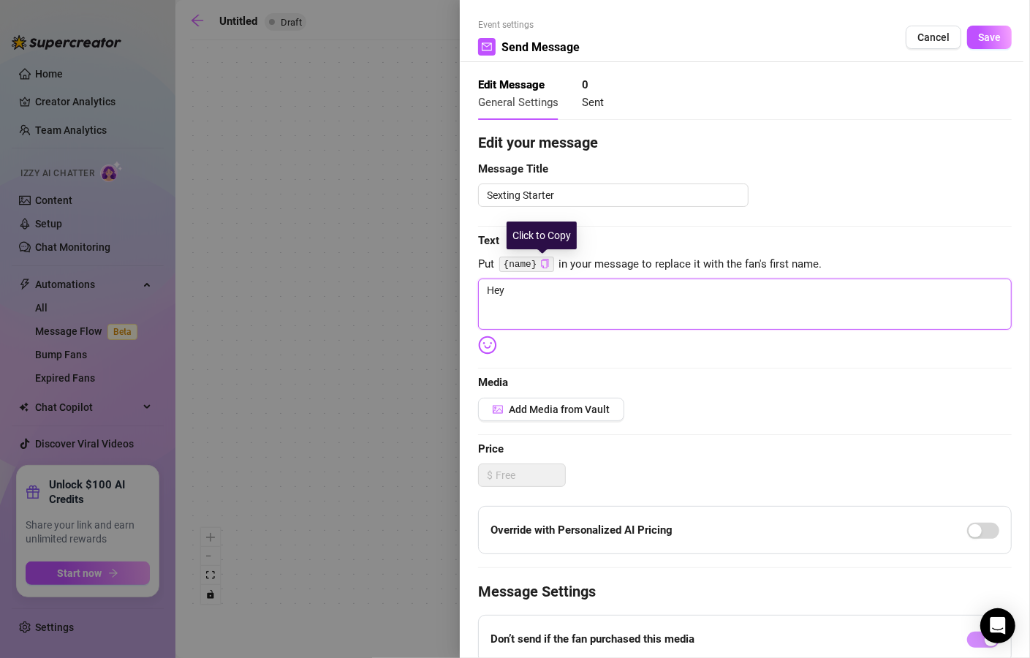
type textarea "Hey"
click at [543, 265] on icon "copy" at bounding box center [545, 264] width 10 height 10
click at [522, 295] on textarea "Hey" at bounding box center [745, 304] width 534 height 51
paste textarea "{name}"
type textarea "Hey {name}"
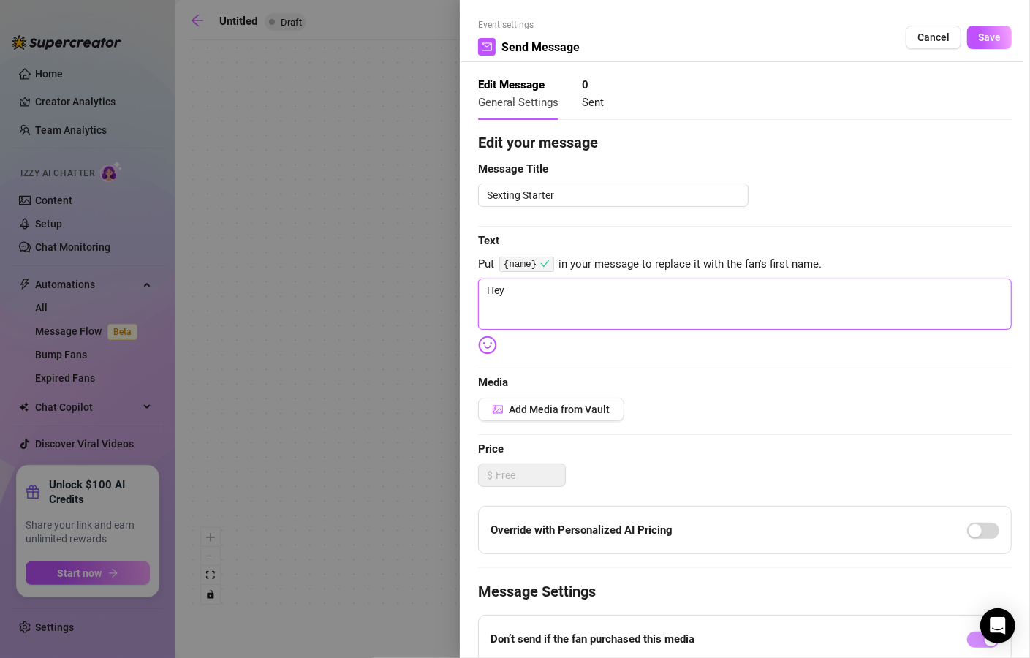
type textarea "Hey {name}"
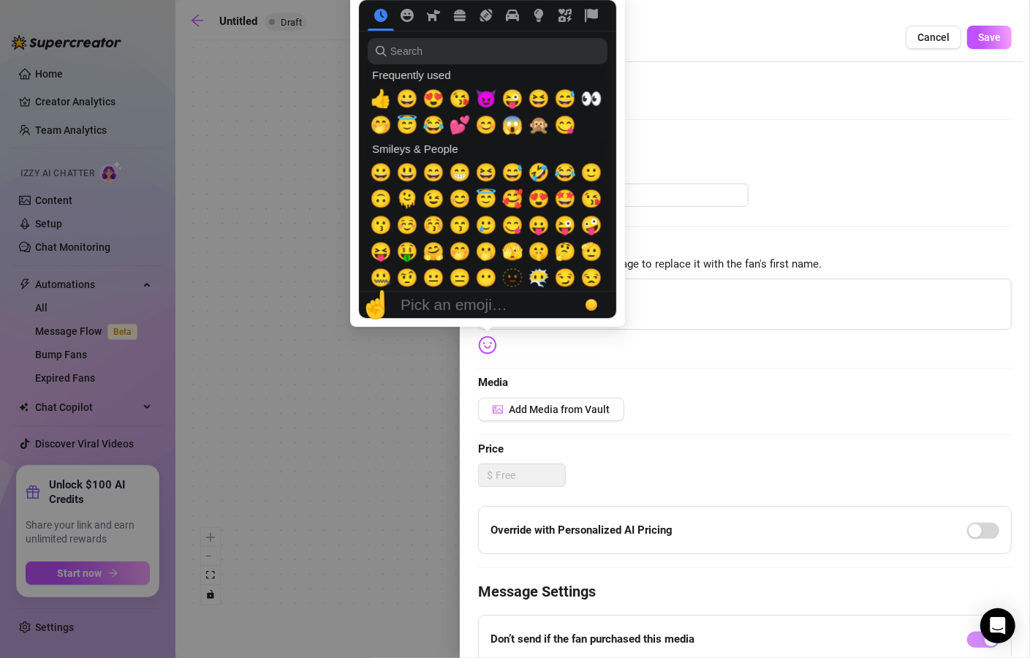
click at [489, 345] on img at bounding box center [487, 345] width 19 height 19
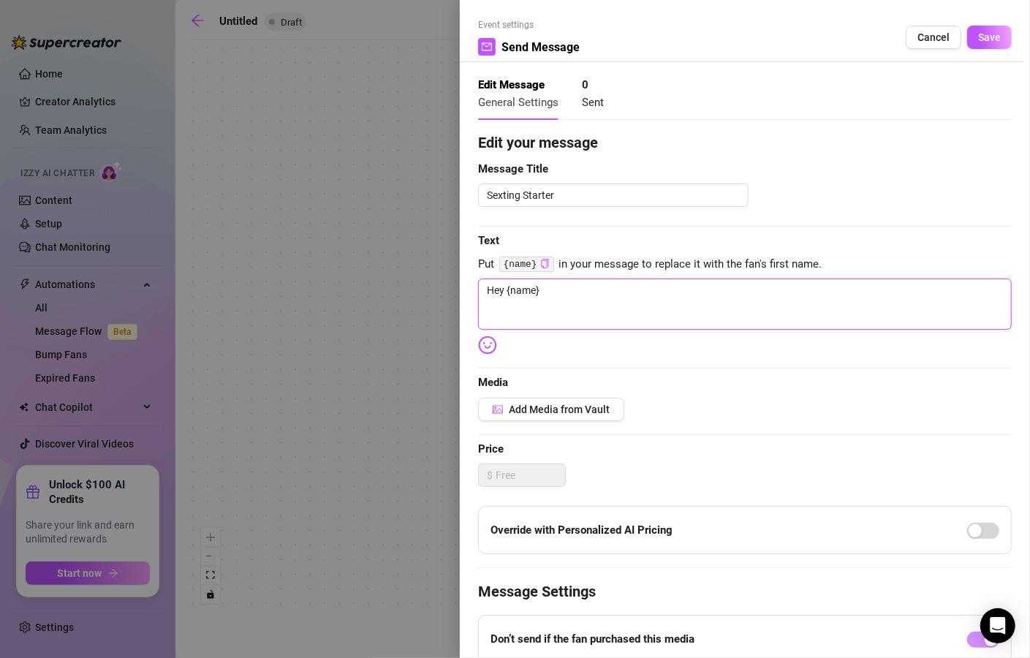
click at [707, 304] on textarea "Hey {name}" at bounding box center [745, 304] width 534 height 51
type textarea "Hey {name}"
type textarea "Hey {name},"
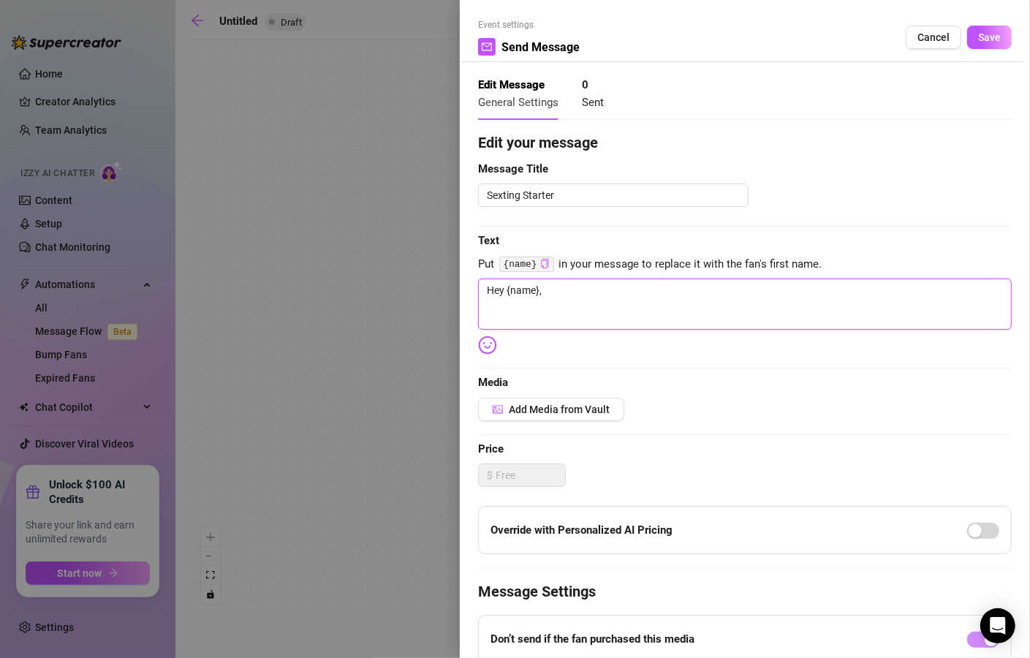
type textarea "Hey {name},"
type textarea "Hey {name}, I"
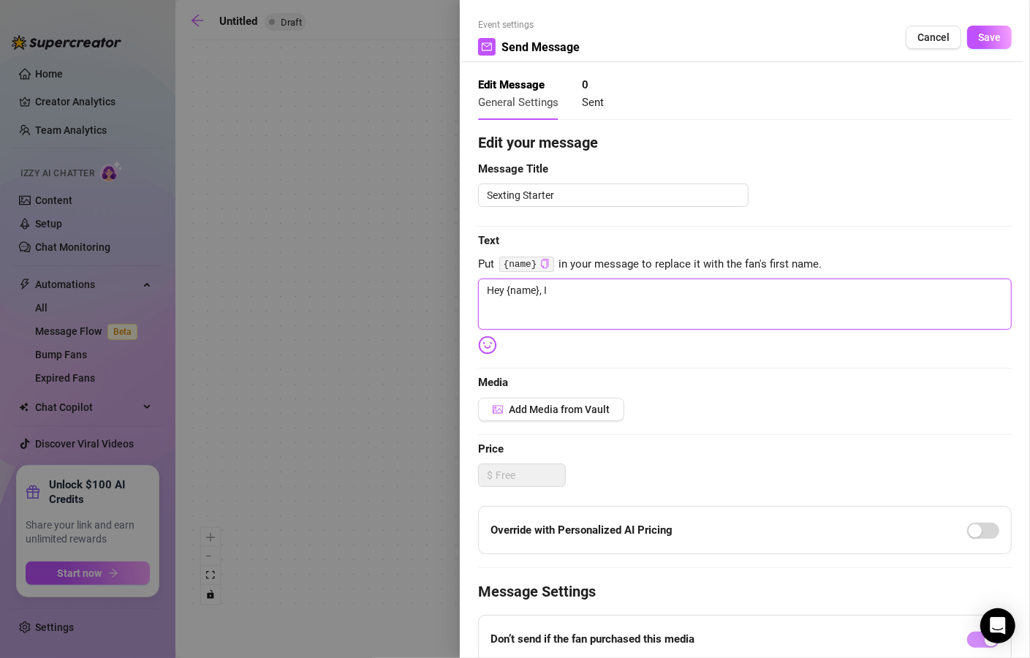
type textarea "Hey {name}, I"
type textarea "Hey {name}, I s"
type textarea "Hey {name}, I se"
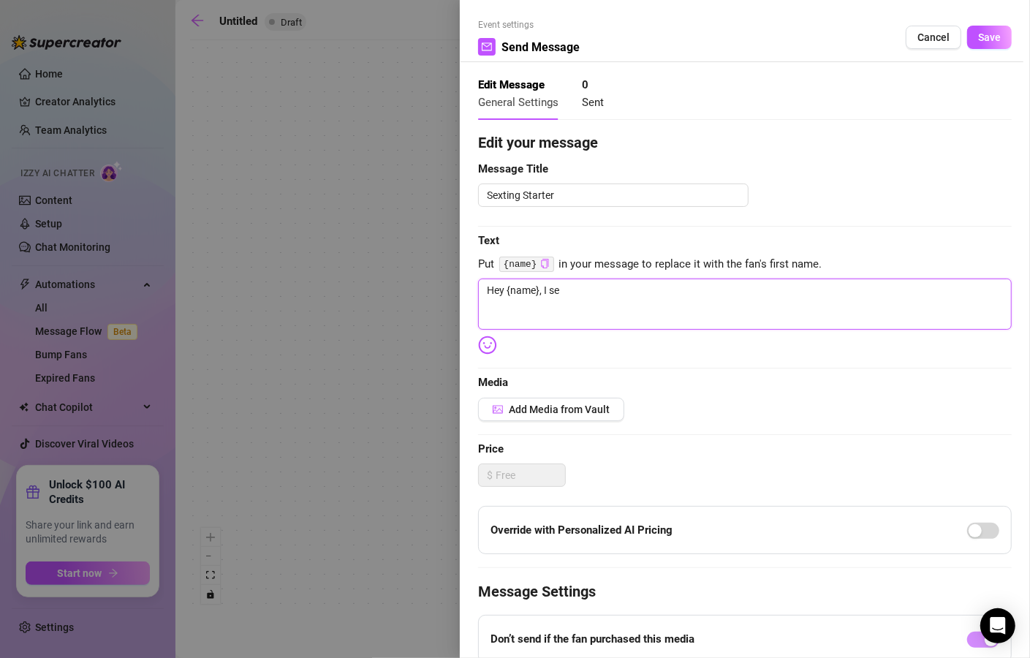
type textarea "Hey {name}, I see"
type textarea "Hey {name}, I see t"
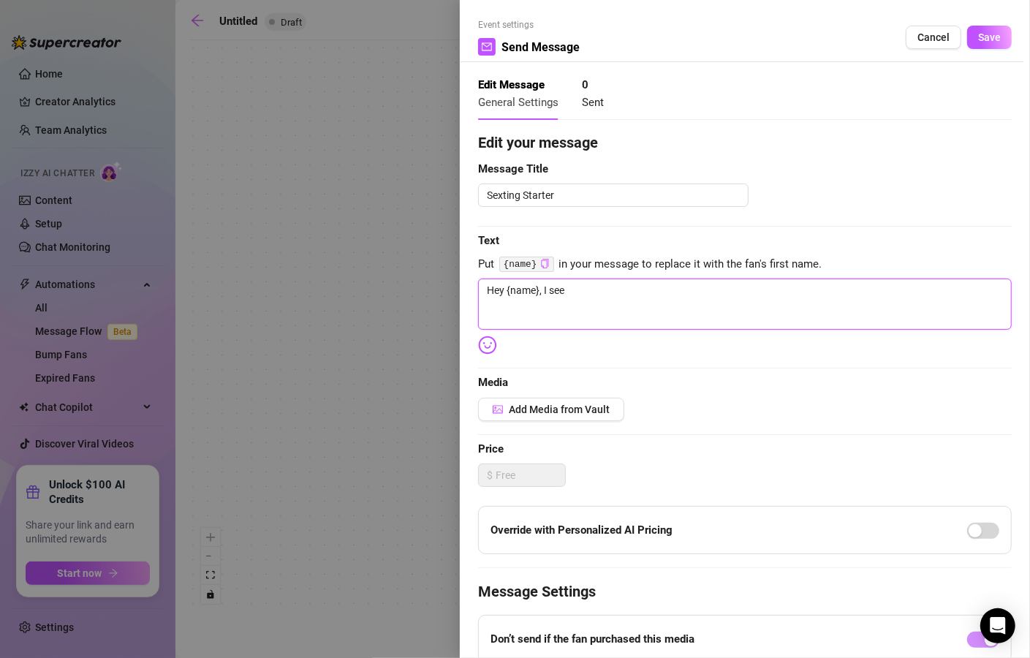
type textarea "Hey {name}, I see t"
type textarea "Hey {name}, I see th"
type textarea "Hey {name}, I see tha"
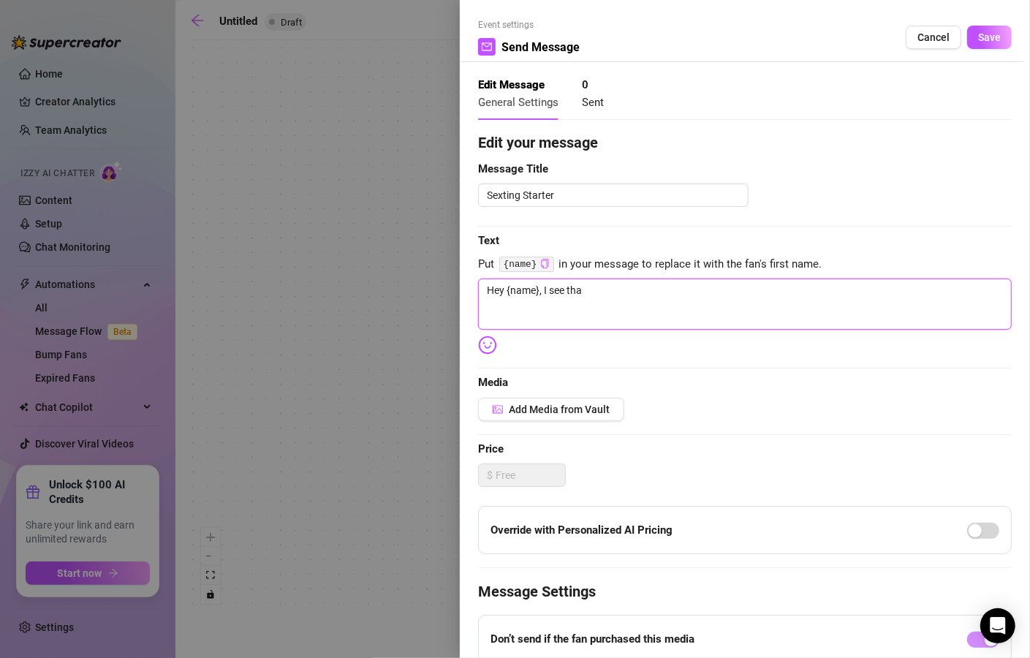
type textarea "Hey {name}, I see that"
type textarea "Hey {name}, I see that y"
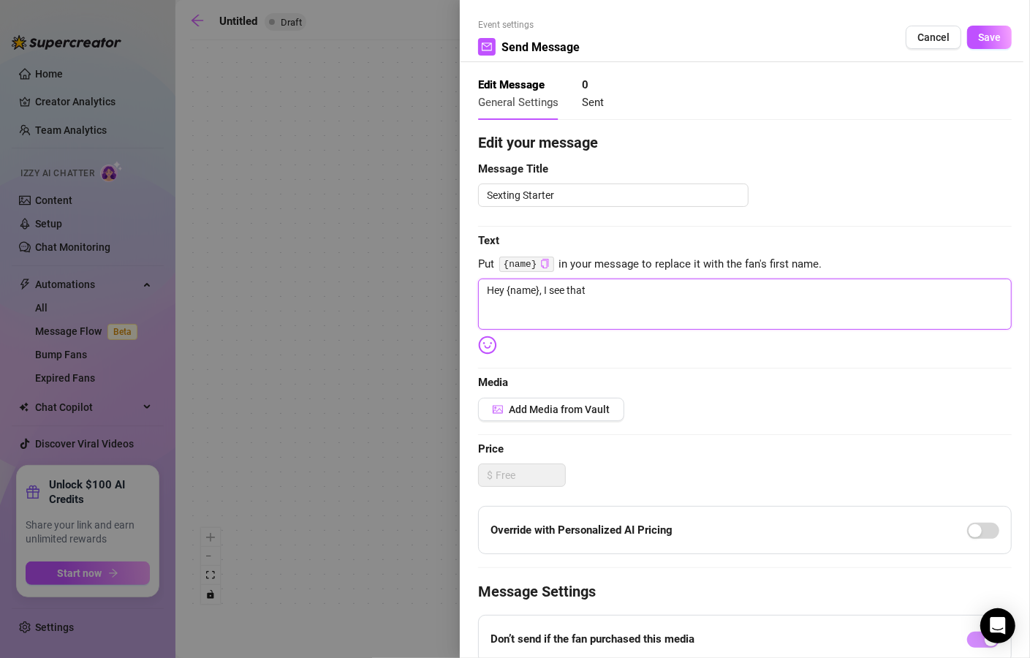
type textarea "Hey {name}, I see that y"
type textarea "Hey {name}, I see that yo"
type textarea "Hey {name}, I see that you"
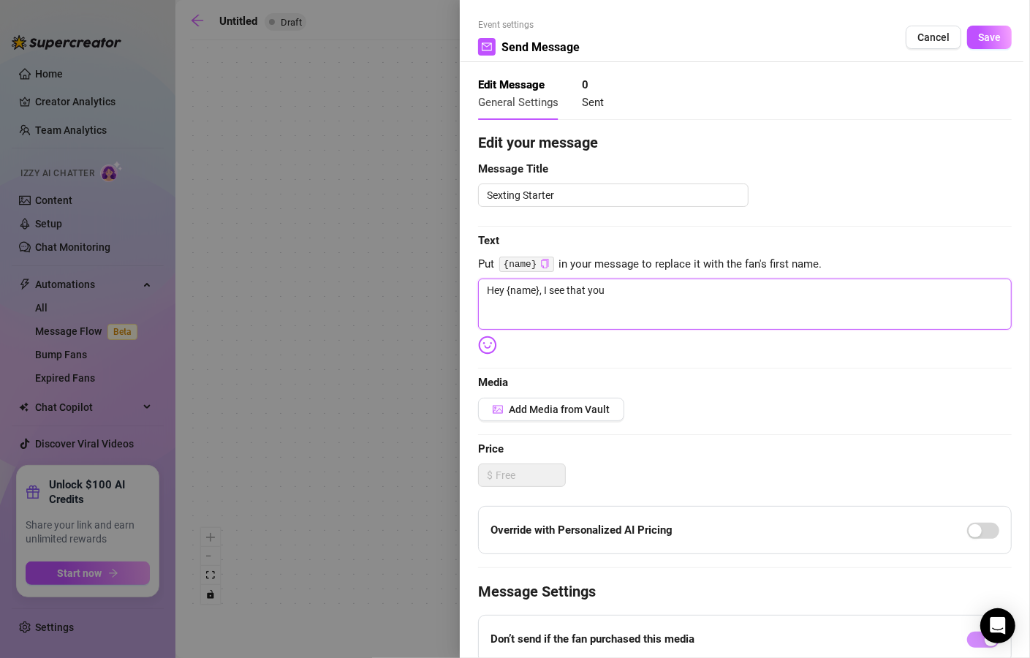
type textarea "Hey {name}, I see that you'"
type textarea "Hey {name}, I see that you'r"
type textarea "Hey {name}, I see that you're"
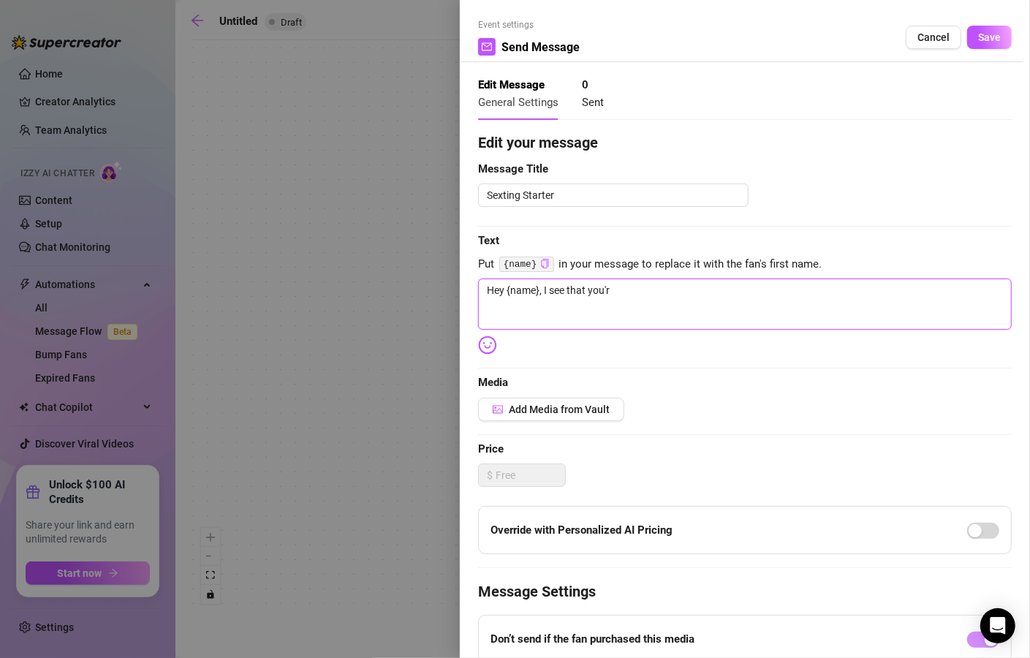
type textarea "Hey {name}, I see that you're"
type textarea "Hey {name}, I see that you're o"
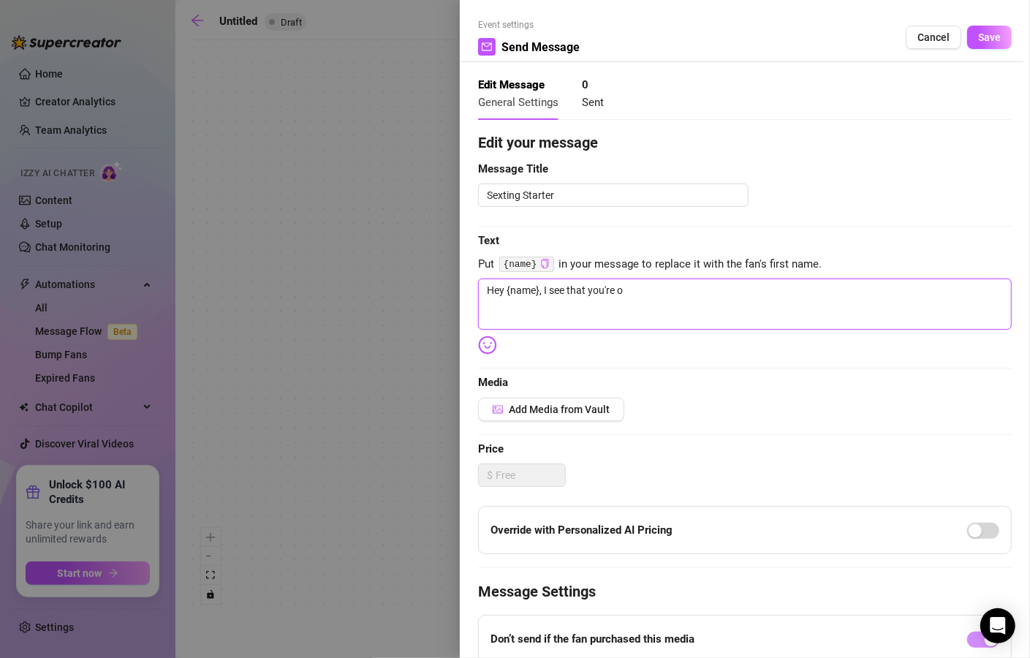
type textarea "Hey {name}, I see that you're on"
type textarea "Hey {name}, I see that you're onl"
type textarea "Hey {name}, I see that you're onli"
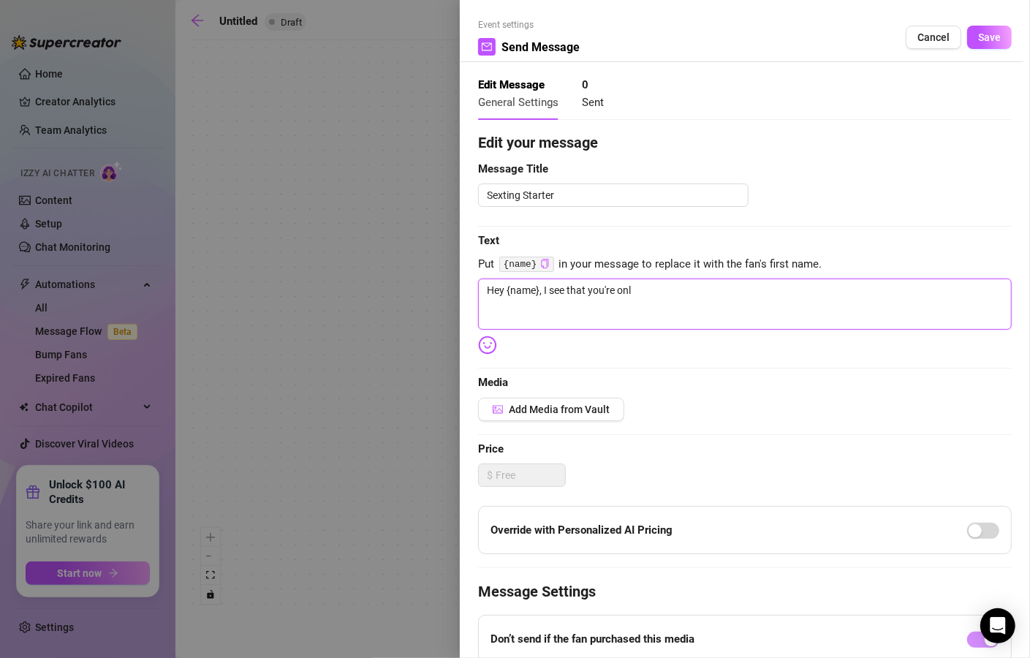
type textarea "Hey {name}, I see that you're onli"
type textarea "Hey {name}, I see that you're onlin"
type textarea "Hey {name}, I see that you're online"
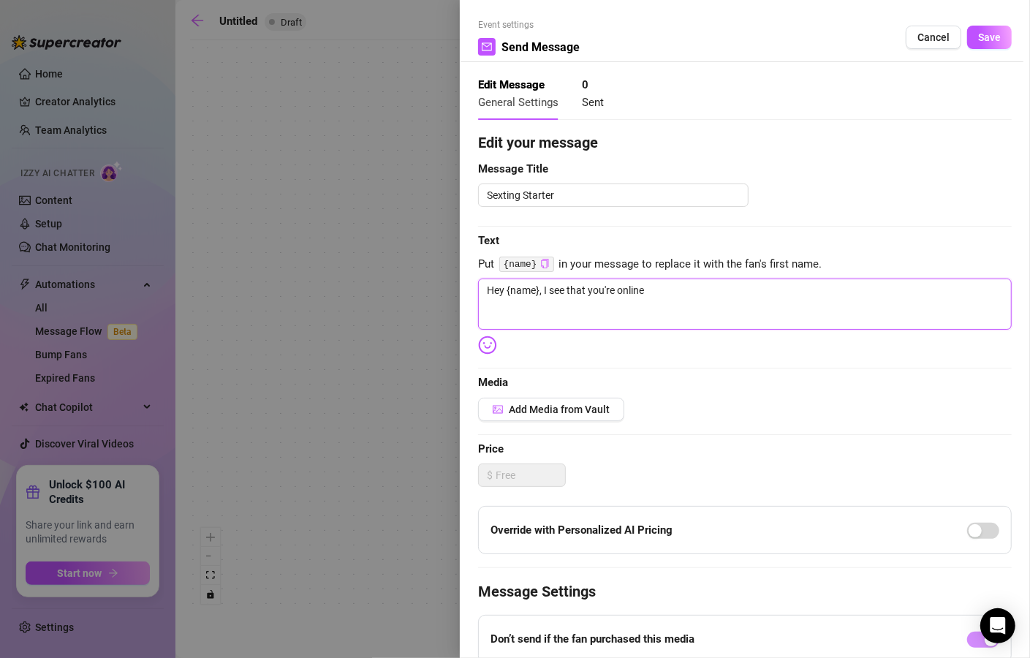
type textarea "Hey {name}, I see that you're online"
type textarea "Hey {name}, I see that you're online a"
type textarea "Hey {name}, I see that you're online an"
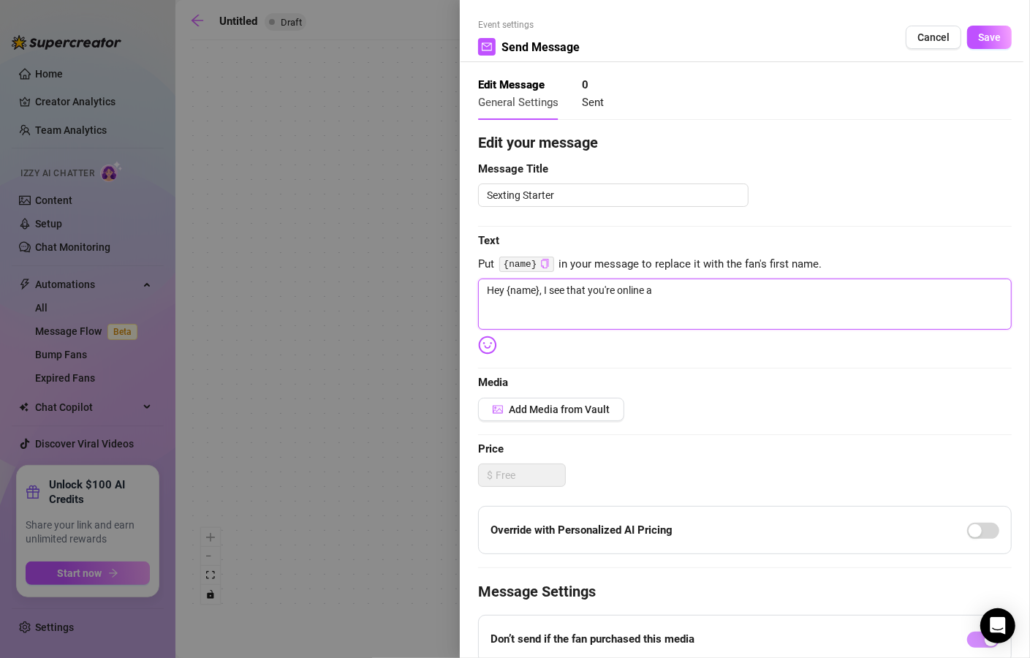
type textarea "Hey {name}, I see that you're online an"
type textarea "Hey {name}, I see that you're online and"
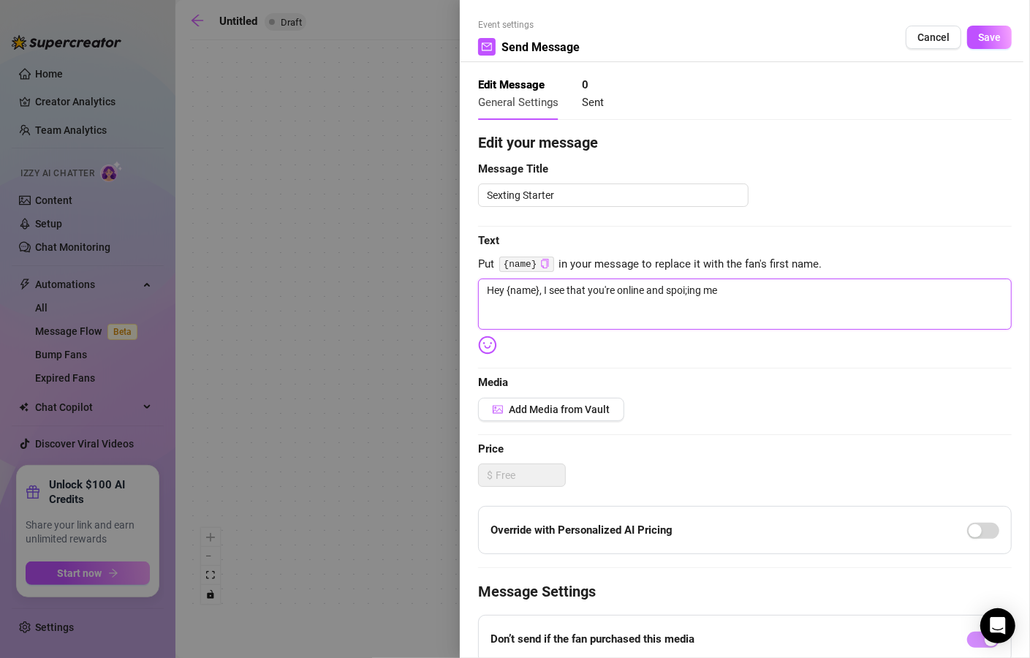
click at [689, 291] on textarea "Hey {name}, I see that you're online and spoi;ing me" at bounding box center [745, 304] width 534 height 51
click at [733, 298] on textarea "Hey {name}, I see that you're online and spoiling me" at bounding box center [745, 304] width 534 height 51
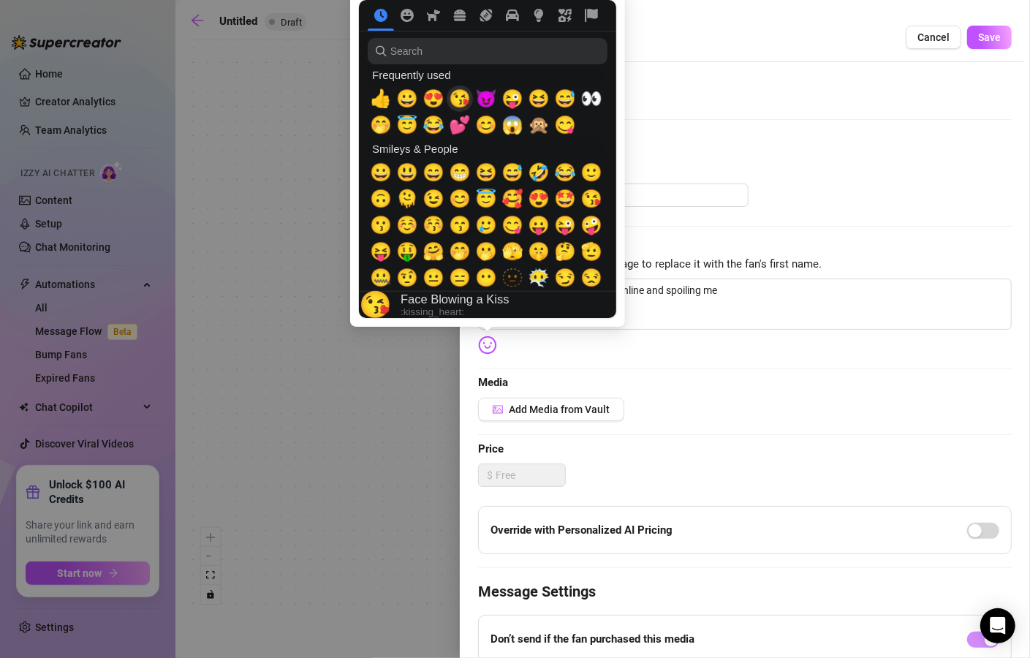
click at [462, 106] on span "😘" at bounding box center [460, 98] width 22 height 20
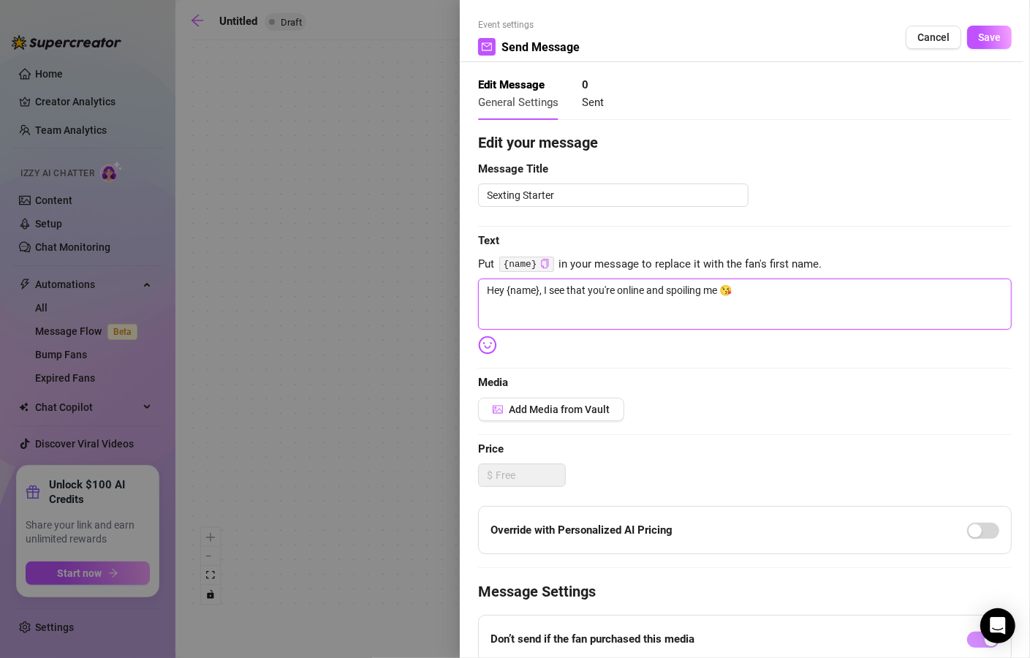
drag, startPoint x: 718, startPoint y: 290, endPoint x: 725, endPoint y: 291, distance: 7.5
click at [720, 290] on textarea "Hey {name}, I see that you're online and spoiling me 😘" at bounding box center [745, 304] width 534 height 51
click at [715, 287] on textarea "Hey {name}, I see that you're online and spoiling me, so I wanna spoil you 😘" at bounding box center [745, 304] width 534 height 51
click at [717, 291] on textarea "Hey {name}, I see that you're online and spoiling me, so I wanna spoil you 😘" at bounding box center [745, 304] width 534 height 51
click at [720, 292] on textarea "Hey {name}, I see that you're online and spoiling me, so I wanna spoil you 😘" at bounding box center [745, 304] width 534 height 51
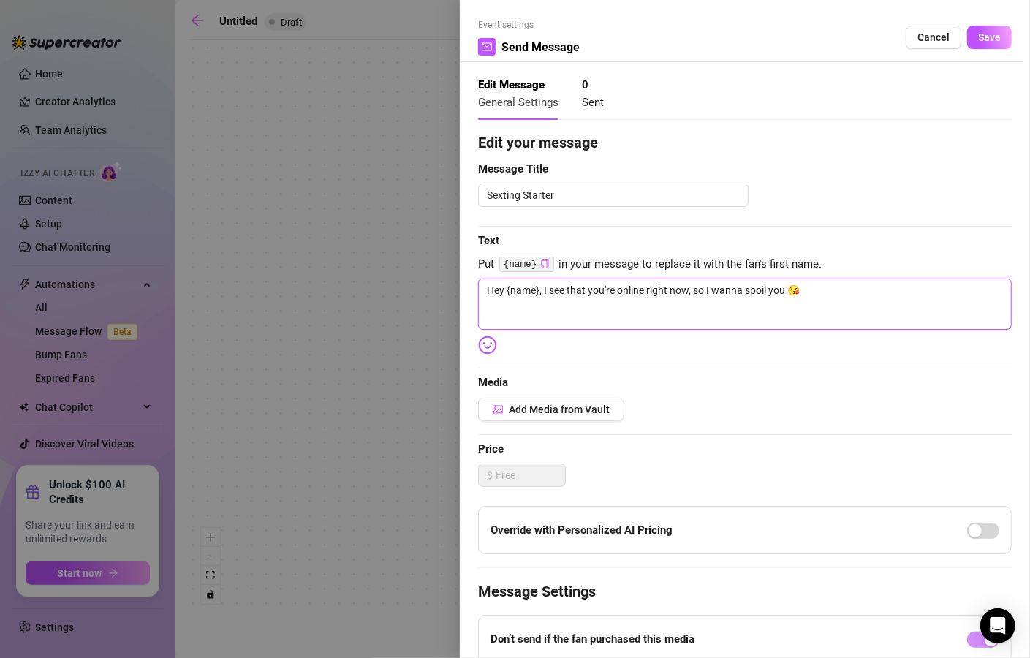
click at [704, 293] on textarea "Hey {name}, I see that you're online right now, so I wanna spoil you 😘" at bounding box center [745, 304] width 534 height 51
drag, startPoint x: 780, startPoint y: 291, endPoint x: 695, endPoint y: 287, distance: 84.9
click at [695, 287] on textarea "Hey {name}, I see that you're online right now, s I wanna spoil you 😘" at bounding box center [745, 304] width 534 height 51
click at [848, 292] on textarea "Hey {name}, I see that you're online right now, and I'm in the mood to have som…" at bounding box center [745, 304] width 534 height 51
click at [889, 290] on textarea "Hey {name}, I see that you're online right now, and I'm in the mood to have som…" at bounding box center [745, 304] width 534 height 51
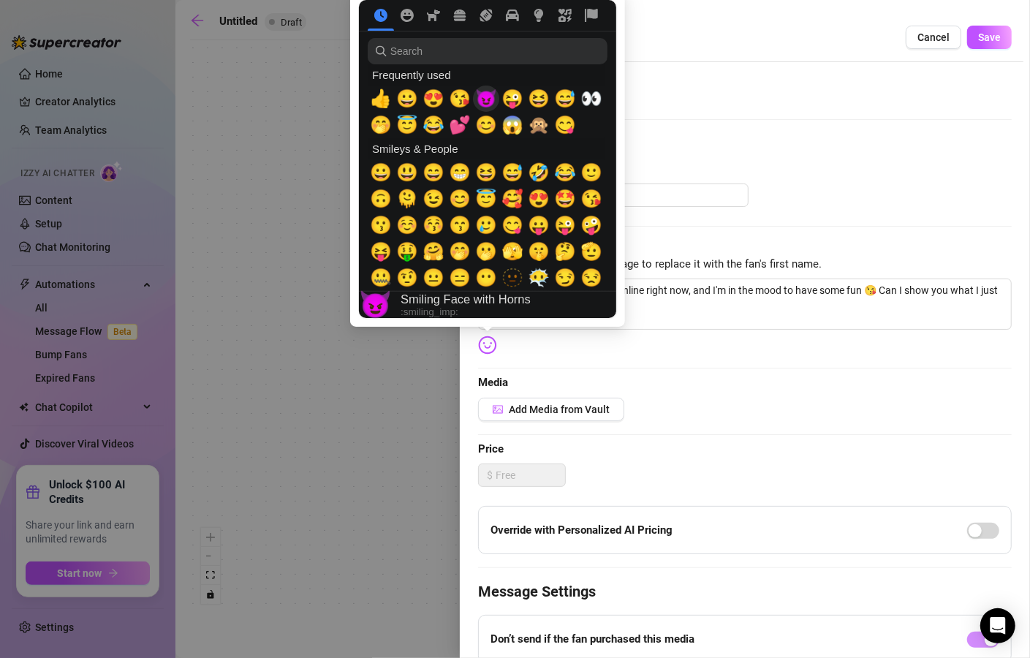
click at [480, 102] on span "😈" at bounding box center [486, 98] width 22 height 20
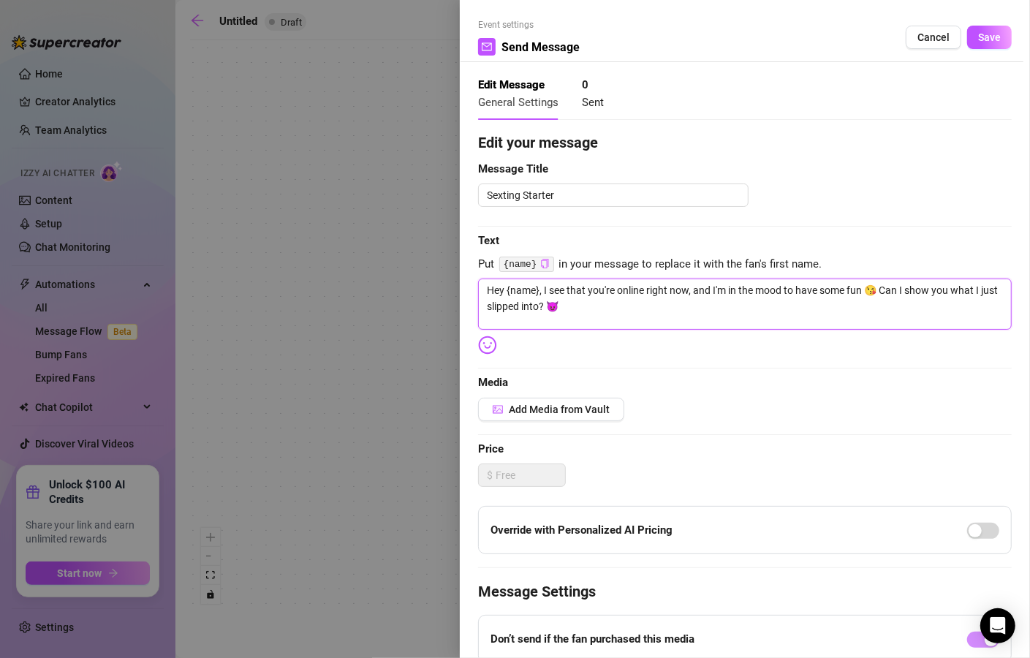
click at [574, 305] on textarea "Hey {name}, I see that you're online right now, and I'm in the mood to have som…" at bounding box center [745, 304] width 534 height 51
click at [569, 304] on textarea "Hey {name}, I see that you're online right now, and I'm in the mood to have som…" at bounding box center [745, 304] width 534 height 51
click at [987, 42] on button "Save" at bounding box center [990, 37] width 45 height 23
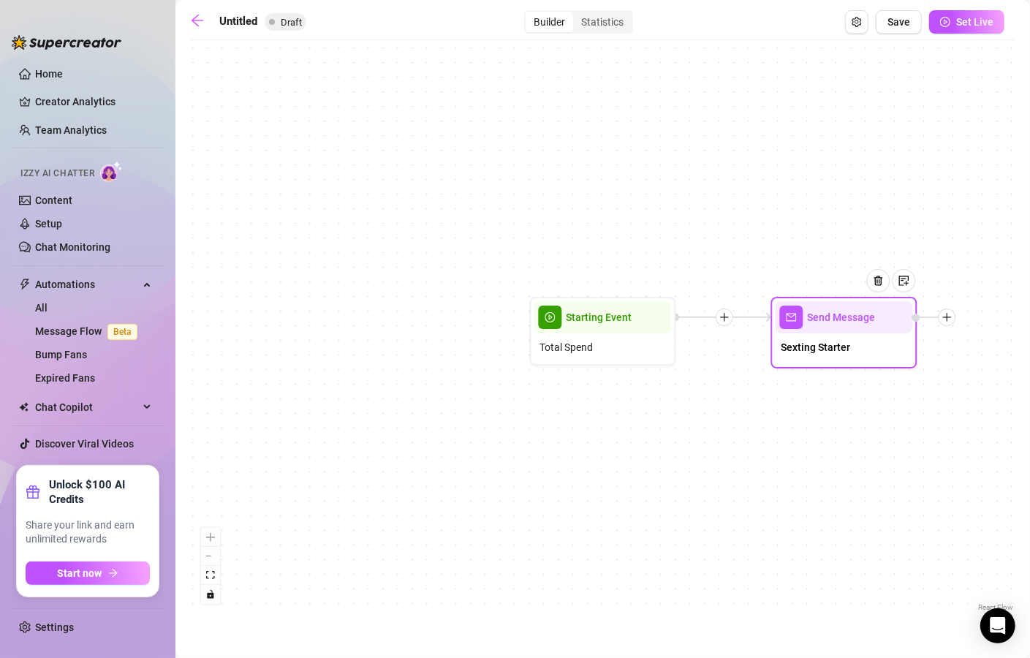
drag, startPoint x: 886, startPoint y: 347, endPoint x: 811, endPoint y: 347, distance: 75.3
drag, startPoint x: 881, startPoint y: 448, endPoint x: 533, endPoint y: 415, distance: 349.7
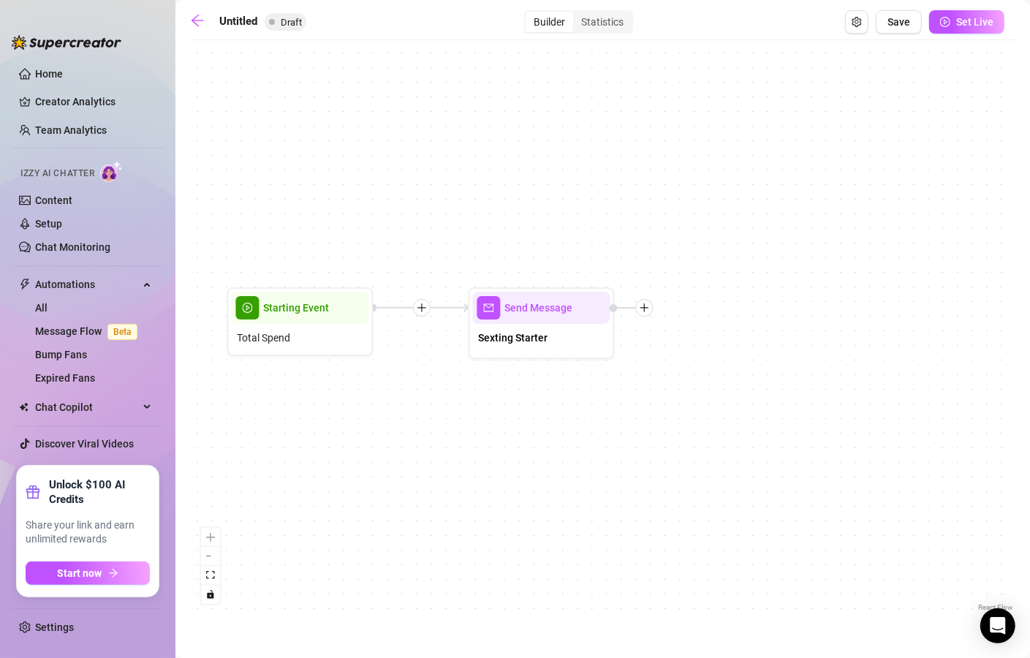
drag, startPoint x: 829, startPoint y: 455, endPoint x: 472, endPoint y: 431, distance: 357.7
click at [463, 450] on div "Send Message Sexting Starter Starting Event Total Spend" at bounding box center [603, 332] width 826 height 568
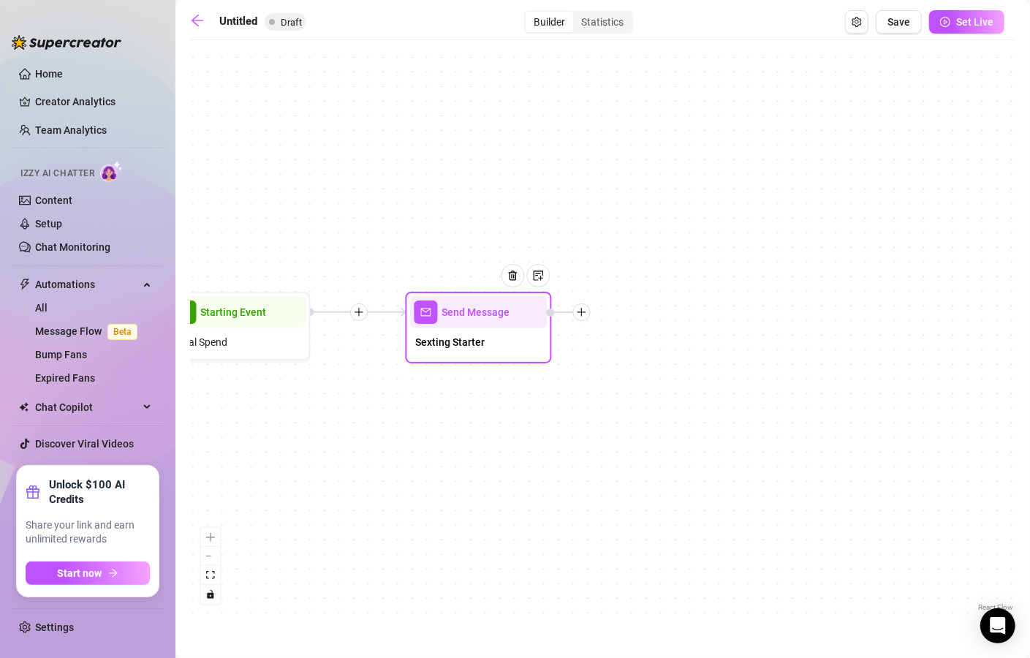
click at [587, 316] on icon "plus" at bounding box center [582, 312] width 10 height 10
click at [657, 342] on div "Condition" at bounding box center [654, 338] width 107 height 25
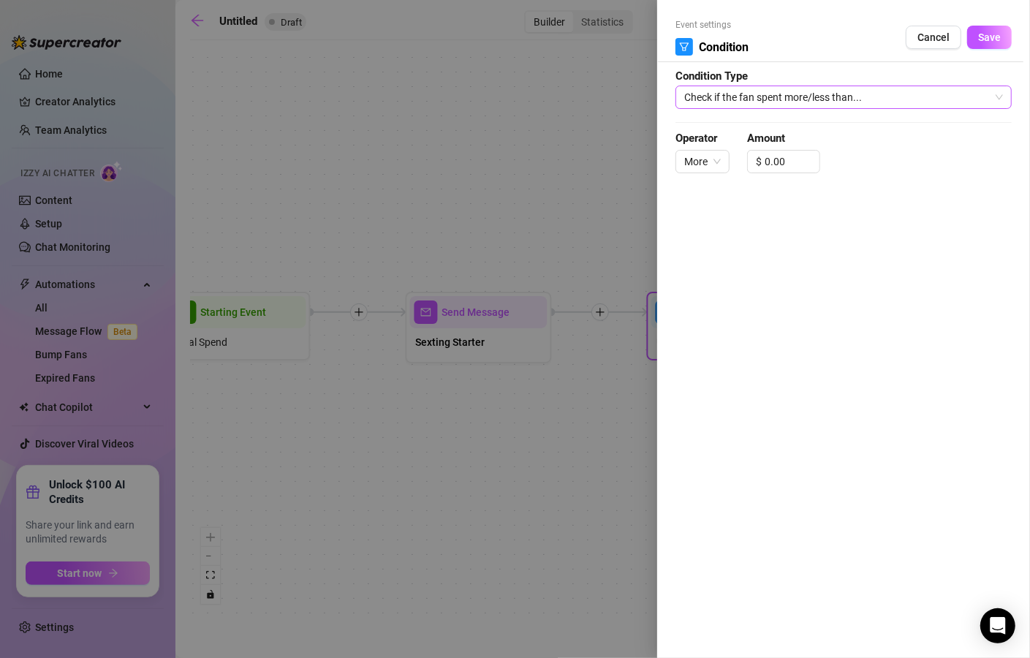
click at [747, 94] on span "Check if the fan spent more/less than..." at bounding box center [844, 97] width 319 height 22
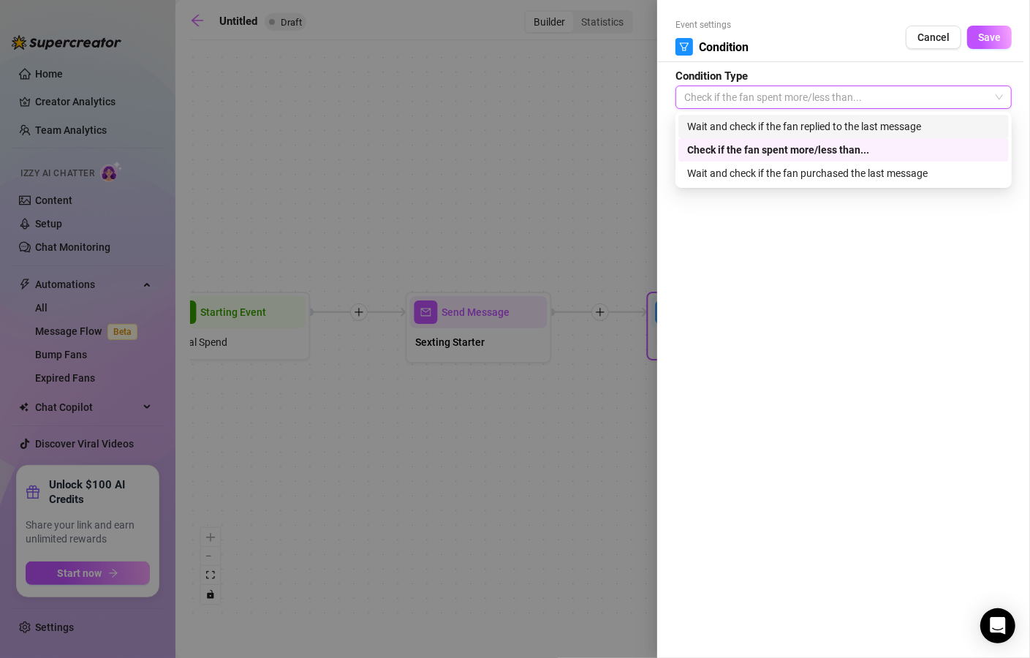
click at [765, 129] on div "Wait and check if the fan replied to the last message" at bounding box center [843, 126] width 313 height 16
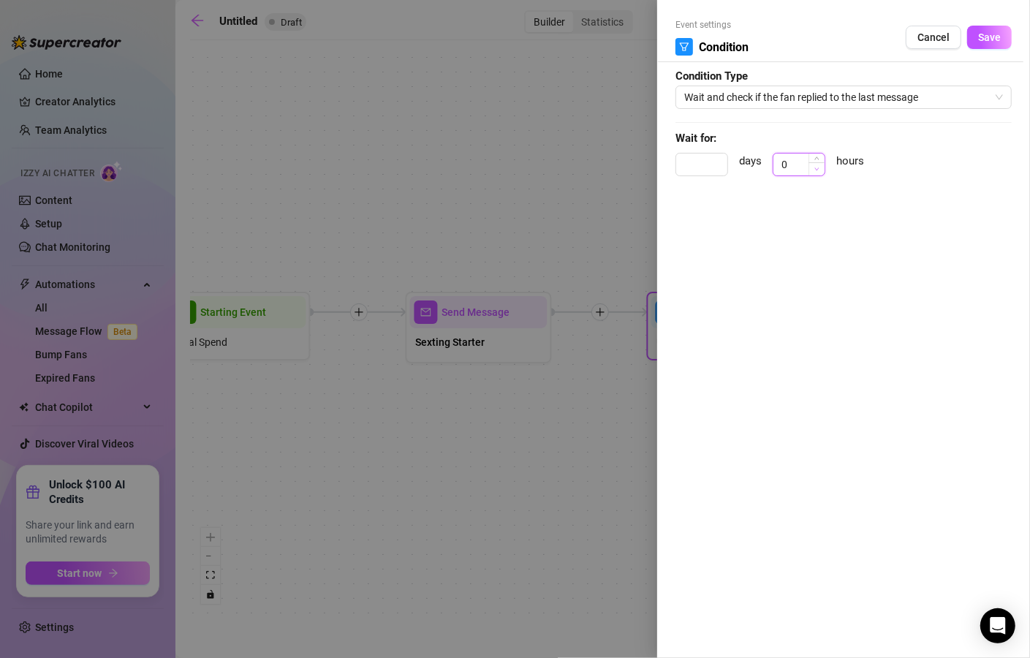
click at [813, 165] on span "Decrease Value" at bounding box center [817, 168] width 16 height 13
click at [804, 201] on div "Event settings Condition Cancel Save Condition Type Wait and check if the fan r…" at bounding box center [843, 329] width 373 height 658
click at [974, 43] on button "Save" at bounding box center [990, 37] width 45 height 23
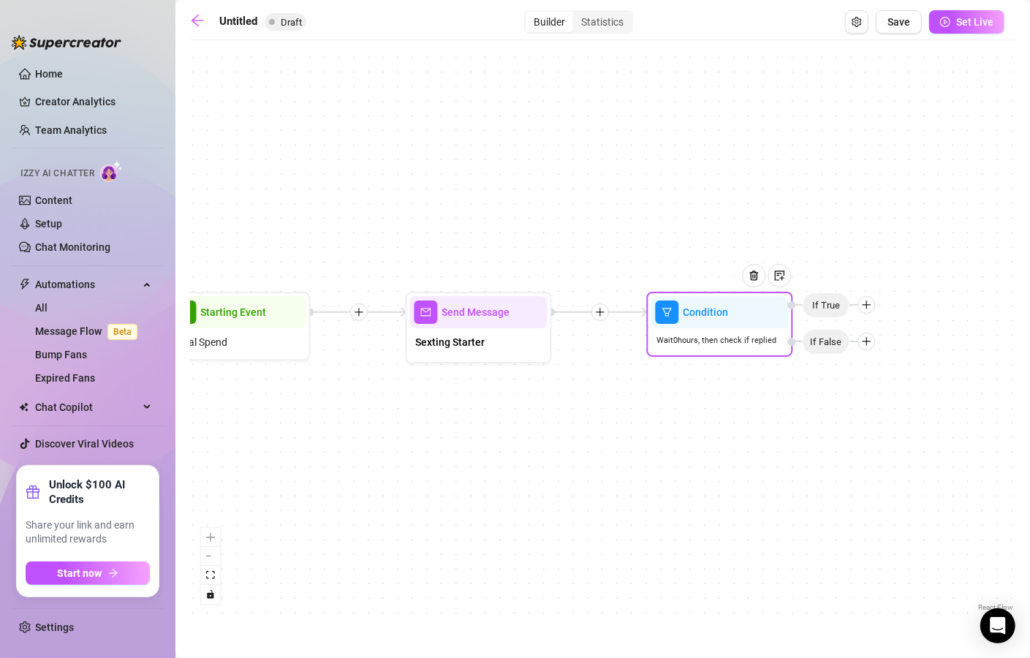
click at [871, 305] on icon "plus" at bounding box center [867, 305] width 10 height 10
click at [879, 351] on div "Message" at bounding box center [896, 356] width 107 height 25
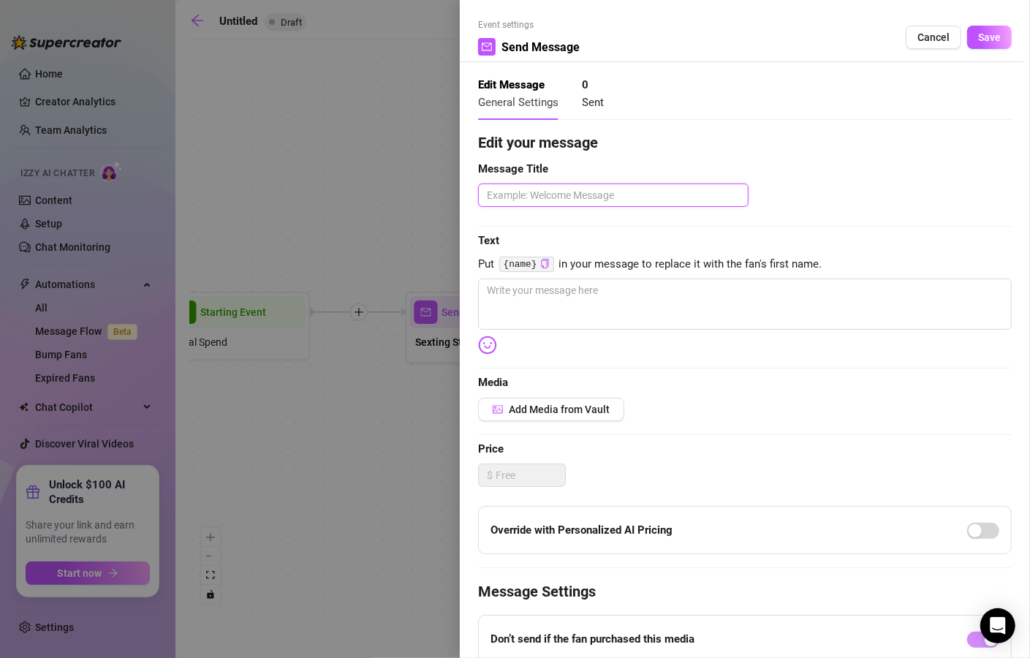
click at [668, 199] on textarea at bounding box center [613, 195] width 271 height 23
click at [554, 411] on span "Add Media from Vault" at bounding box center [559, 410] width 101 height 12
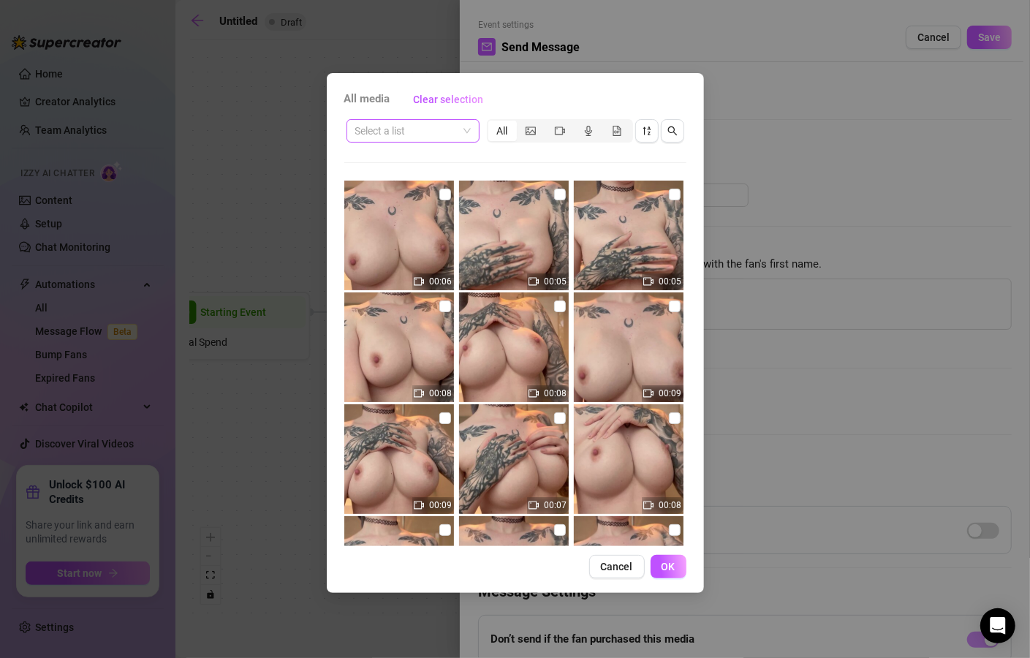
click at [470, 132] on span at bounding box center [413, 131] width 116 height 22
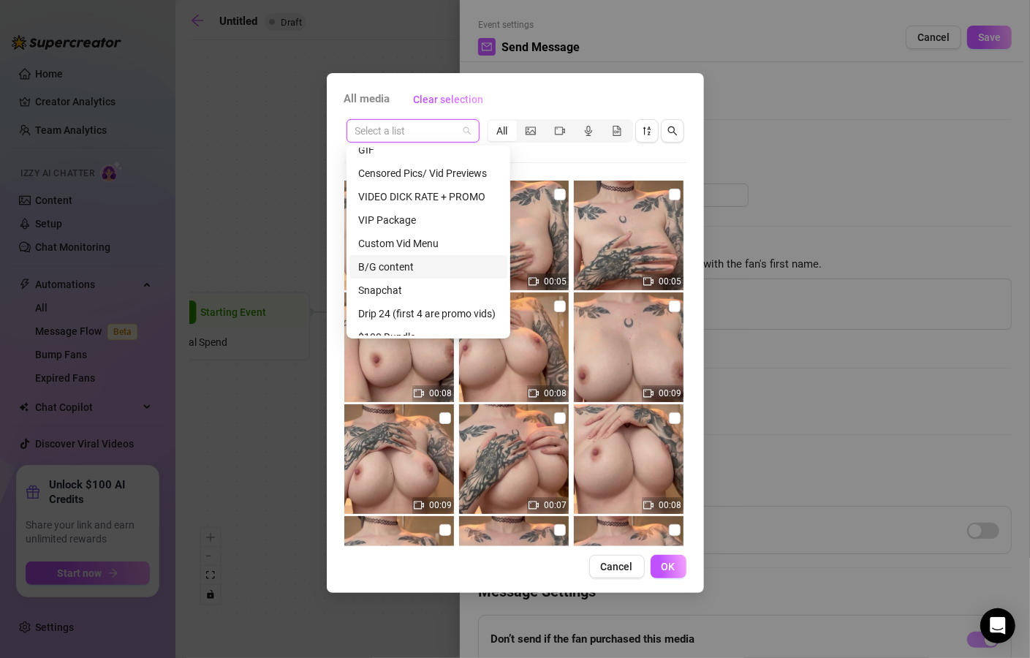
scroll to position [134, 0]
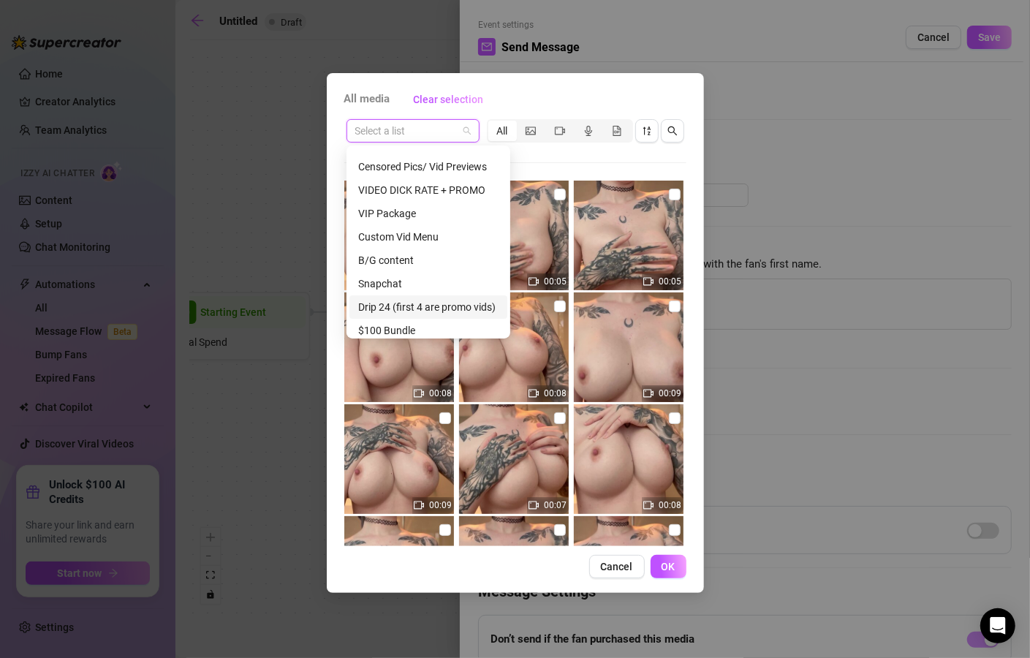
click at [434, 308] on div "Drip 24 (first 4 are promo vids)" at bounding box center [428, 307] width 140 height 16
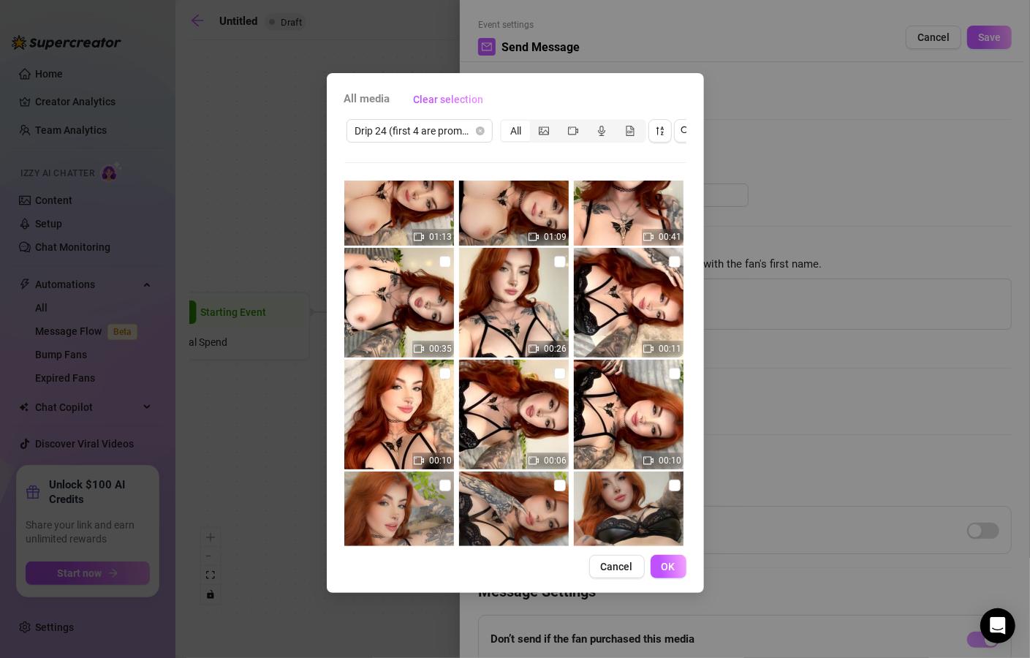
scroll to position [39, 0]
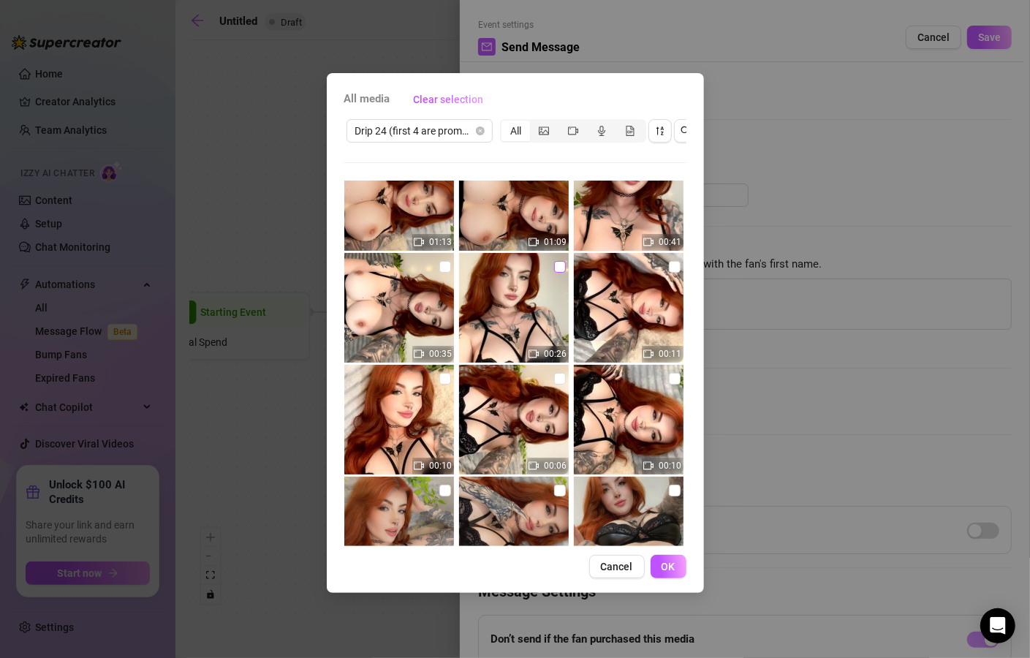
click at [554, 268] on input "checkbox" at bounding box center [560, 267] width 12 height 12
click at [662, 572] on button "OK" at bounding box center [669, 566] width 36 height 23
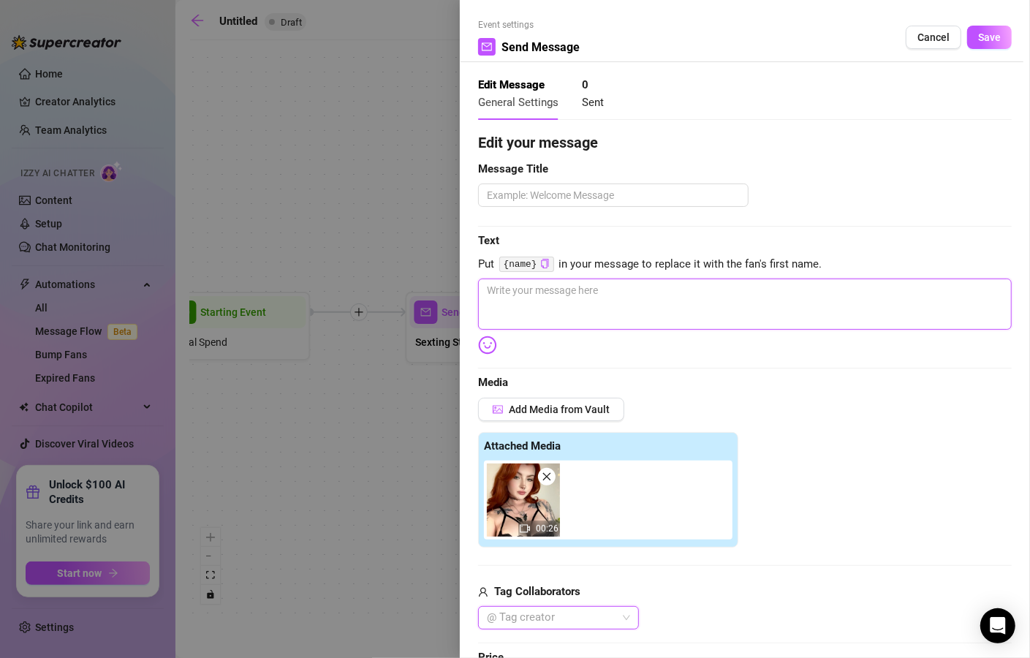
click at [565, 298] on textarea at bounding box center [745, 304] width 534 height 51
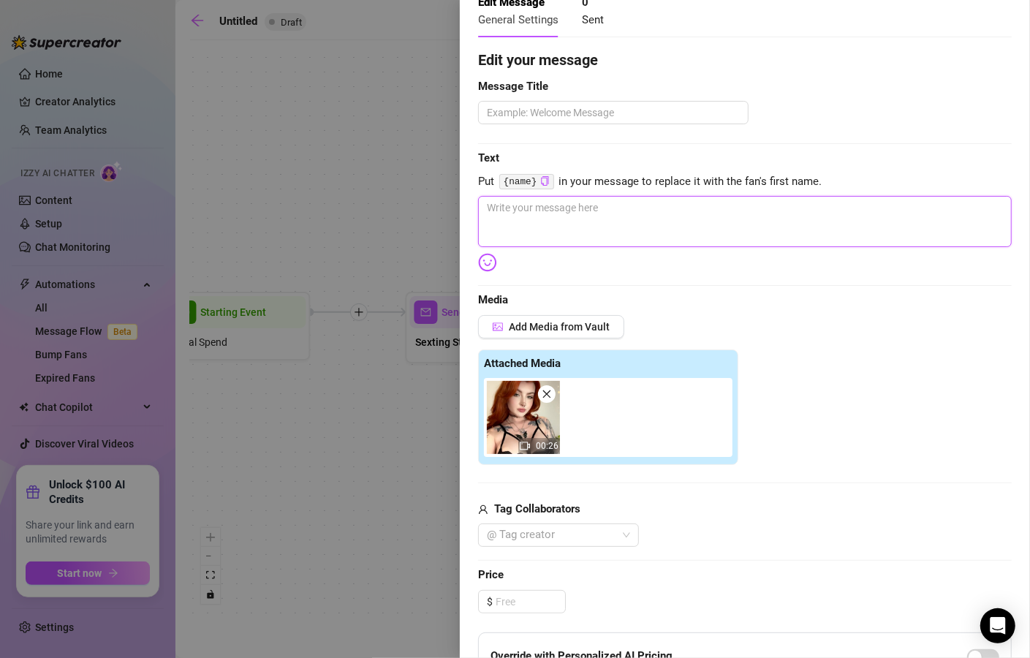
scroll to position [88, 0]
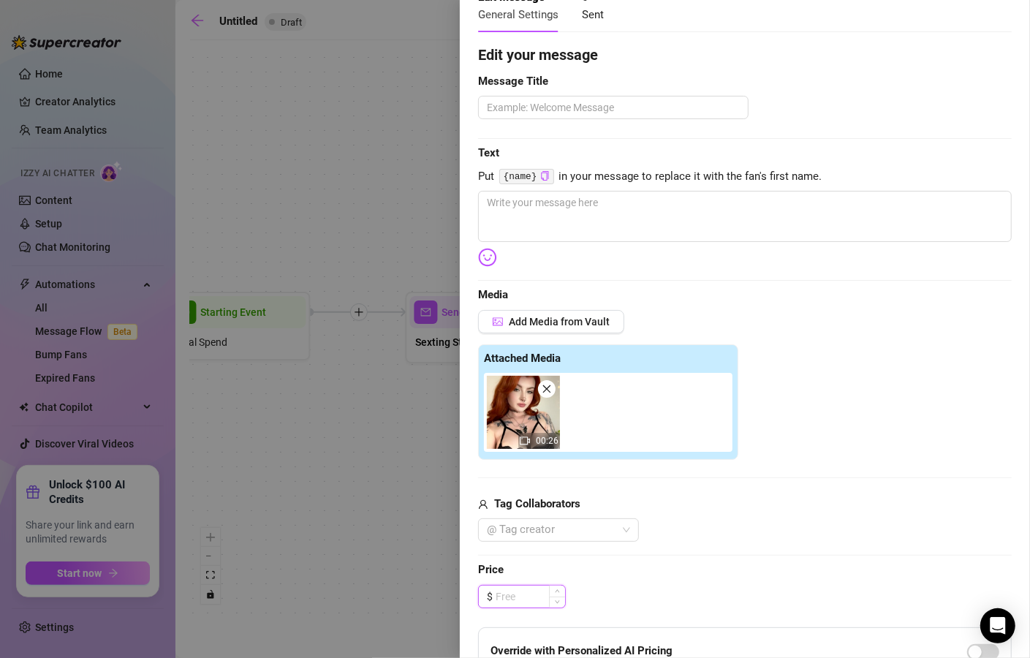
click at [522, 597] on input at bounding box center [530, 597] width 69 height 22
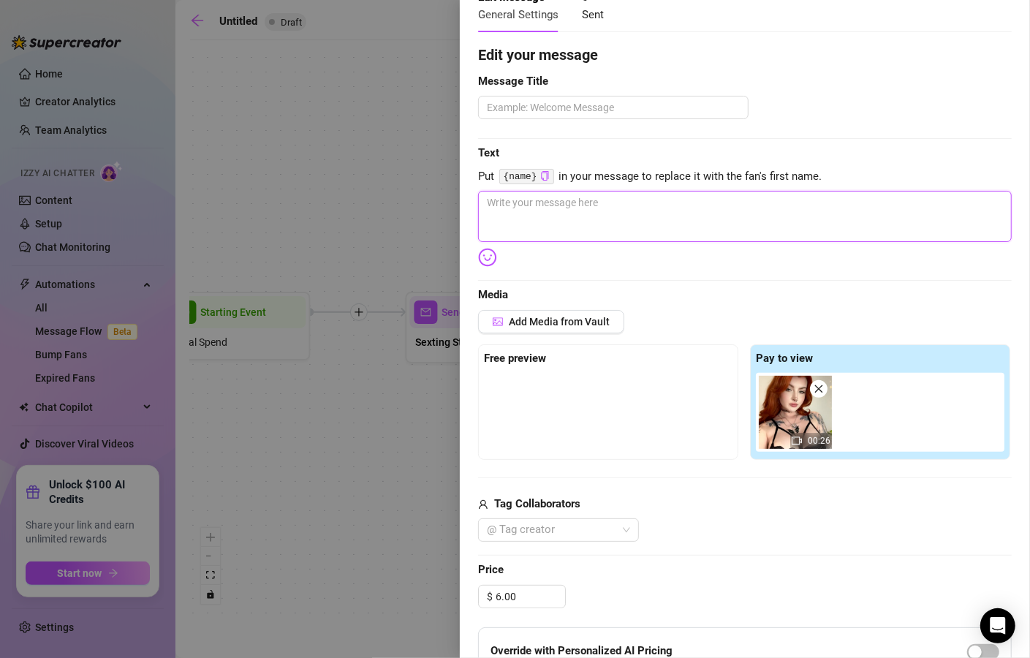
click at [556, 203] on textarea at bounding box center [745, 216] width 534 height 51
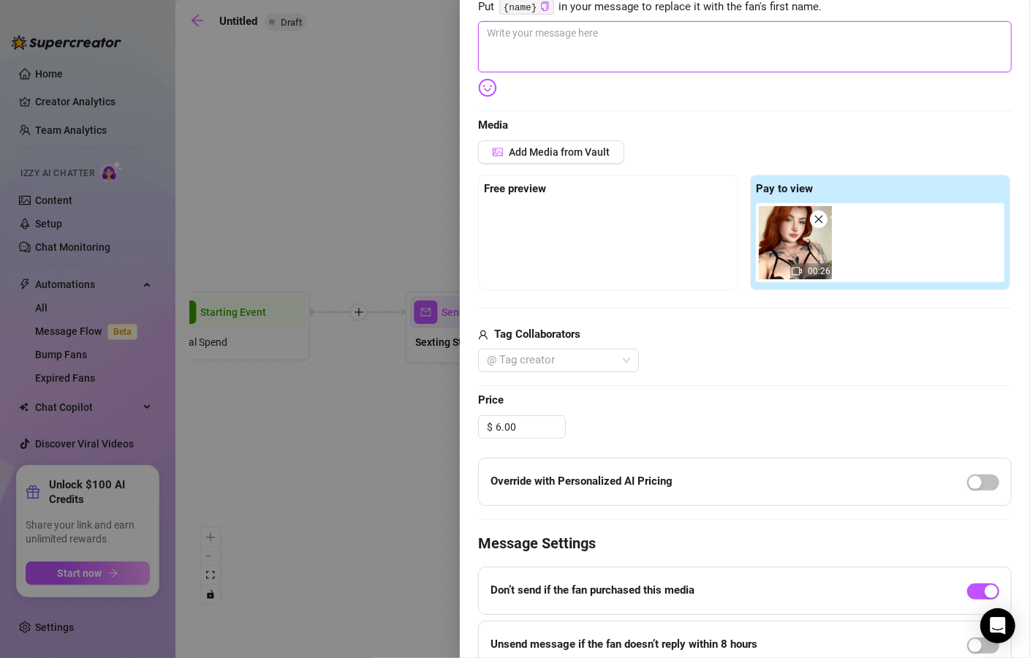
scroll to position [263, 0]
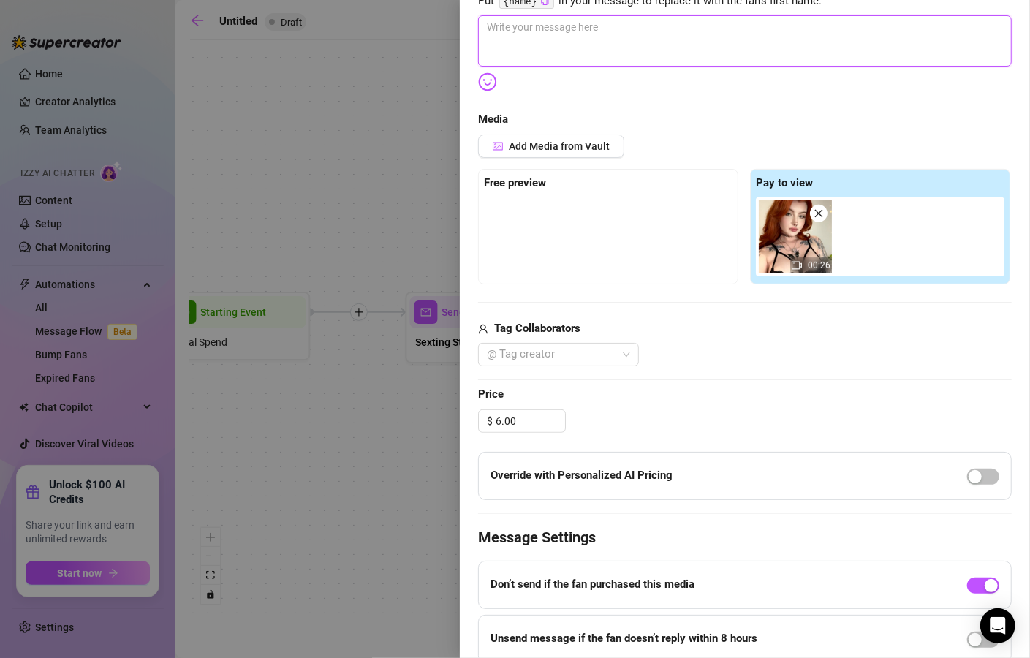
click at [637, 43] on textarea at bounding box center [745, 40] width 534 height 51
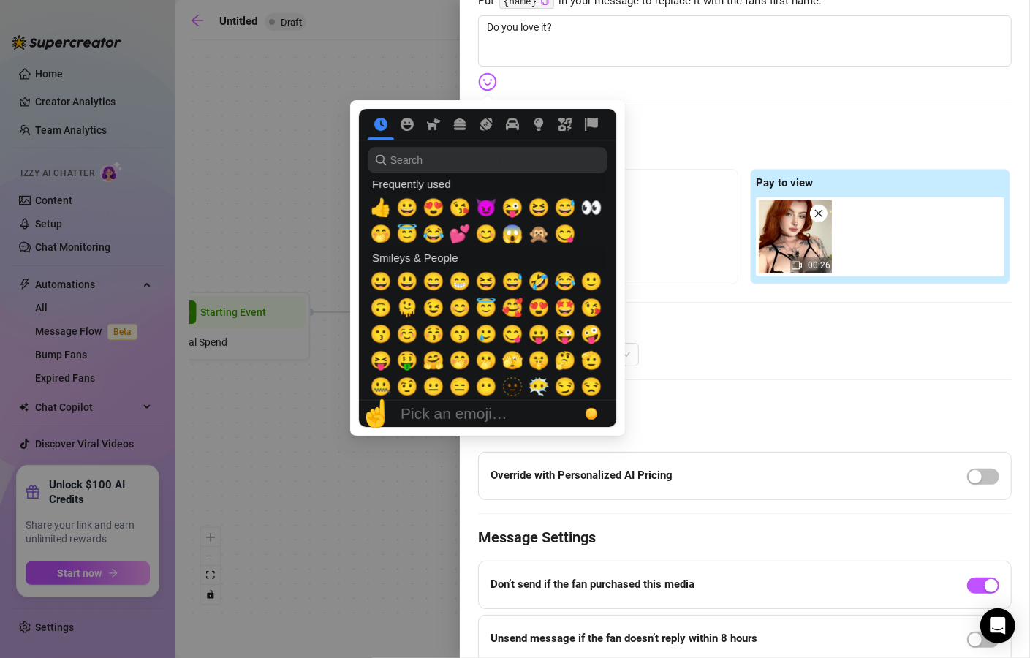
click at [491, 83] on img at bounding box center [487, 81] width 19 height 19
click at [457, 214] on span "😘" at bounding box center [460, 207] width 22 height 20
click at [620, 170] on div at bounding box center [487, 268] width 275 height 336
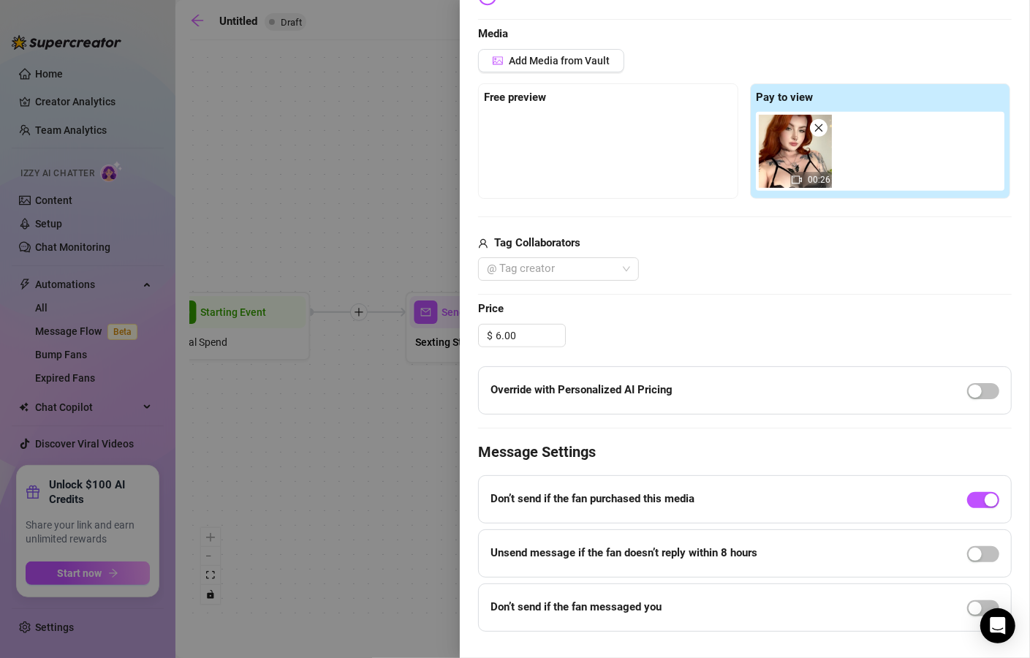
scroll to position [376, 0]
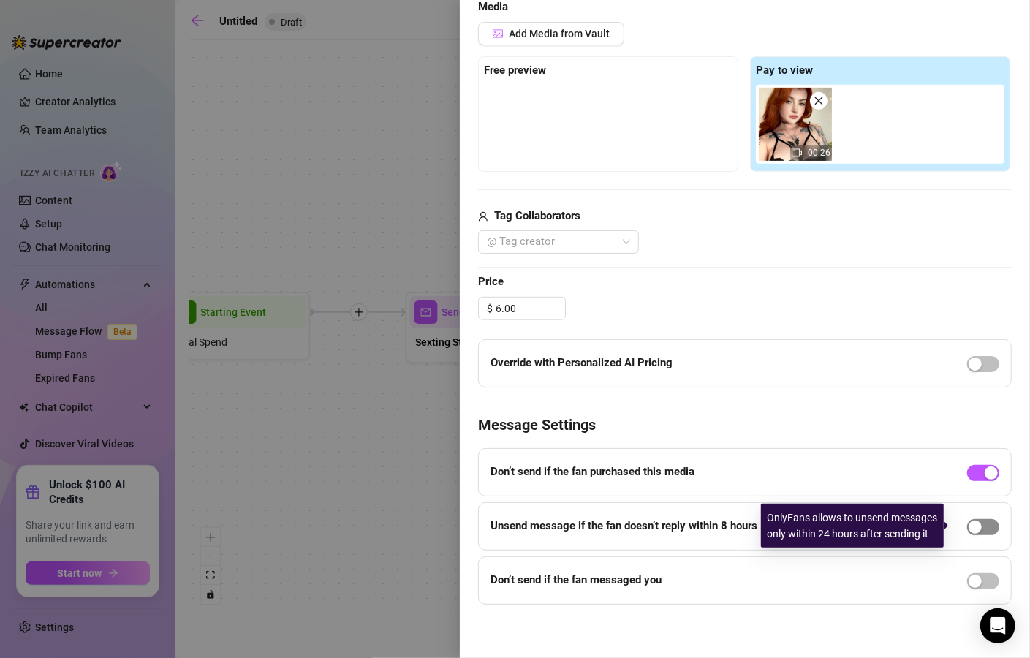
click at [976, 523] on span "button" at bounding box center [984, 527] width 32 height 16
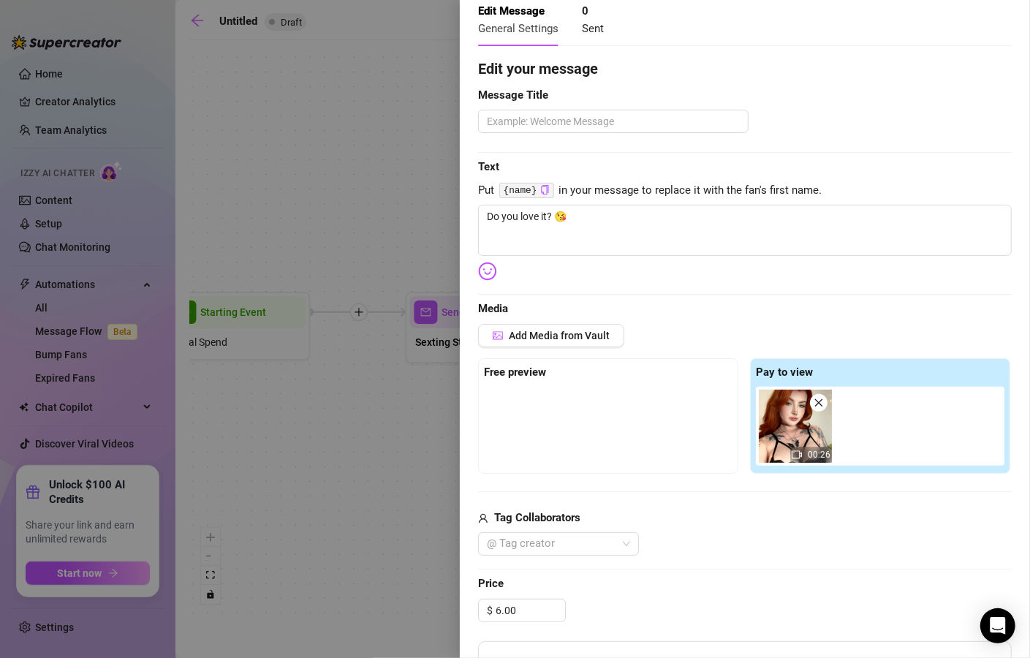
scroll to position [0, 0]
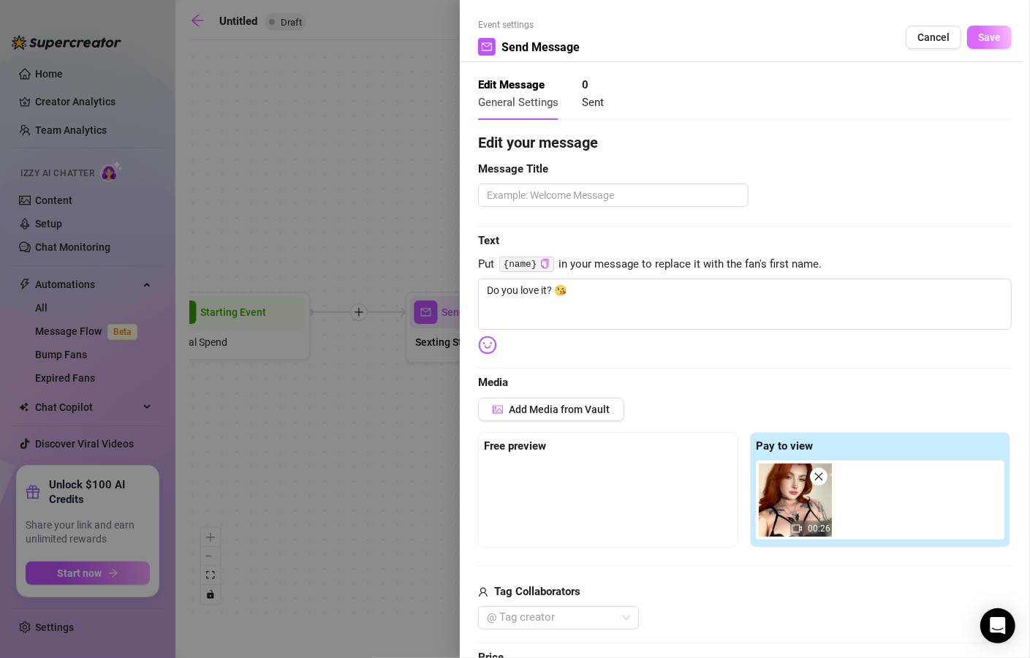
click at [979, 39] on span "Save" at bounding box center [990, 37] width 23 height 12
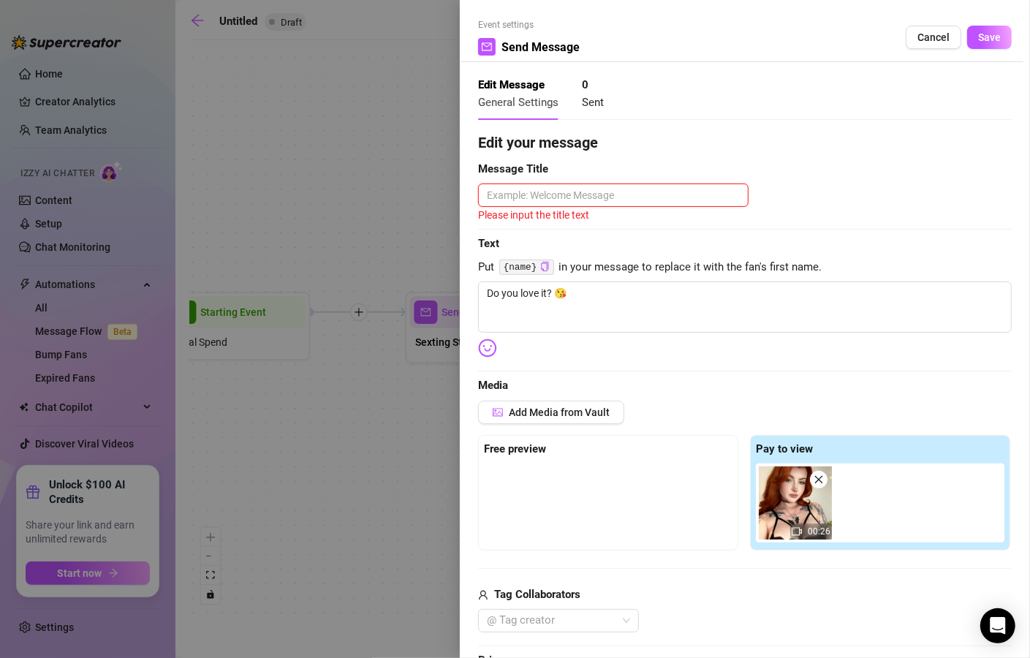
click at [617, 192] on textarea at bounding box center [613, 195] width 271 height 23
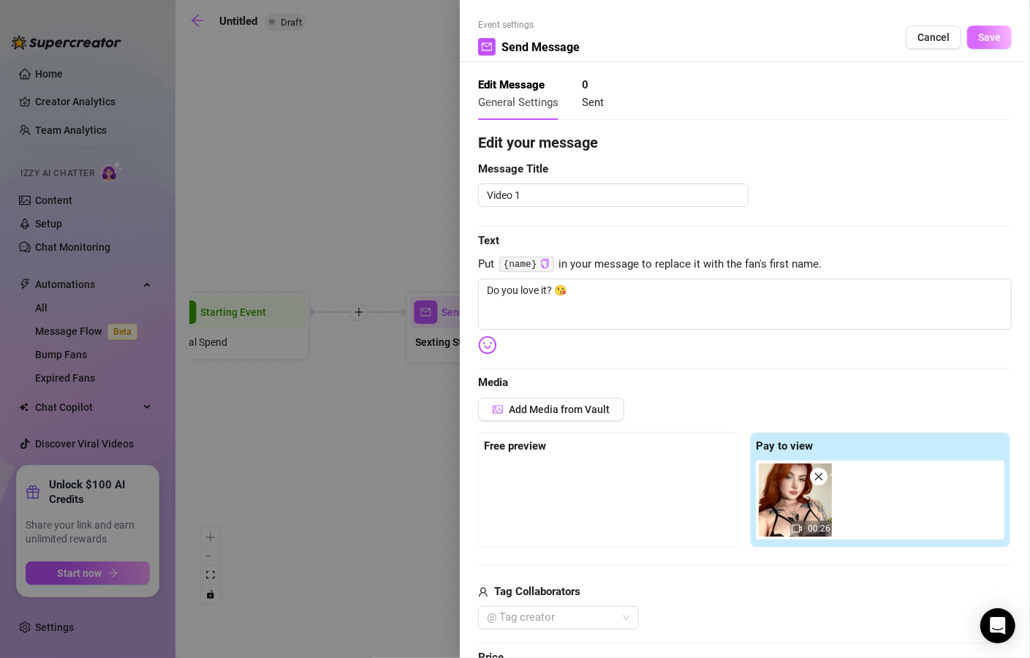
click at [968, 42] on button "Save" at bounding box center [990, 37] width 45 height 23
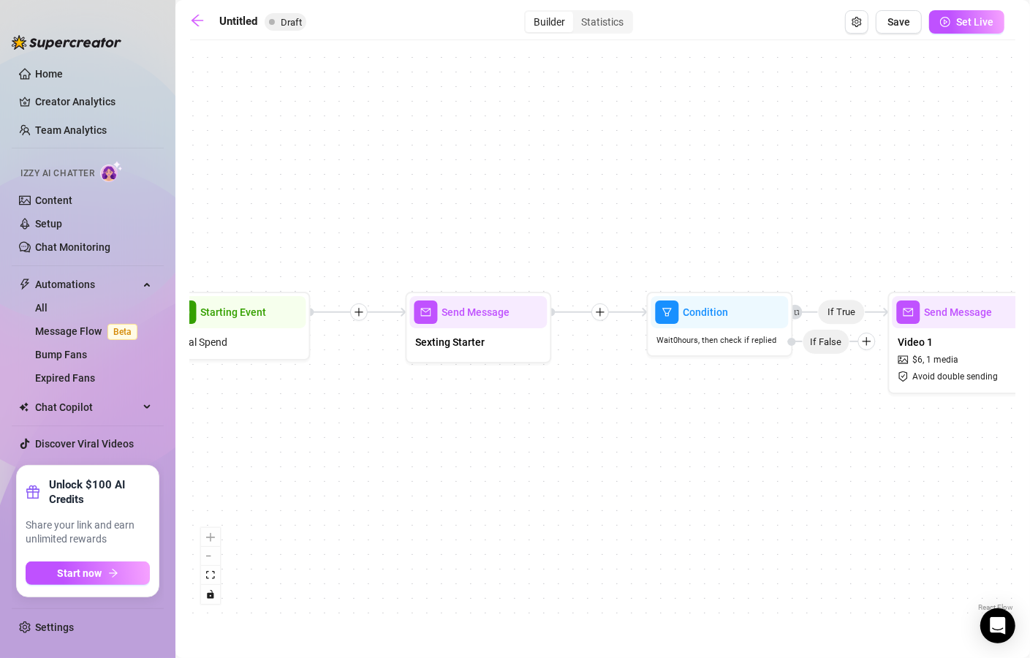
drag, startPoint x: 810, startPoint y: 479, endPoint x: 722, endPoint y: 471, distance: 88.1
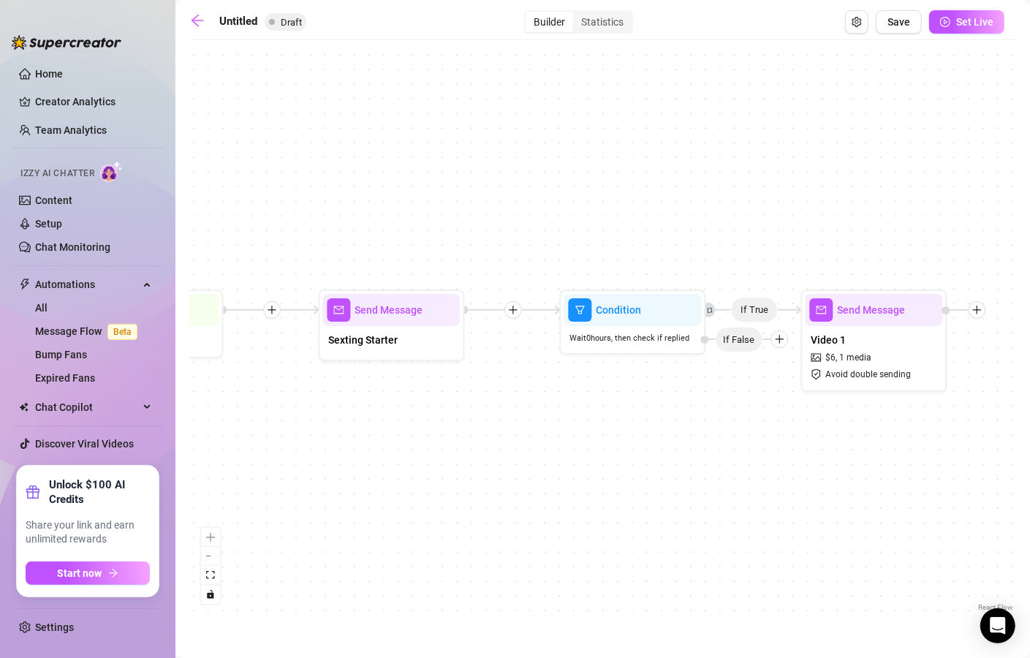
drag, startPoint x: 813, startPoint y: 453, endPoint x: 735, endPoint y: 434, distance: 80.4
click at [739, 439] on div "If True Send Message Video 1 $ 6 , 1 media Avoid double sending Condition Wait …" at bounding box center [603, 332] width 826 height 568
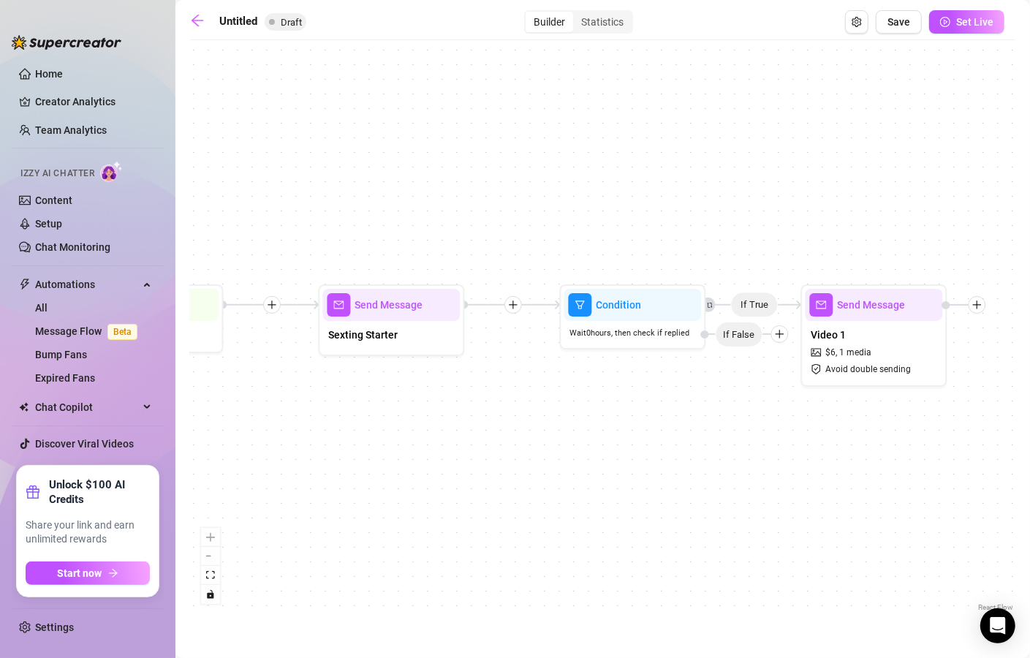
drag, startPoint x: 532, startPoint y: 440, endPoint x: 691, endPoint y: 446, distance: 158.8
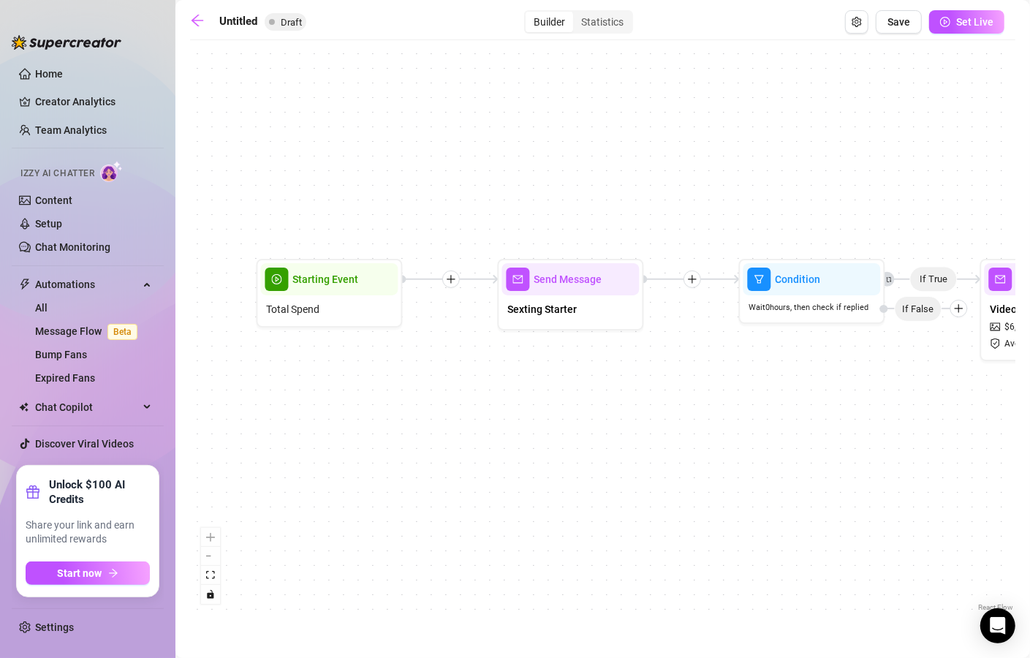
drag, startPoint x: 467, startPoint y: 446, endPoint x: 646, endPoint y: 421, distance: 181.0
click at [646, 421] on div "If True Send Message Video 1 $ 6 , 1 media Avoid double sending Condition Wait …" at bounding box center [603, 332] width 826 height 568
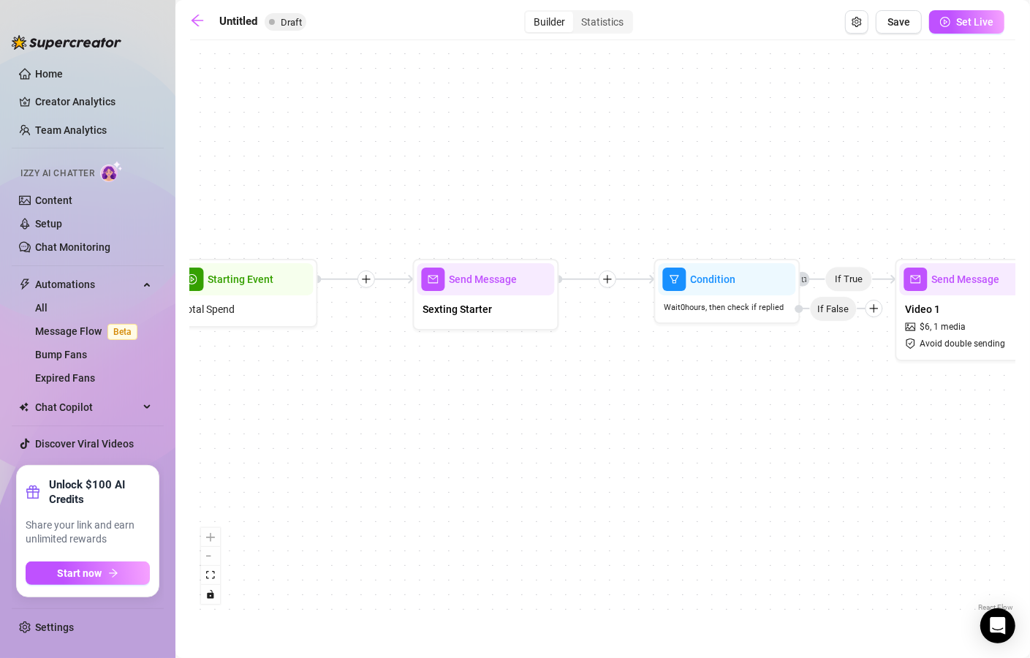
drag, startPoint x: 827, startPoint y: 402, endPoint x: 743, endPoint y: 402, distance: 84.1
click at [743, 402] on div "If True Send Message Video 1 $ 6 , 1 media Avoid double sending Condition Wait …" at bounding box center [603, 332] width 826 height 568
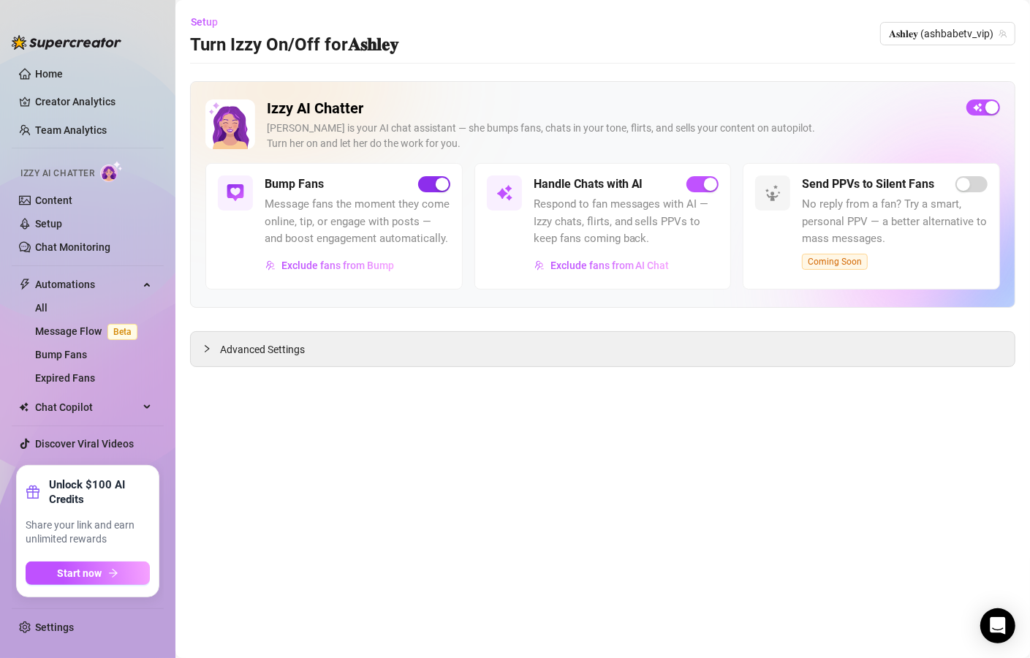
click at [426, 185] on span "button" at bounding box center [434, 184] width 32 height 16
click at [430, 184] on div "button" at bounding box center [426, 184] width 13 height 13
click at [902, 36] on span "𝐀𝐬𝐡𝐥𝐞𝐲 (ashbabetv_vip)" at bounding box center [948, 34] width 118 height 22
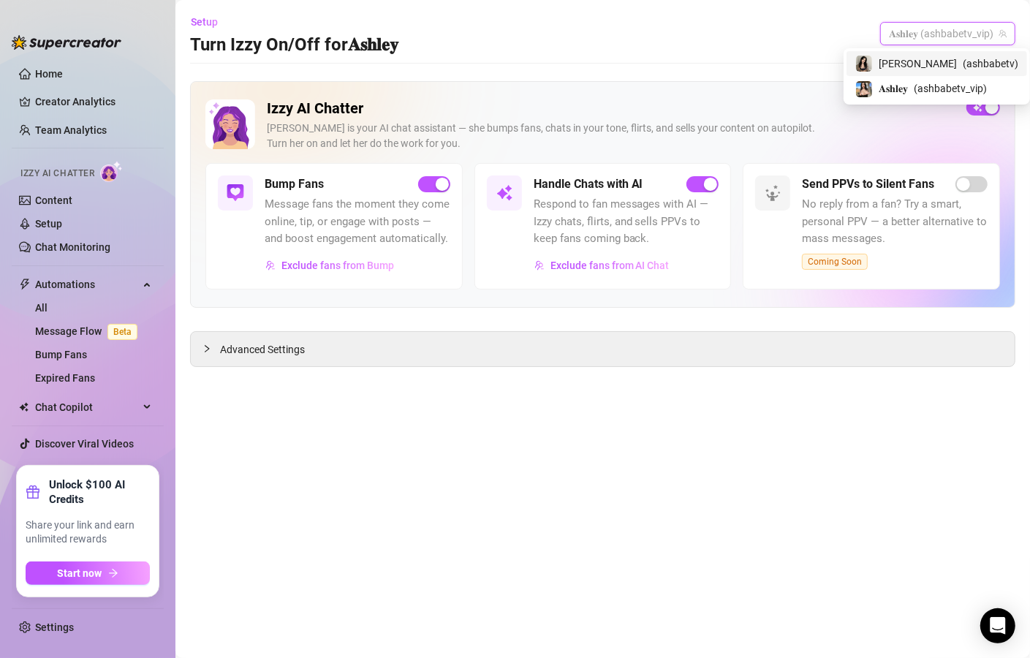
click at [911, 73] on div "Ashley ( ashbabetv )" at bounding box center [937, 63] width 181 height 25
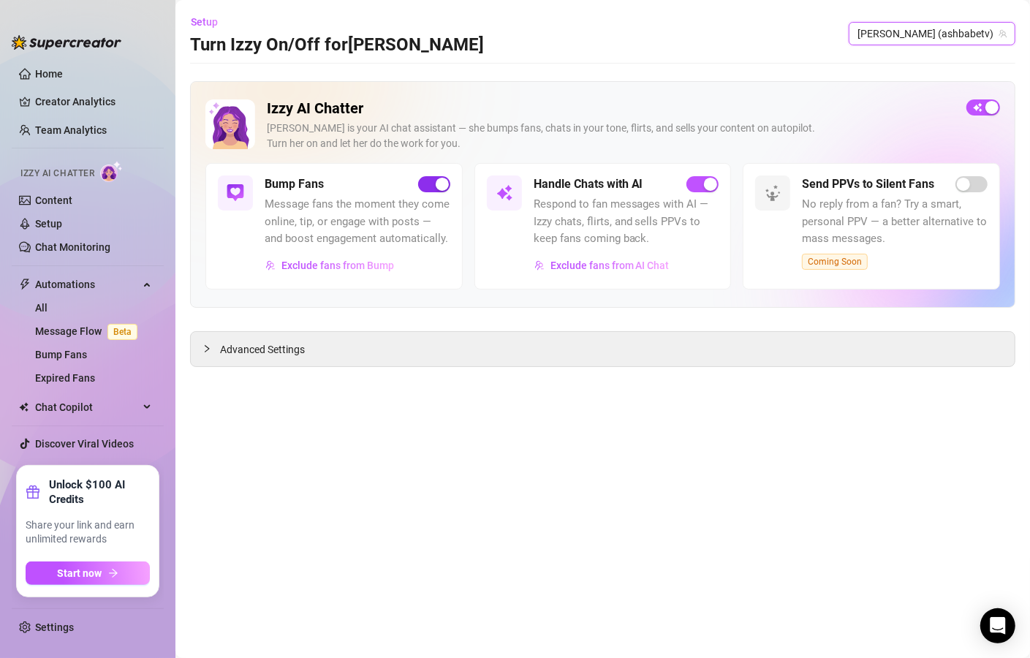
click at [437, 185] on div "button" at bounding box center [442, 184] width 13 height 13
click at [440, 184] on span "button" at bounding box center [434, 184] width 32 height 16
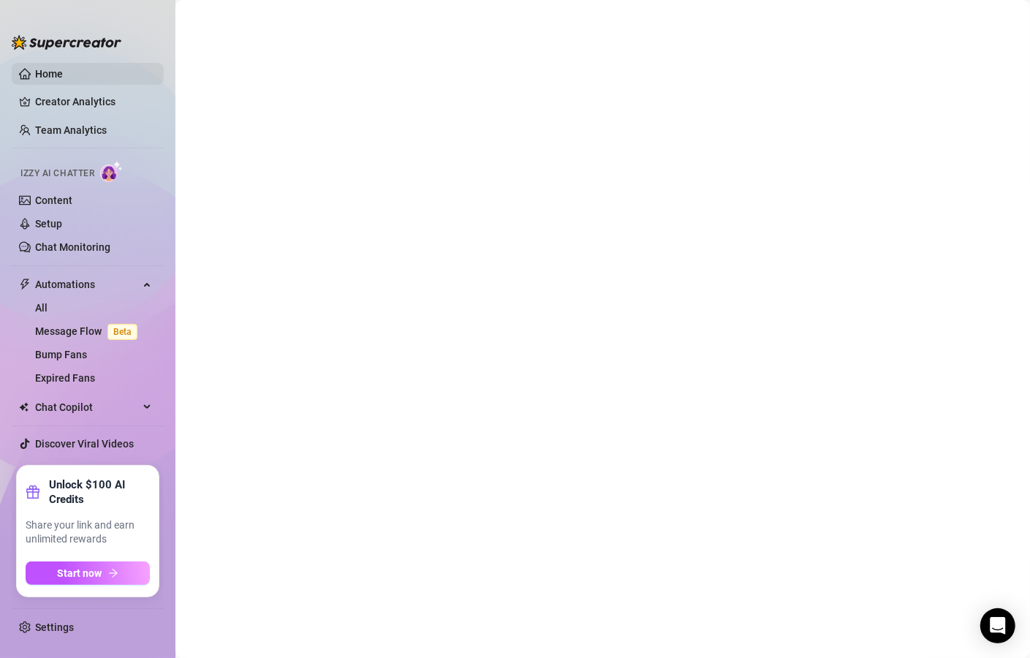
click at [63, 73] on link "Home" at bounding box center [49, 74] width 28 height 12
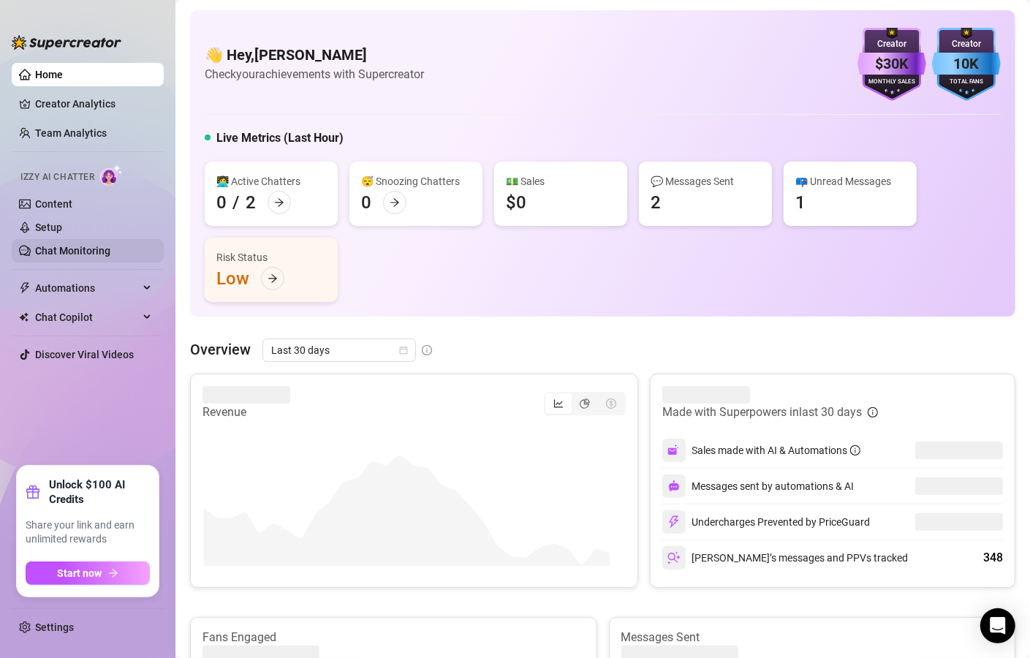
click at [88, 245] on link "Chat Monitoring" at bounding box center [72, 251] width 75 height 12
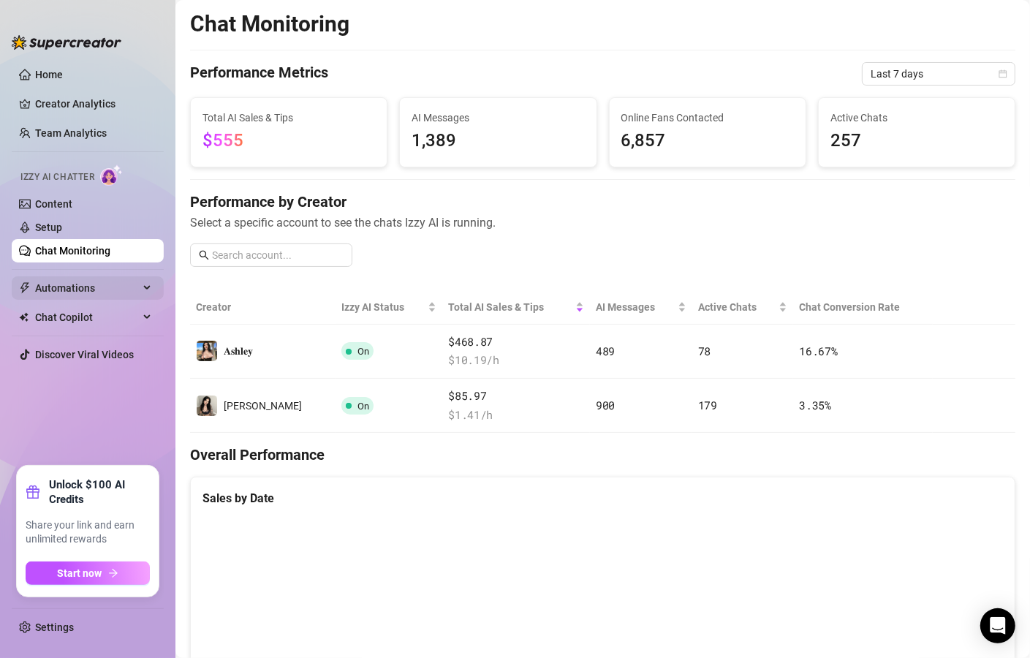
click at [83, 293] on span "Automations" at bounding box center [87, 287] width 104 height 23
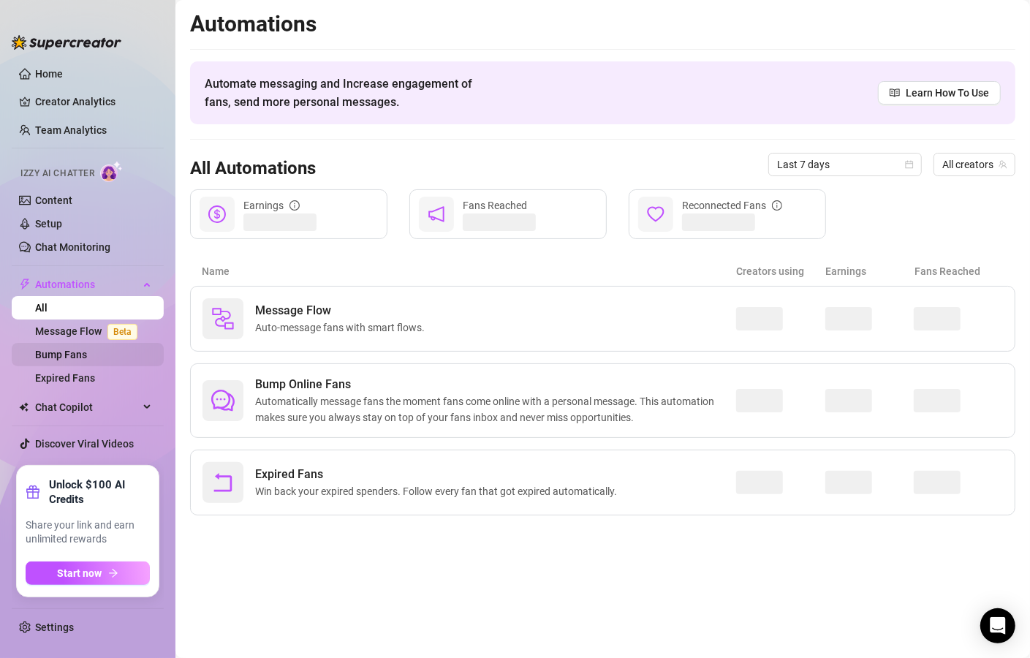
click at [74, 355] on link "Bump Fans" at bounding box center [61, 355] width 52 height 12
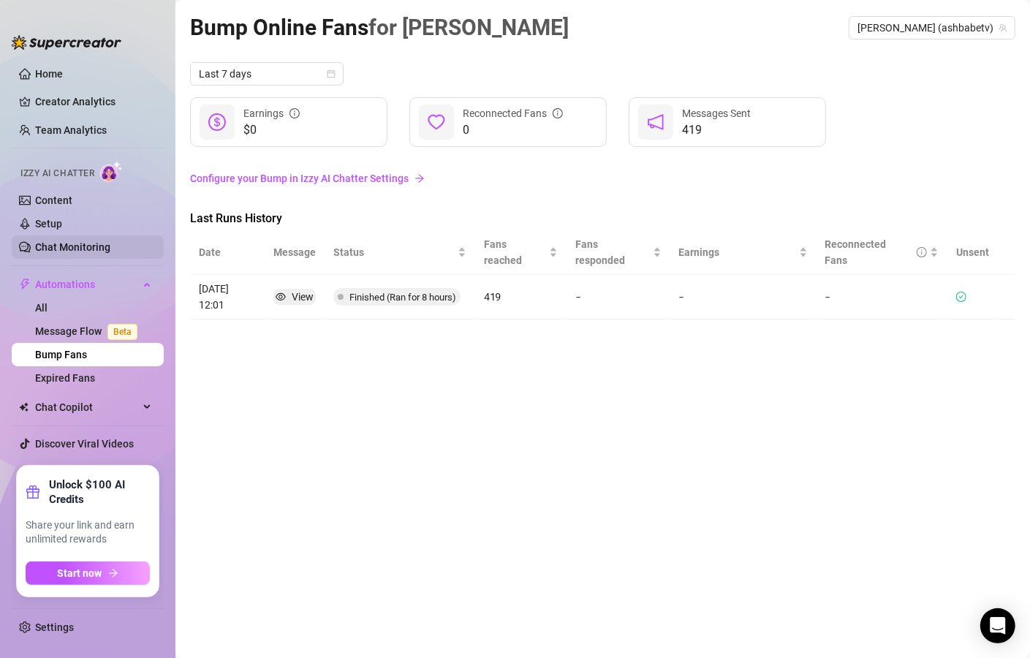
click at [62, 241] on link "Chat Monitoring" at bounding box center [72, 247] width 75 height 12
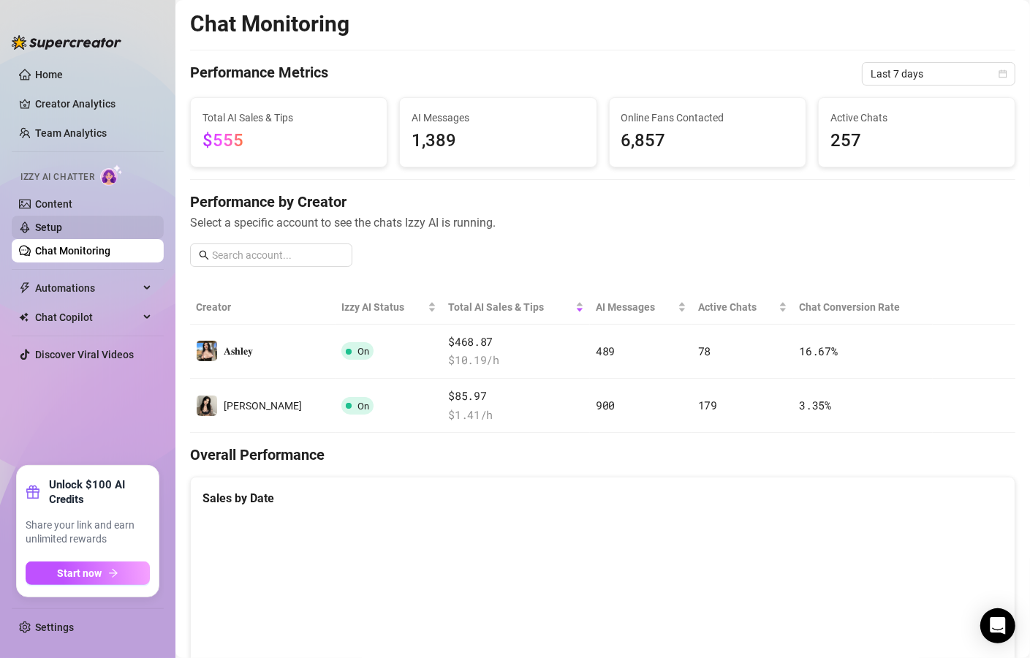
click at [62, 233] on link "Setup" at bounding box center [48, 228] width 27 height 12
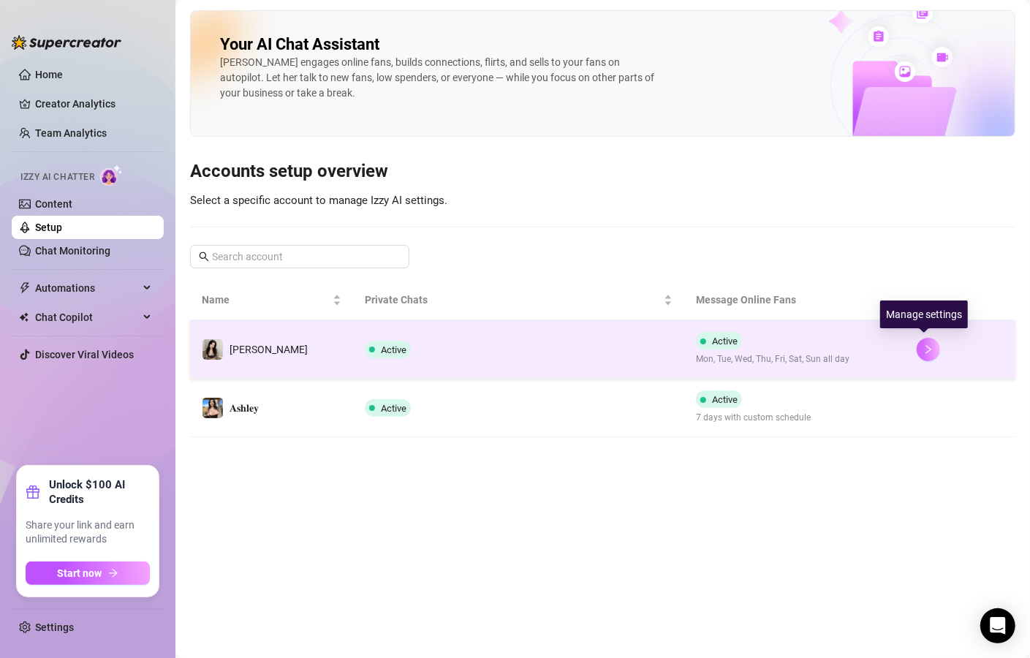
click at [924, 355] on button "button" at bounding box center [928, 349] width 23 height 23
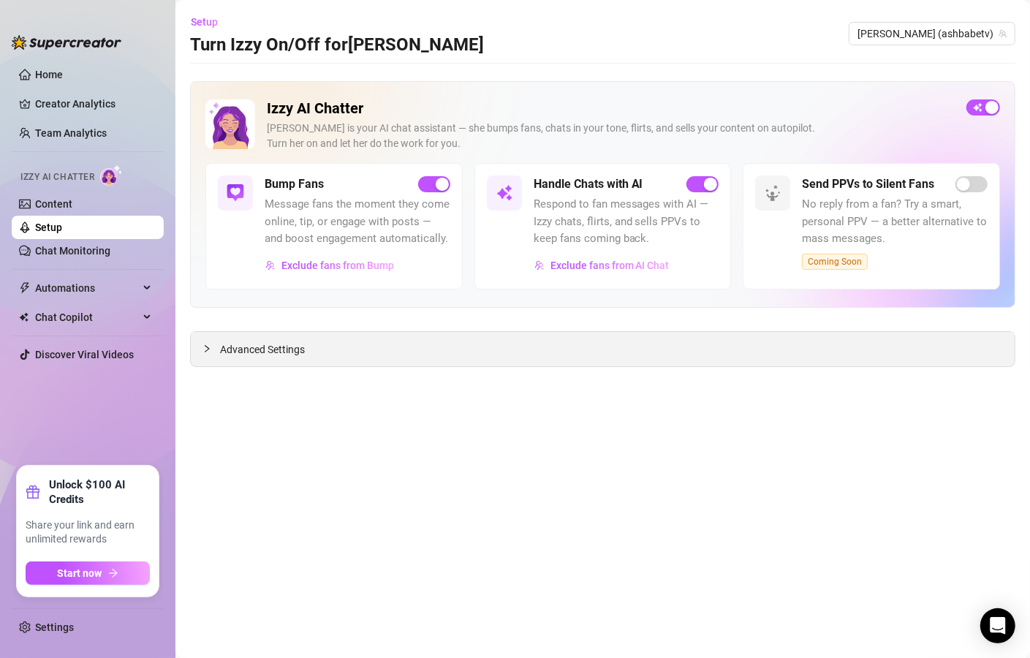
click at [725, 351] on div "Advanced Settings" at bounding box center [603, 349] width 824 height 34
click at [208, 341] on div at bounding box center [212, 349] width 18 height 16
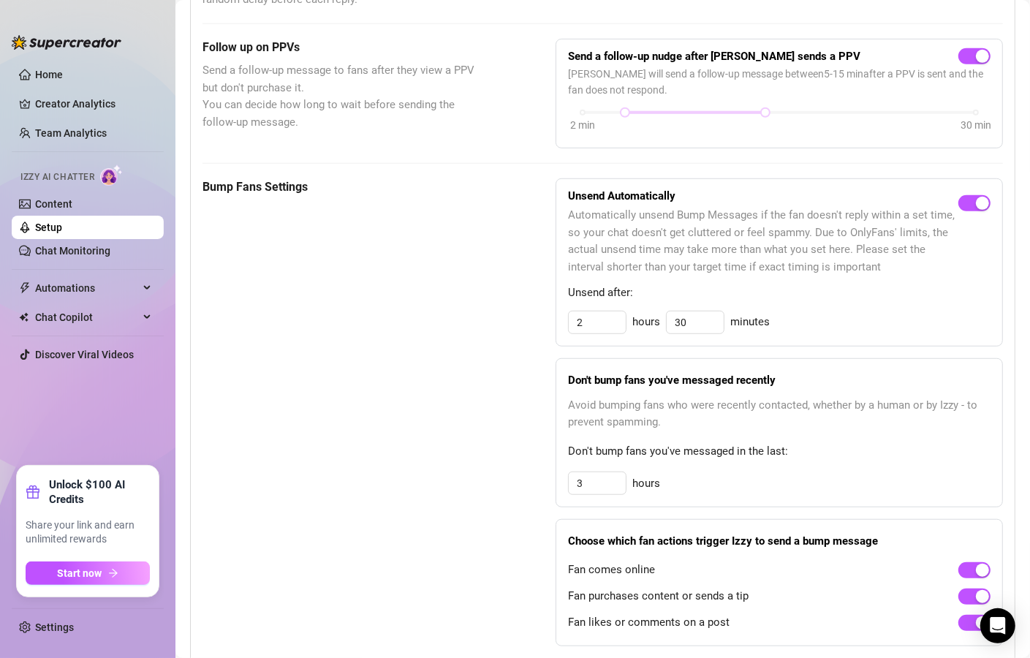
scroll to position [702, 0]
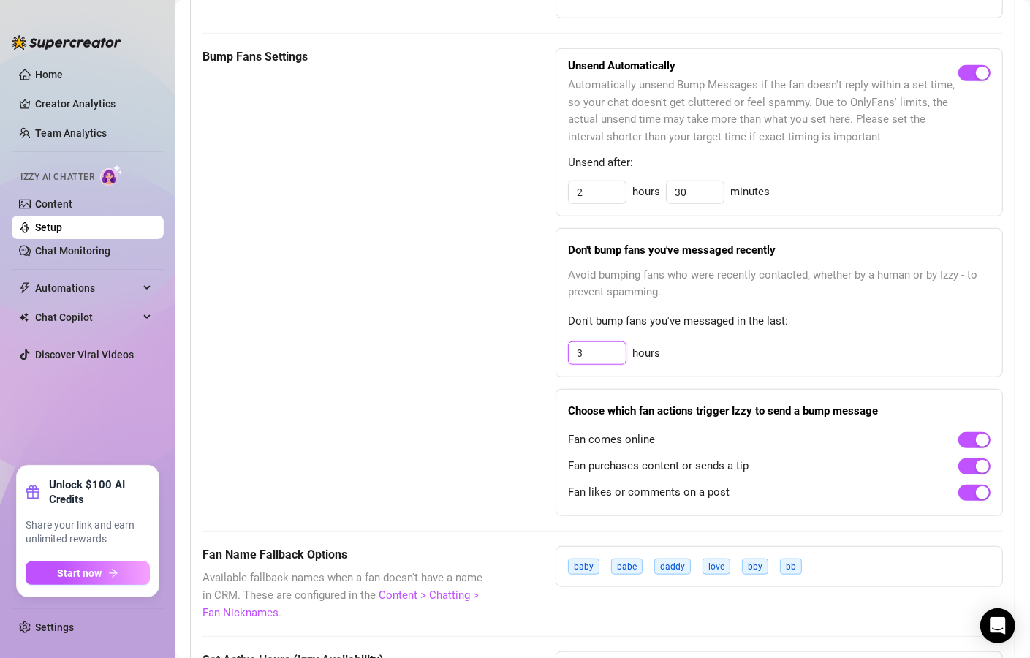
drag, startPoint x: 593, startPoint y: 374, endPoint x: 549, endPoint y: 376, distance: 43.9
click at [549, 377] on div "Bump Fans Settings Unsend Automatically Automatically unsend Bump Messages if t…" at bounding box center [603, 282] width 801 height 469
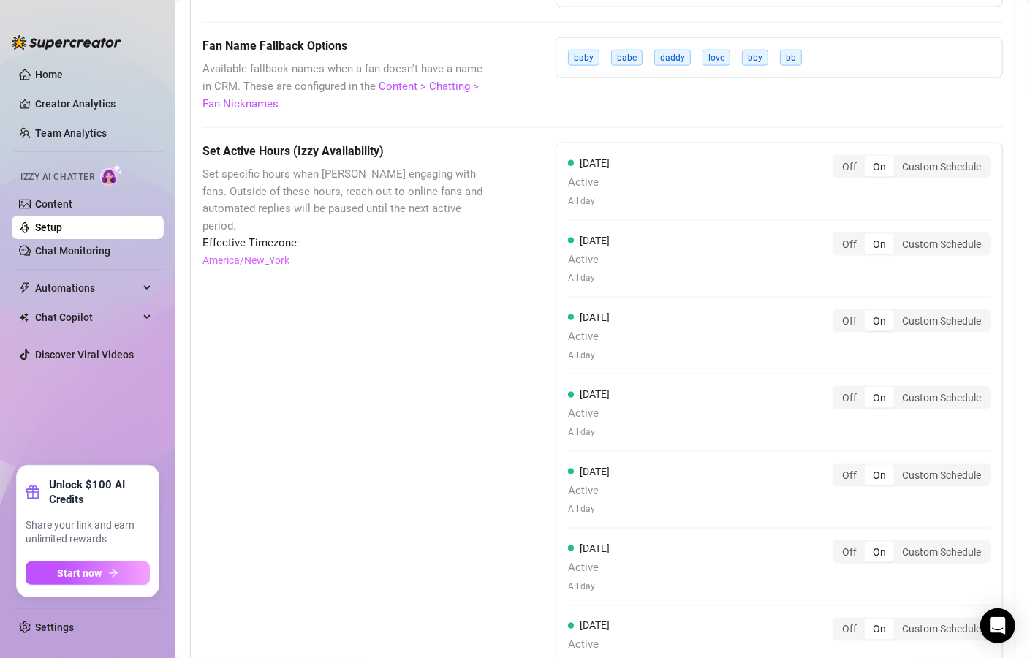
scroll to position [1423, 0]
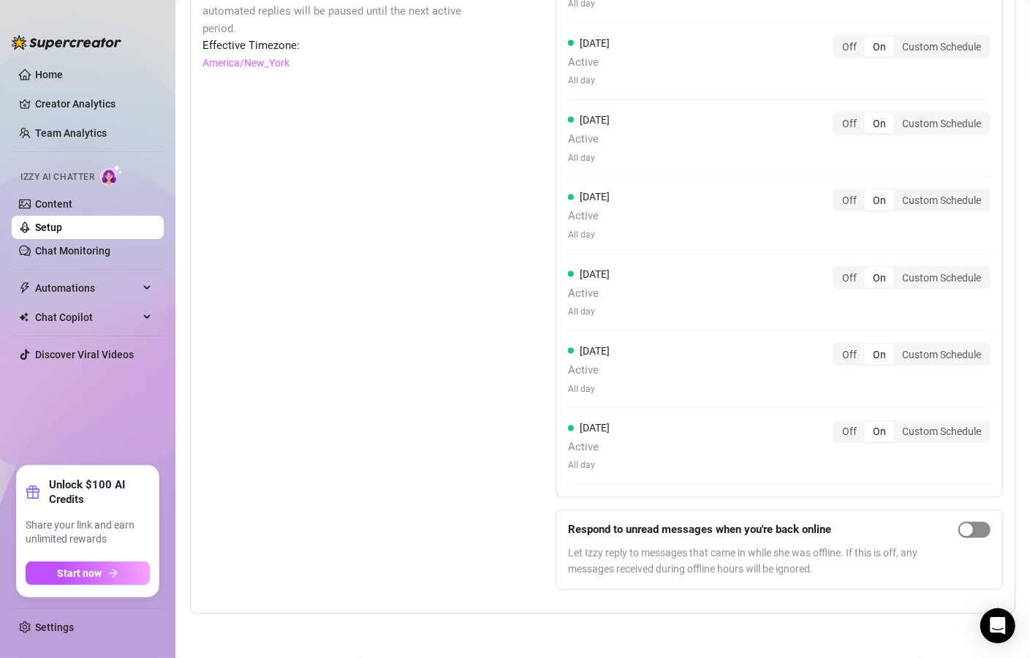
click at [968, 533] on span "button" at bounding box center [975, 530] width 32 height 16
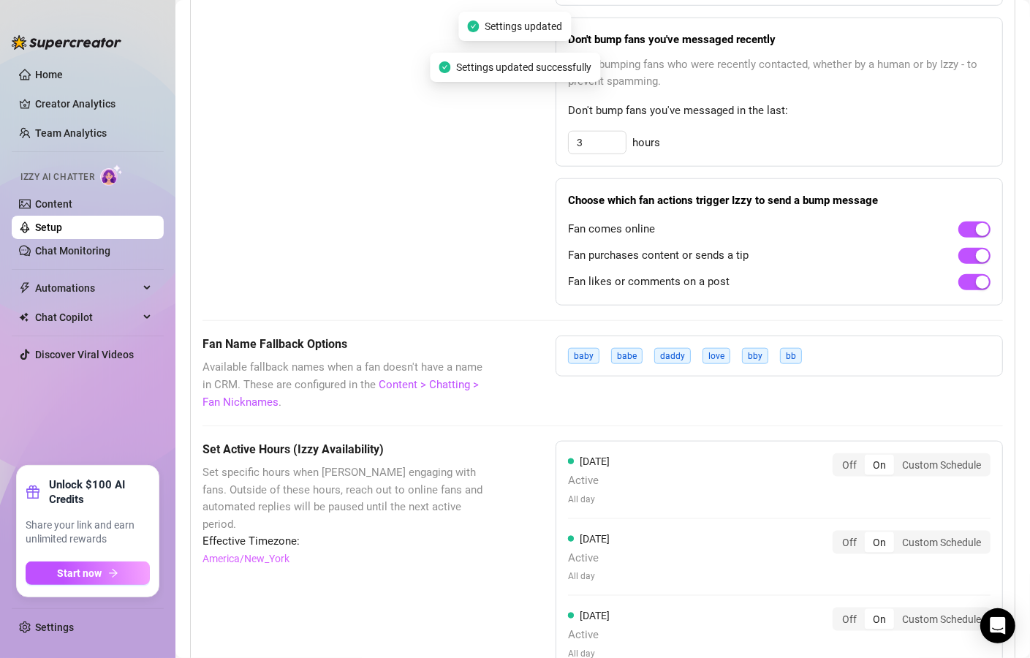
scroll to position [897, 0]
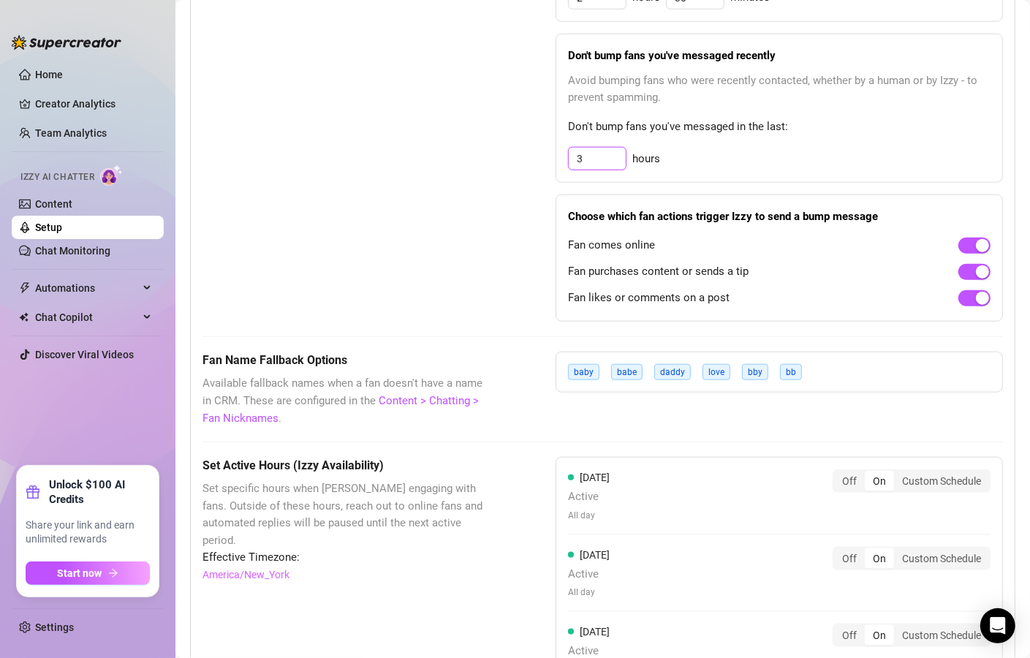
drag, startPoint x: 595, startPoint y: 174, endPoint x: 549, endPoint y: 174, distance: 45.3
click at [549, 174] on div "Bump Fans Settings Unsend Automatically Automatically unsend Bump Messages if t…" at bounding box center [603, 88] width 801 height 469
type input "3"
click at [996, 633] on icon "Open Intercom Messenger" at bounding box center [998, 626] width 19 height 19
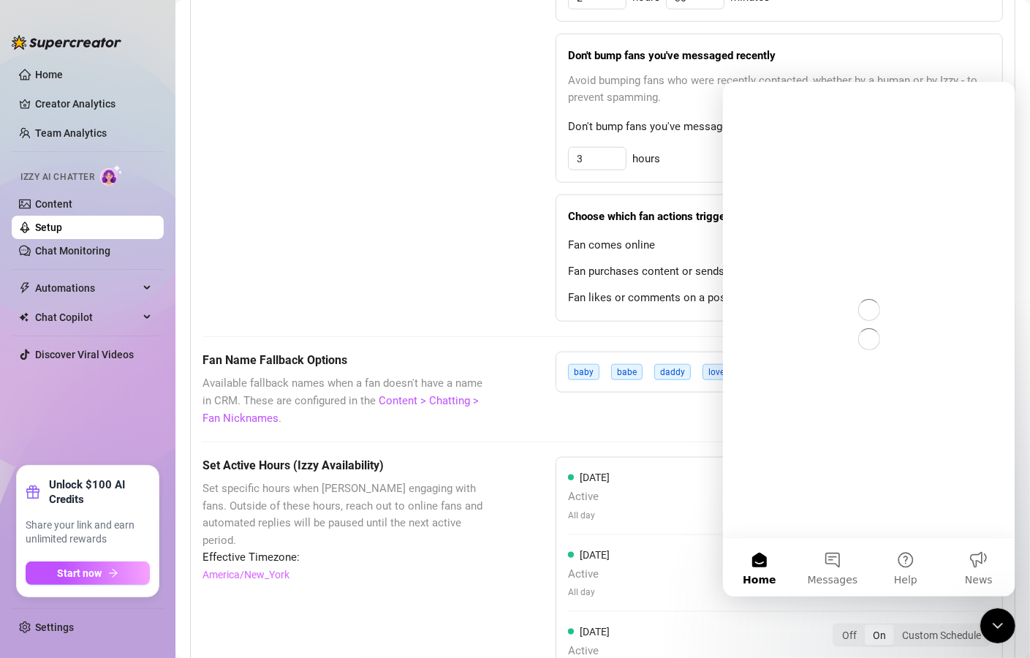
scroll to position [0, 0]
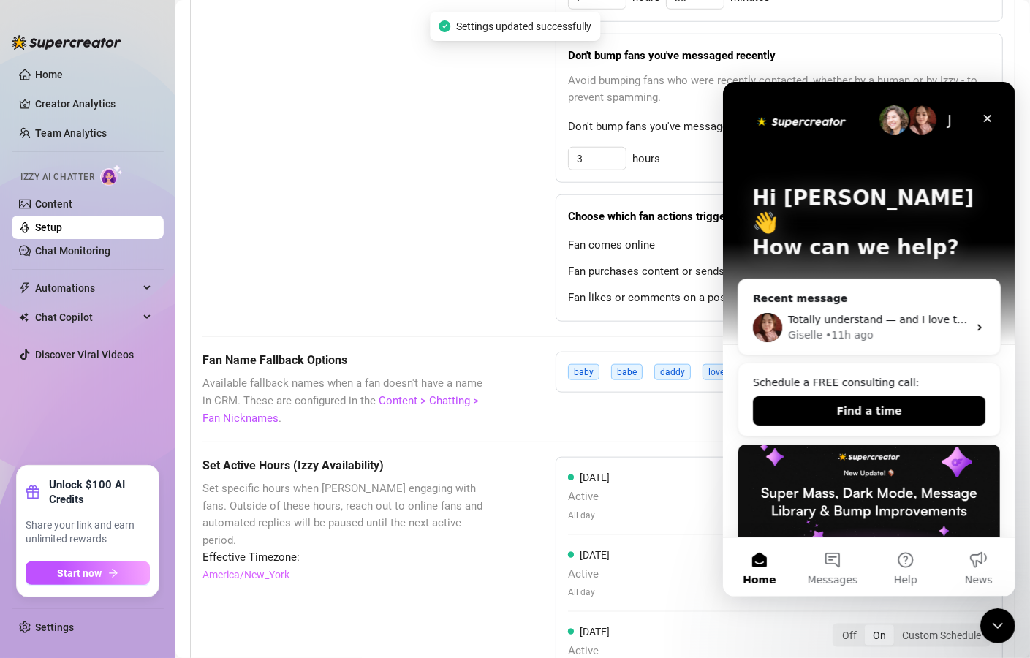
click at [1004, 625] on icon "Close Intercom Messenger" at bounding box center [998, 626] width 18 height 18
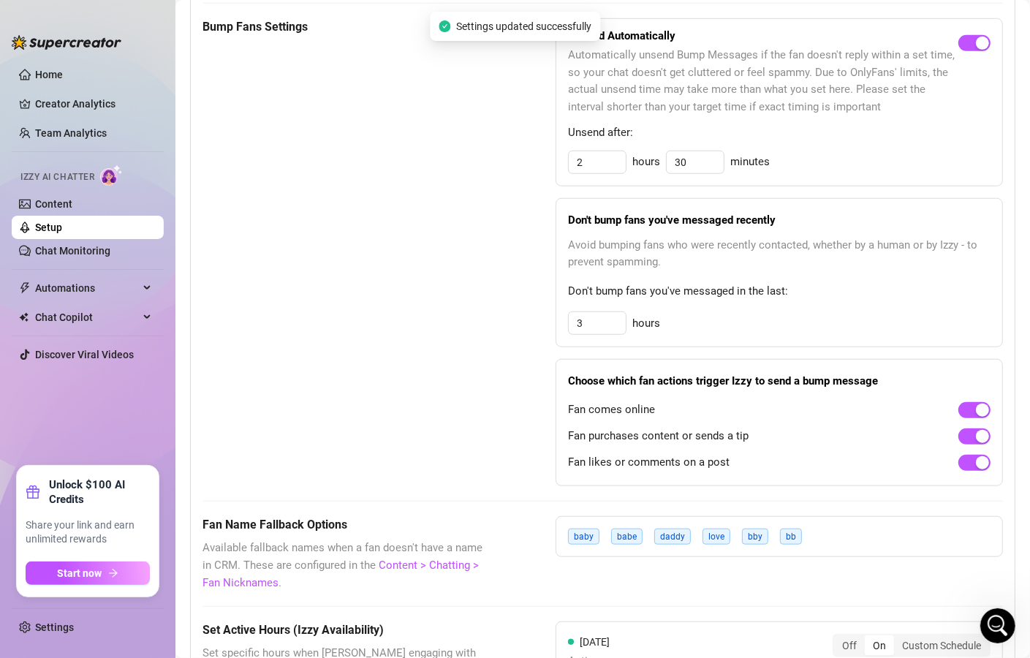
scroll to position [721, 0]
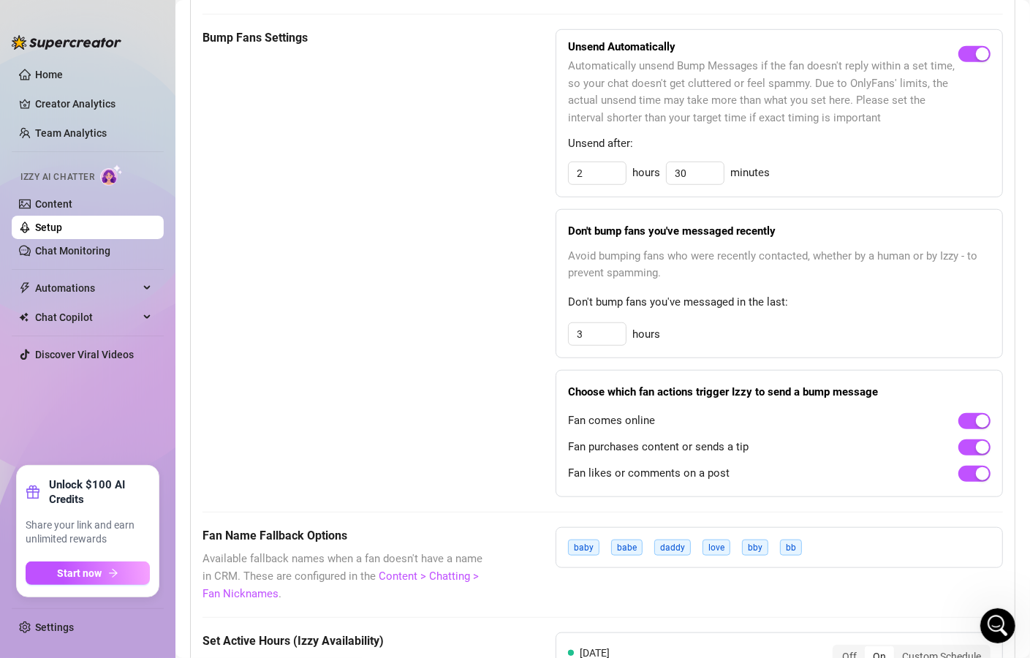
click at [884, 595] on div "Fan Name Fallback Options Available fallback names when a fan doesn't have a na…" at bounding box center [603, 564] width 801 height 75
click at [987, 625] on icon "Open Intercom Messenger" at bounding box center [996, 624] width 24 height 24
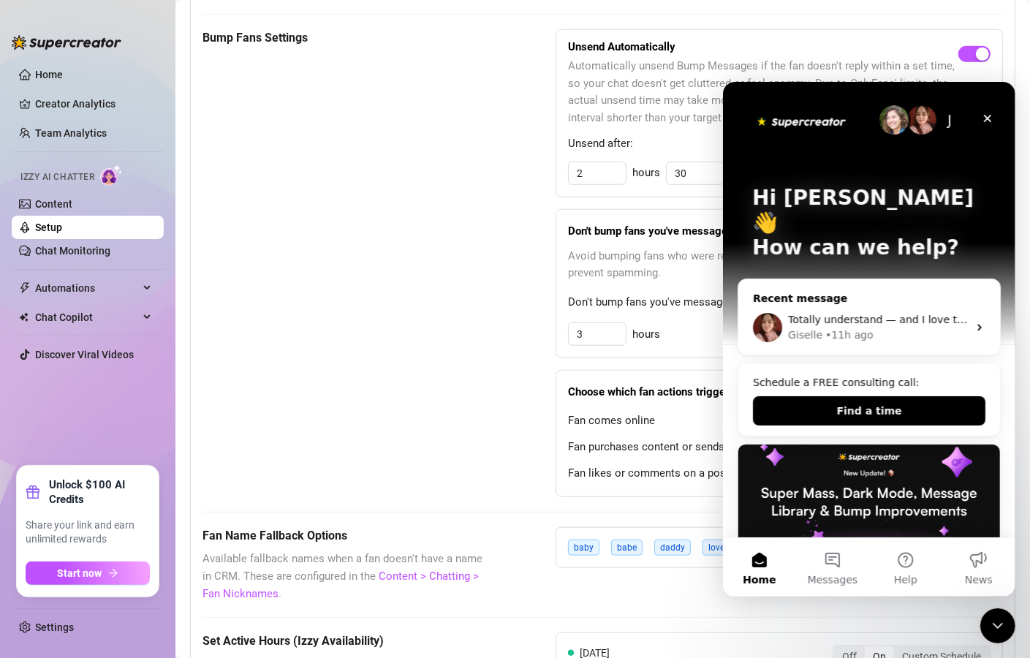
click at [827, 327] on div "• 11h ago" at bounding box center [849, 334] width 48 height 15
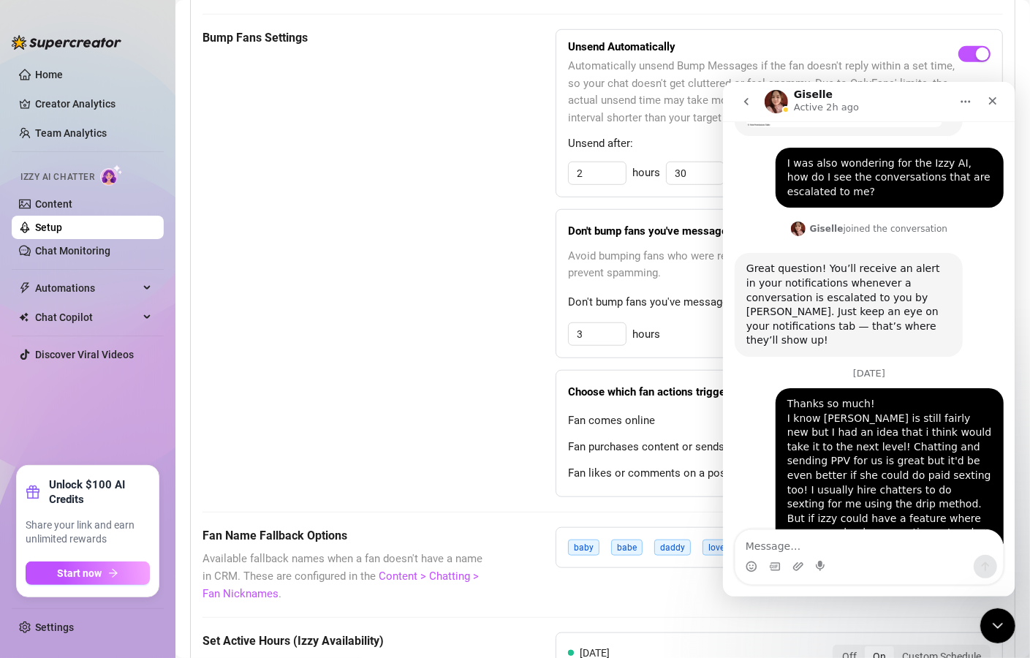
scroll to position [2200, 0]
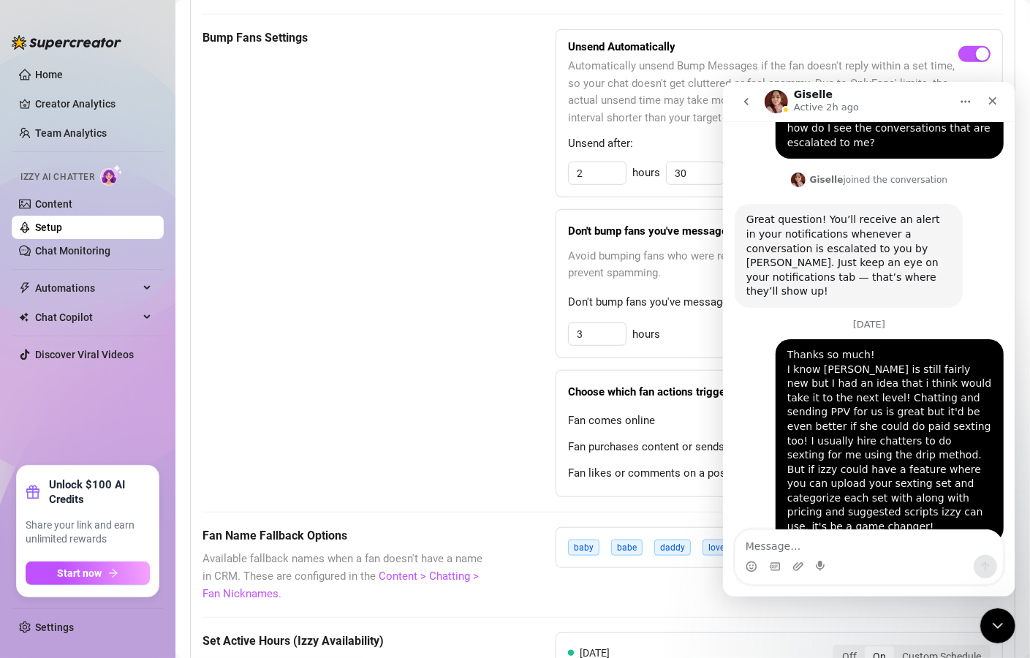
click at [862, 532] on textarea "Message…" at bounding box center [869, 541] width 268 height 25
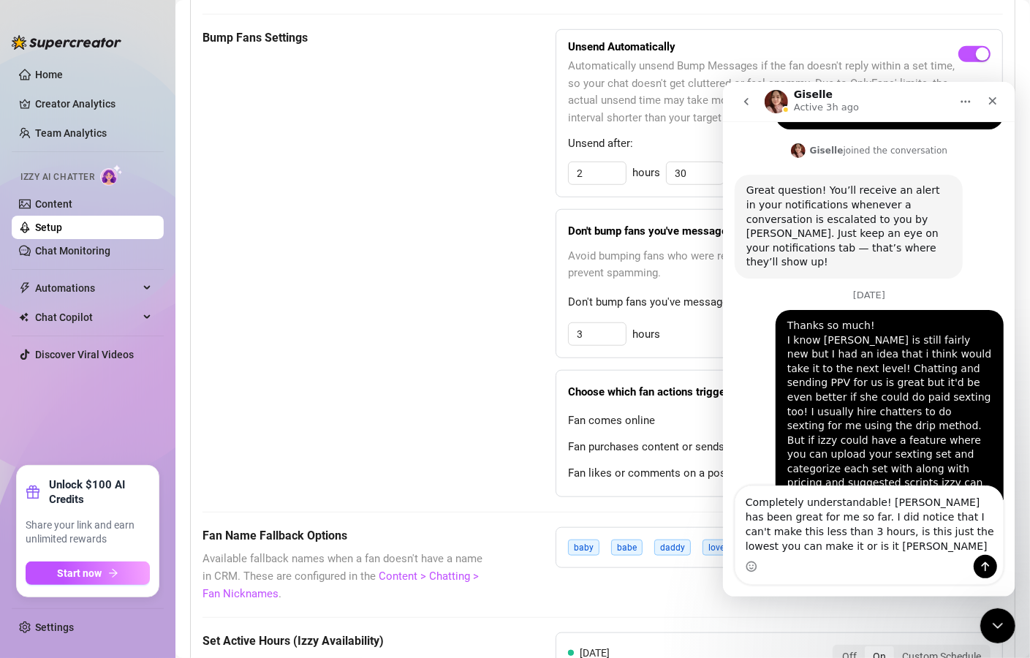
scroll to position [2244, 0]
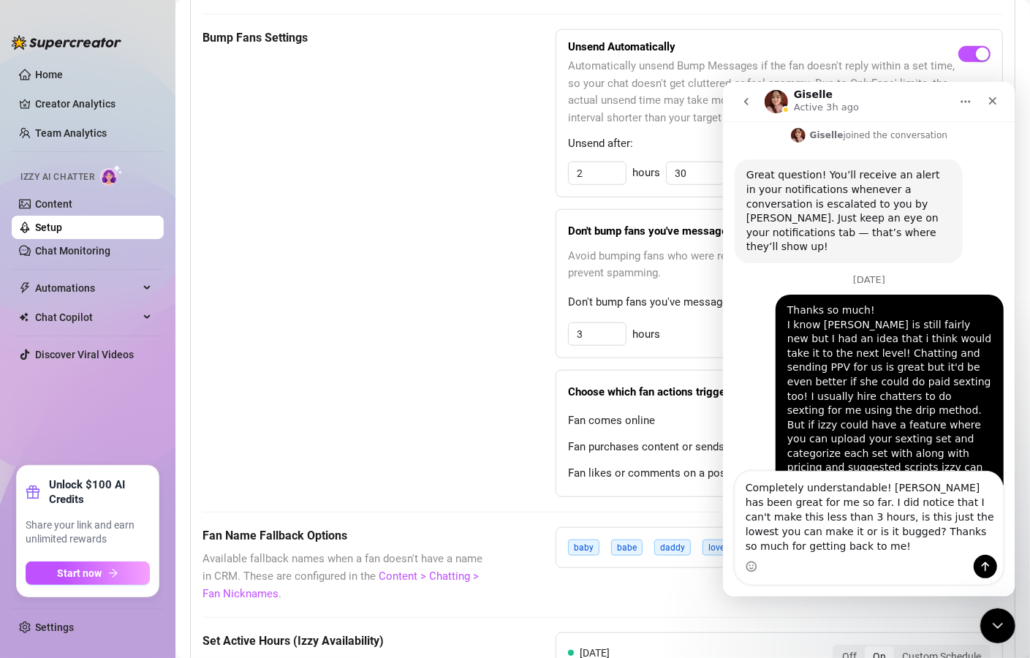
click at [770, 532] on textarea "Completely understandable! Izzy has been great for me so far. I did notice that…" at bounding box center [869, 512] width 268 height 83
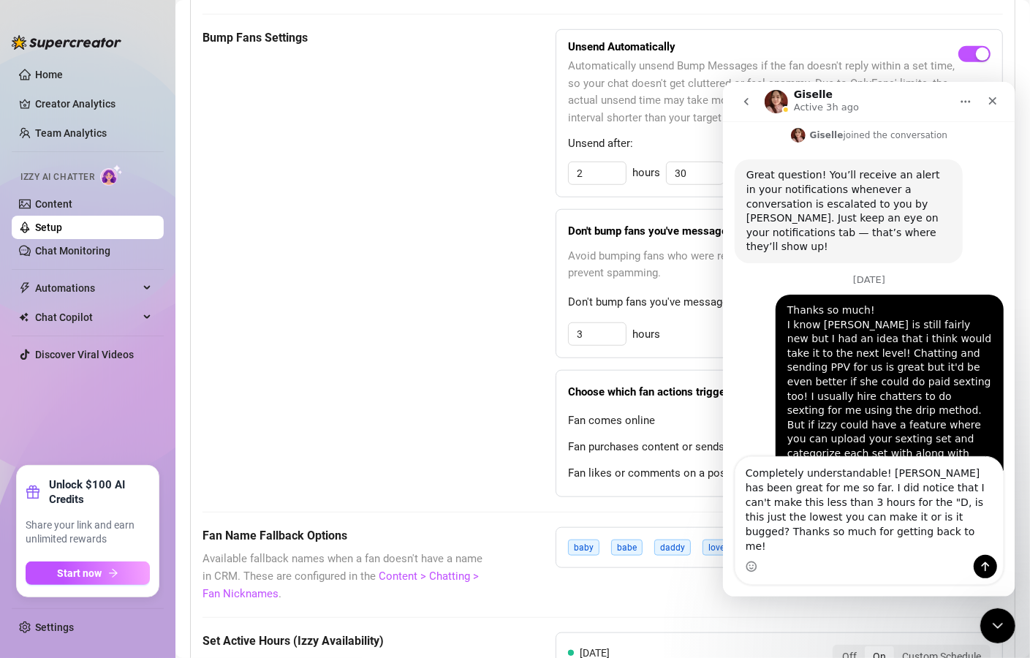
scroll to position [2258, 0]
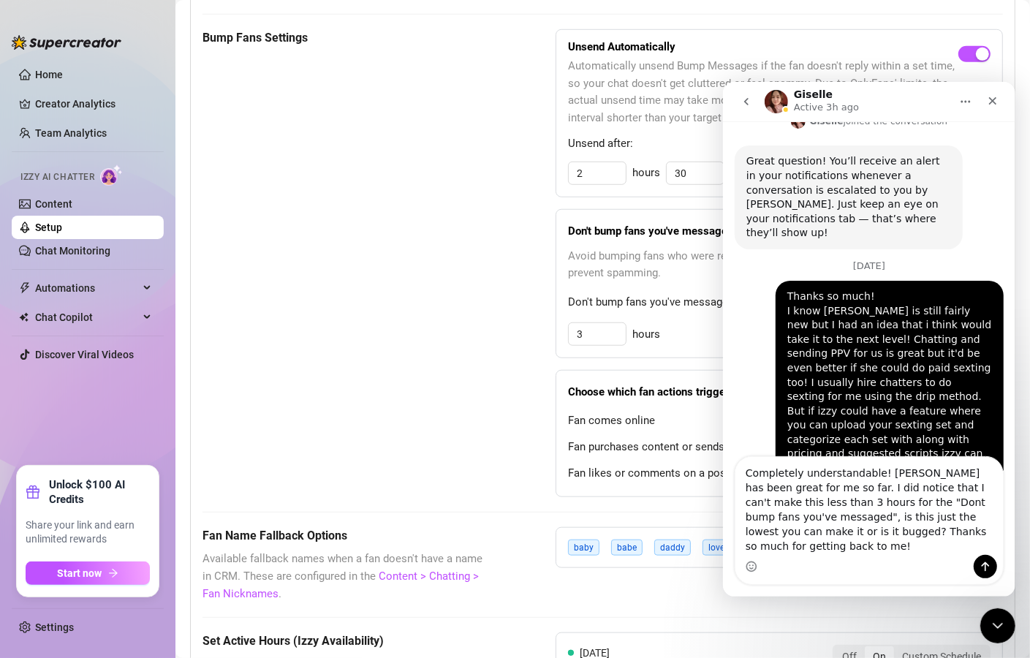
click at [829, 518] on textarea "Completely understandable! Izzy has been great for me so far. I did notice that…" at bounding box center [869, 505] width 268 height 98
click at [947, 549] on textarea "Completely understandable! Izzy has been great for me so far. I did notice that…" at bounding box center [869, 505] width 268 height 98
type textarea "Completely understandable! Izzy has been great for me so far. I did notice that…"
click at [990, 569] on icon "Send a message…" at bounding box center [985, 566] width 12 height 12
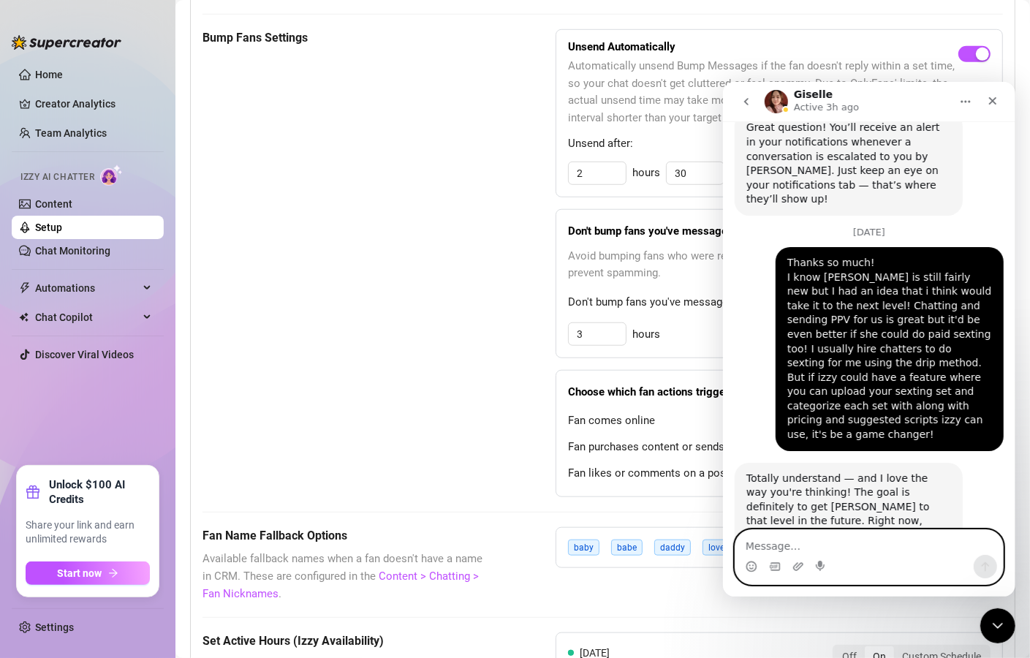
scroll to position [2316, 0]
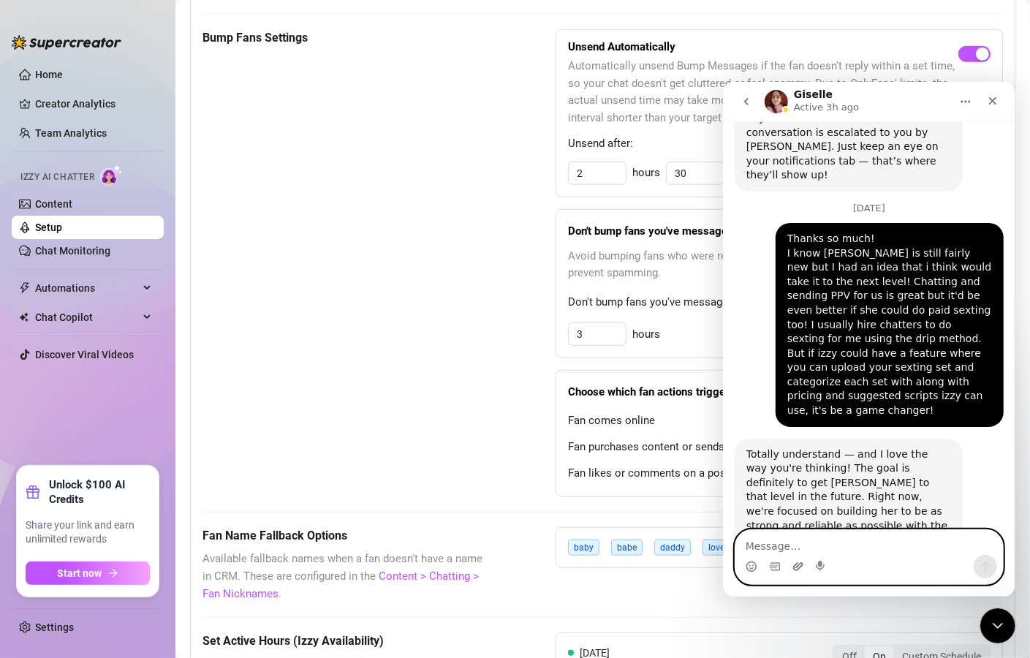
click at [801, 565] on icon "Upload attachment" at bounding box center [798, 566] width 10 height 8
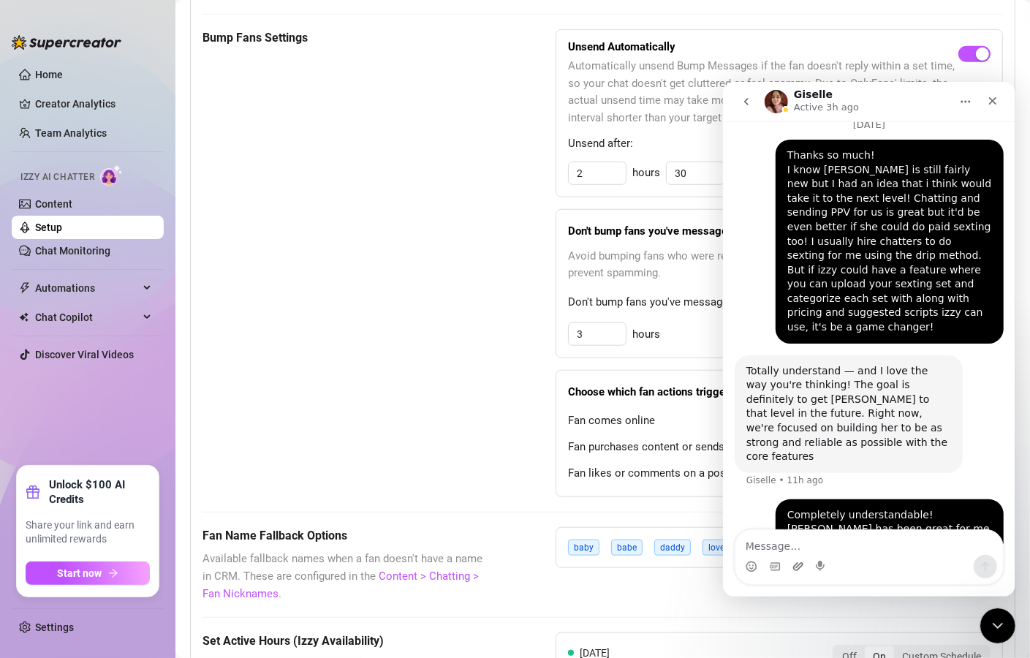
scroll to position [2402, 0]
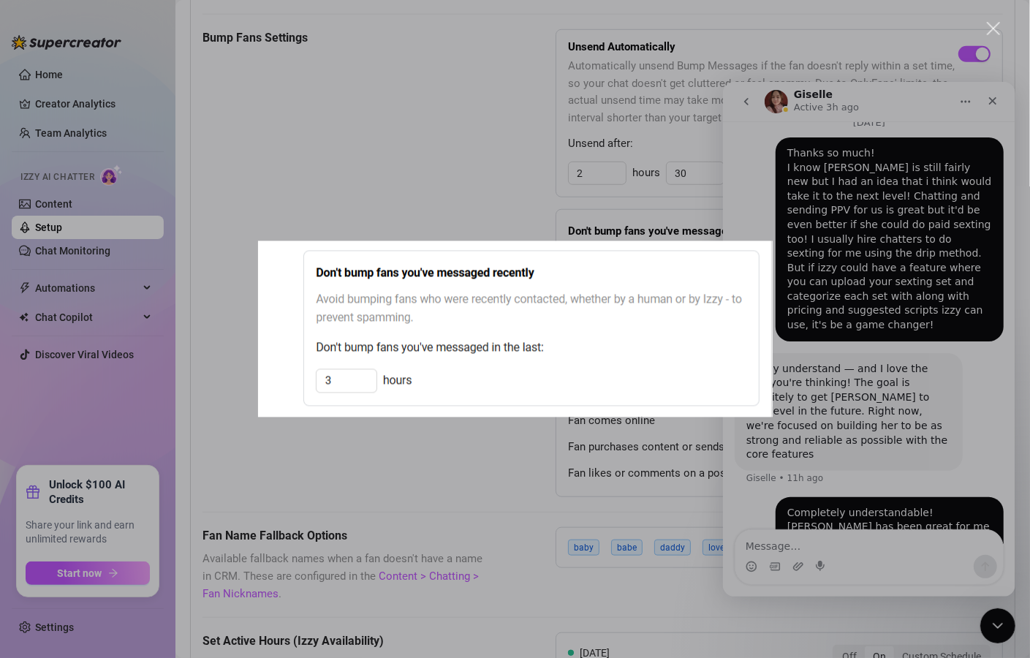
click at [571, 514] on div "Intercom messenger" at bounding box center [515, 329] width 1030 height 658
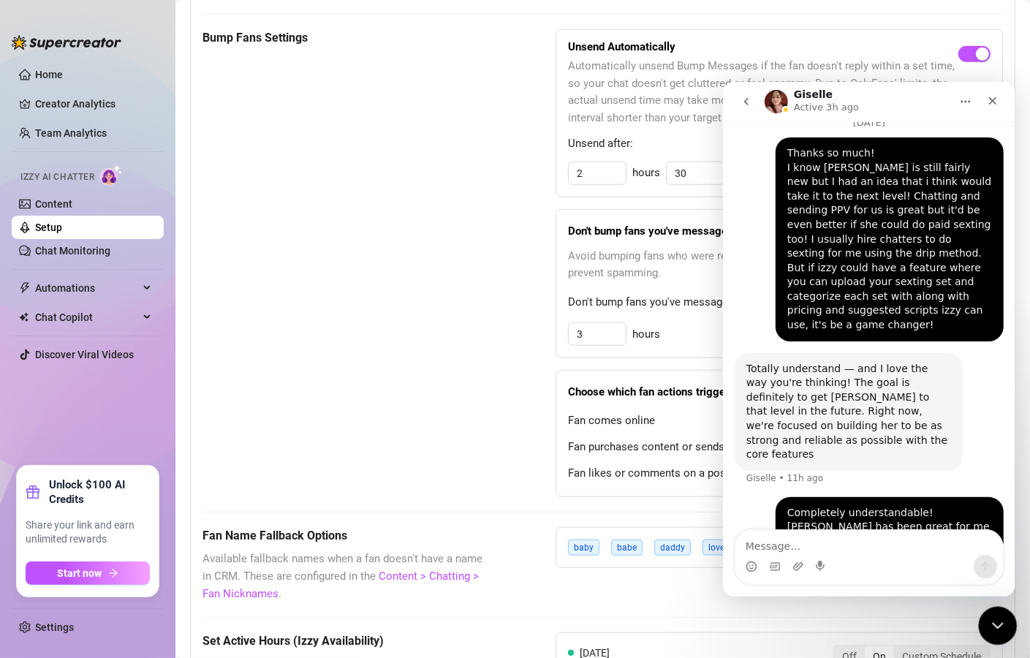
click at [1000, 630] on icon "Close Intercom Messenger" at bounding box center [996, 624] width 18 height 18
